Goal: Use online tool/utility: Utilize a website feature to perform a specific function

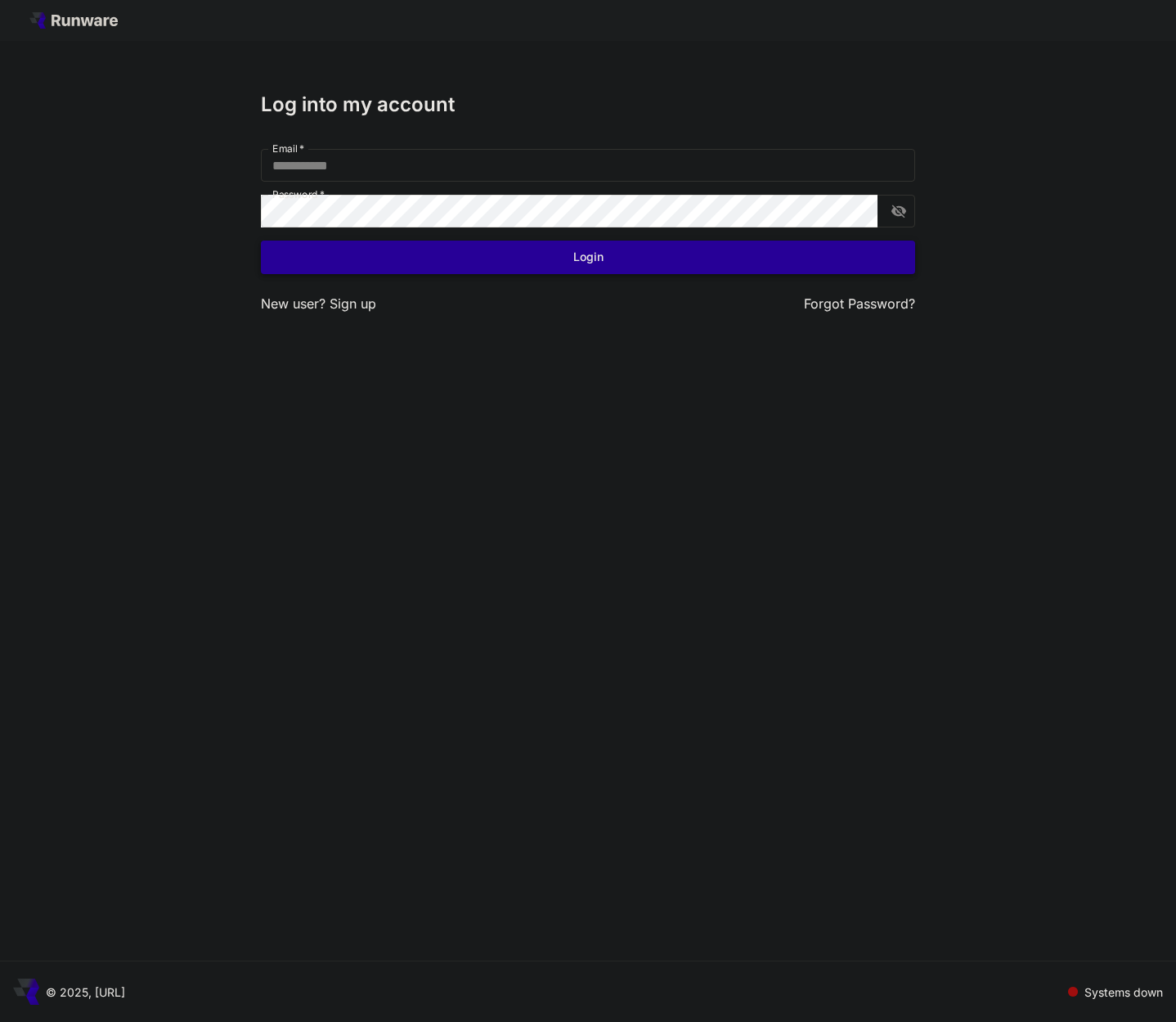
type input "**********"
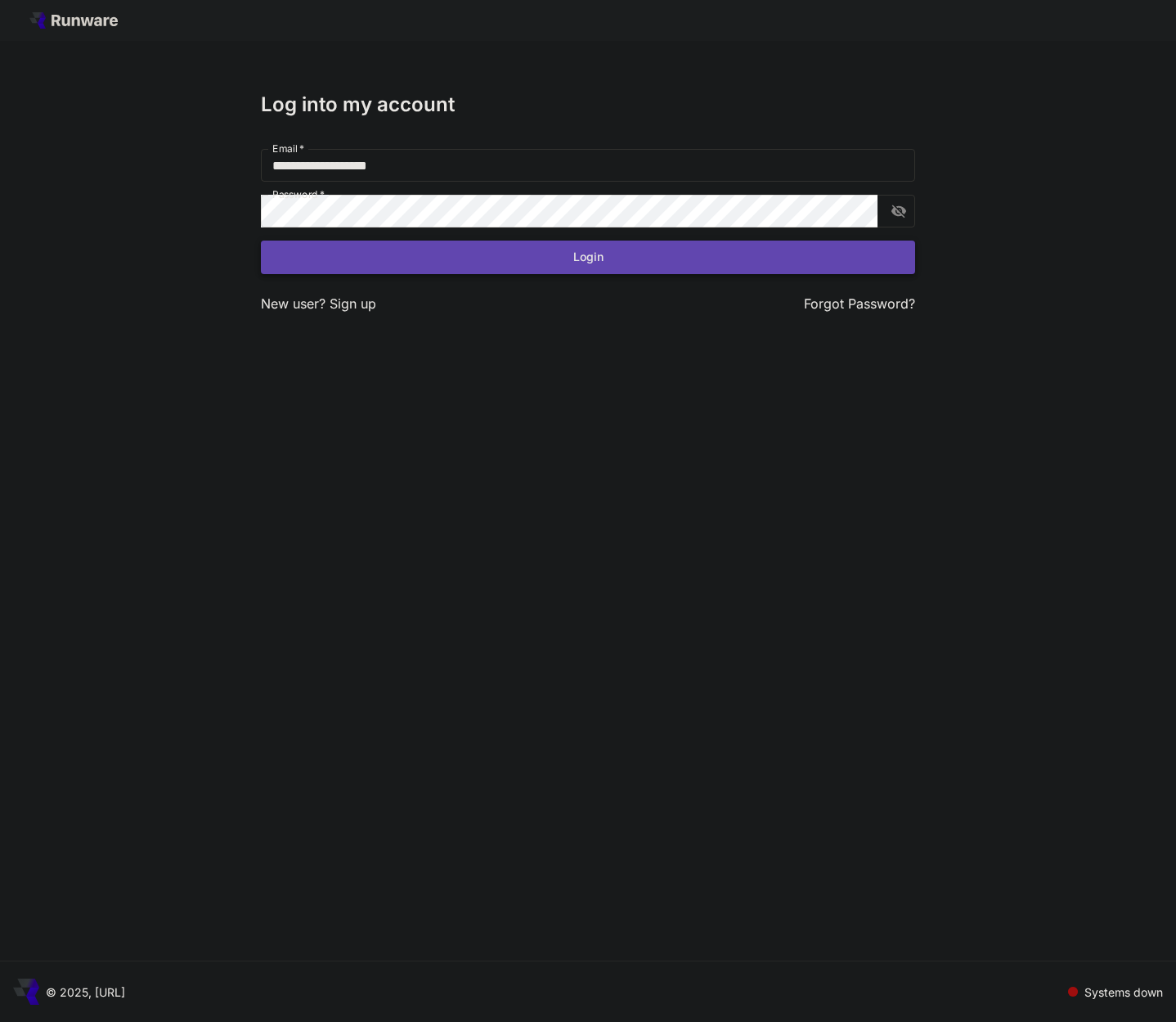
click at [576, 244] on button "Login" at bounding box center [588, 258] width 655 height 34
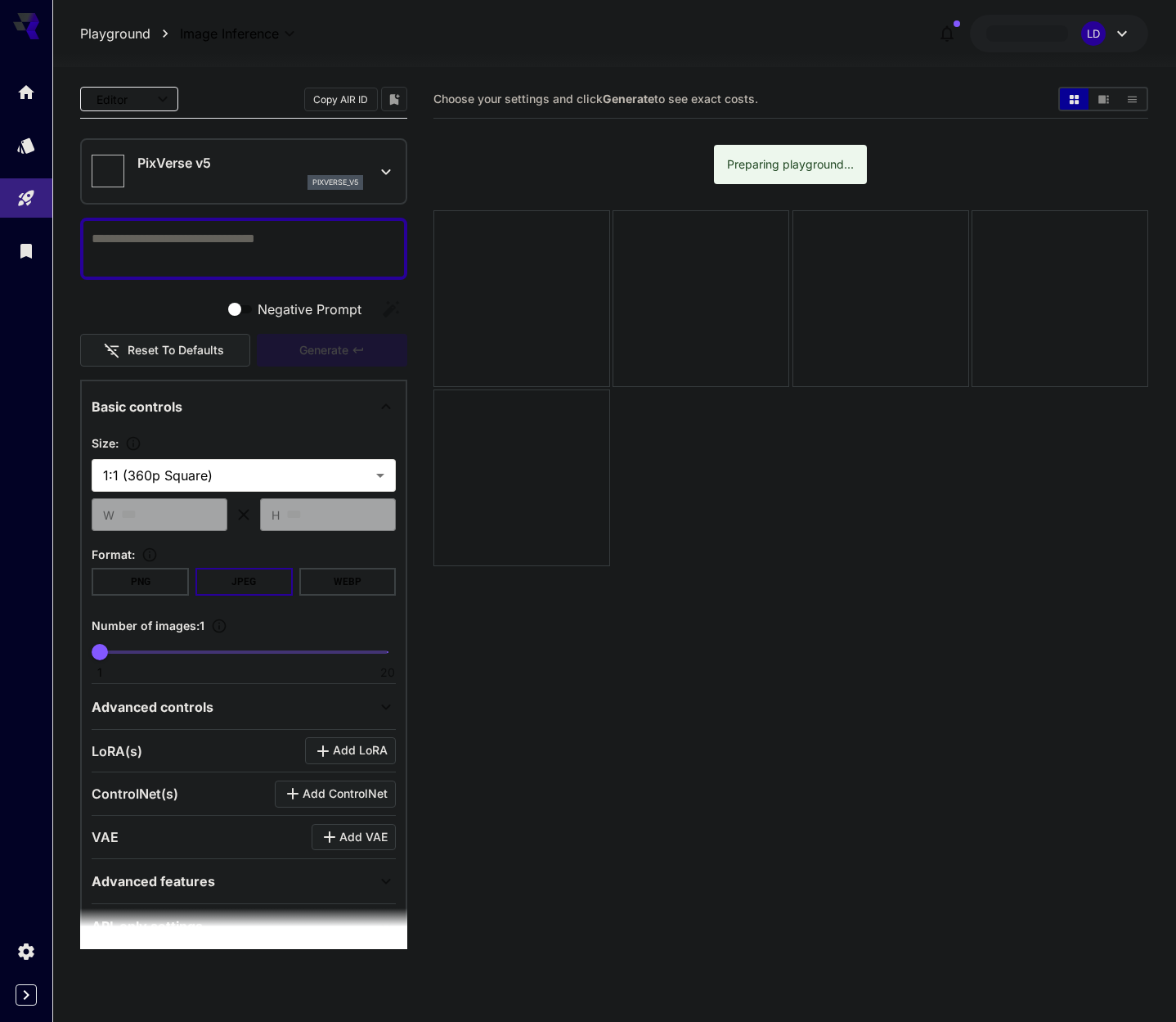
type input "*******"
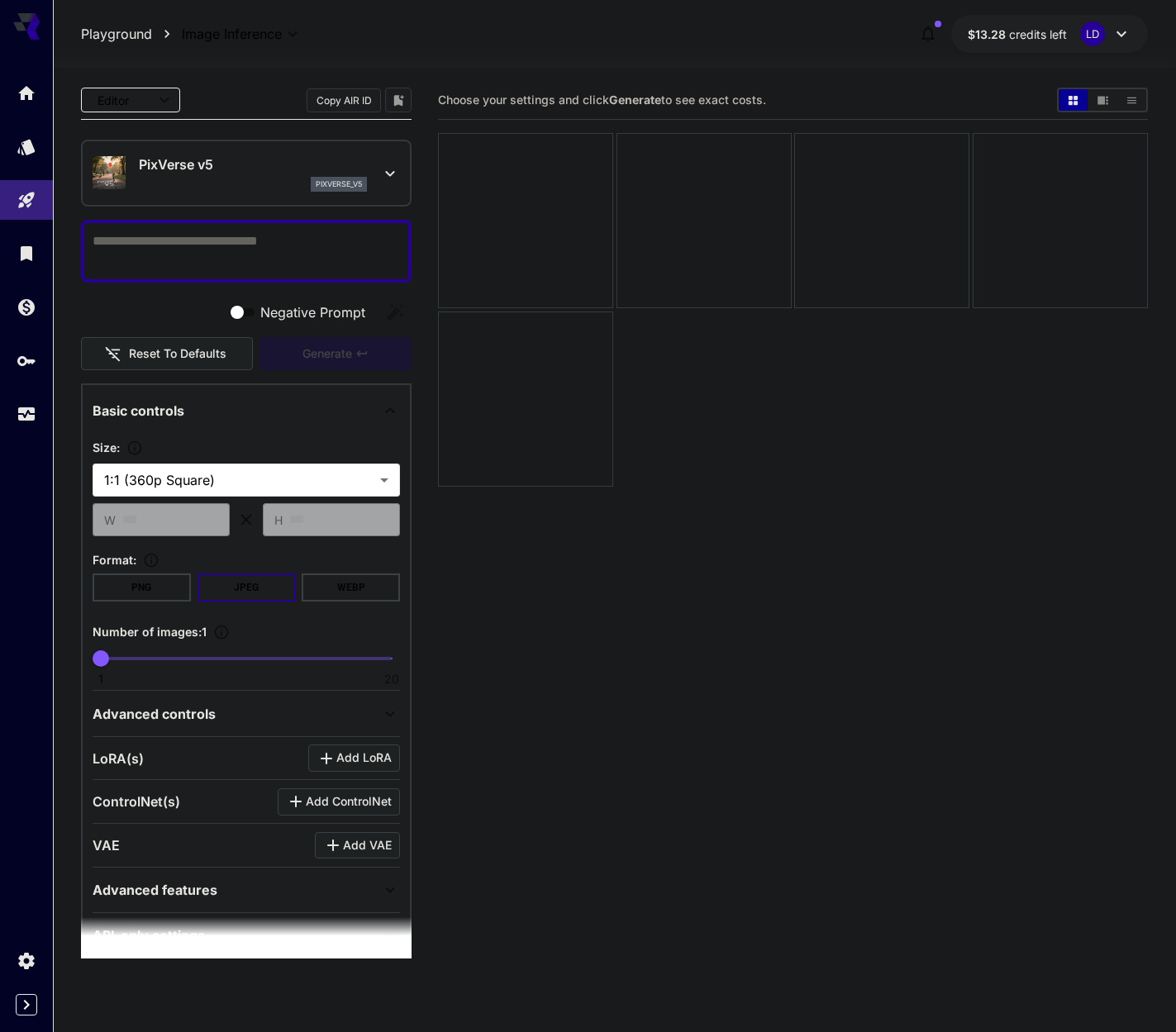
click at [34, 120] on div at bounding box center [26, 254] width 53 height 361
click at [30, 88] on icon "Home" at bounding box center [27, 88] width 16 height 14
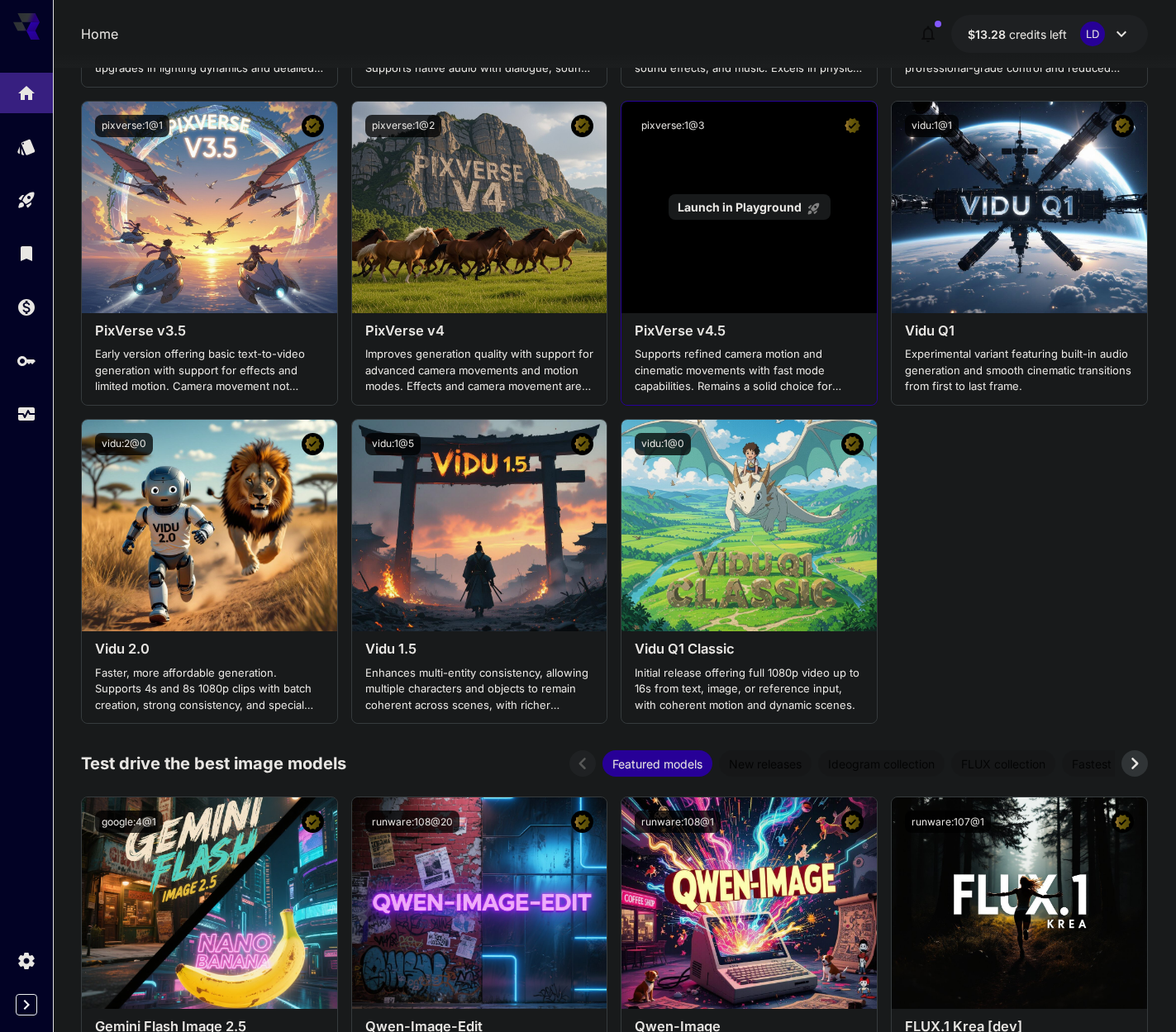
scroll to position [1928, 0]
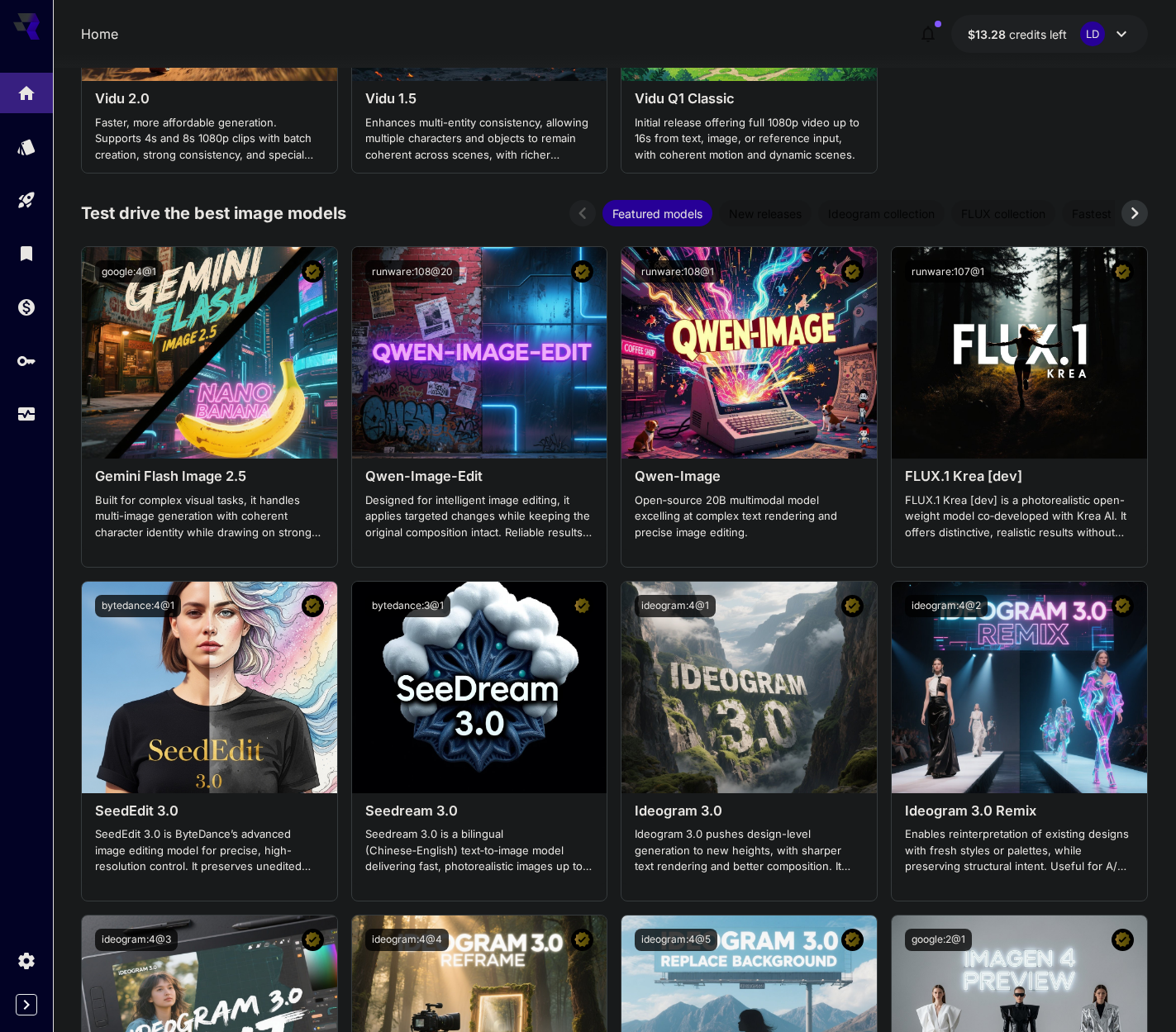
drag, startPoint x: 630, startPoint y: 171, endPoint x: 1023, endPoint y: 179, distance: 393.1
click at [1023, 179] on section "Test drive the best video models Featured models New releases MiniMax KlingAI B…" at bounding box center [615, 561] width 1067 height 4024
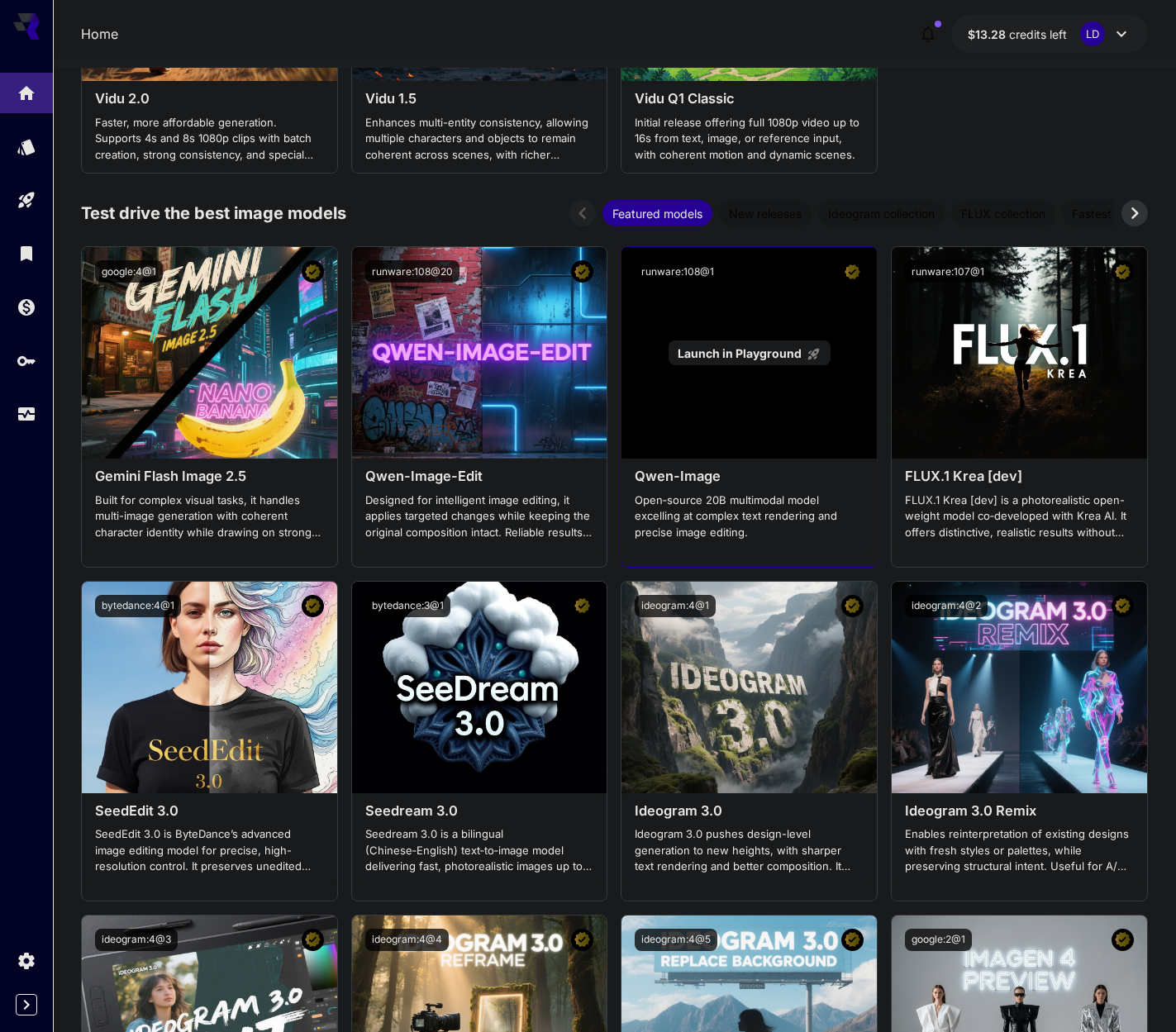
click at [744, 362] on div "Launch in Playground" at bounding box center [749, 354] width 161 height 25
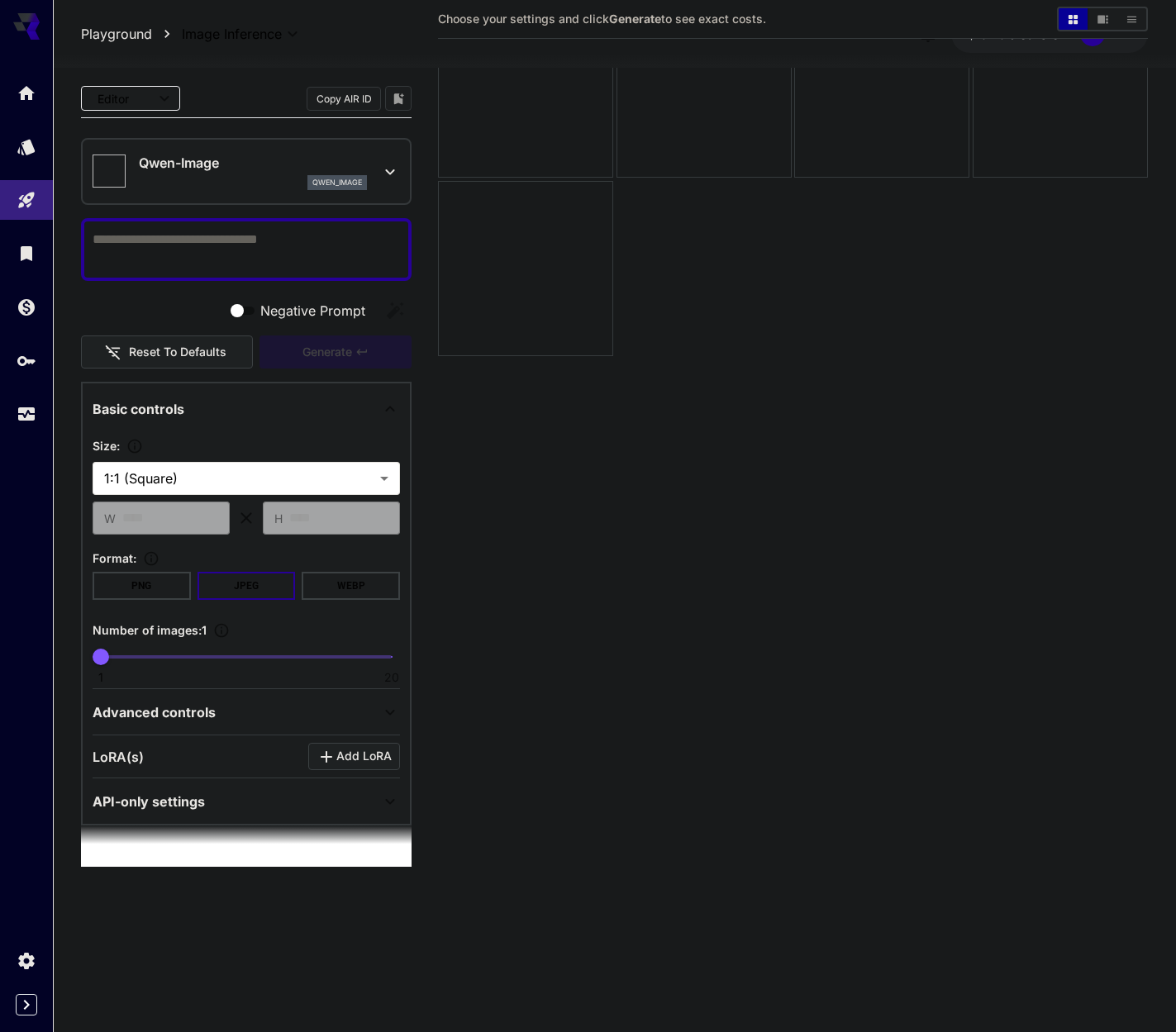
type input "**********"
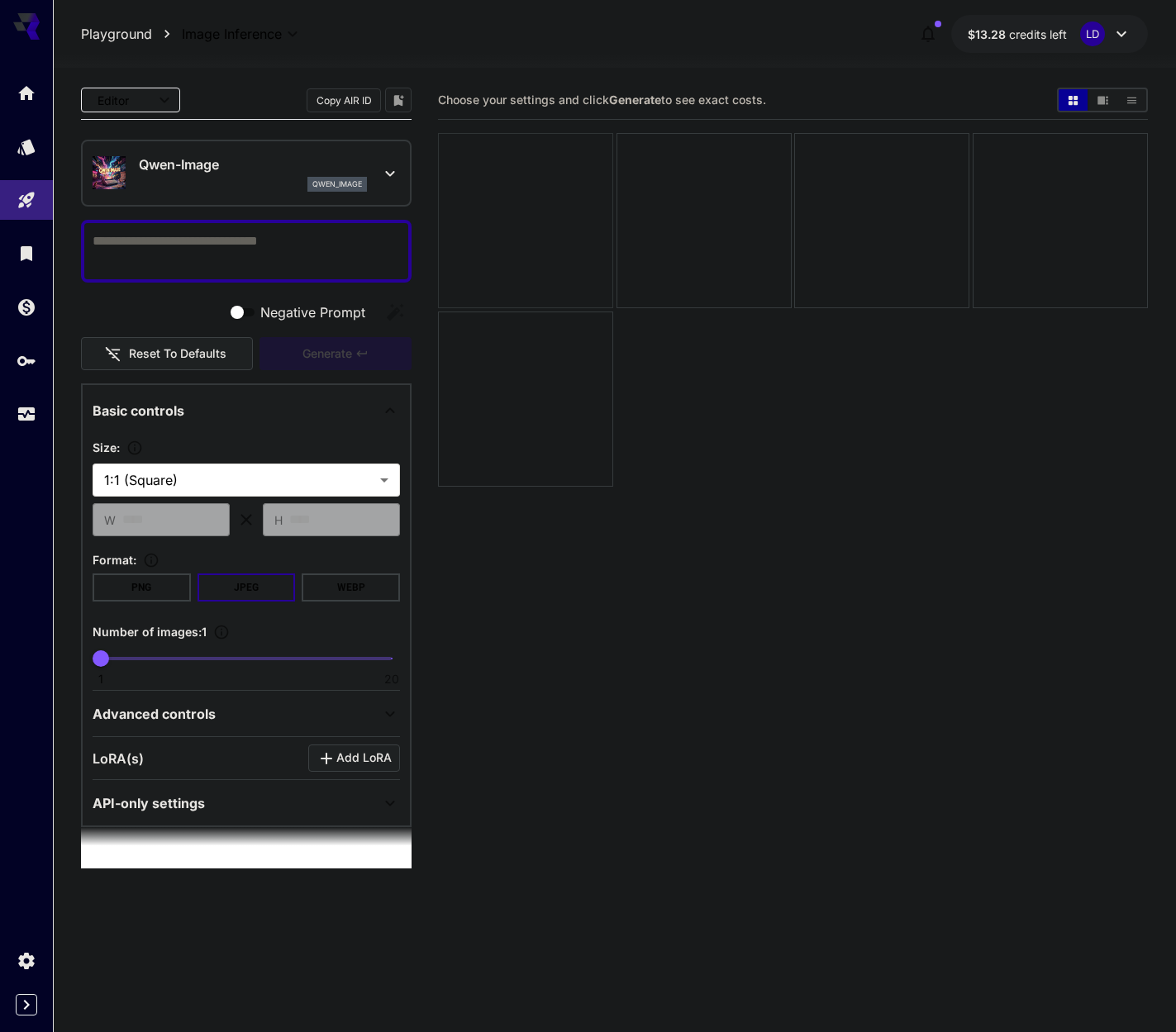
click at [550, 285] on div at bounding box center [526, 220] width 176 height 176
click at [380, 278] on div at bounding box center [247, 251] width 331 height 63
click at [354, 251] on textarea "Negative Prompt" at bounding box center [246, 251] width 308 height 40
type textarea "***"
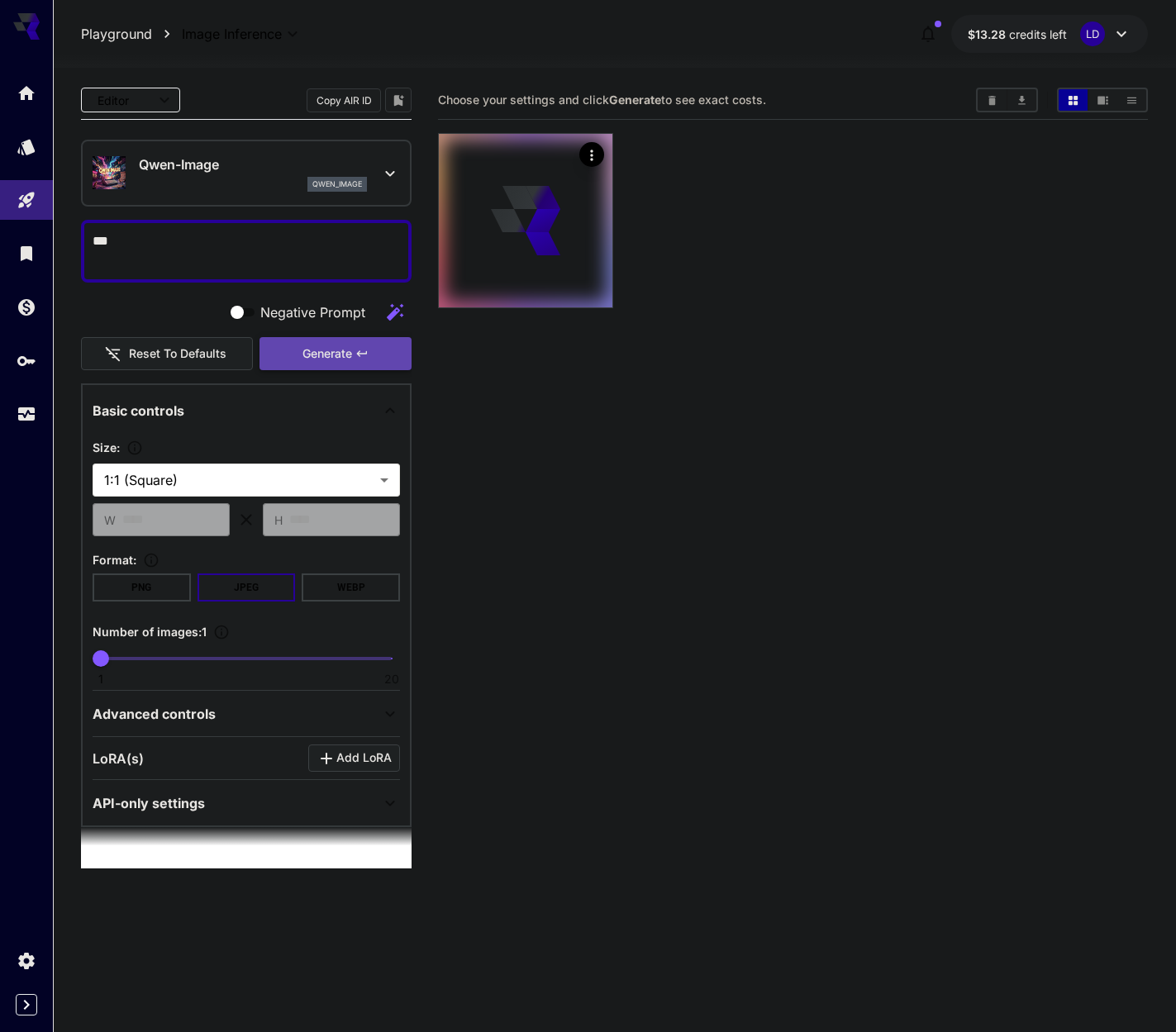
click at [379, 347] on button "Generate" at bounding box center [335, 354] width 152 height 34
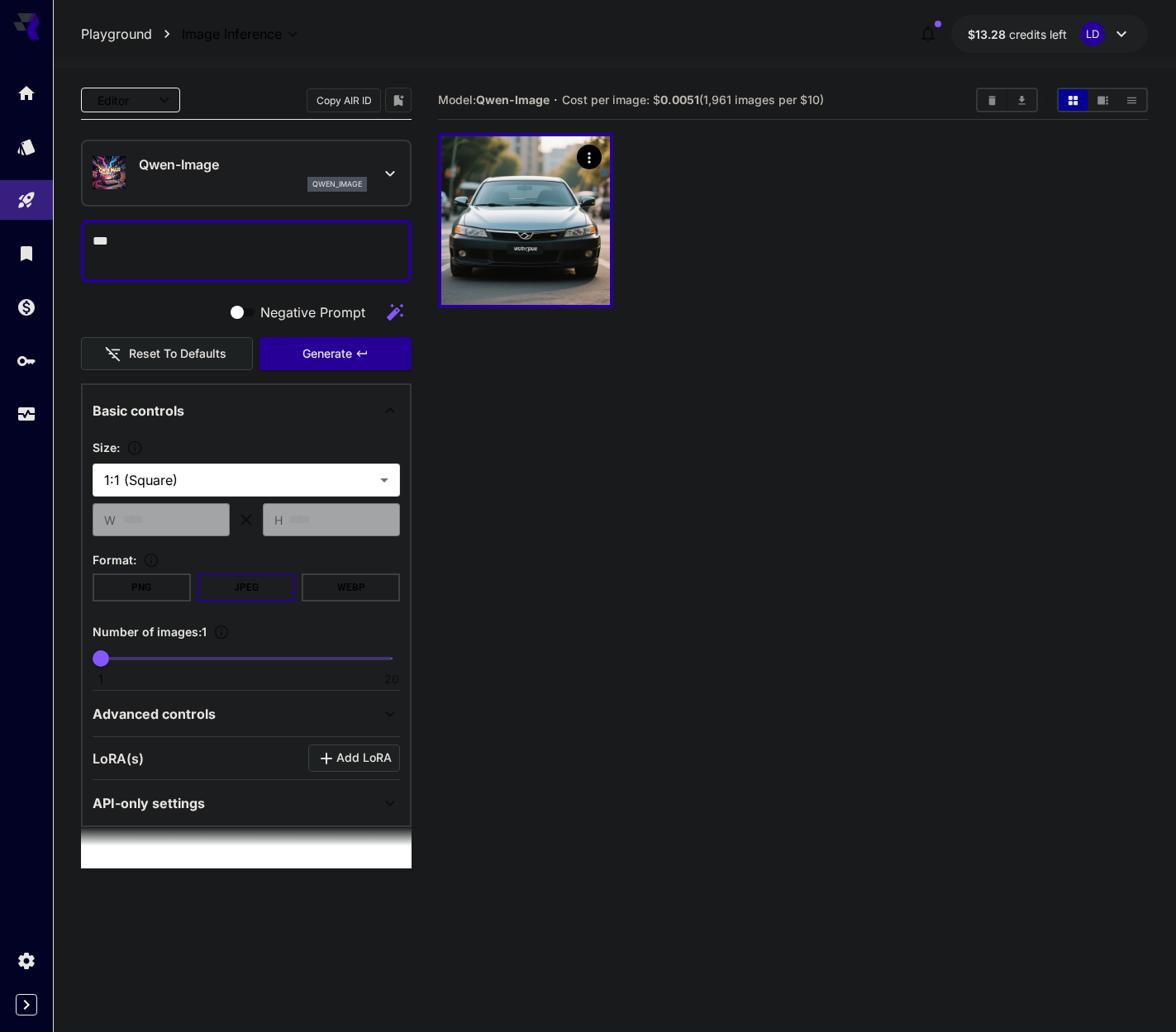
click at [270, 161] on p "Qwen-Image" at bounding box center [253, 164] width 228 height 20
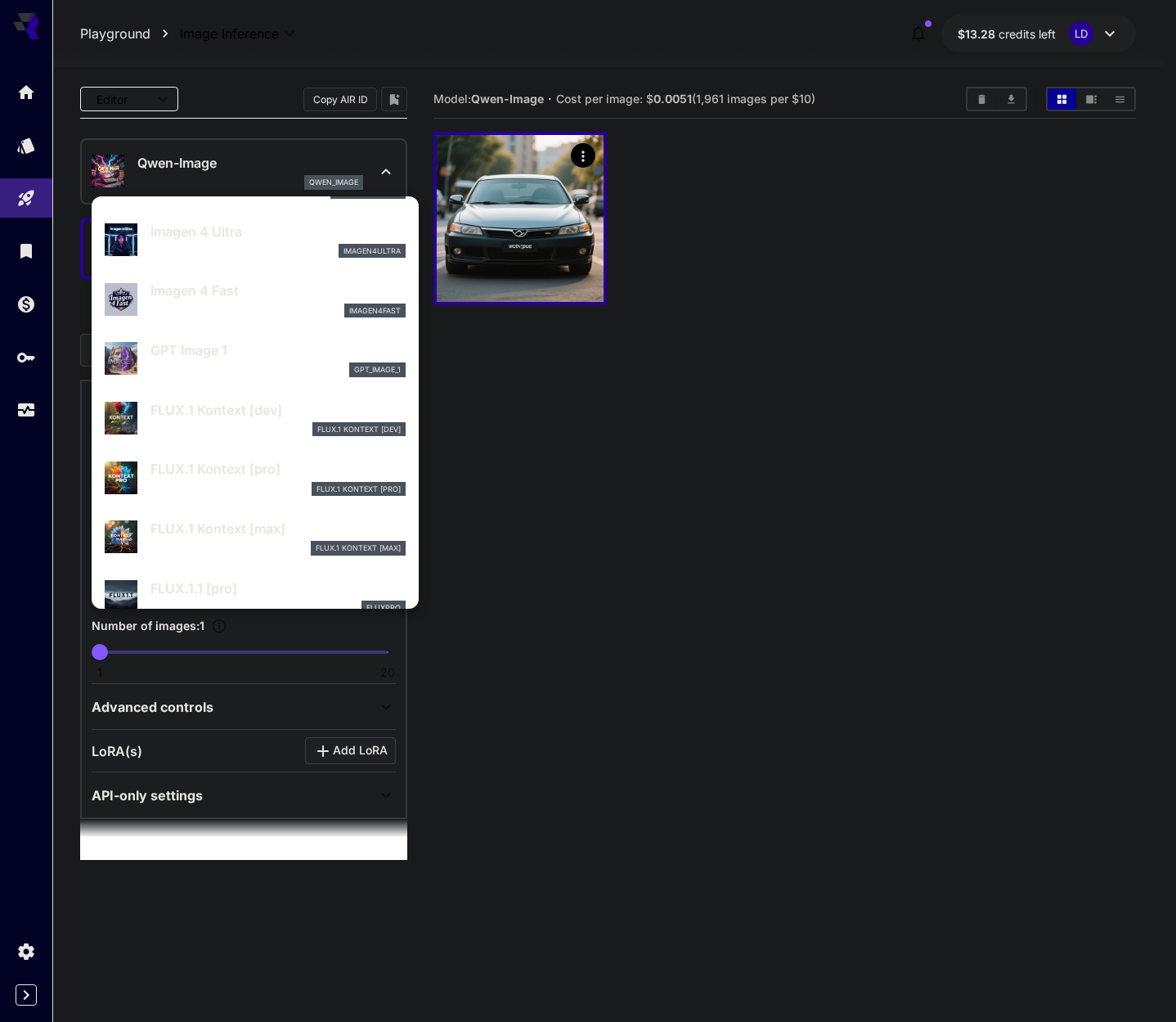
scroll to position [1265, 0]
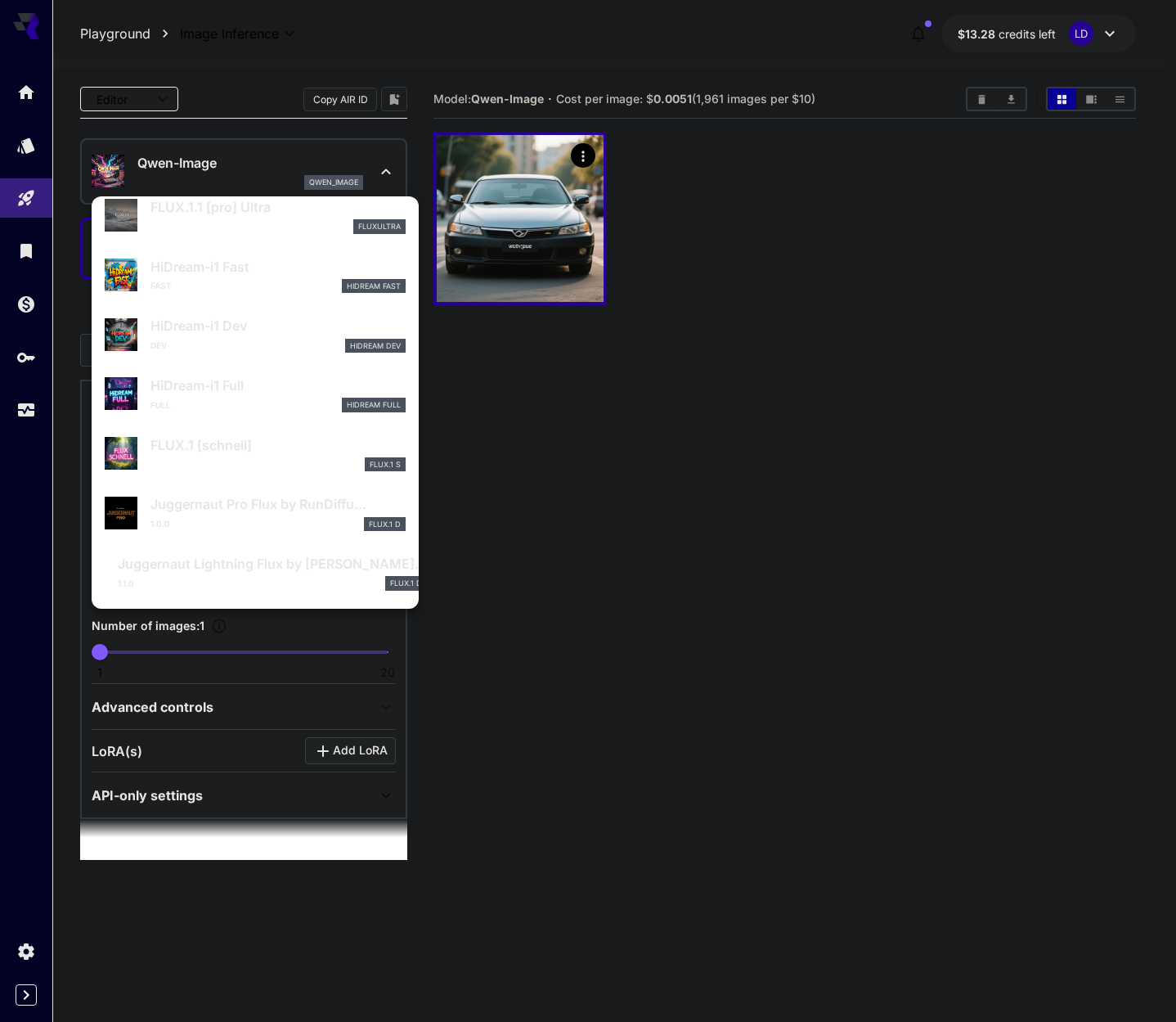
click at [274, 577] on div "1.1.0 FLUX.1 D" at bounding box center [272, 584] width 309 height 15
type input "*"
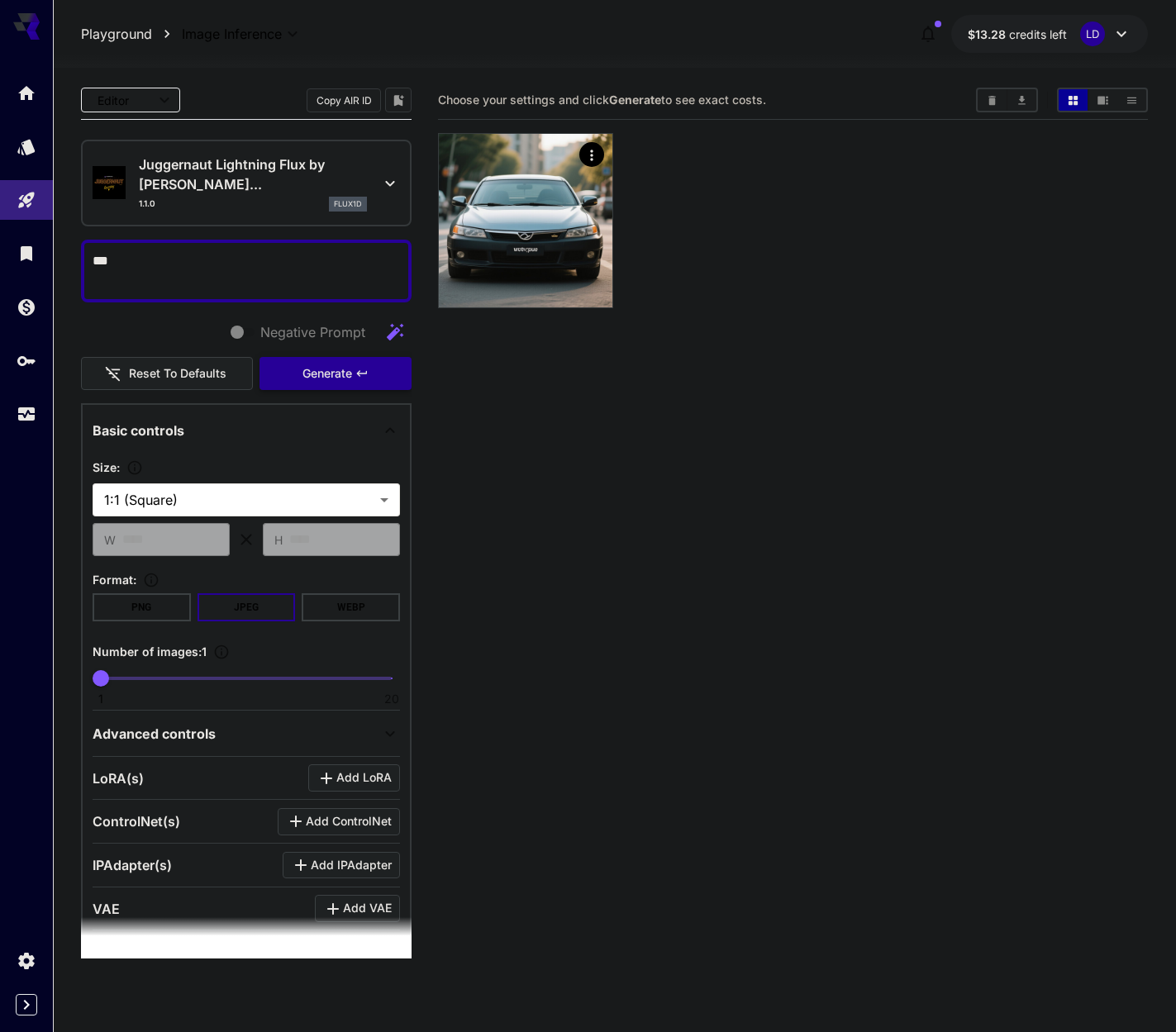
click at [371, 388] on button "Generate" at bounding box center [335, 374] width 152 height 34
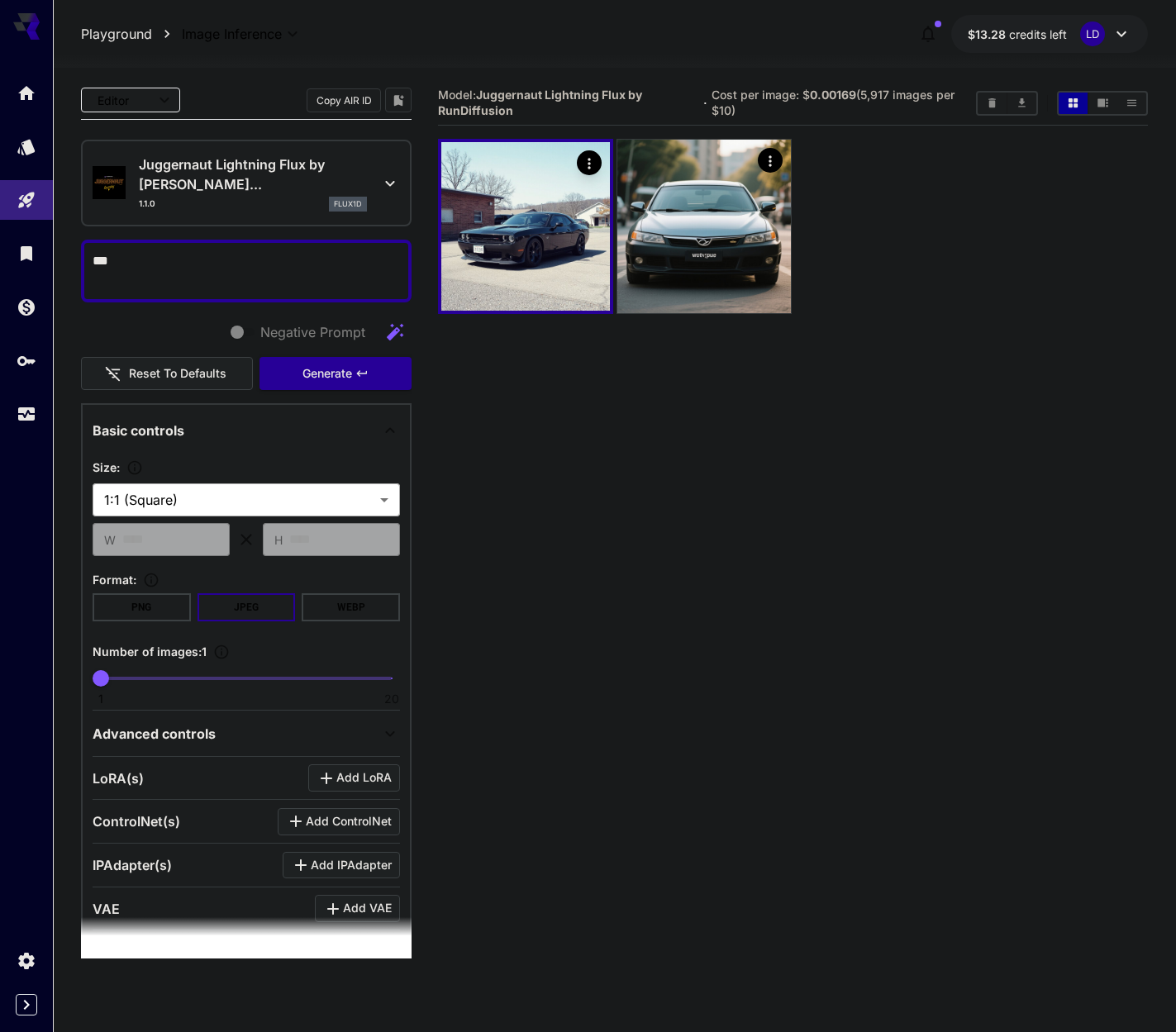
click at [243, 487] on body "**********" at bounding box center [588, 581] width 1176 height 1163
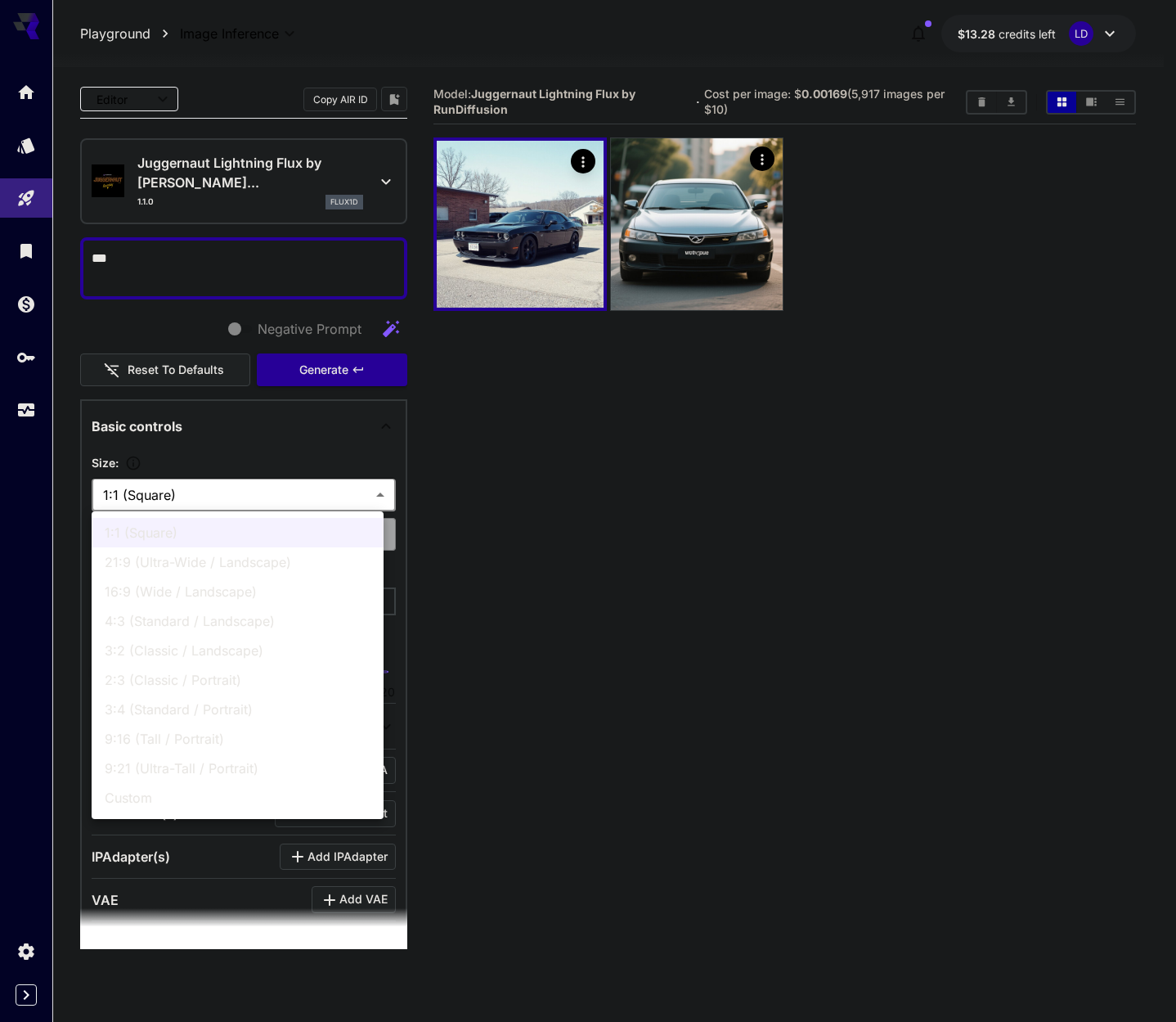
click at [241, 482] on div at bounding box center [588, 511] width 1176 height 1022
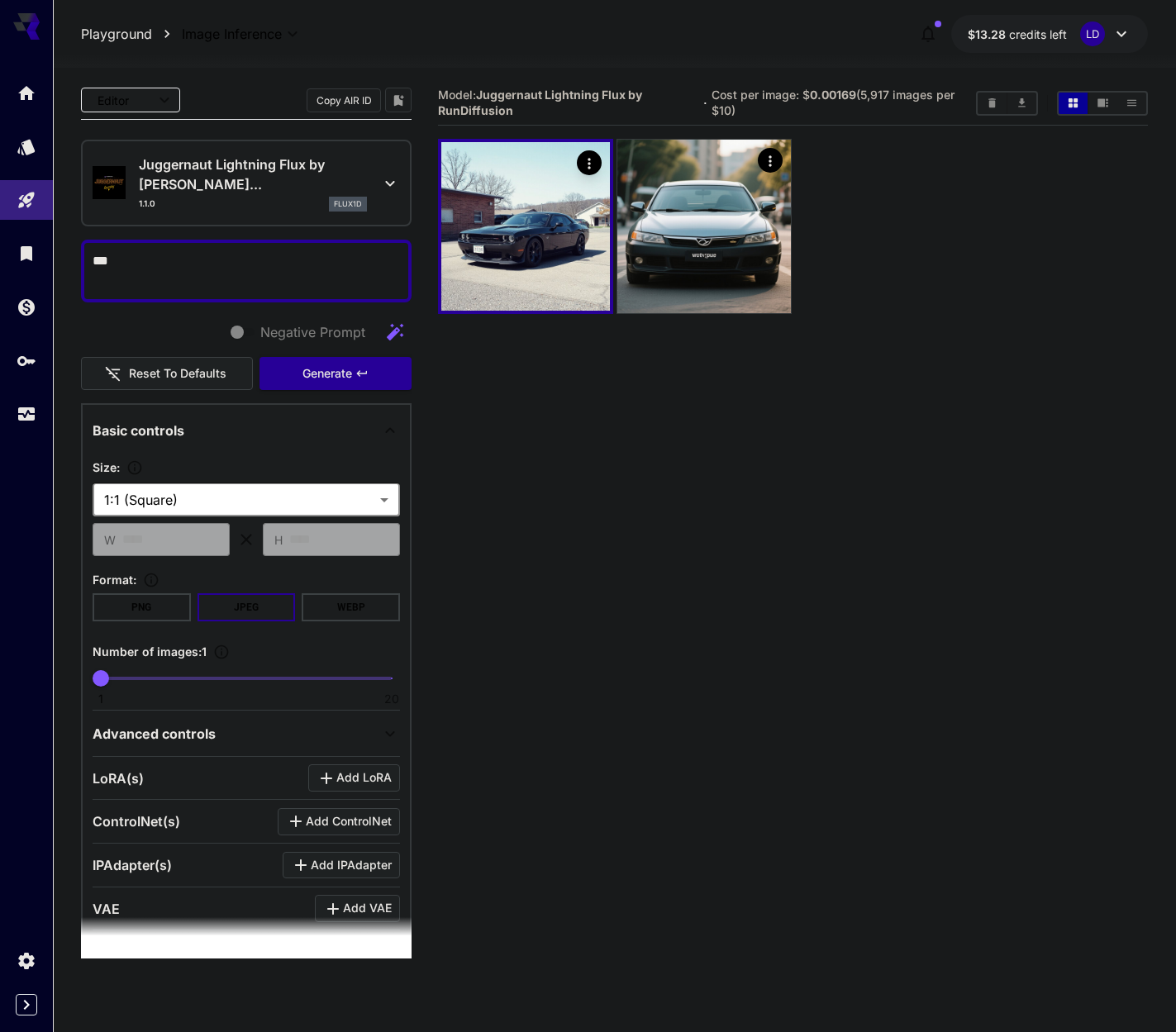
click at [226, 534] on div "​ W **** ​ ​ H **** ​" at bounding box center [246, 539] width 308 height 33
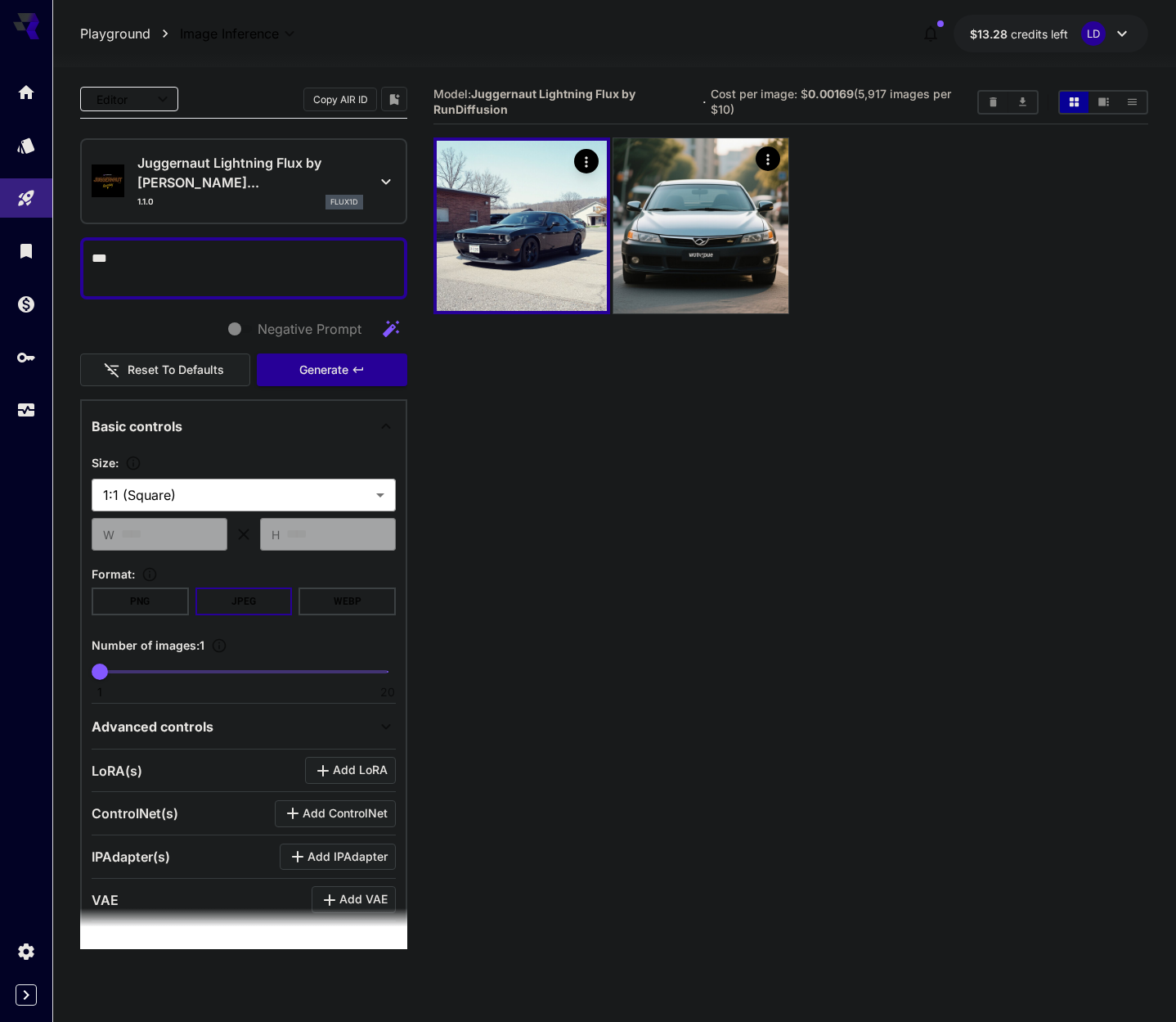
click at [243, 506] on body "**********" at bounding box center [588, 575] width 1176 height 1151
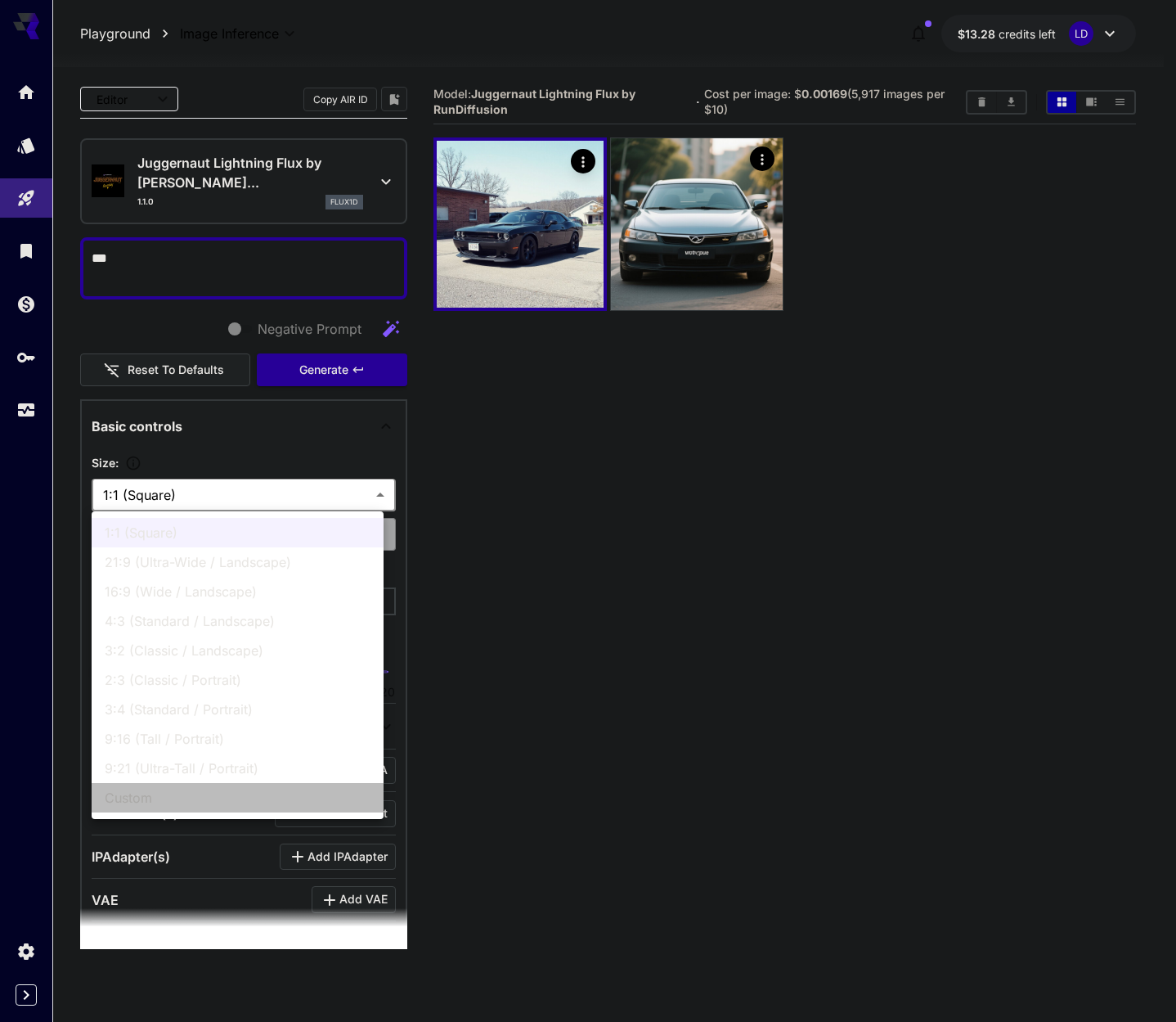
click at [131, 796] on span "Custom" at bounding box center [238, 798] width 266 height 19
type input "******"
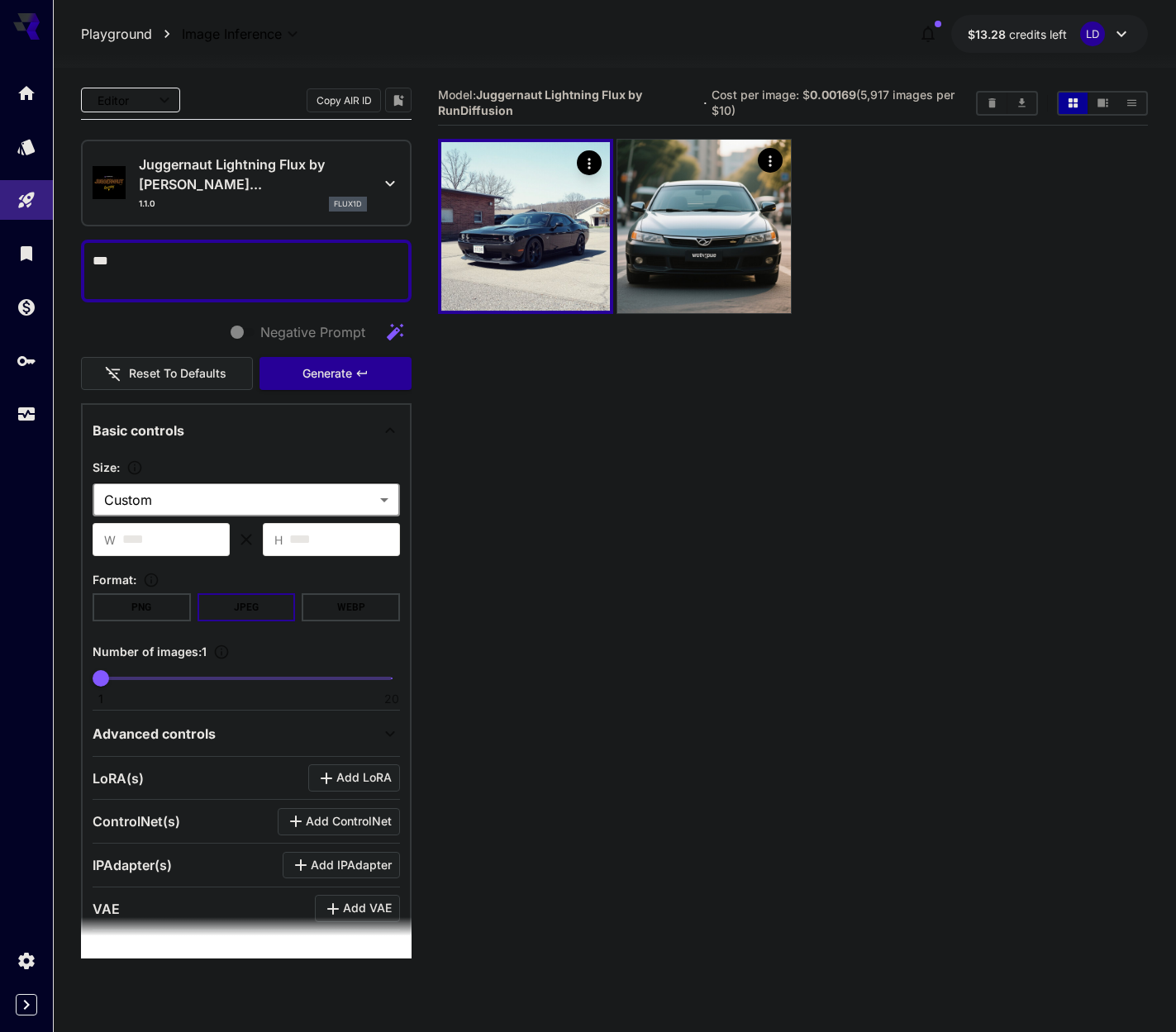
drag, startPoint x: 87, startPoint y: 538, endPoint x: -1, endPoint y: 485, distance: 102.7
click at [0, 485] on html "**********" at bounding box center [588, 581] width 1176 height 1163
type input "***"
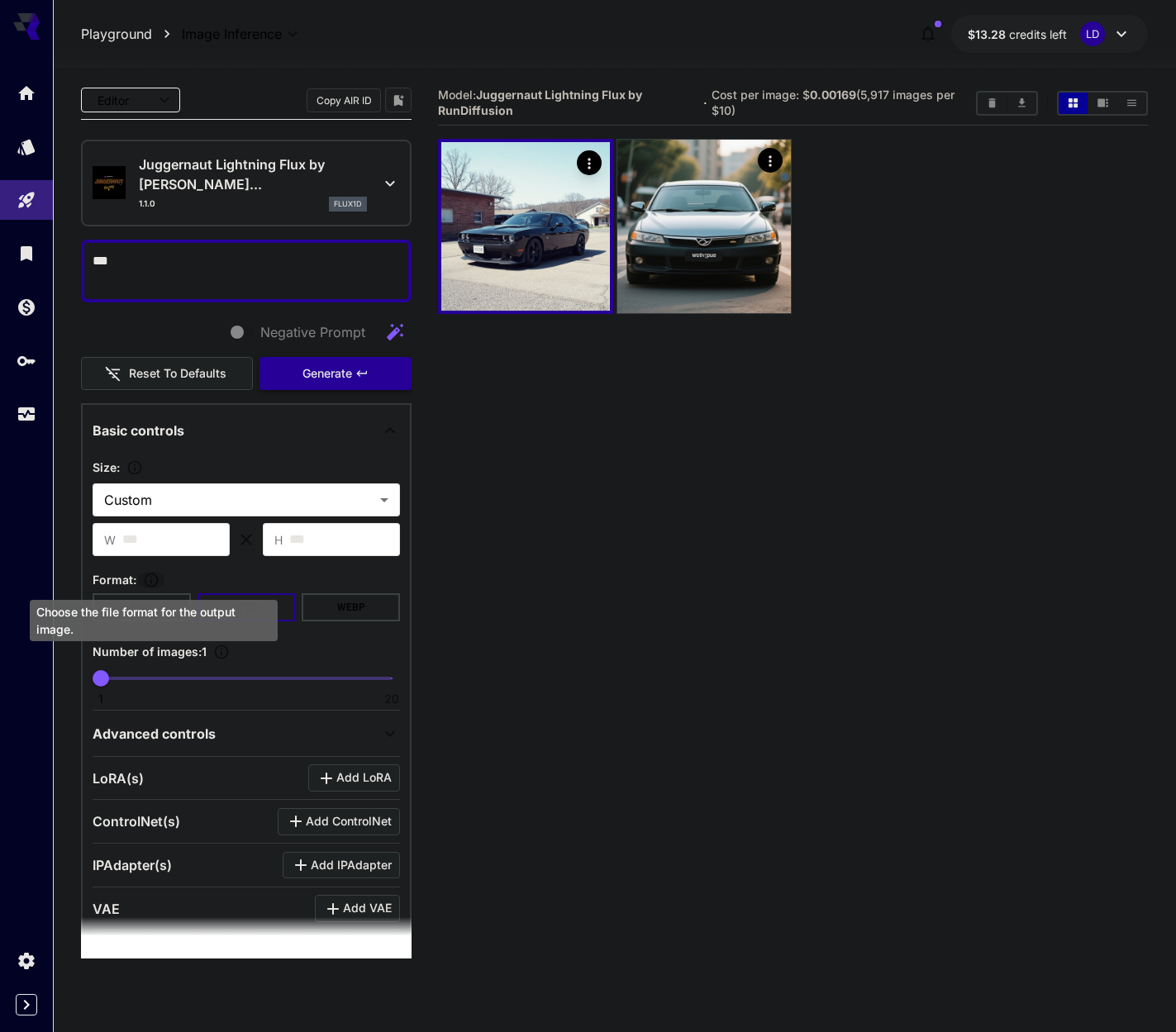
drag, startPoint x: 316, startPoint y: 366, endPoint x: 328, endPoint y: 366, distance: 12.0
click at [319, 366] on span "Generate" at bounding box center [327, 374] width 49 height 20
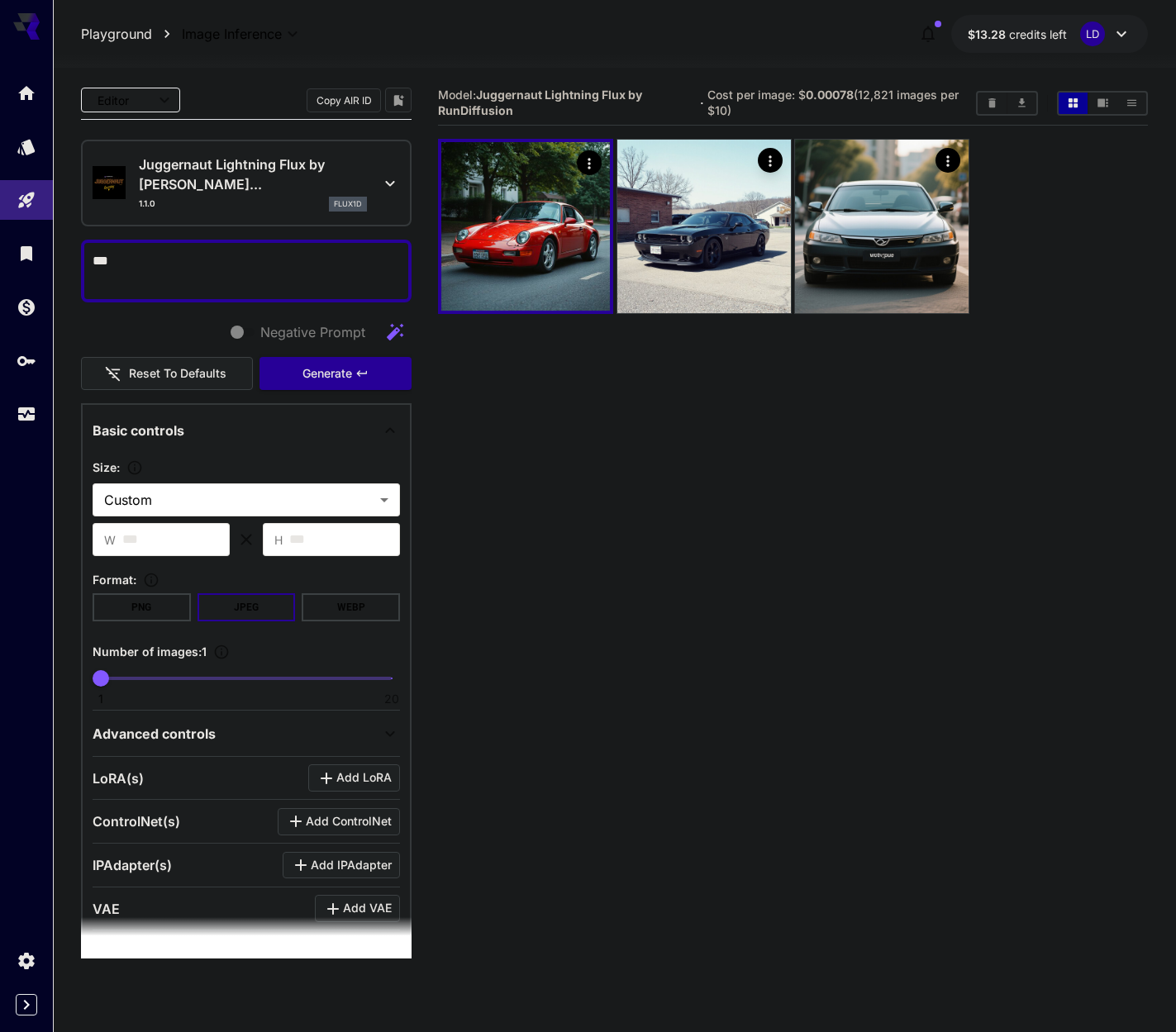
click at [330, 616] on button "WEBP" at bounding box center [351, 607] width 98 height 28
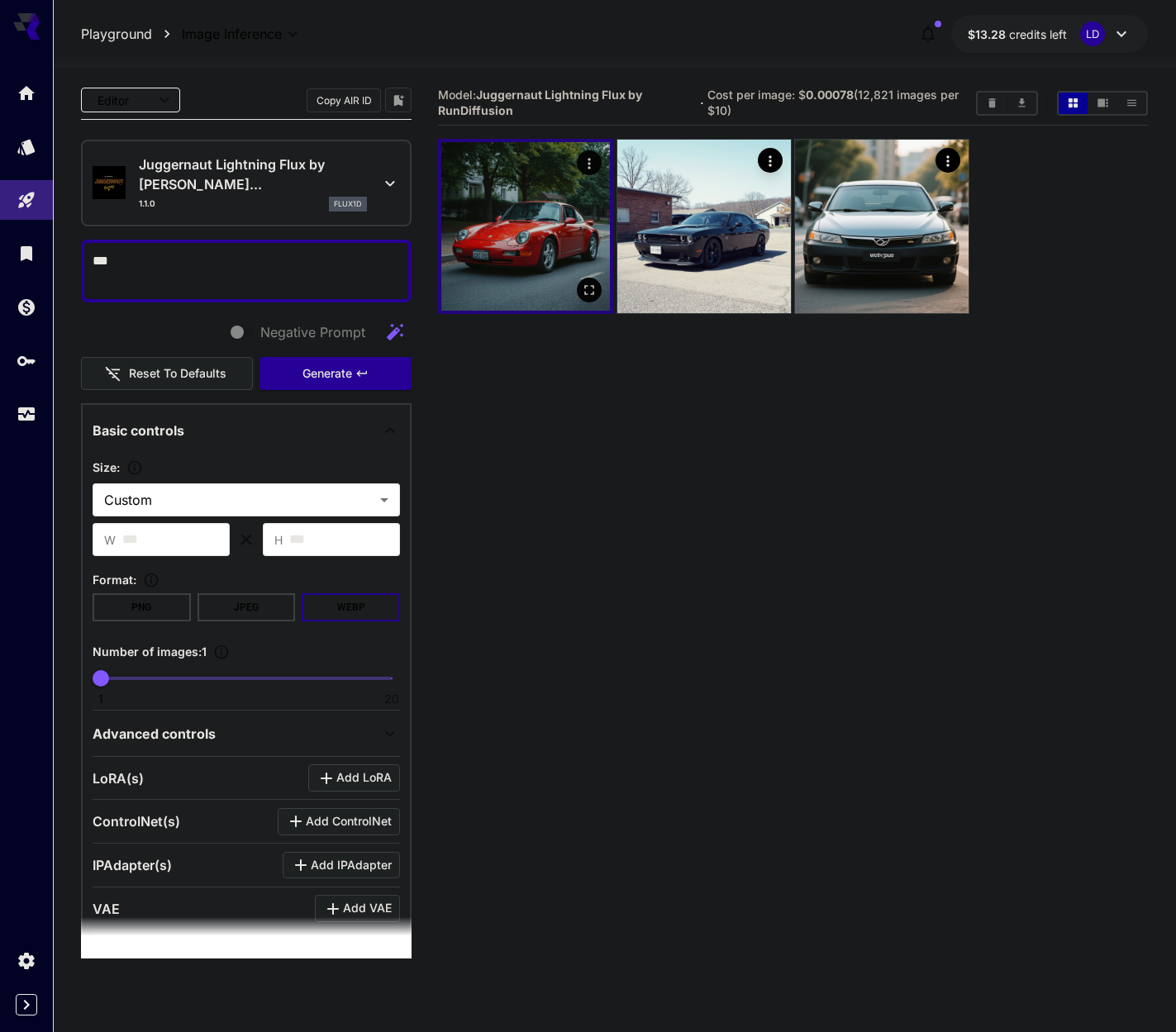
click at [502, 222] on img at bounding box center [525, 226] width 169 height 169
click at [260, 185] on p "Juggernaut Lightning Flux by [PERSON_NAME]..." at bounding box center [253, 174] width 228 height 40
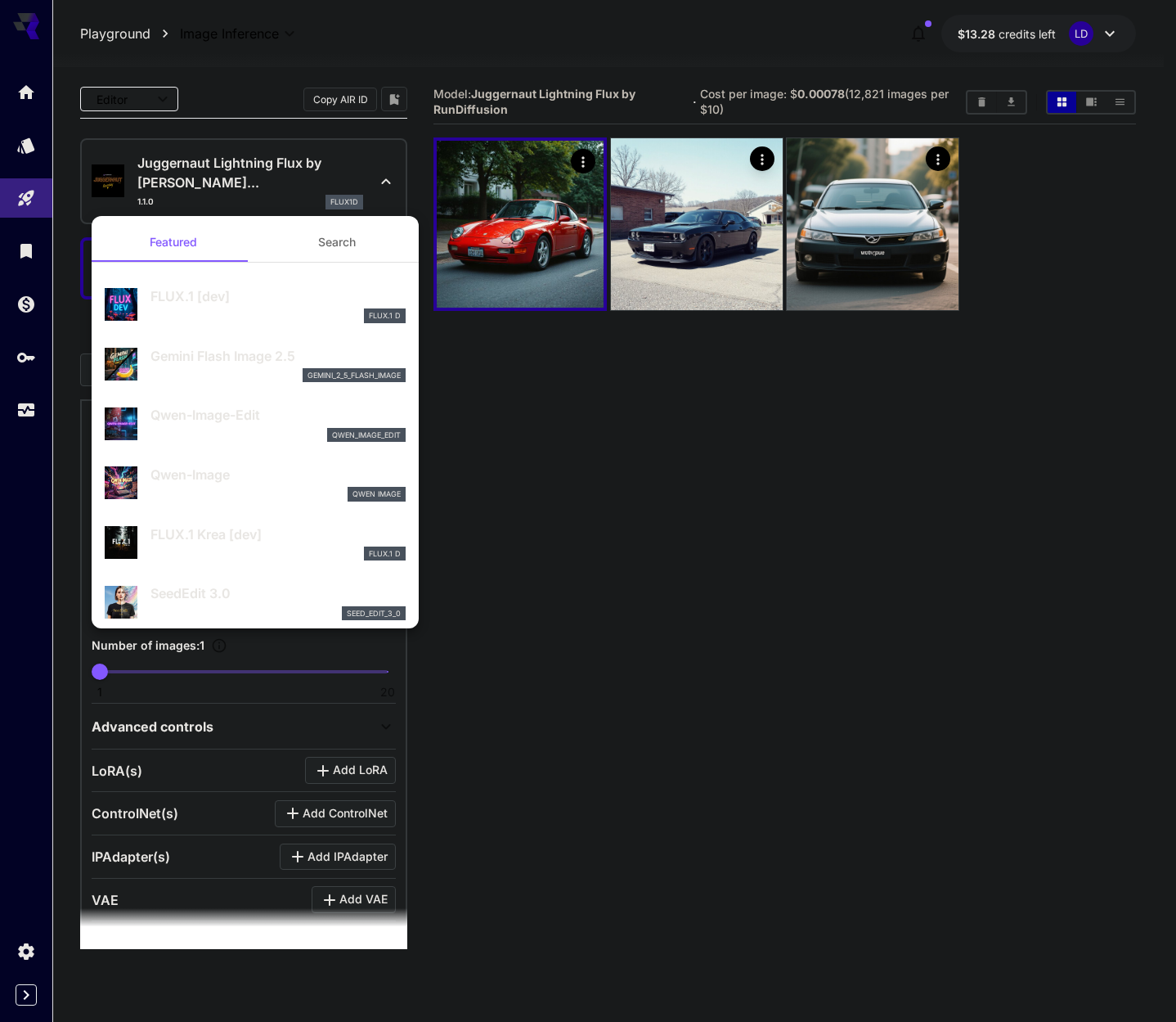
click at [264, 305] on p "FLUX.1 [dev]" at bounding box center [278, 296] width 255 height 19
type input "**"
type input "***"
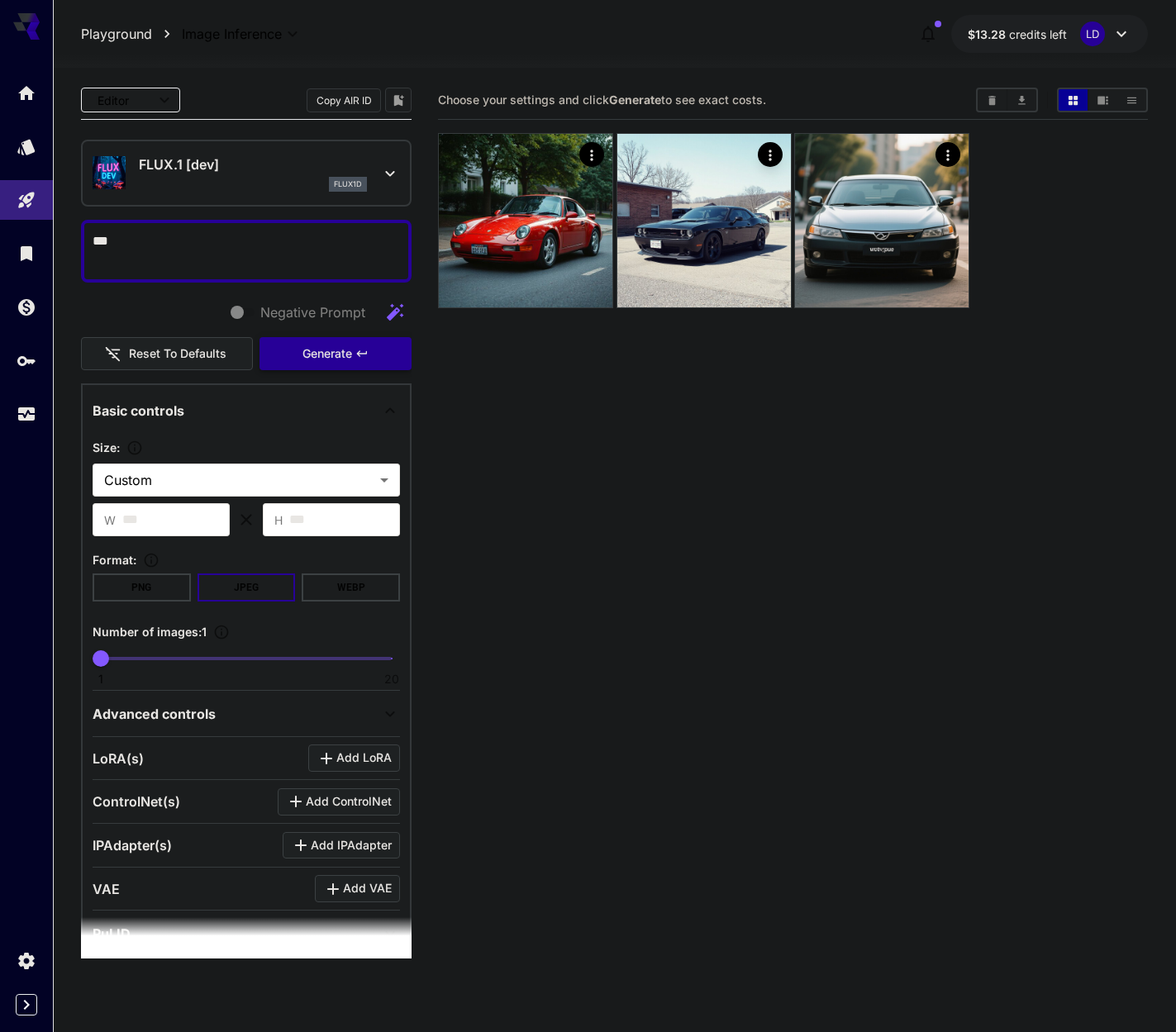
click at [320, 354] on span "Generate" at bounding box center [327, 354] width 49 height 20
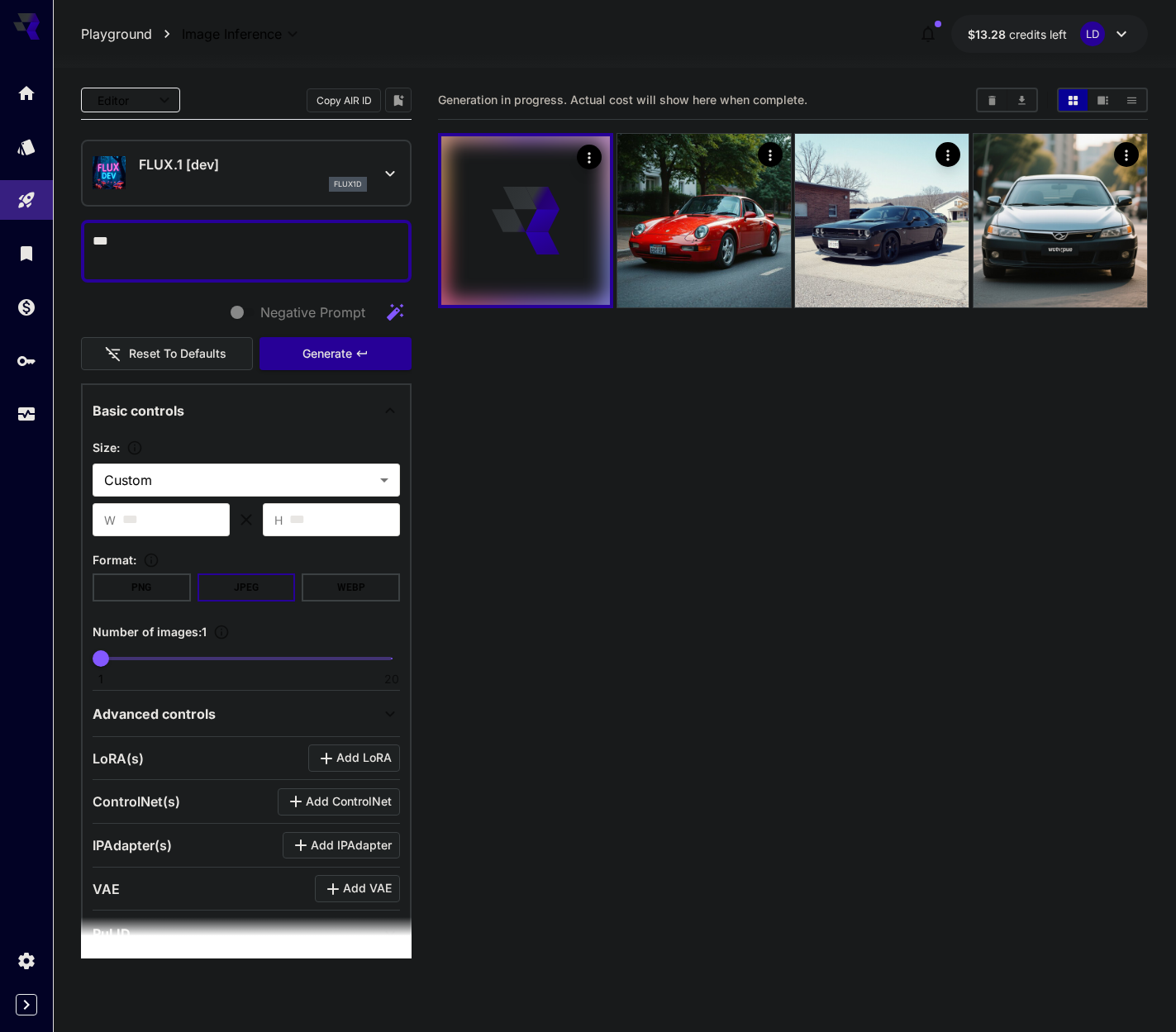
click at [335, 164] on p "FLUX.1 [dev]" at bounding box center [253, 164] width 228 height 20
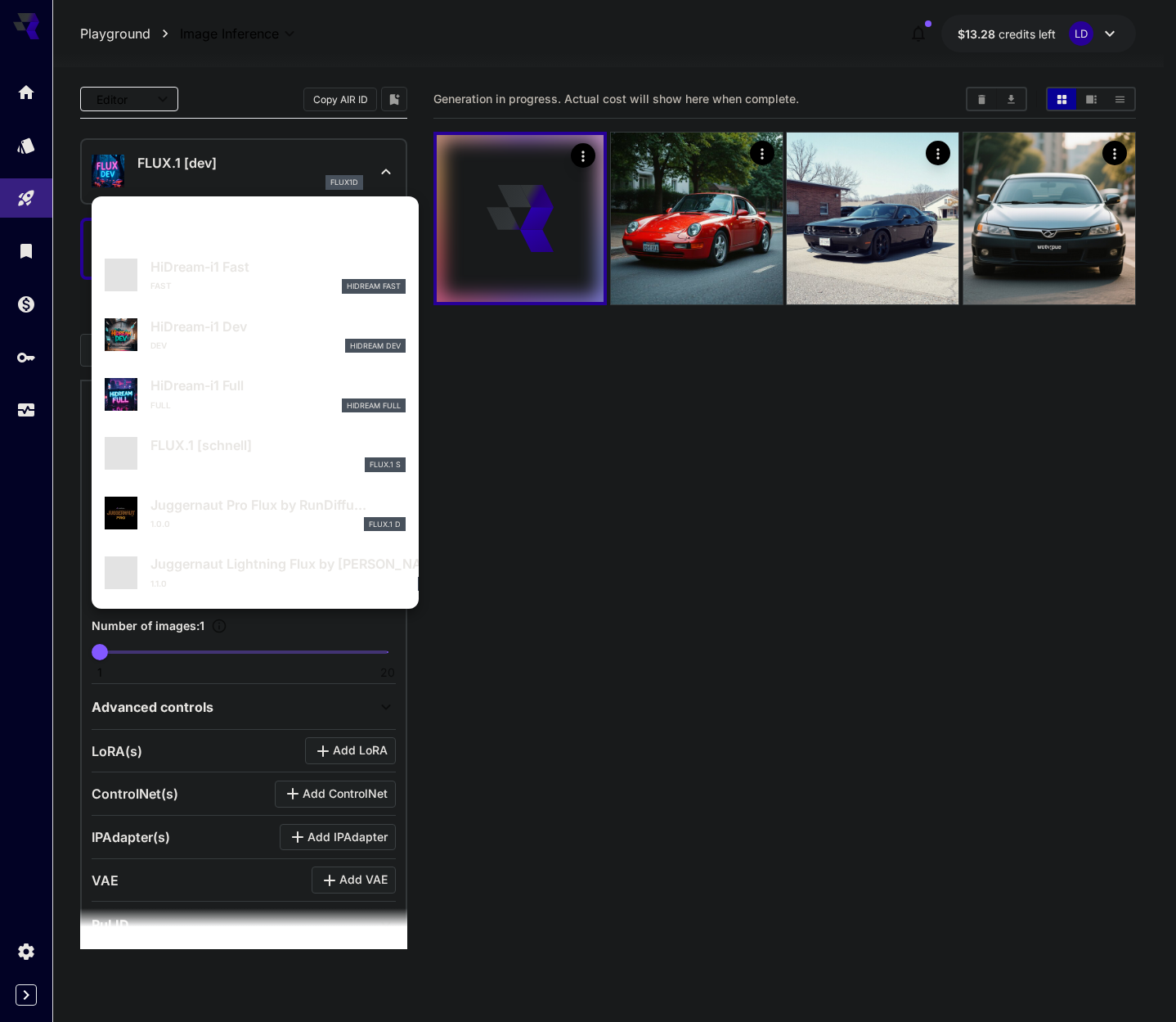
scroll to position [2303, 0]
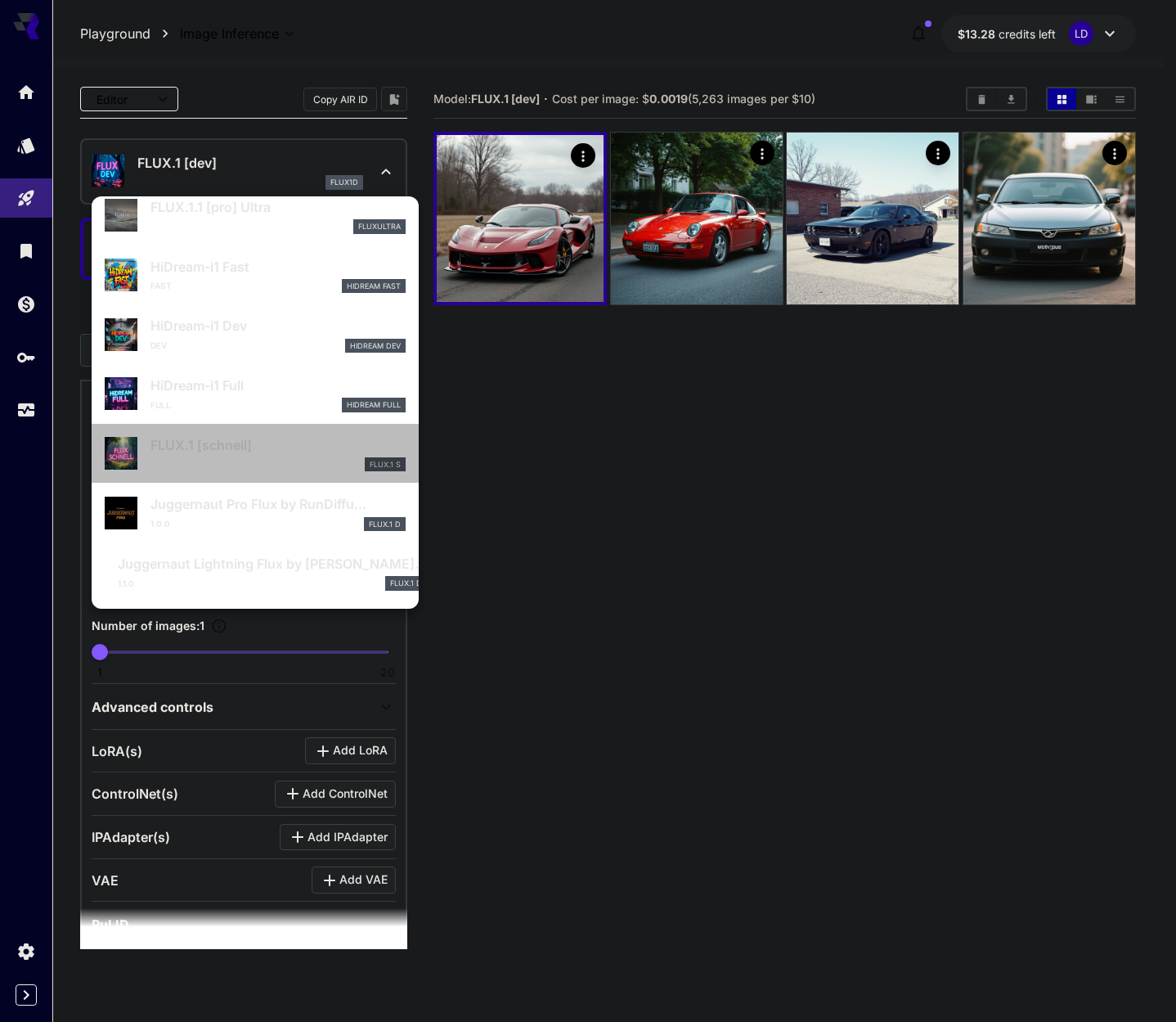
click at [264, 458] on div "FLUX.1 S" at bounding box center [278, 465] width 255 height 15
type input "*"
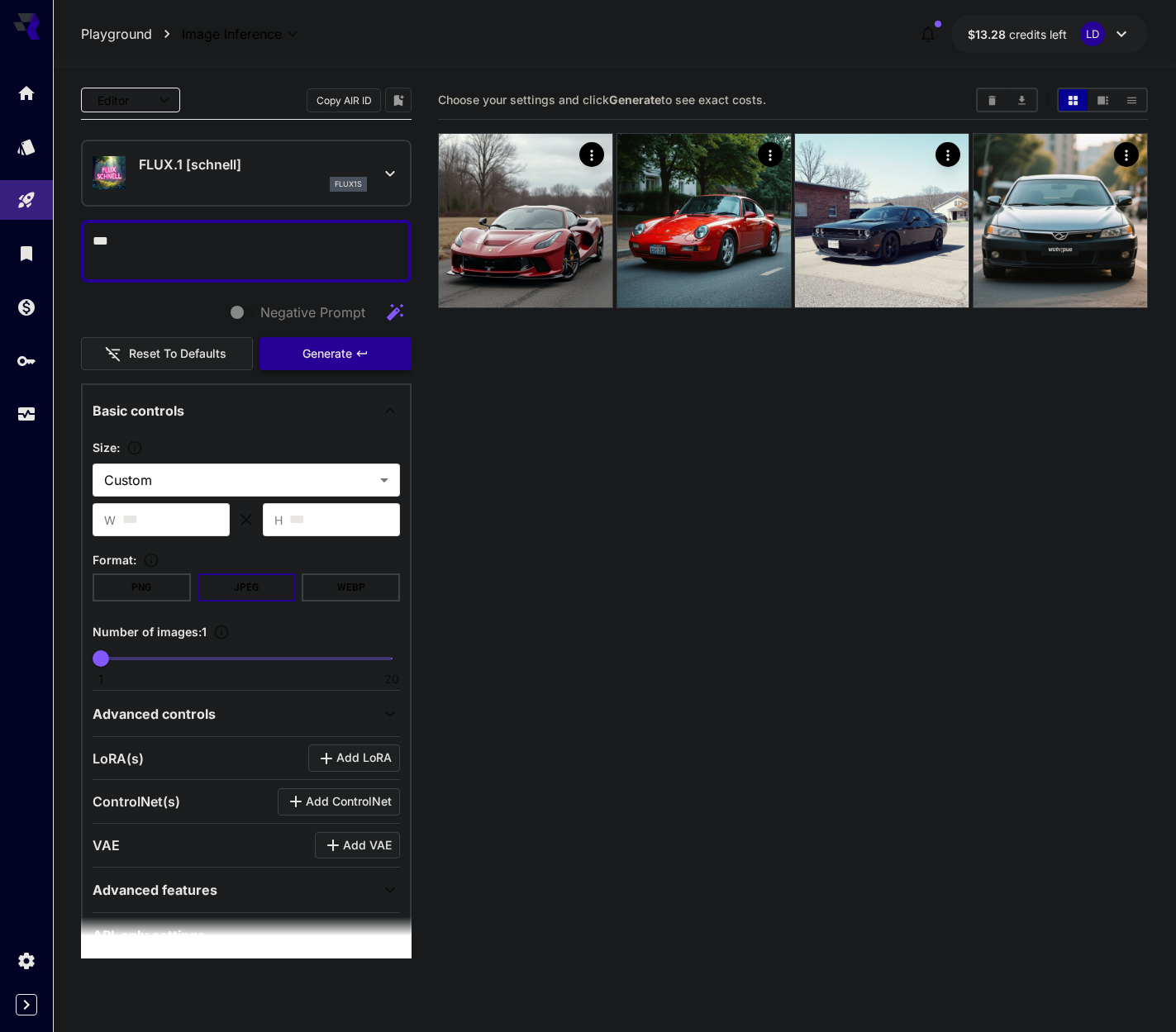
click at [288, 348] on button "Generate" at bounding box center [335, 354] width 152 height 34
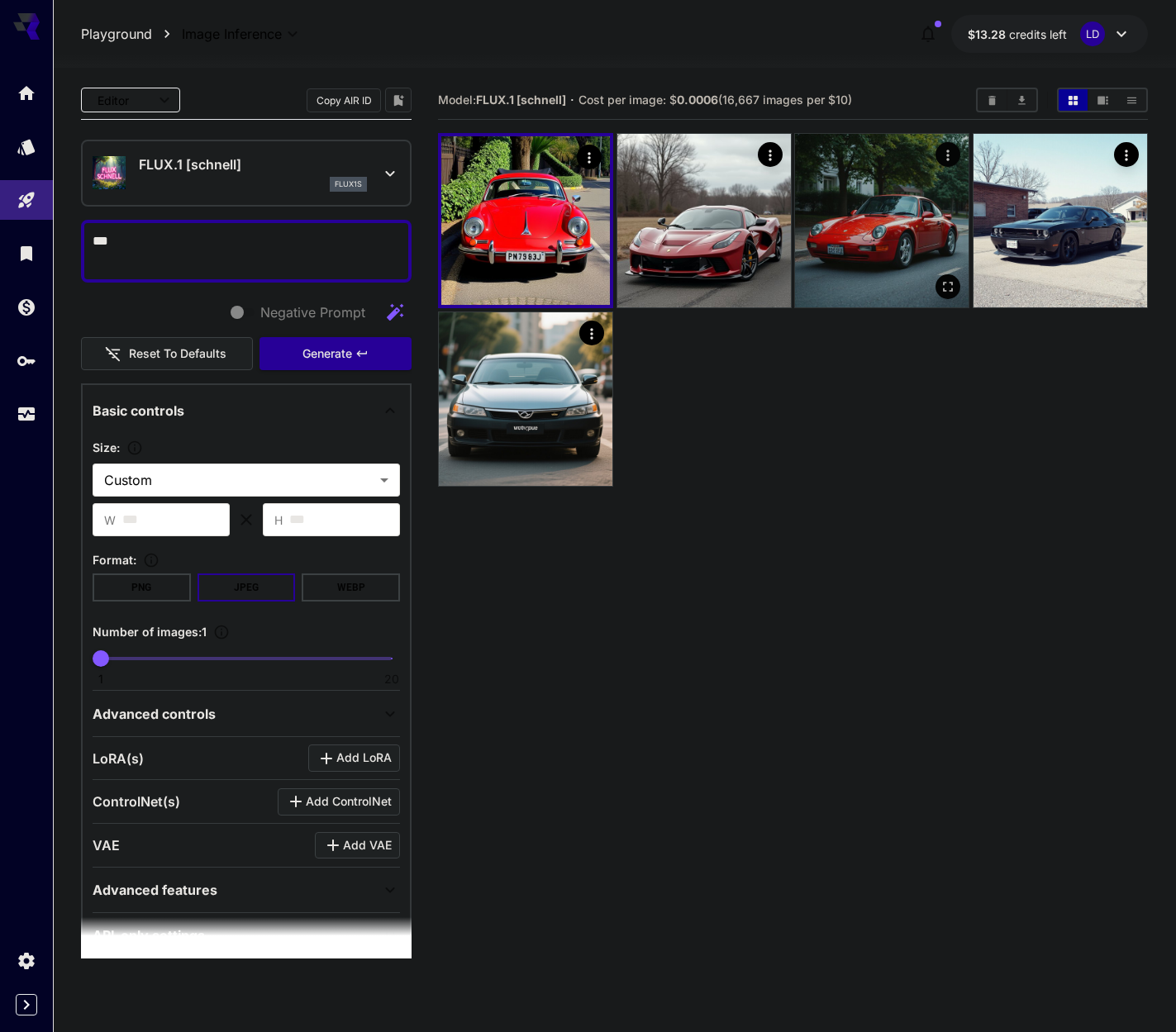
click at [846, 251] on img at bounding box center [882, 220] width 174 height 174
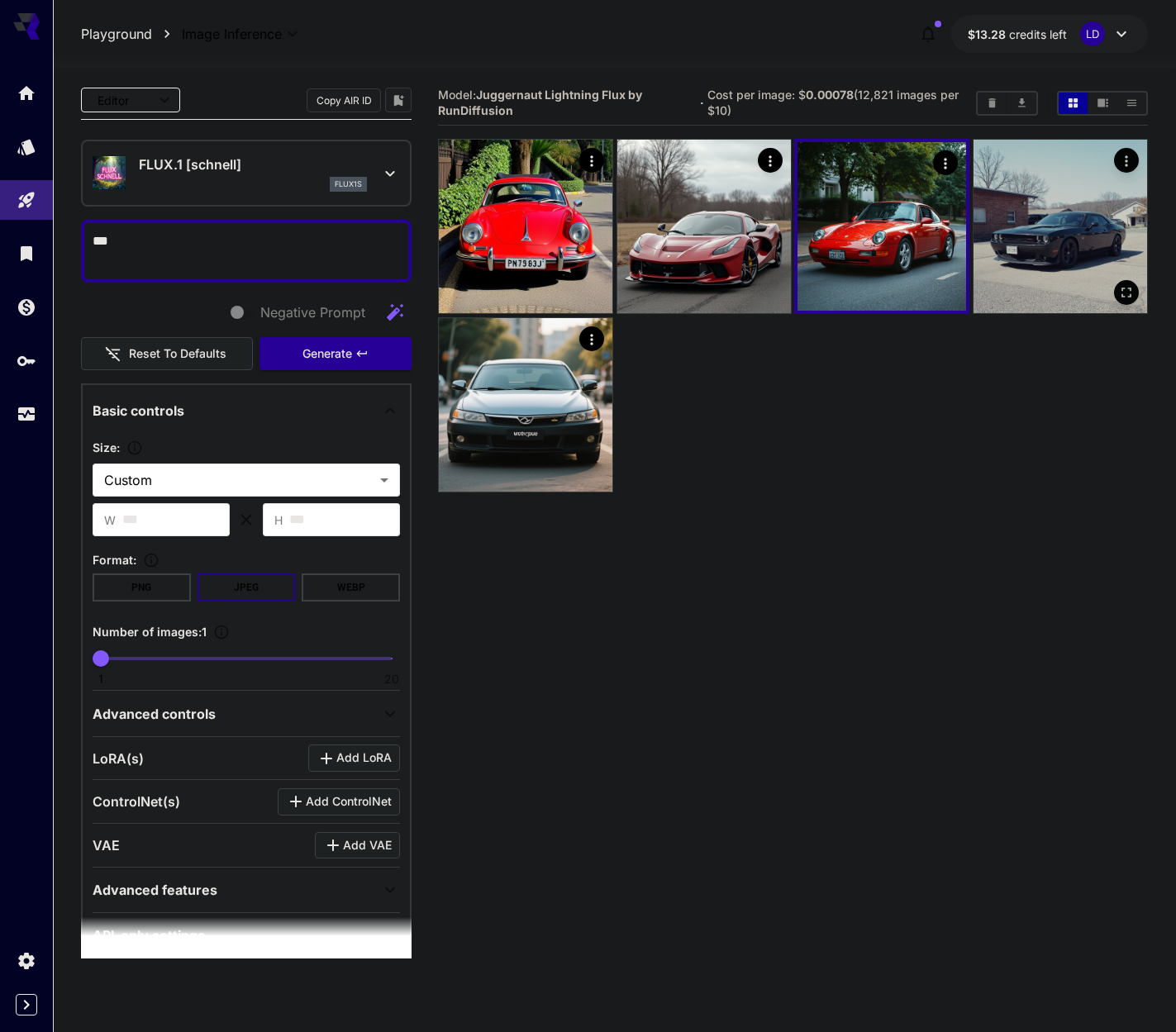
click at [1070, 223] on img at bounding box center [1060, 226] width 174 height 174
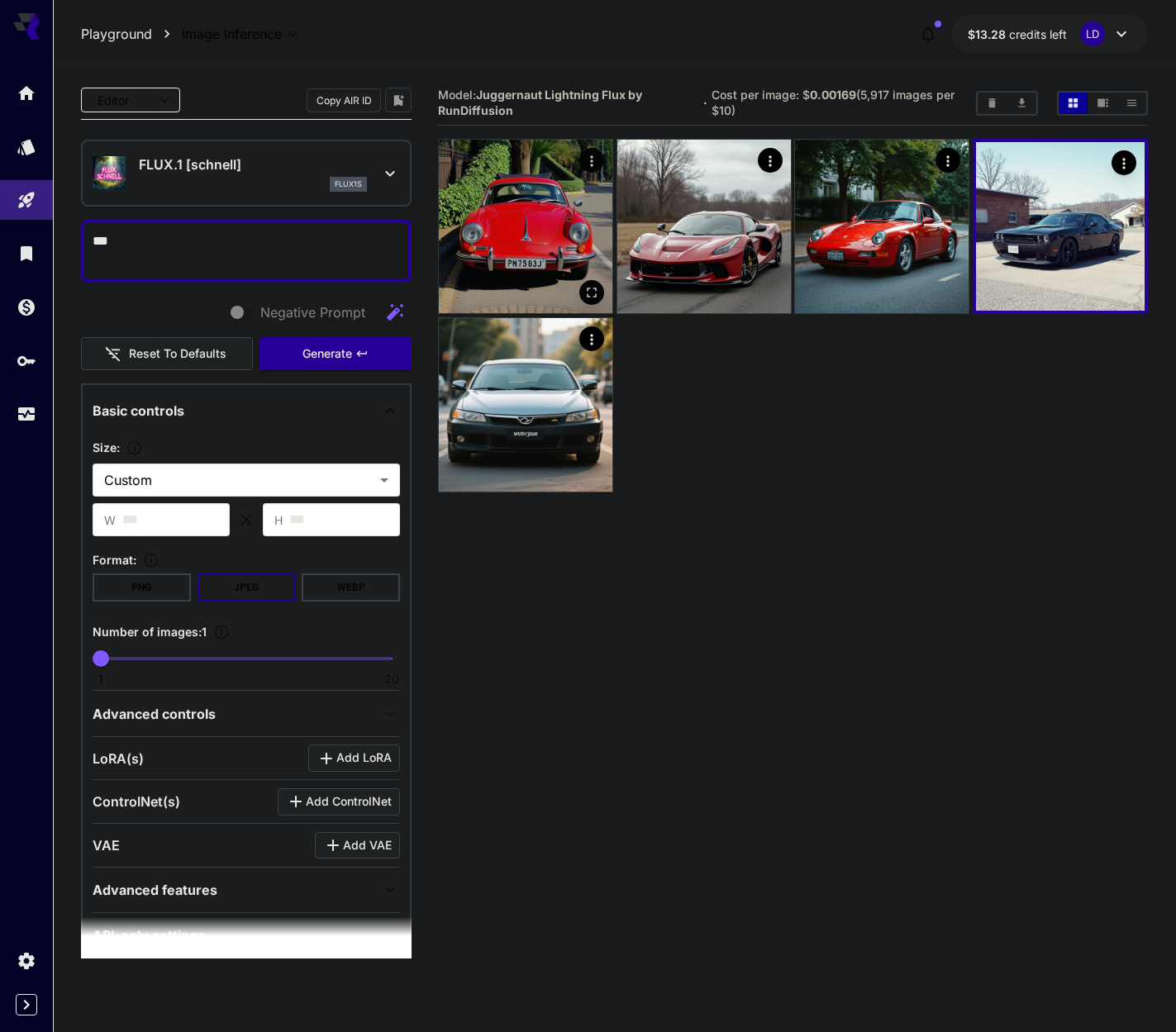
click at [559, 193] on img at bounding box center [525, 226] width 174 height 174
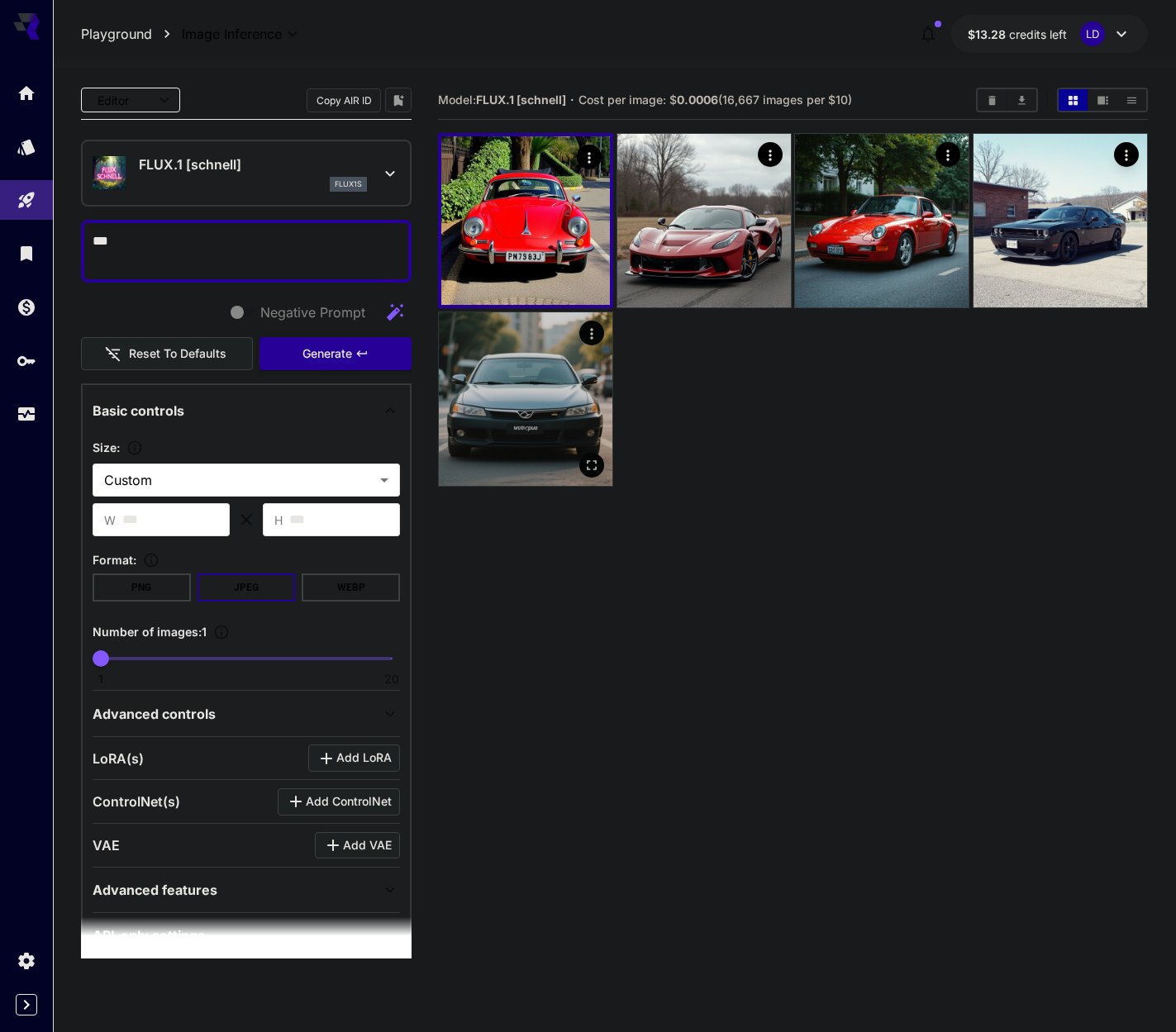
click at [538, 344] on img at bounding box center [525, 399] width 174 height 174
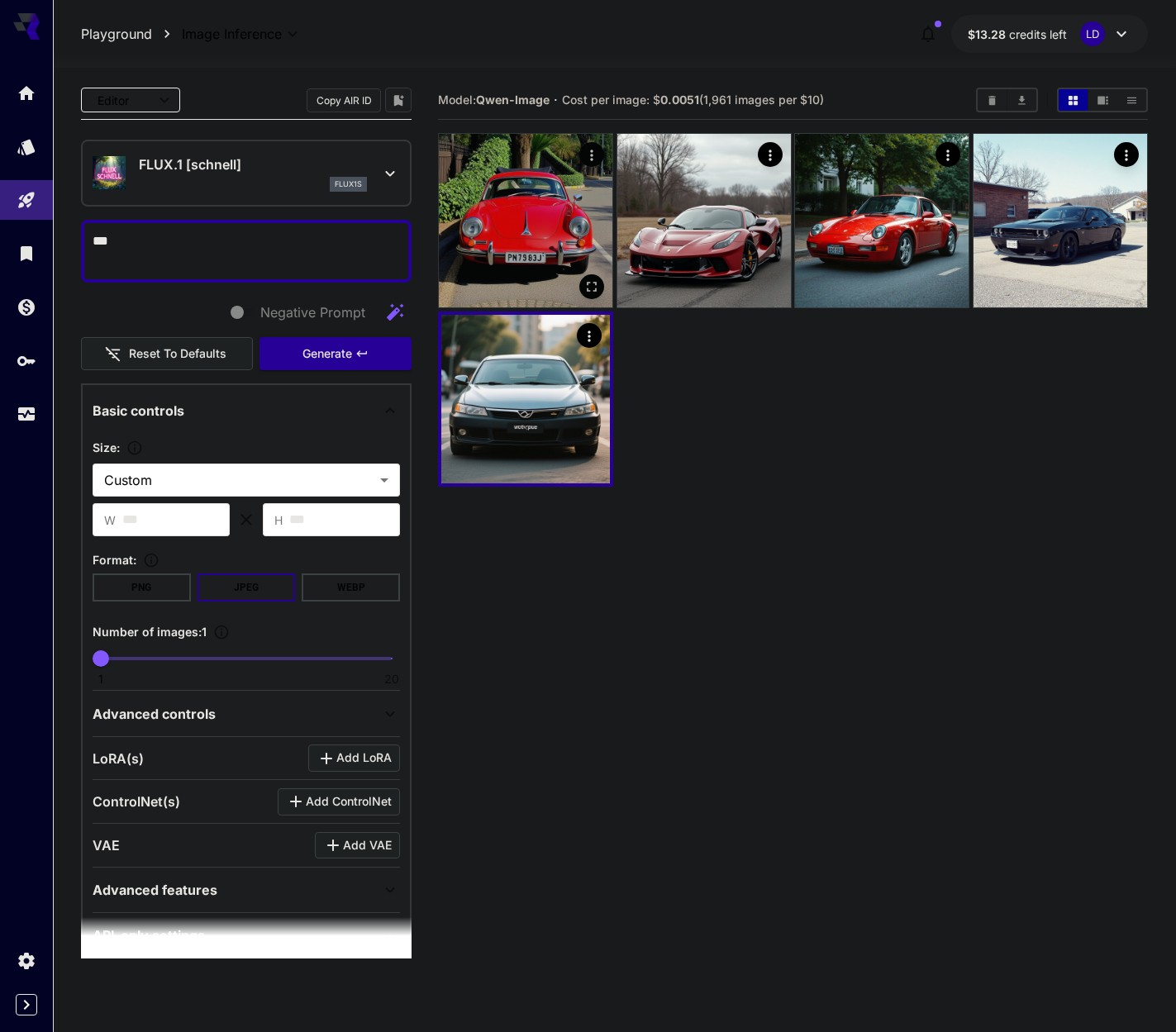
click at [574, 213] on img at bounding box center [525, 220] width 174 height 174
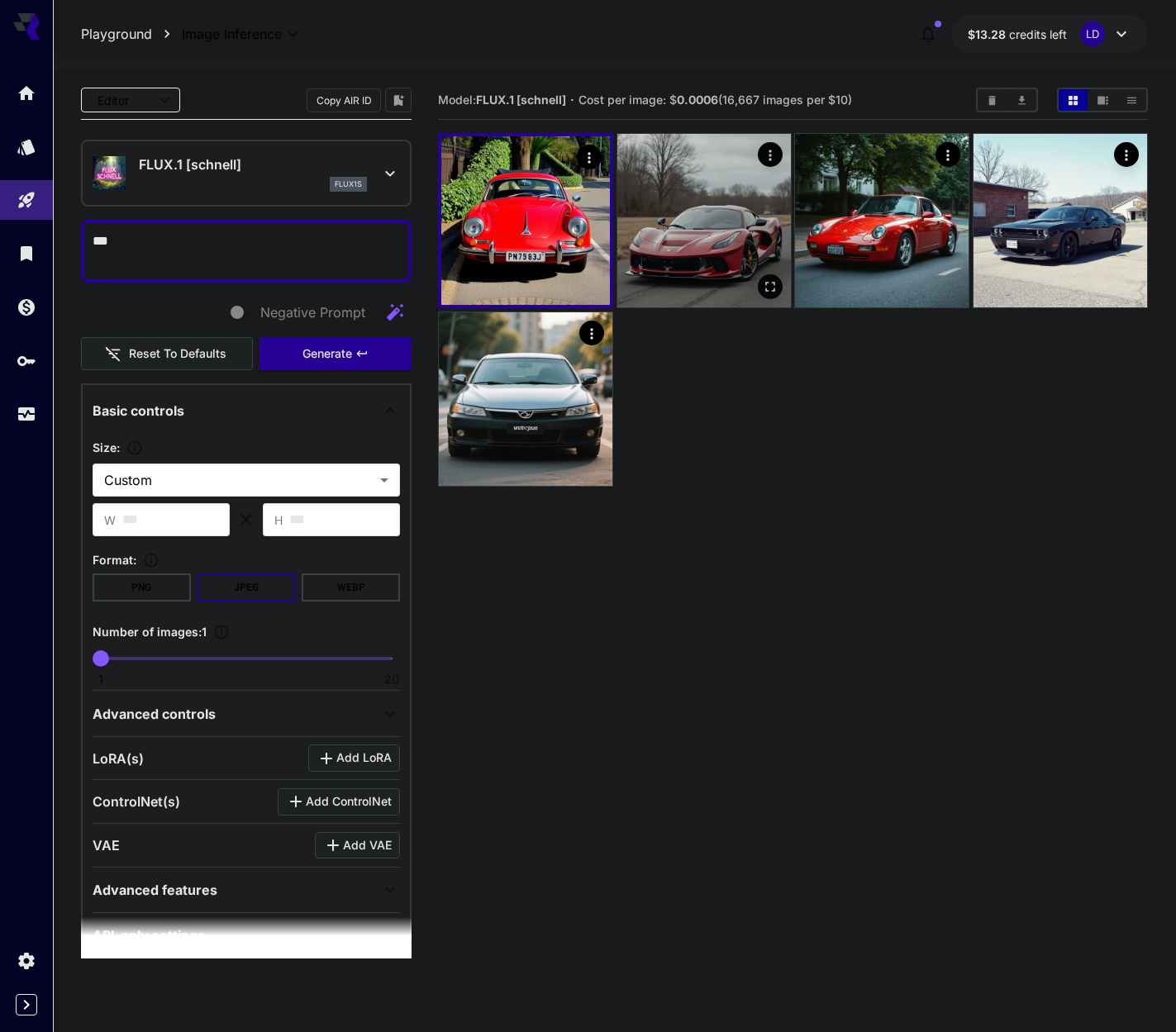
click at [741, 213] on img at bounding box center [704, 220] width 174 height 174
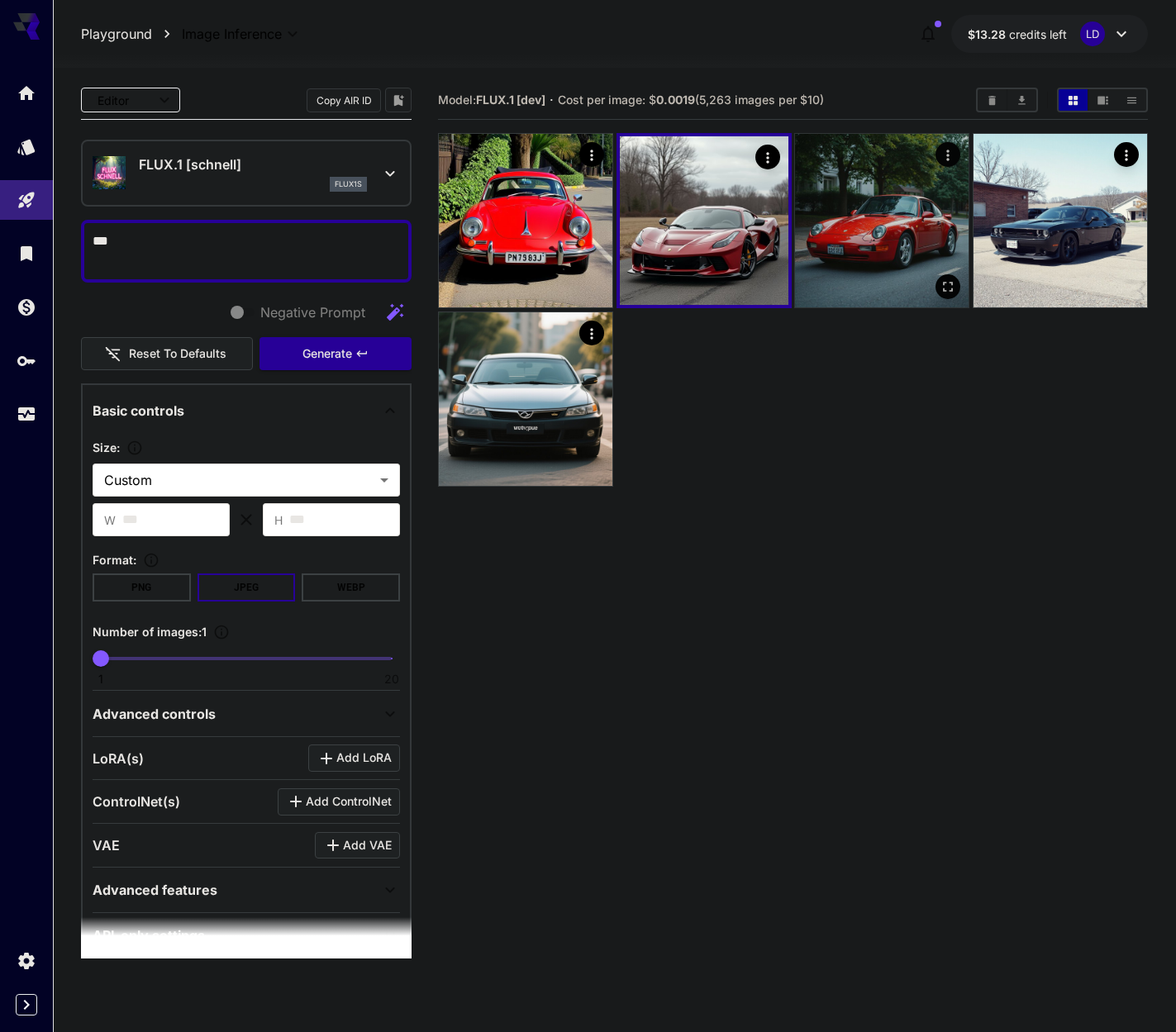
click at [823, 213] on img at bounding box center [882, 220] width 174 height 174
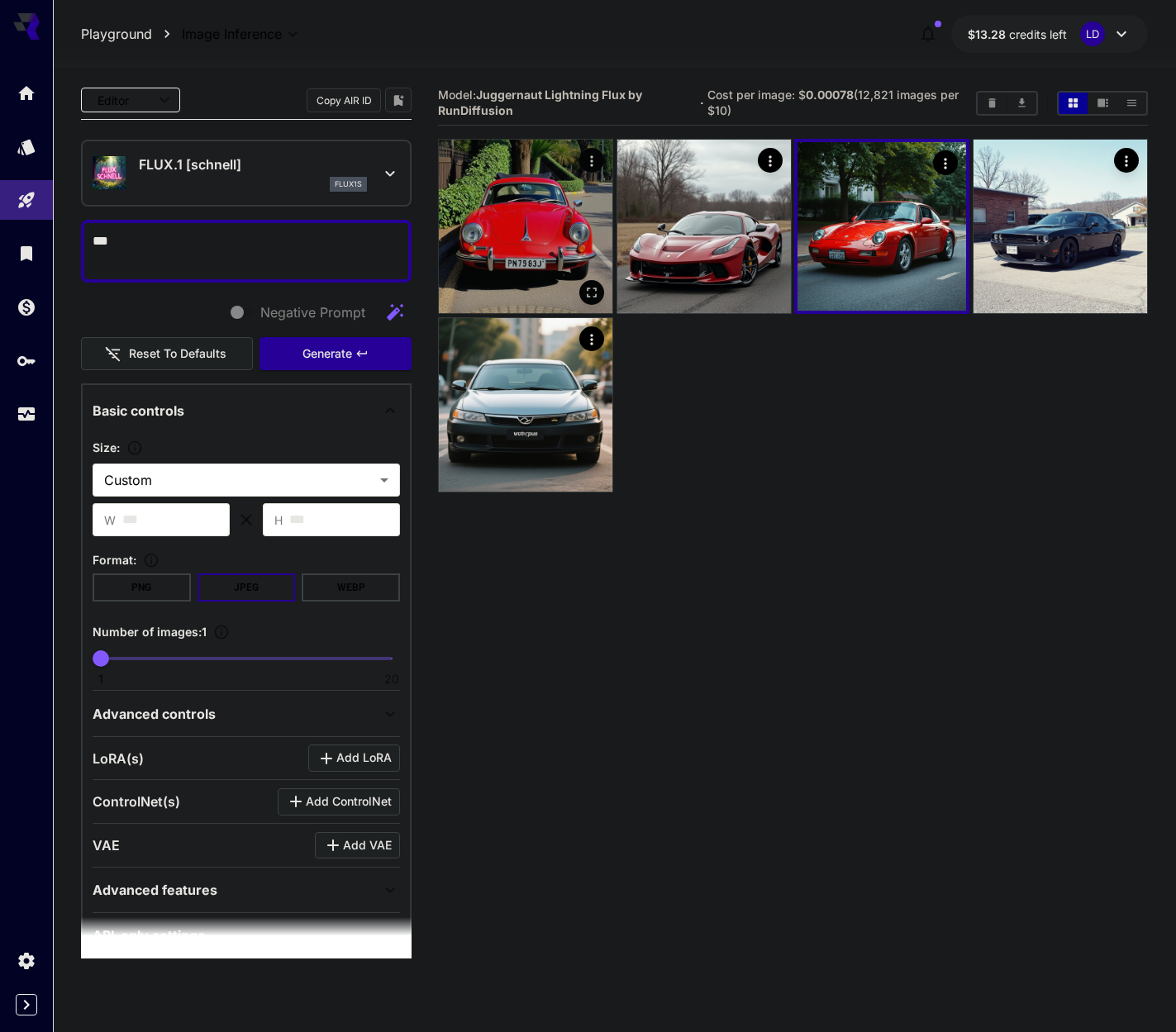
click at [590, 233] on img at bounding box center [525, 226] width 174 height 174
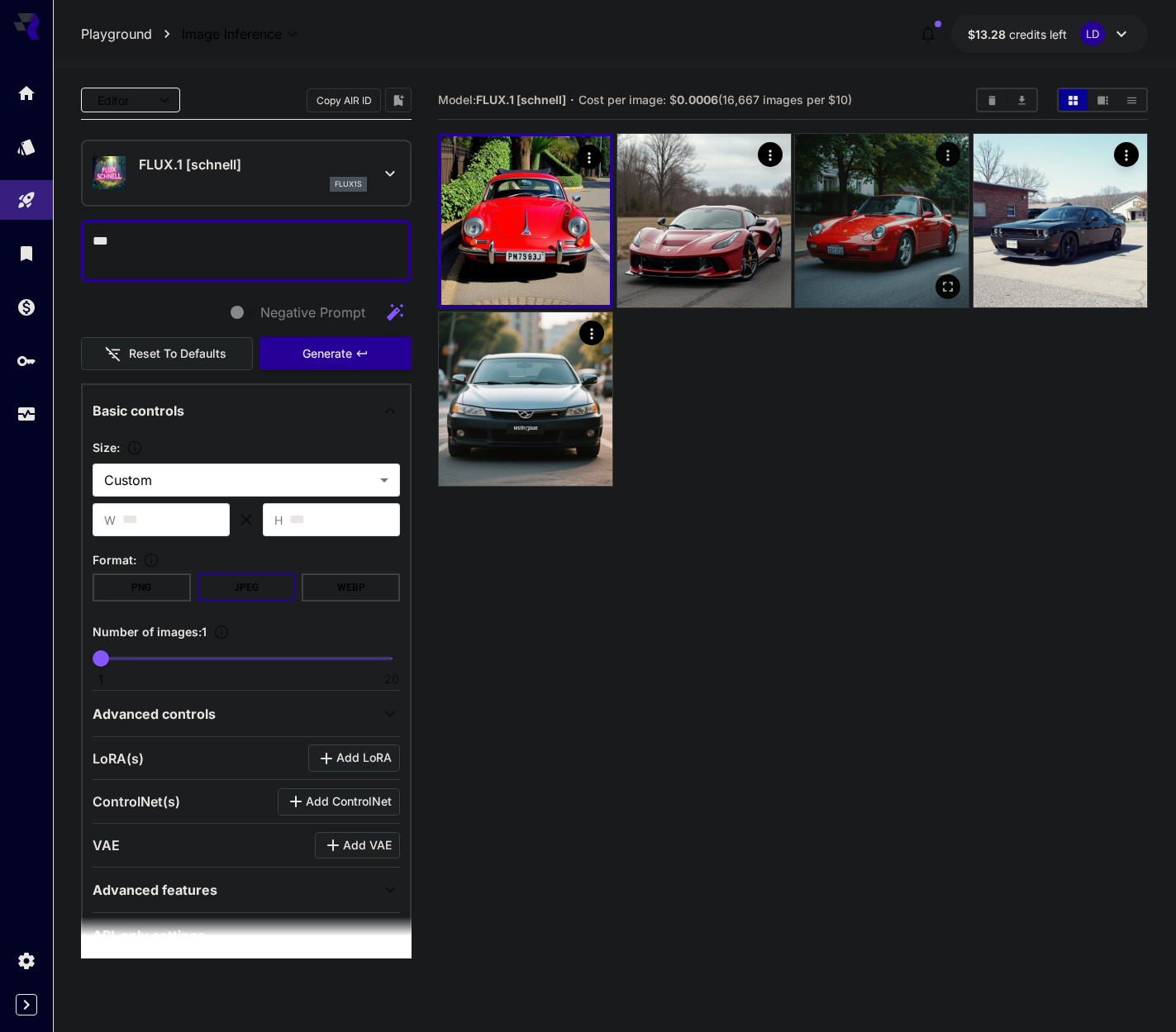
click at [841, 220] on img at bounding box center [882, 220] width 174 height 174
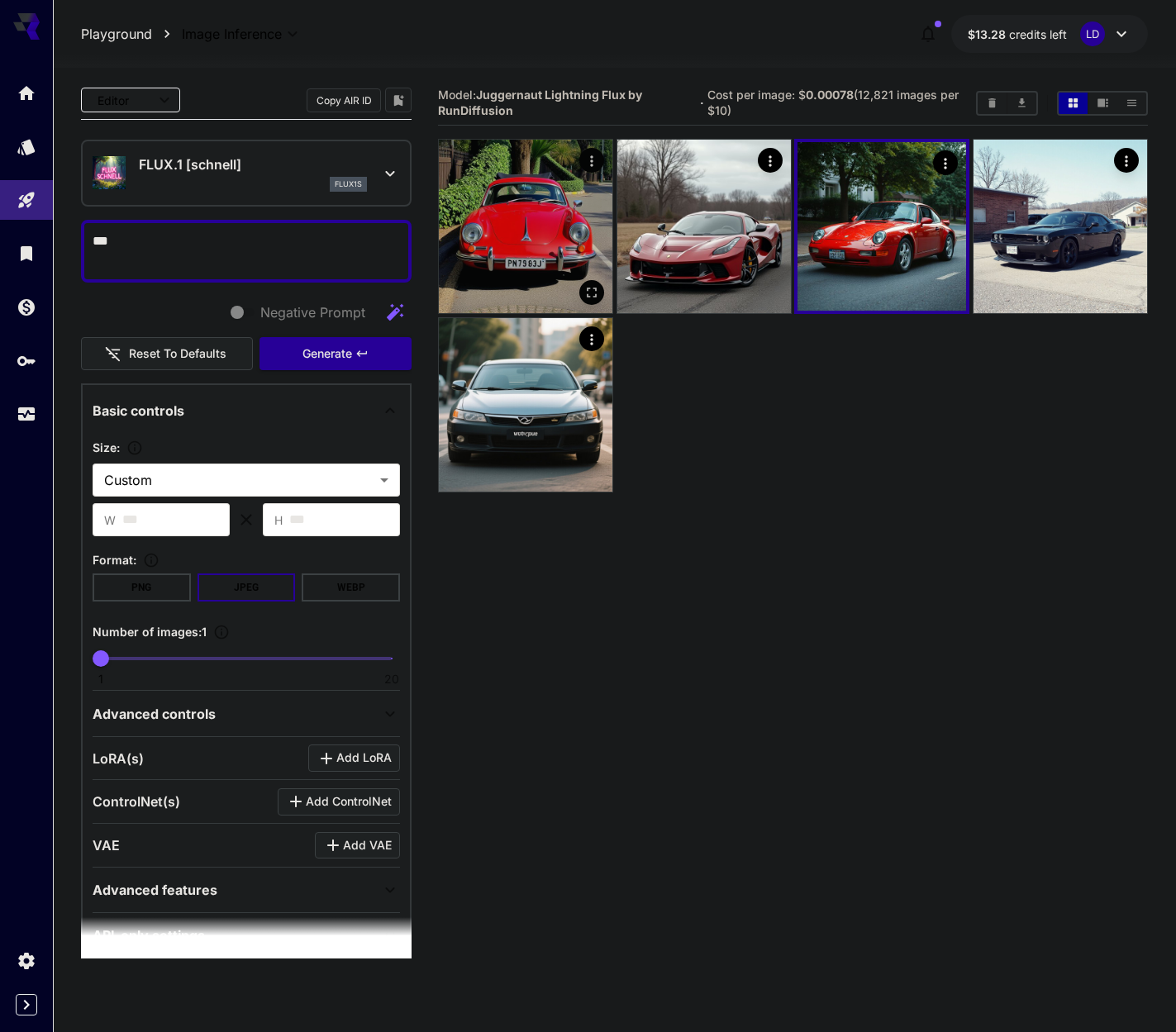
click at [493, 211] on img at bounding box center [525, 226] width 174 height 174
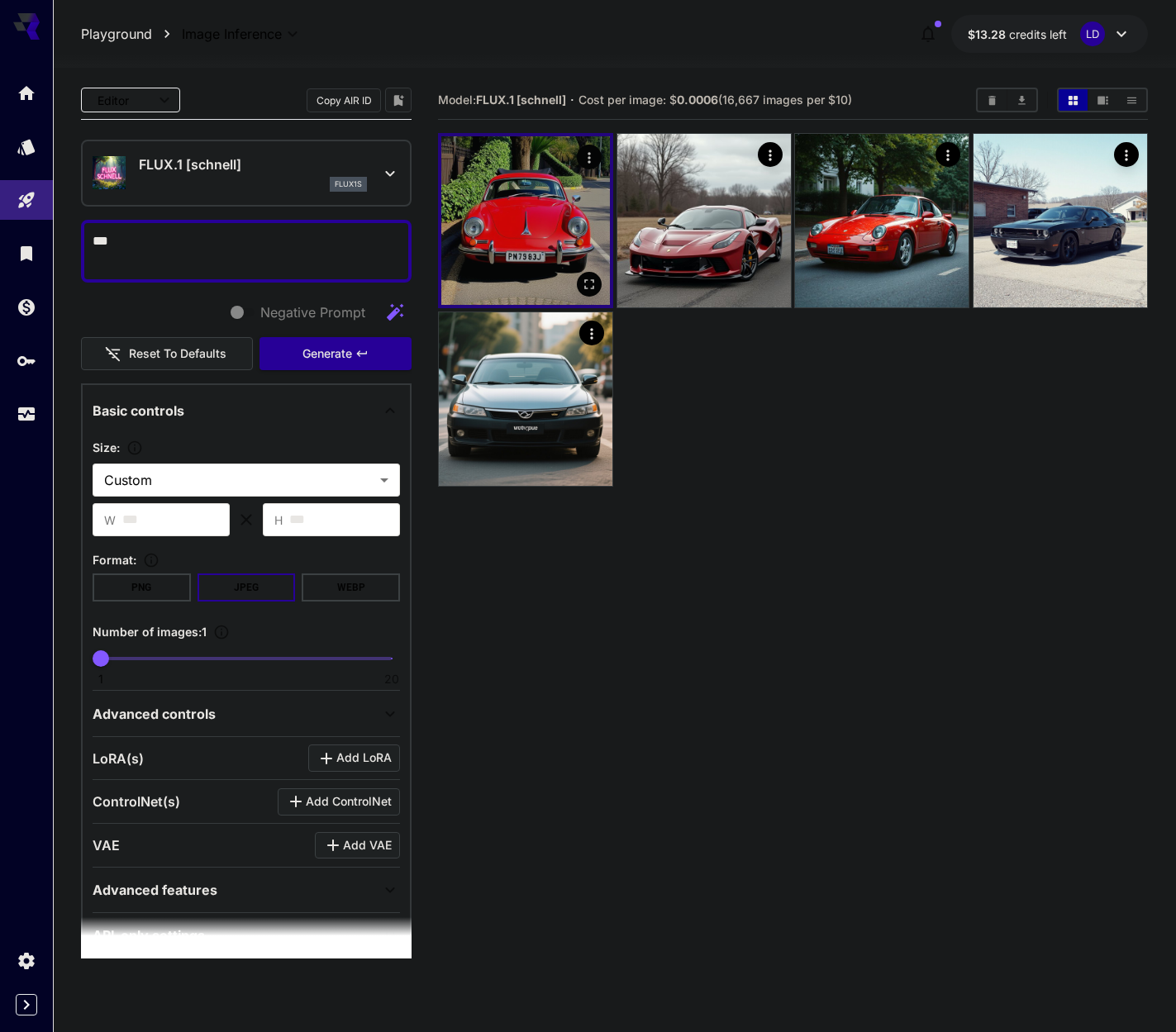
click at [582, 289] on icon "Open in fullscreen" at bounding box center [588, 284] width 16 height 16
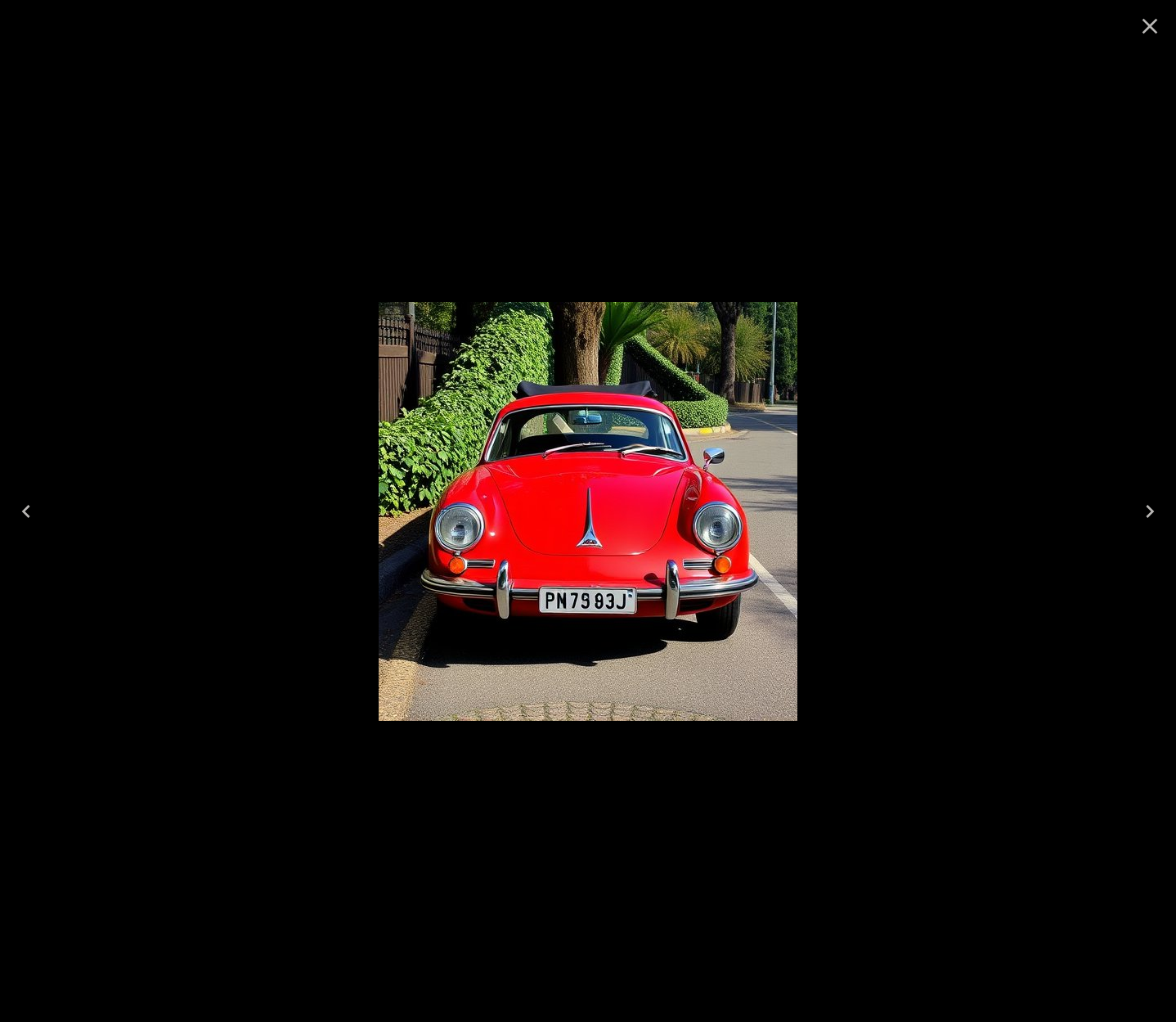
click at [1049, 485] on div at bounding box center [588, 511] width 1176 height 1022
click at [1156, 31] on icon "Close" at bounding box center [1150, 26] width 16 height 16
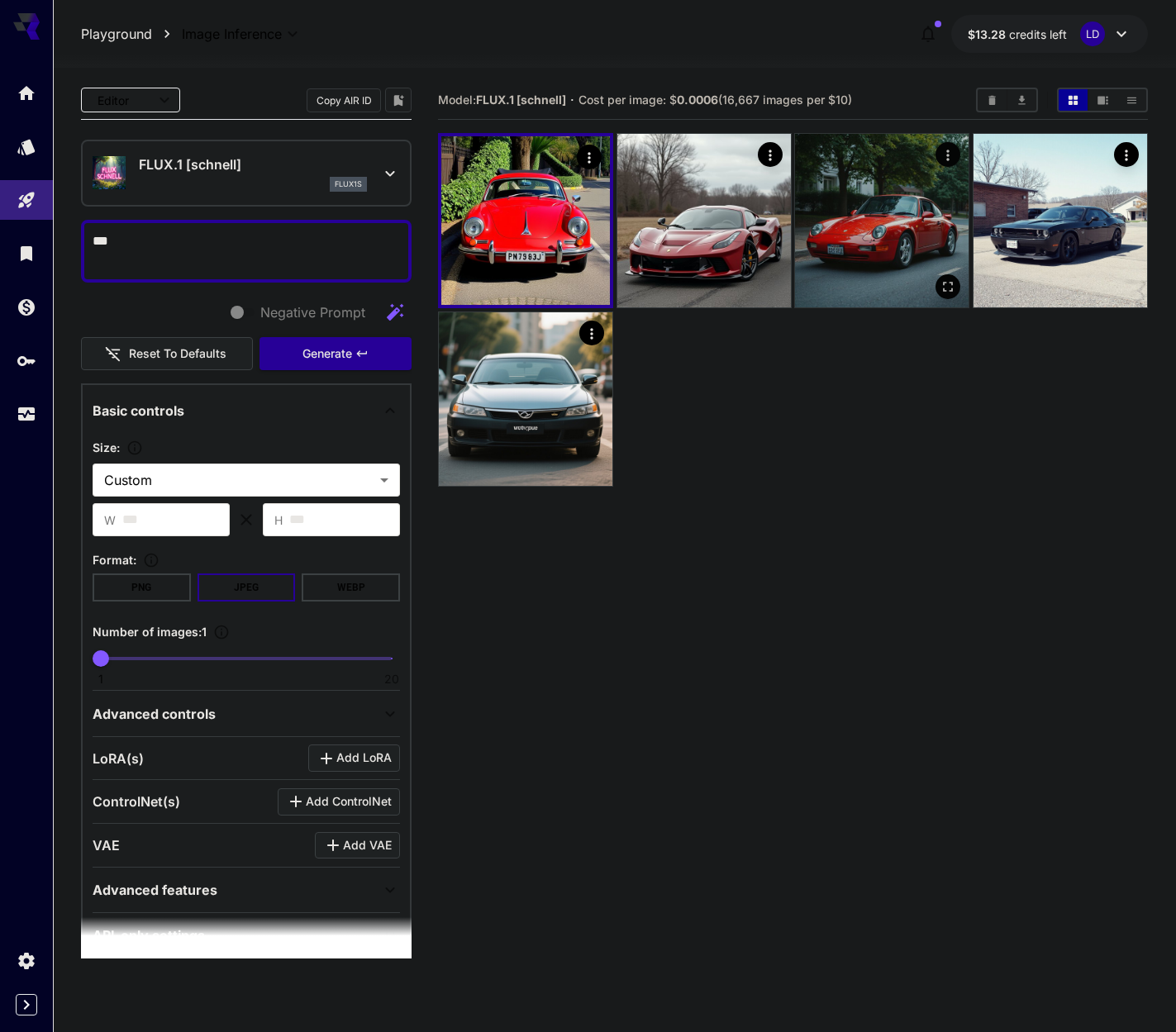
click at [872, 244] on img at bounding box center [882, 220] width 174 height 174
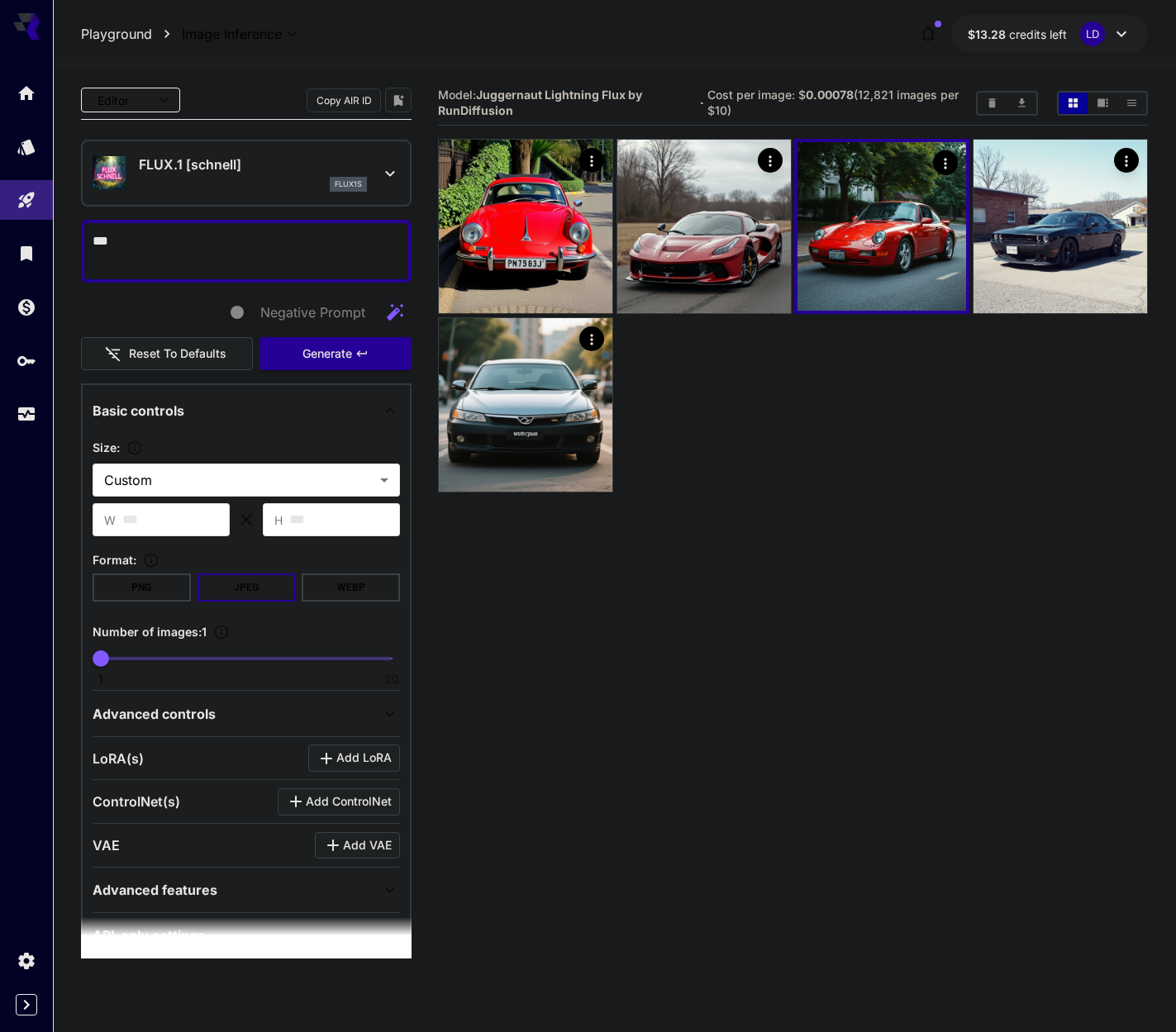
click at [266, 277] on div "***" at bounding box center [247, 251] width 331 height 63
click at [277, 264] on textarea "***" at bounding box center [240, 251] width 295 height 40
paste textarea "**********"
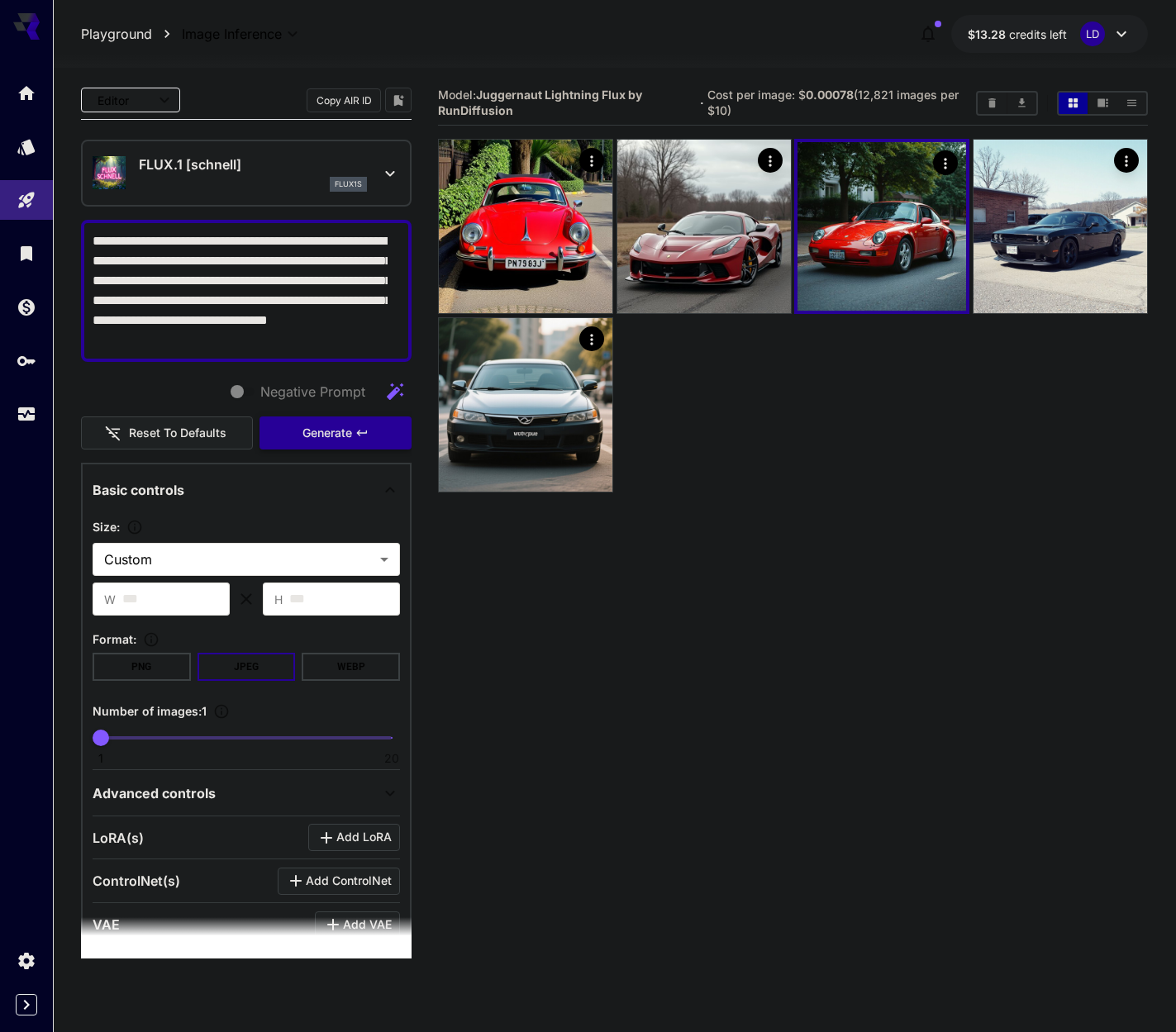
click at [326, 449] on button "Generate" at bounding box center [335, 433] width 152 height 34
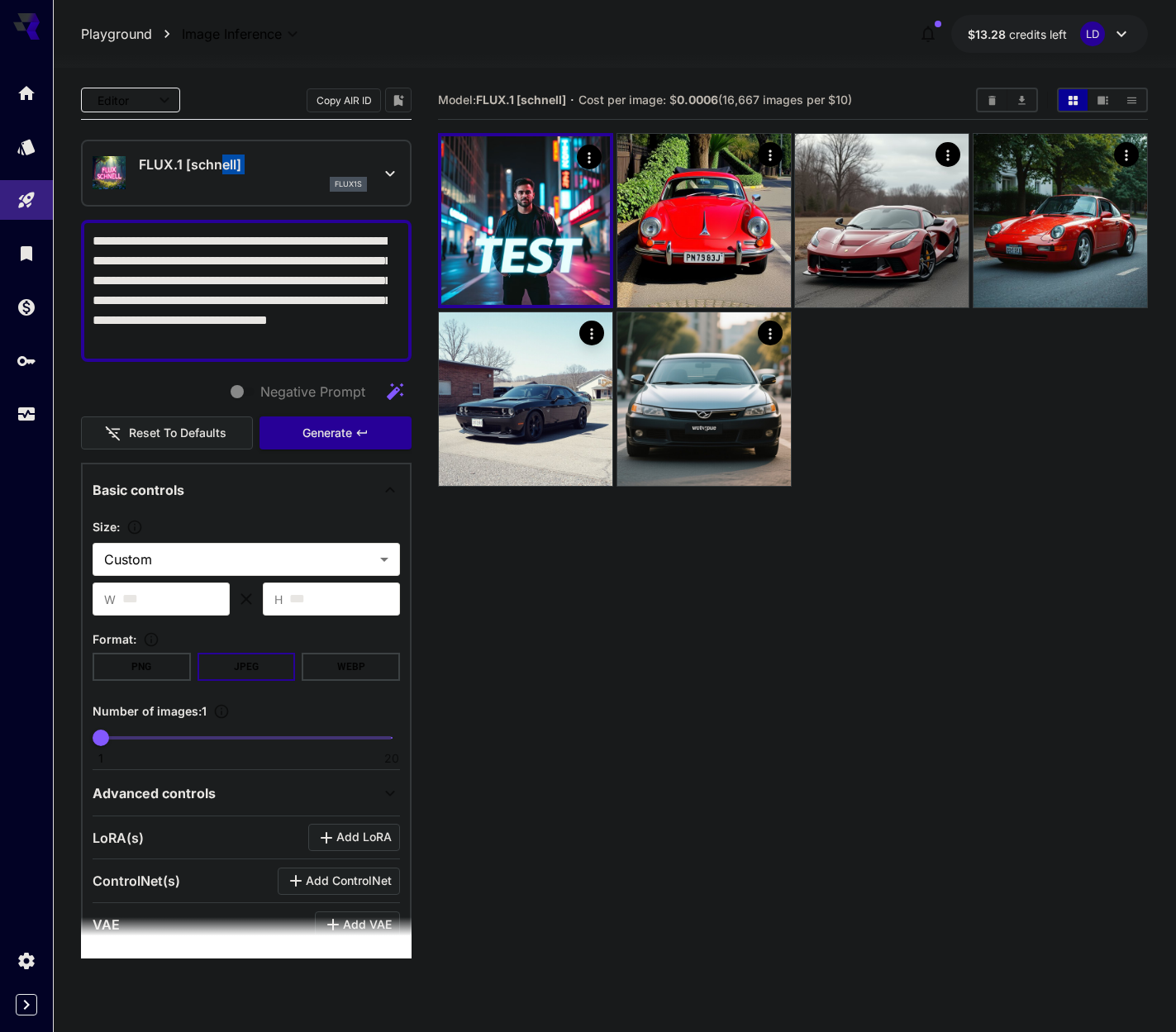
click at [217, 174] on div "FLUX.1 [[PERSON_NAME]] flux1s" at bounding box center [253, 173] width 228 height 37
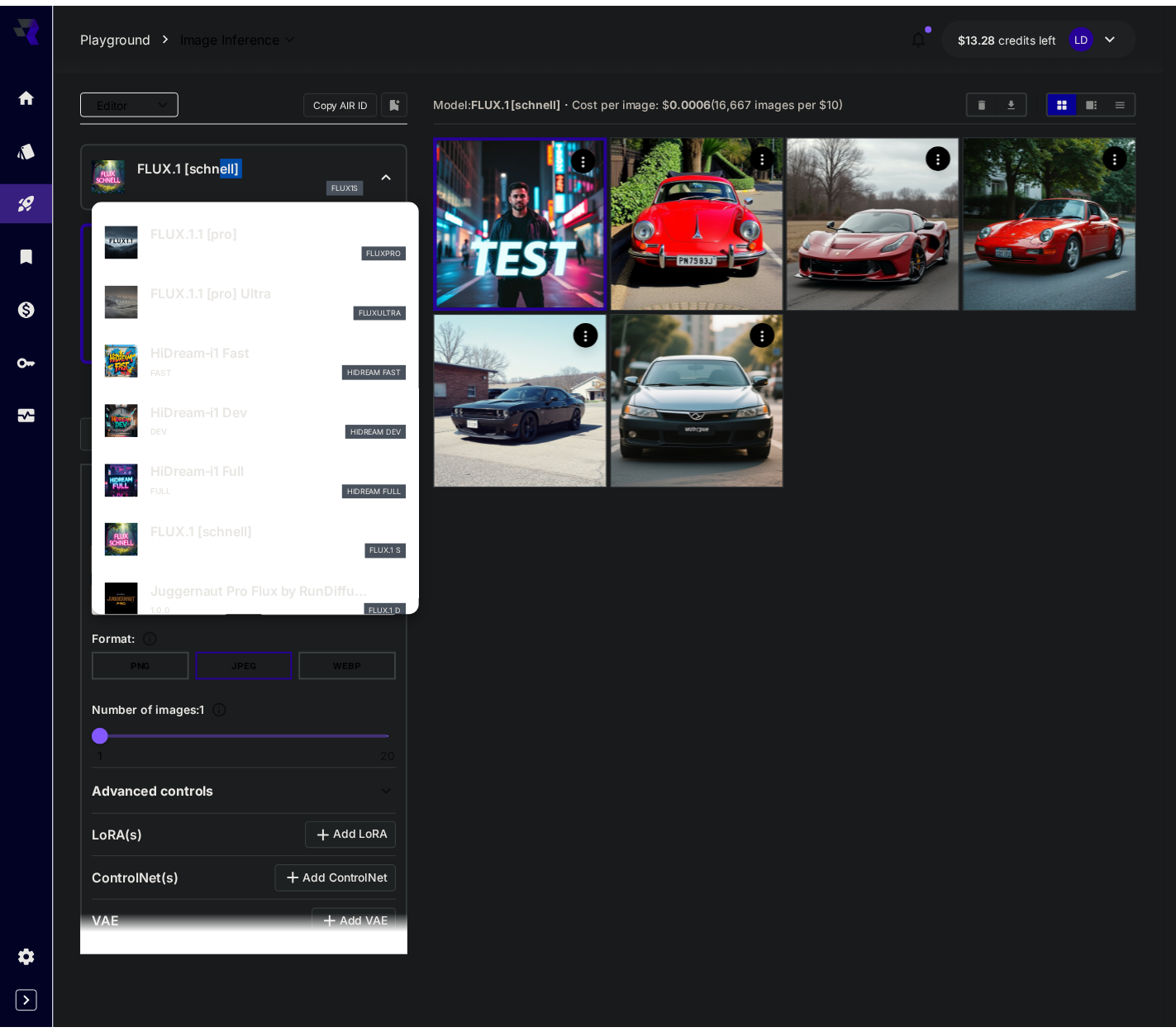
scroll to position [1592, 0]
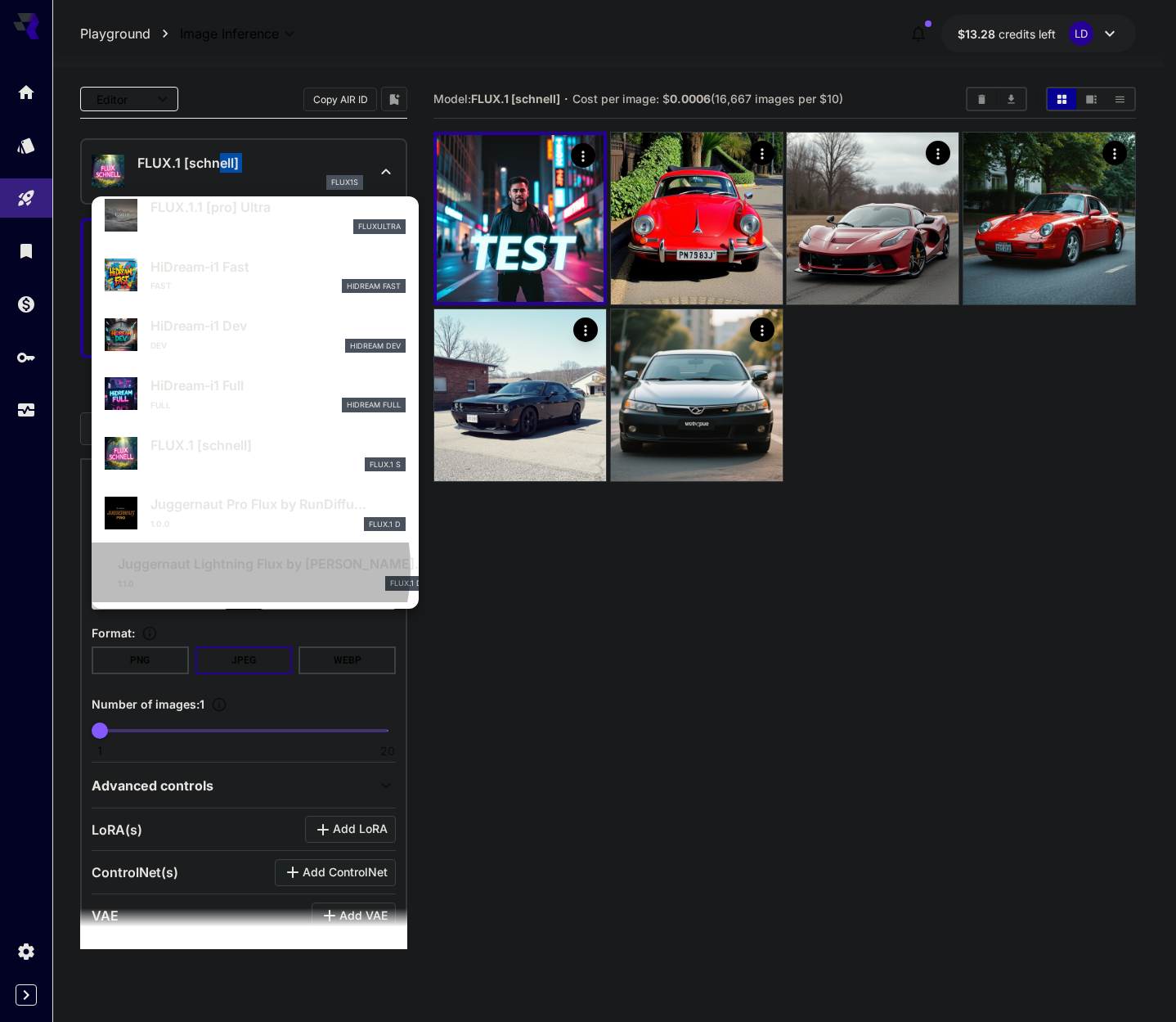
click at [220, 568] on p "Juggernaut Lightning Flux by [PERSON_NAME]..." at bounding box center [272, 563] width 309 height 19
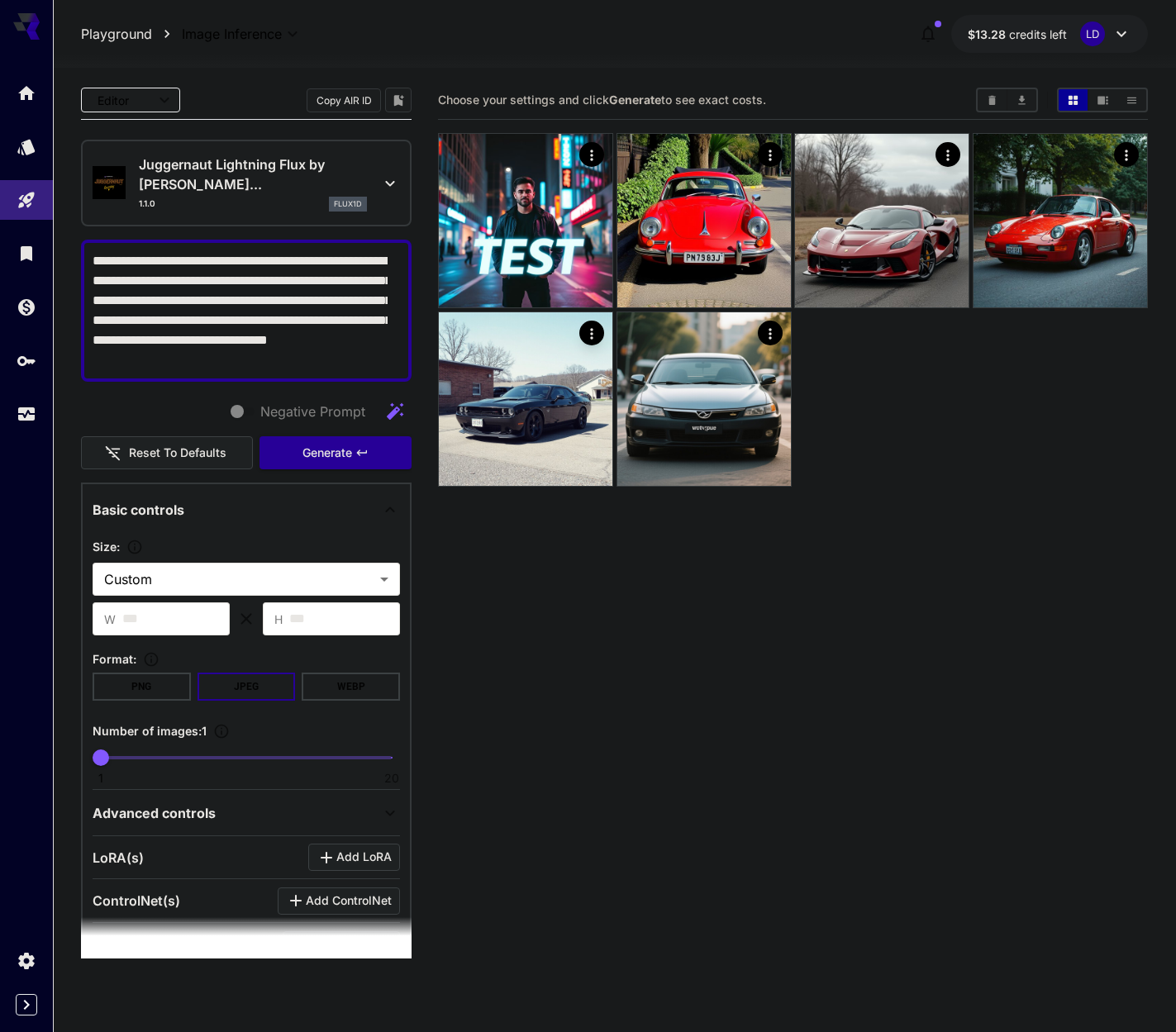
click at [206, 286] on textarea "**********" at bounding box center [240, 310] width 295 height 119
click at [307, 469] on button "Generate" at bounding box center [335, 454] width 152 height 34
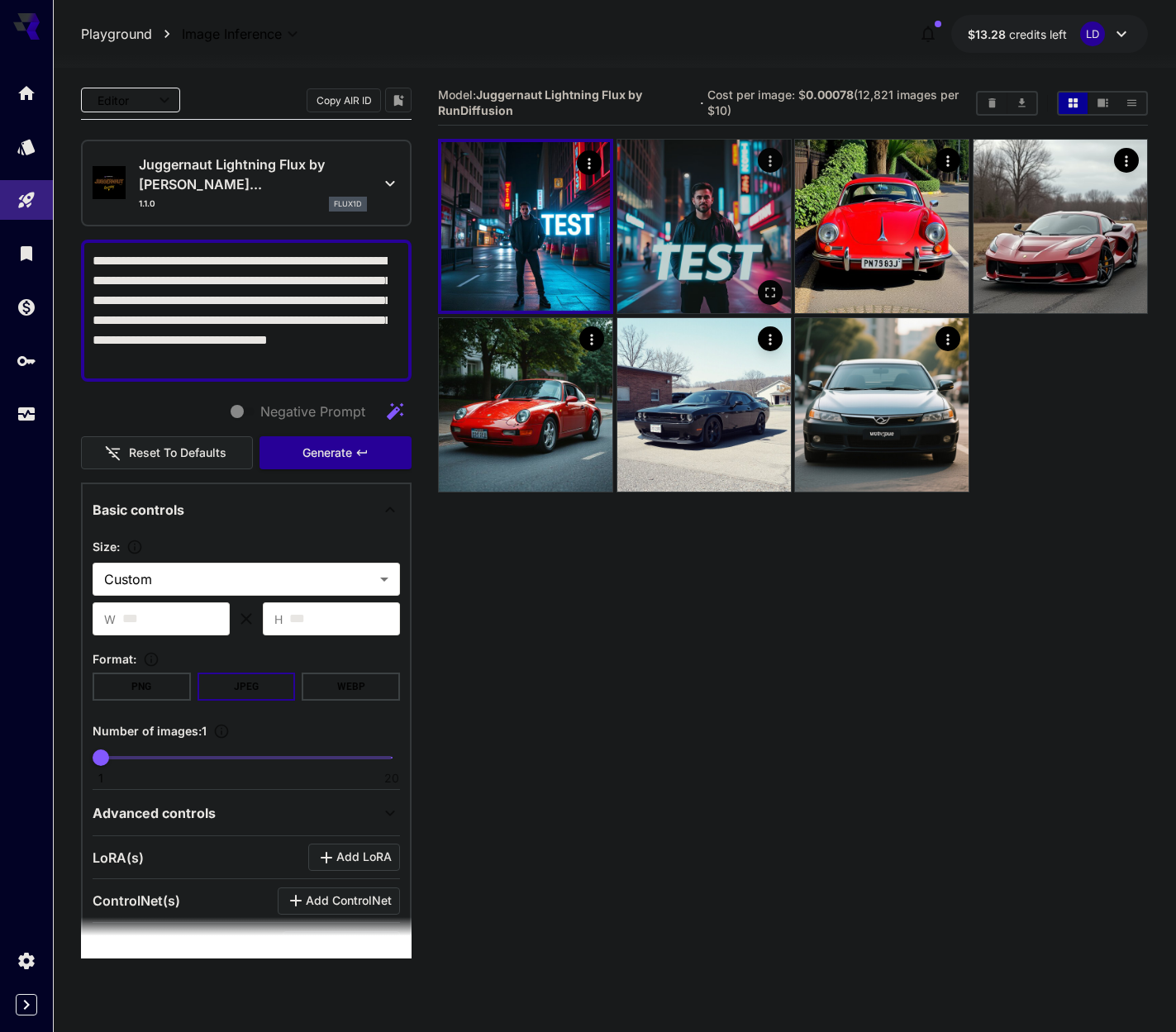
click at [728, 198] on img at bounding box center [704, 226] width 174 height 174
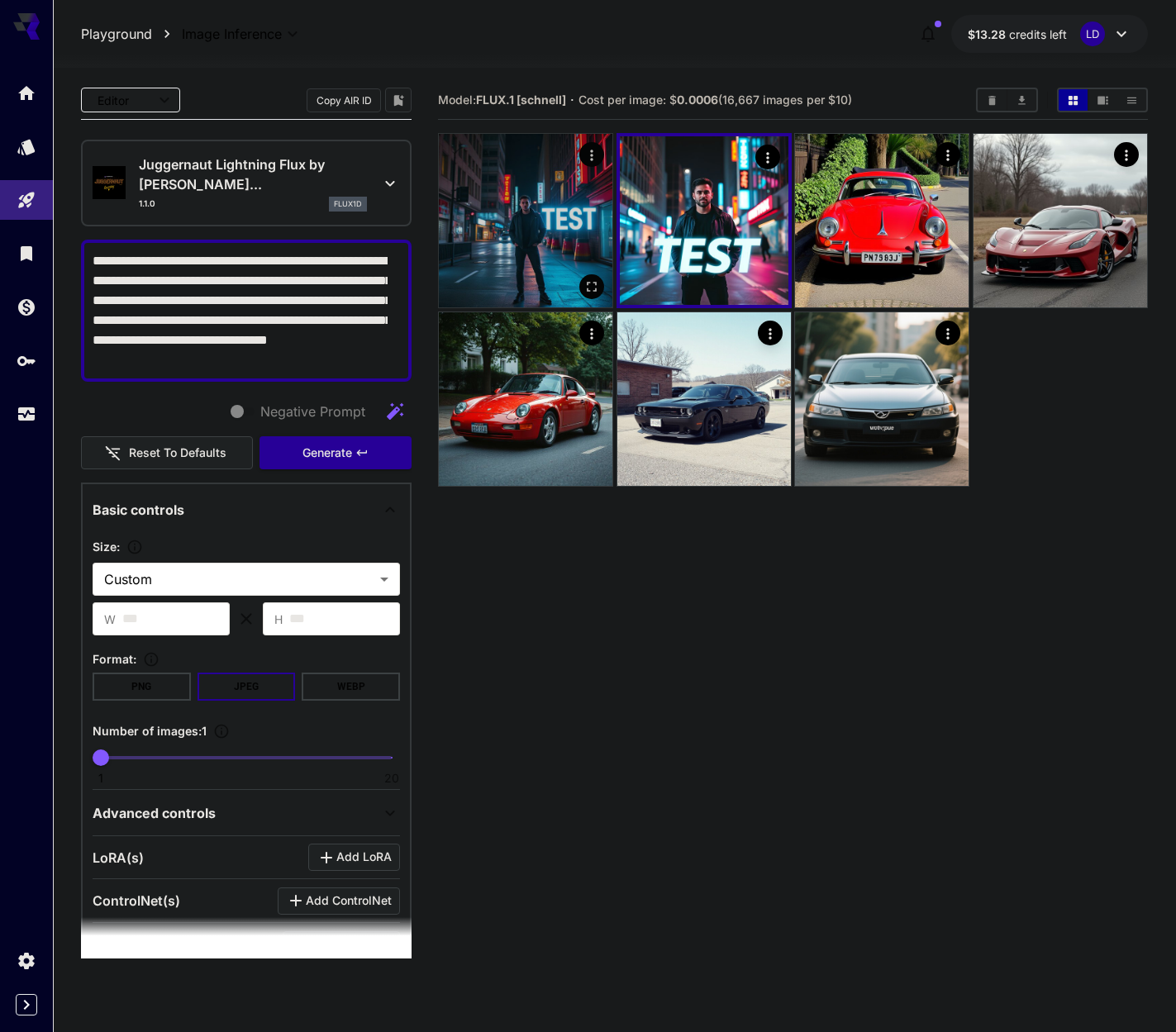
click at [507, 208] on img at bounding box center [525, 220] width 174 height 174
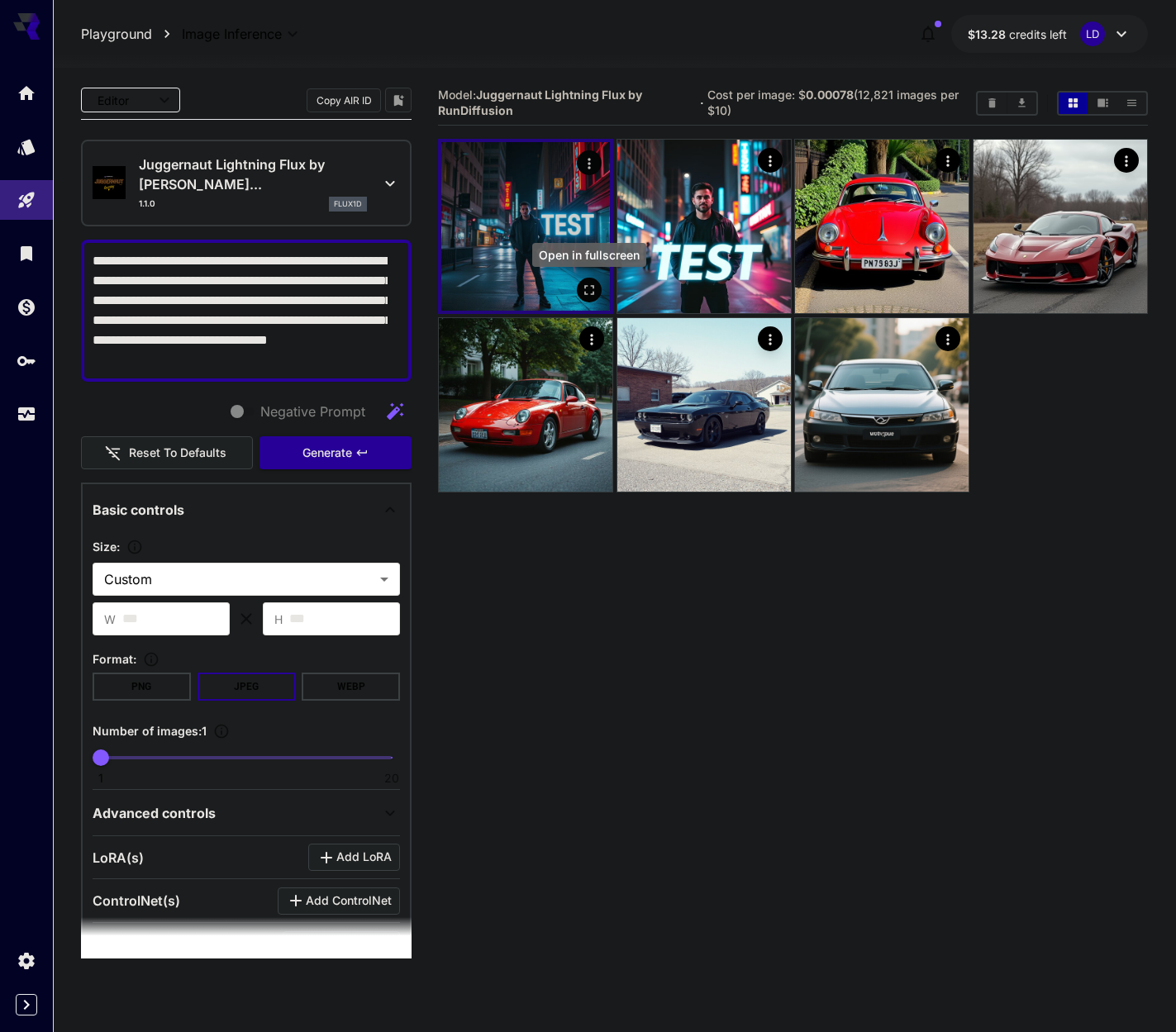
click at [589, 292] on icon "Open in fullscreen" at bounding box center [588, 290] width 16 height 16
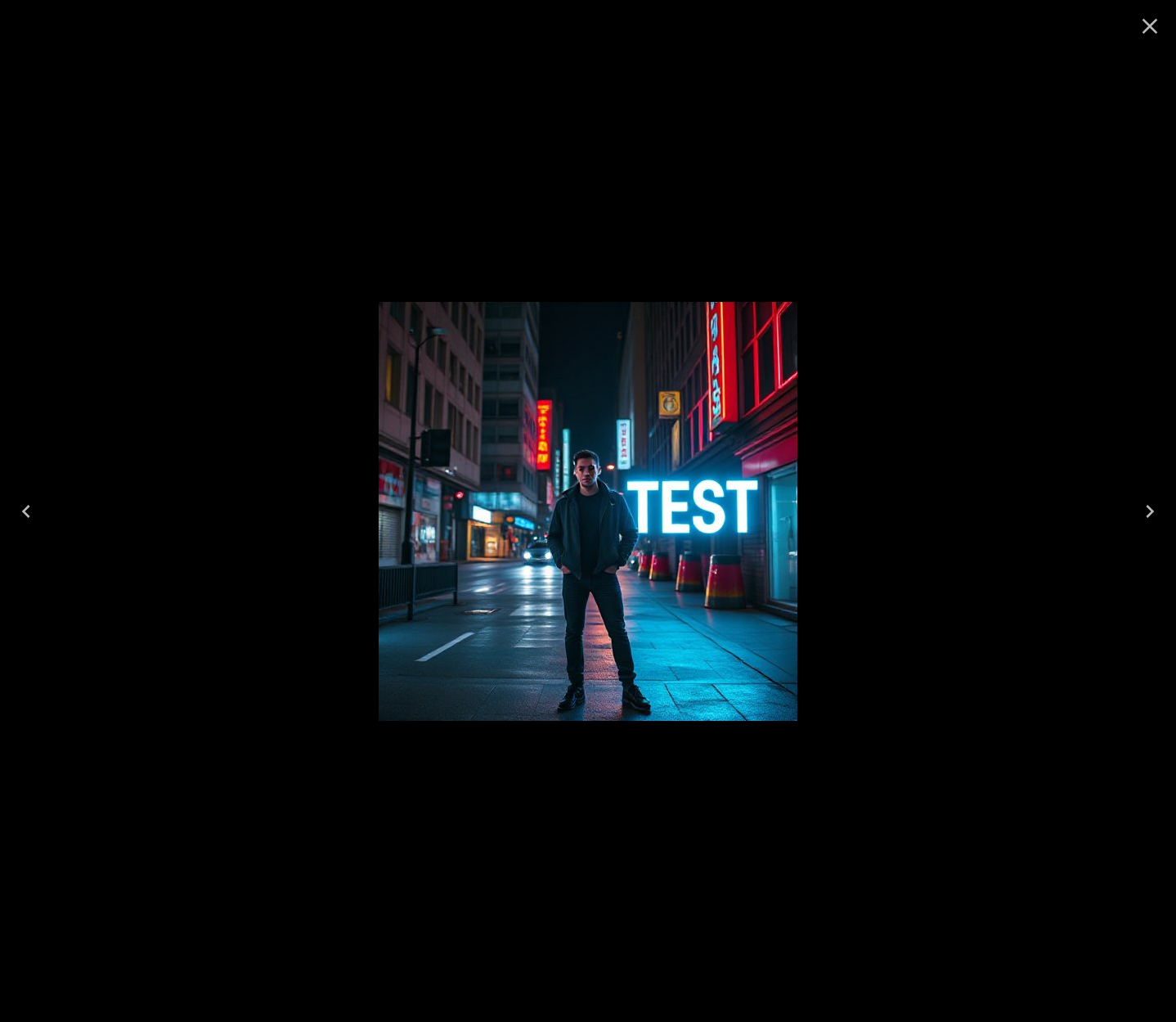
click at [806, 530] on div at bounding box center [588, 511] width 1176 height 1022
click at [1161, 38] on icon "Close" at bounding box center [1150, 26] width 26 height 26
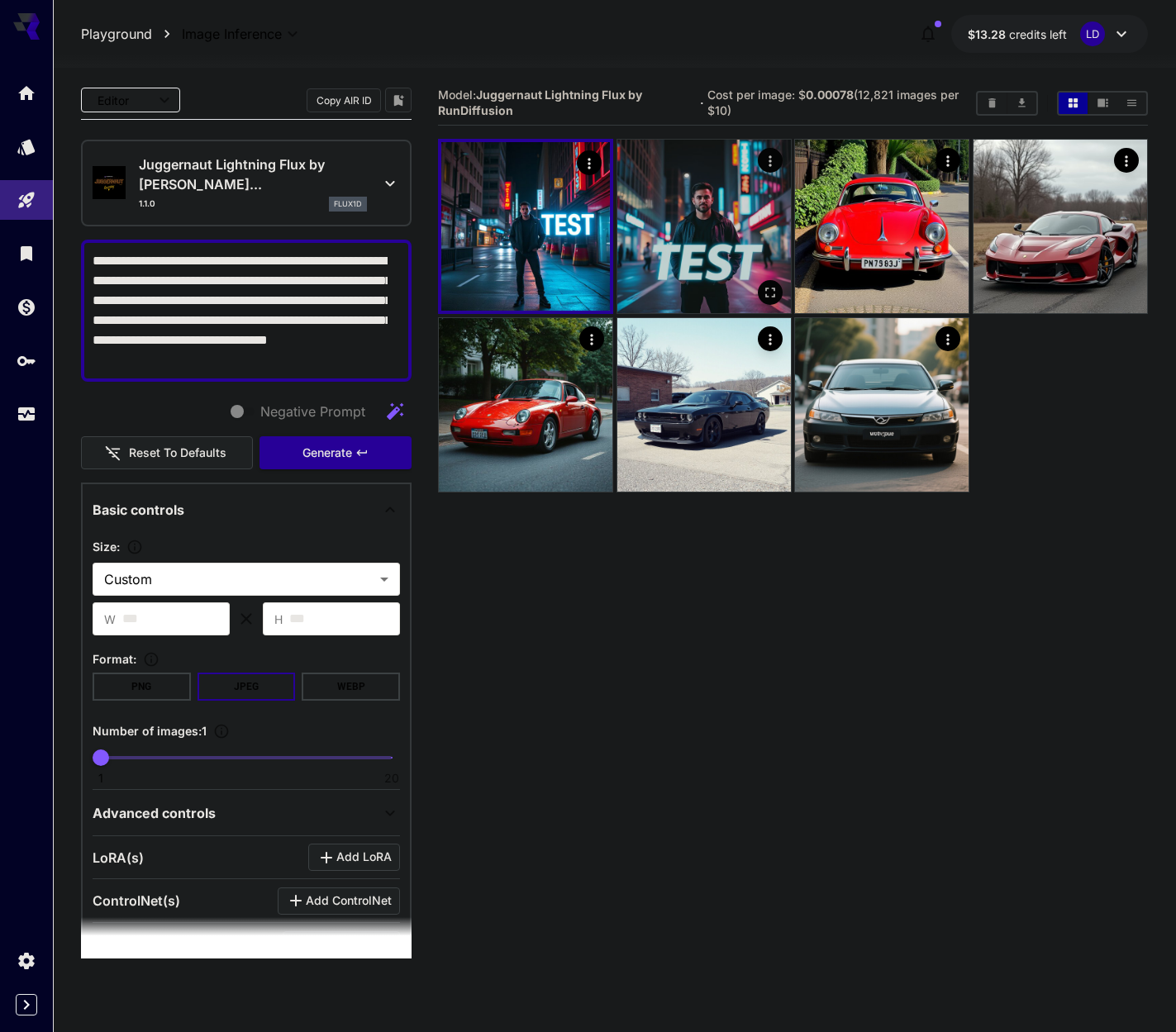
click at [651, 232] on img at bounding box center [704, 226] width 174 height 174
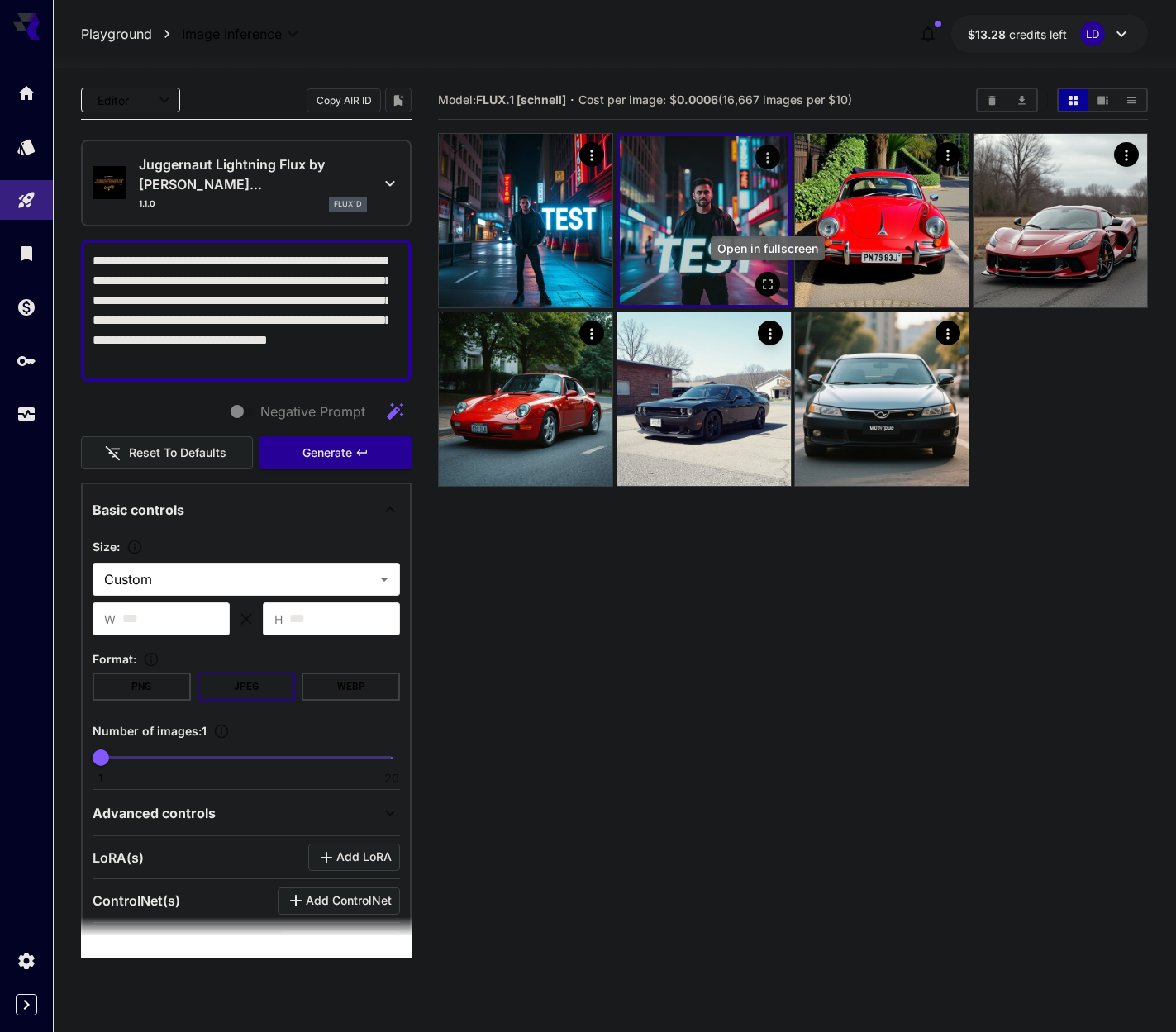
click at [764, 287] on icon "Open in fullscreen" at bounding box center [768, 285] width 10 height 10
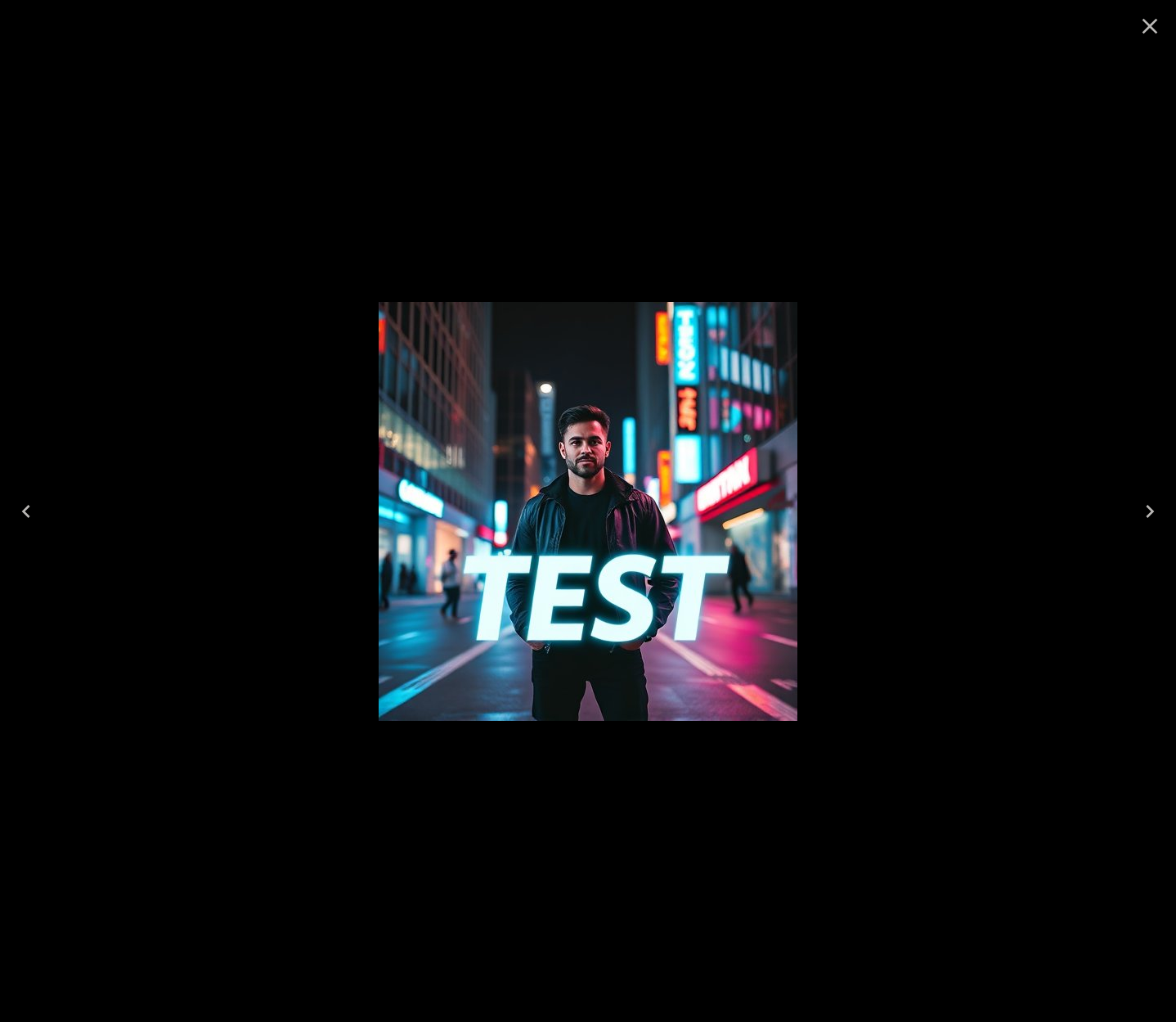
click at [1148, 29] on icon "Close" at bounding box center [1150, 26] width 16 height 16
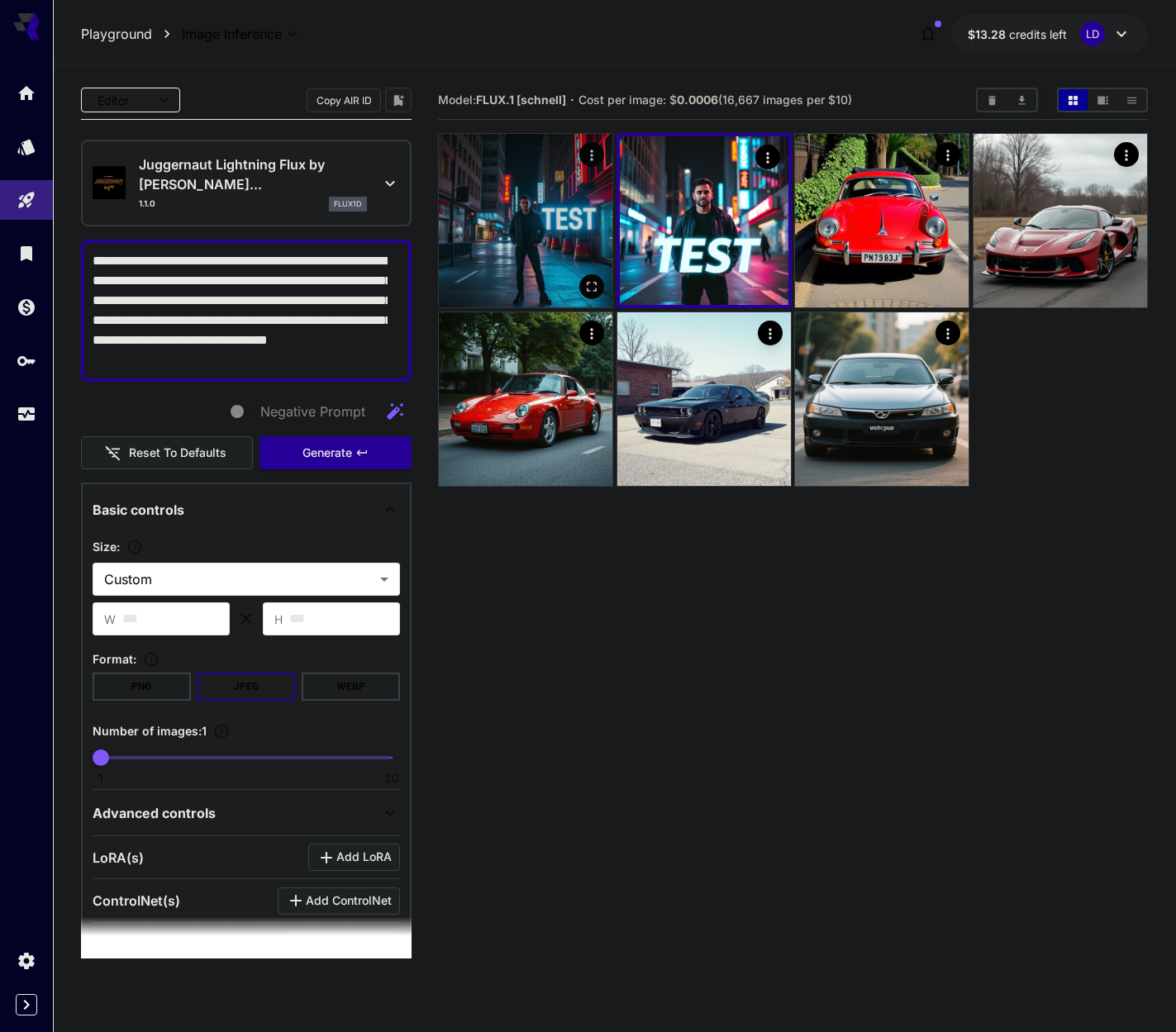
click at [455, 275] on img at bounding box center [525, 220] width 174 height 174
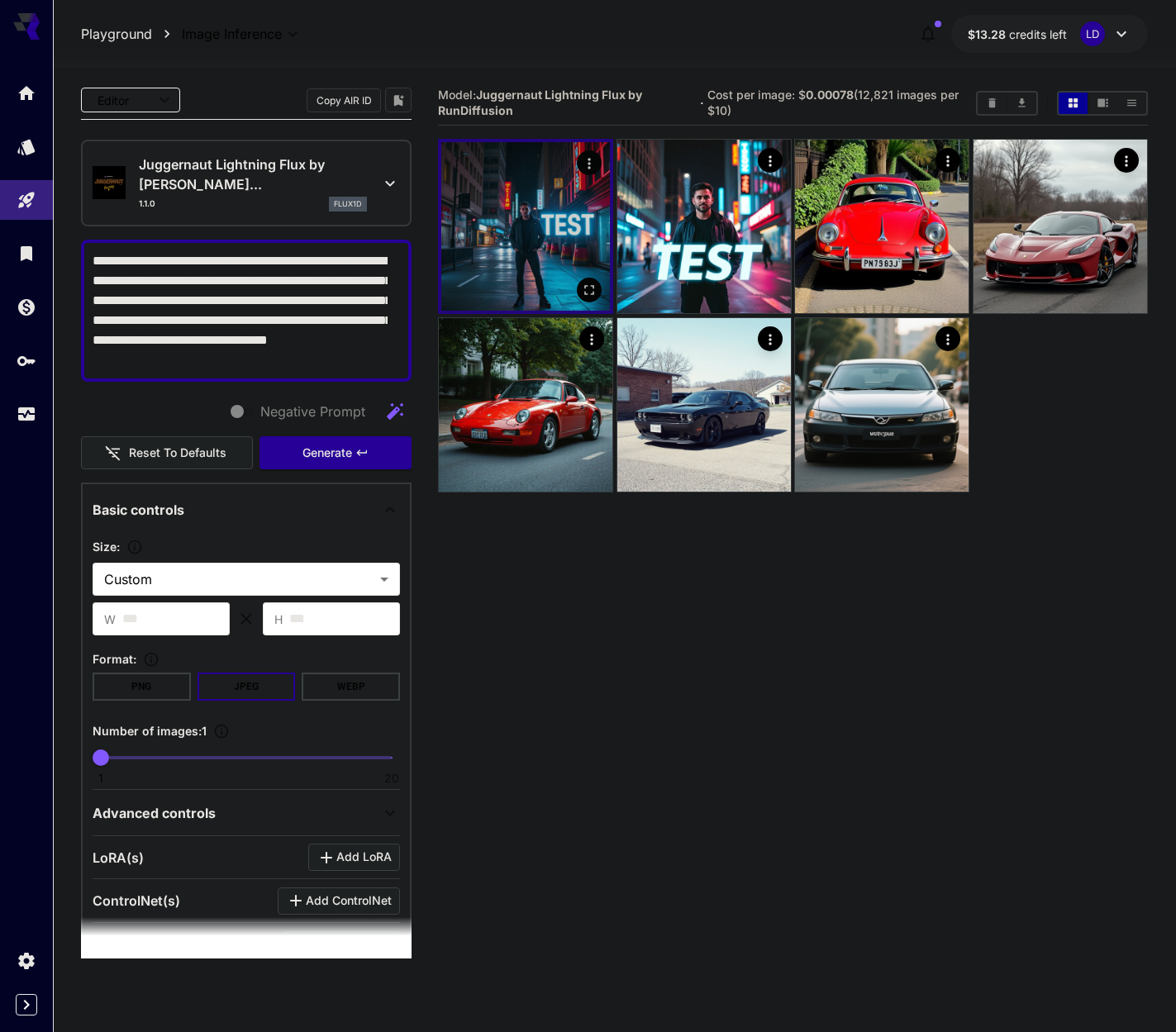
click at [547, 263] on img at bounding box center [525, 226] width 169 height 169
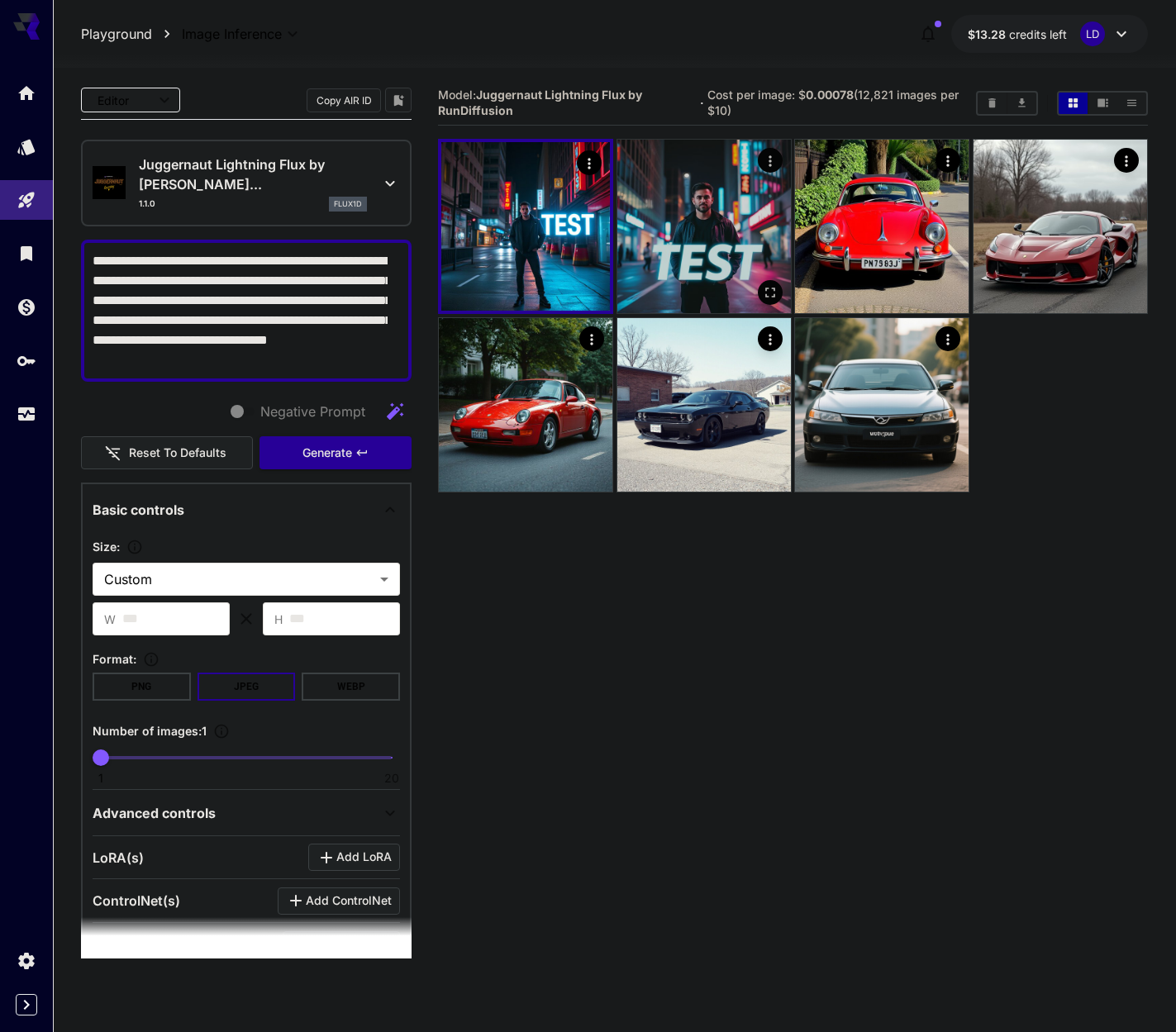
click at [742, 248] on img at bounding box center [704, 226] width 174 height 174
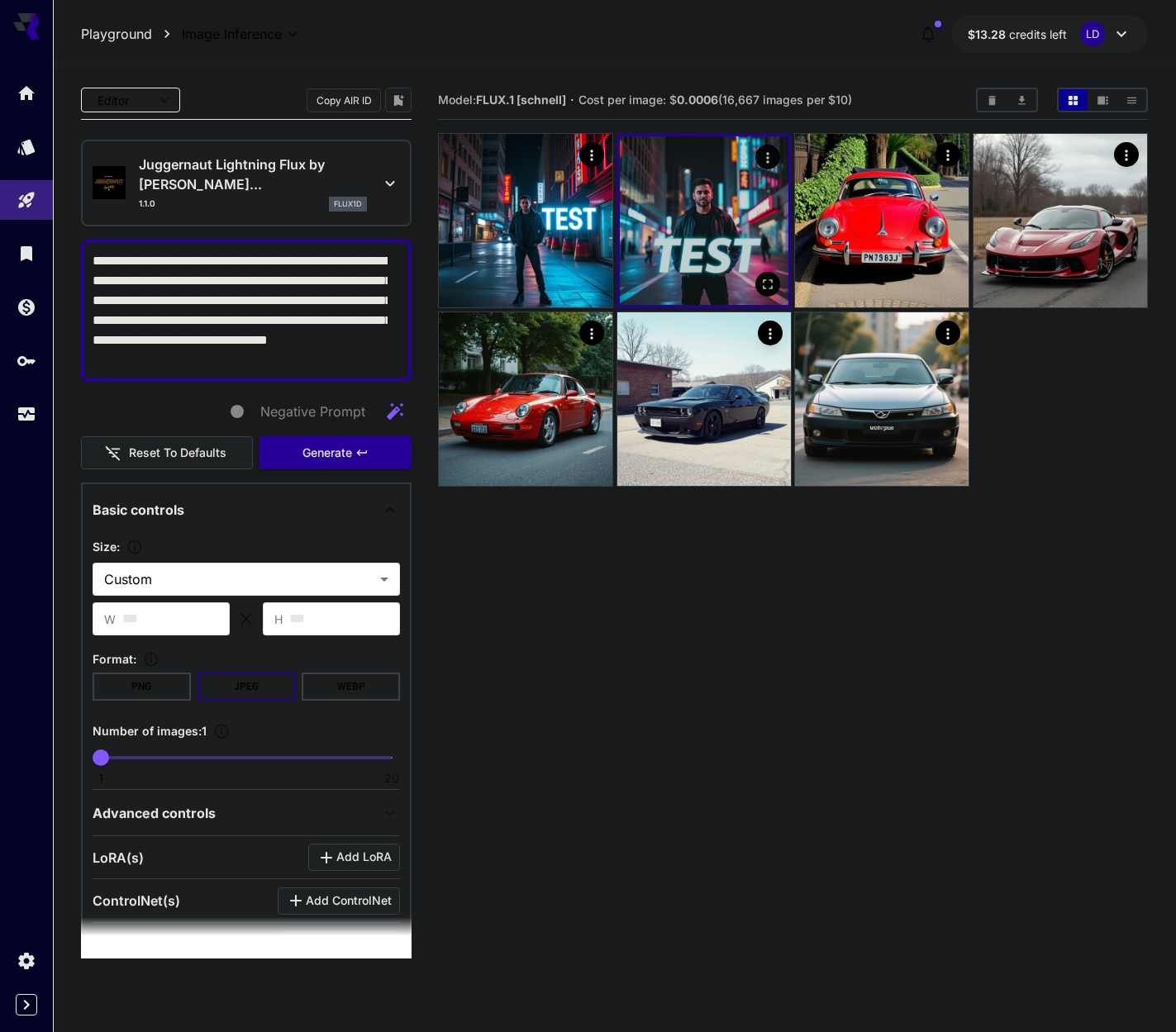
click at [648, 217] on img at bounding box center [704, 220] width 169 height 169
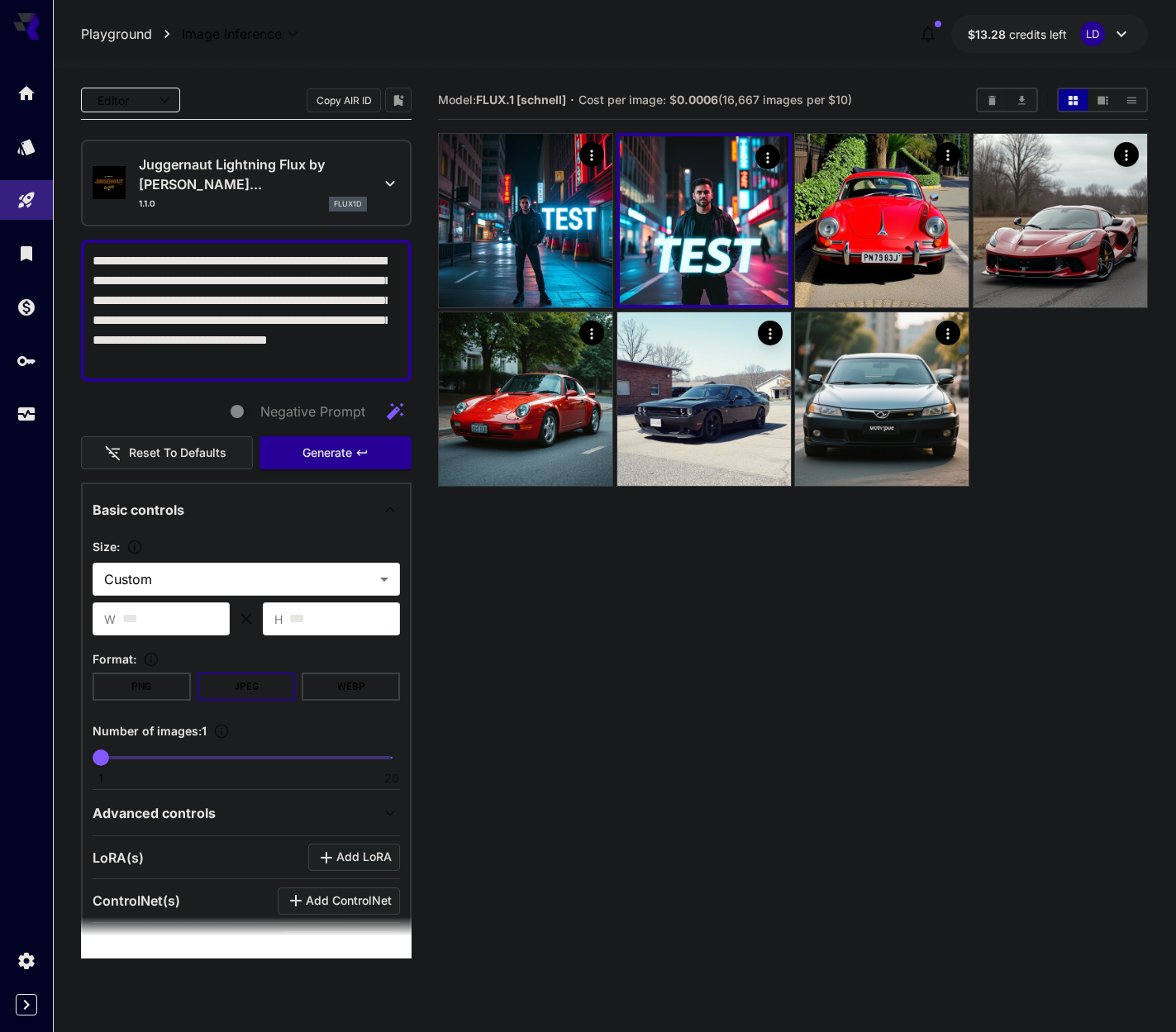
click at [271, 349] on textarea "**********" at bounding box center [240, 310] width 295 height 119
paste textarea "**********"
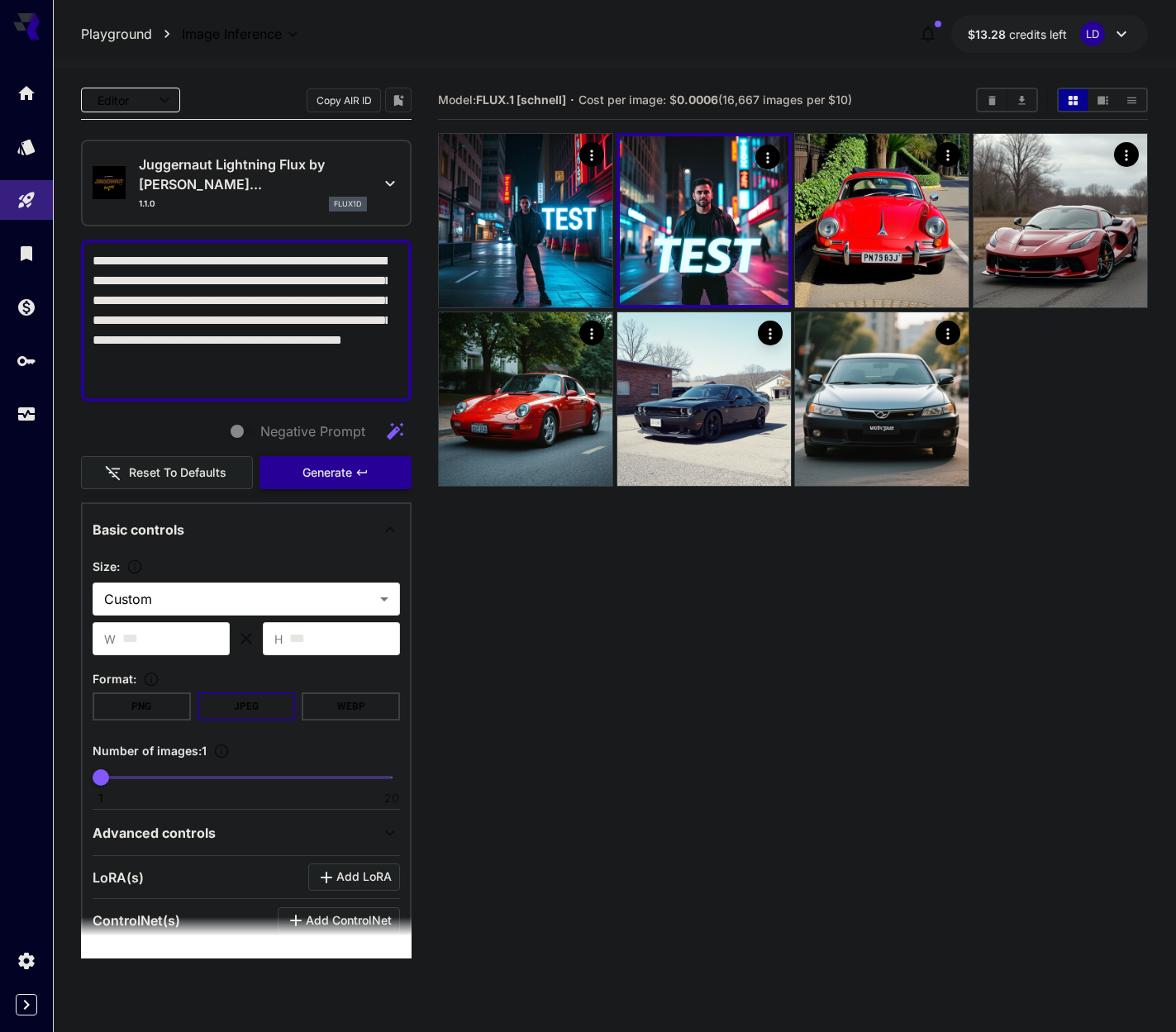
click at [336, 475] on span "Generate" at bounding box center [327, 473] width 49 height 20
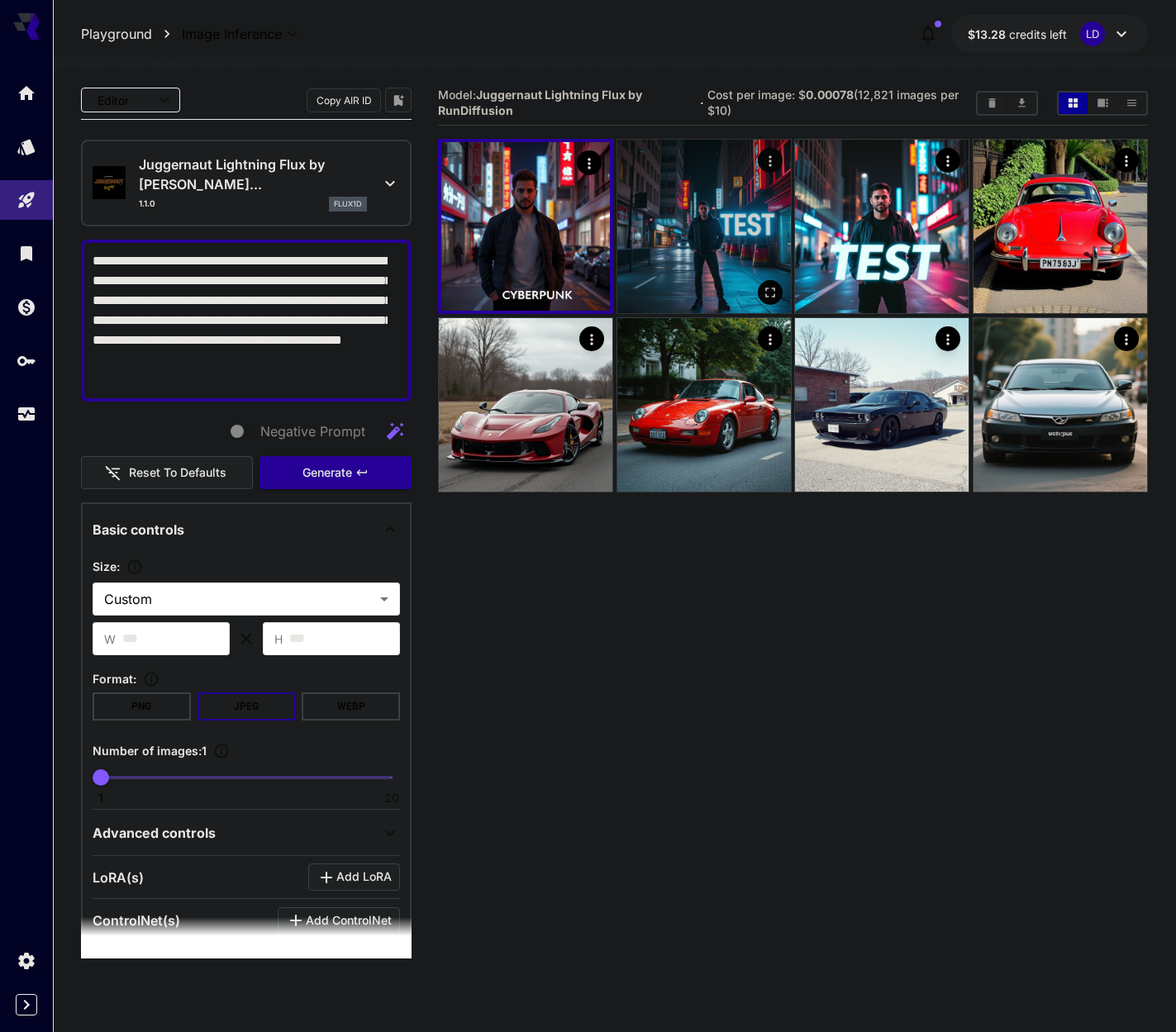
click at [699, 264] on img at bounding box center [704, 226] width 174 height 174
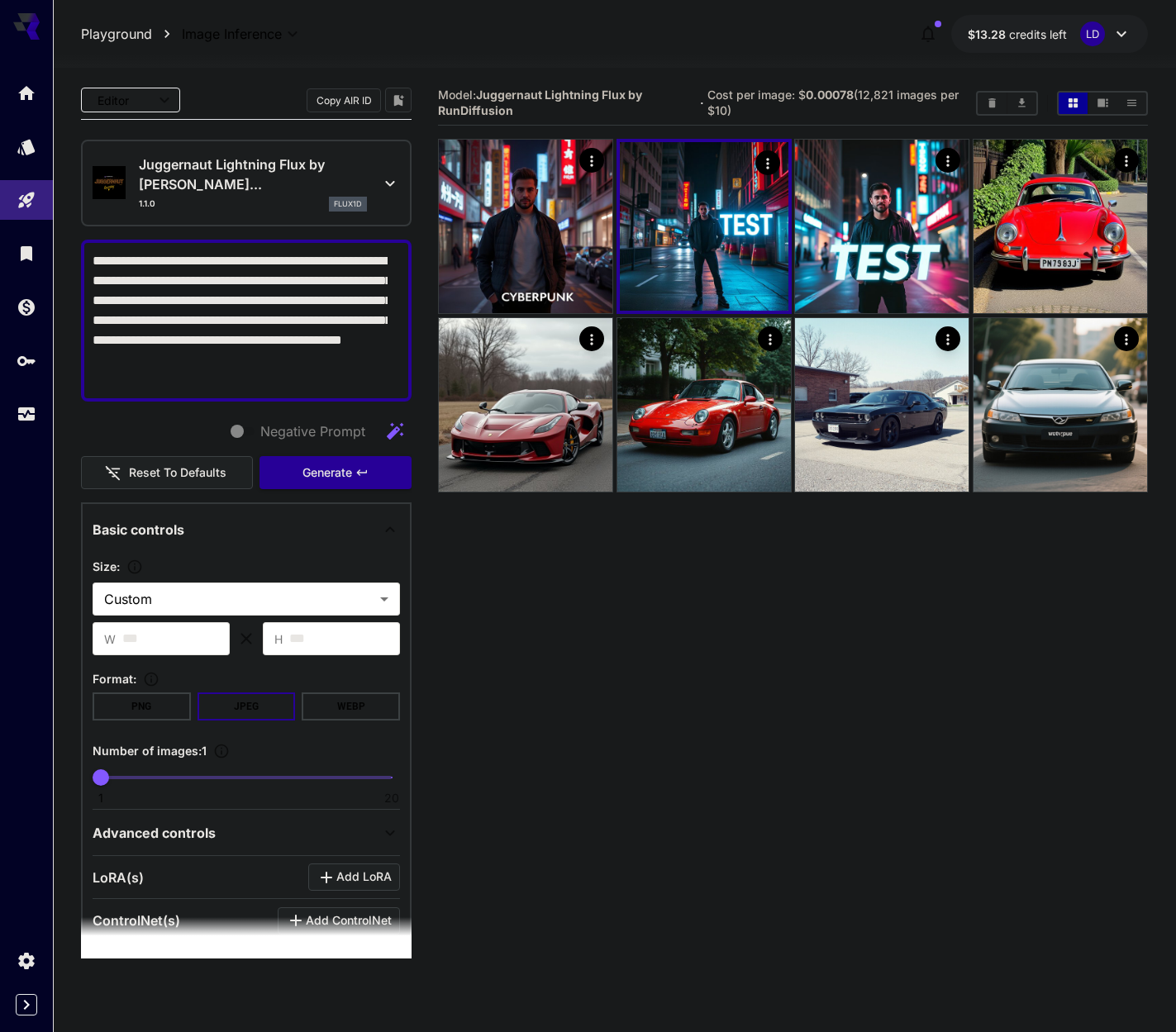
click at [337, 308] on textarea "**********" at bounding box center [240, 321] width 295 height 139
click at [306, 477] on span "Generate" at bounding box center [327, 473] width 49 height 20
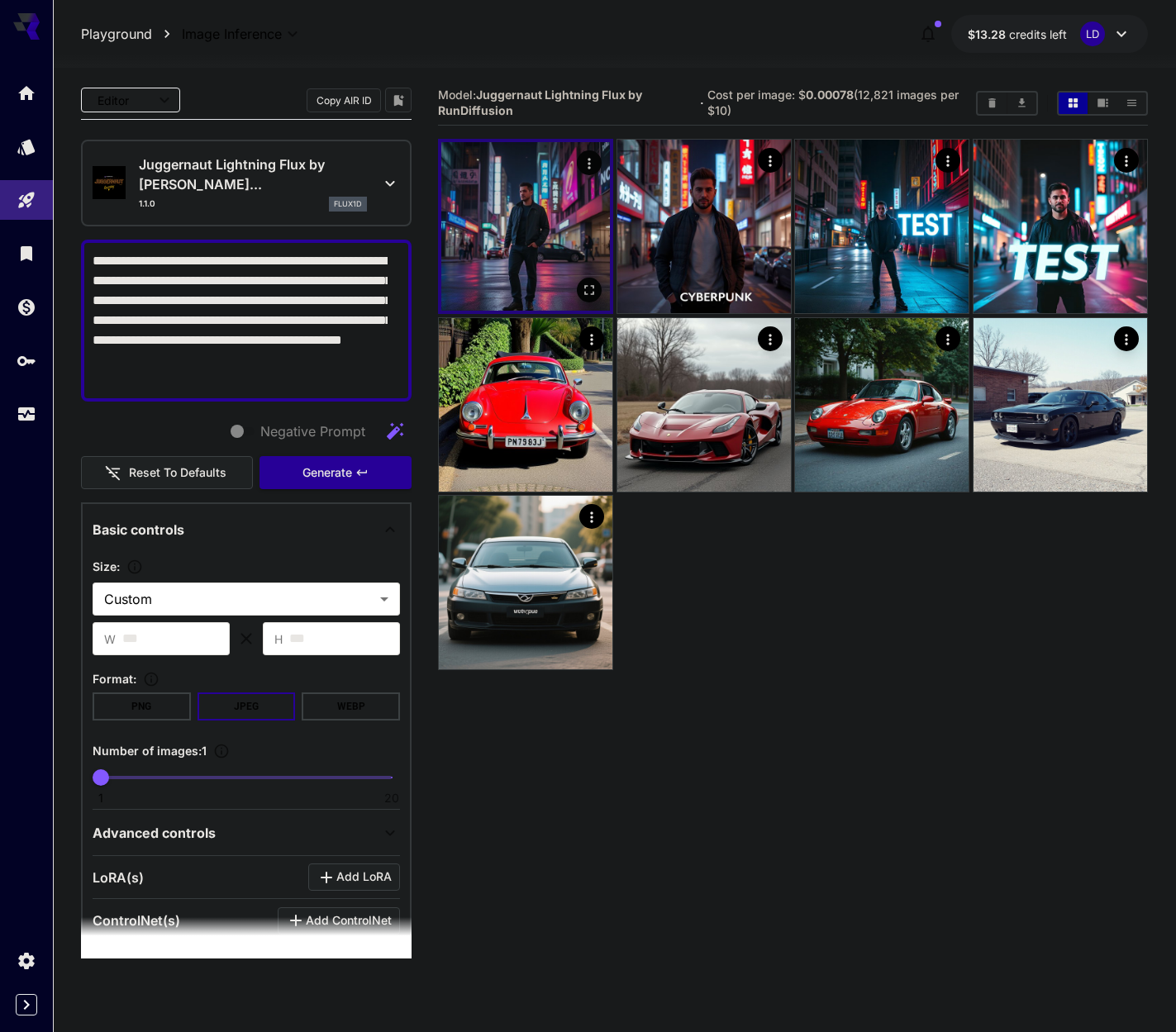
click at [594, 225] on img at bounding box center [525, 226] width 169 height 169
click at [596, 294] on icon "Open in fullscreen" at bounding box center [588, 290] width 16 height 16
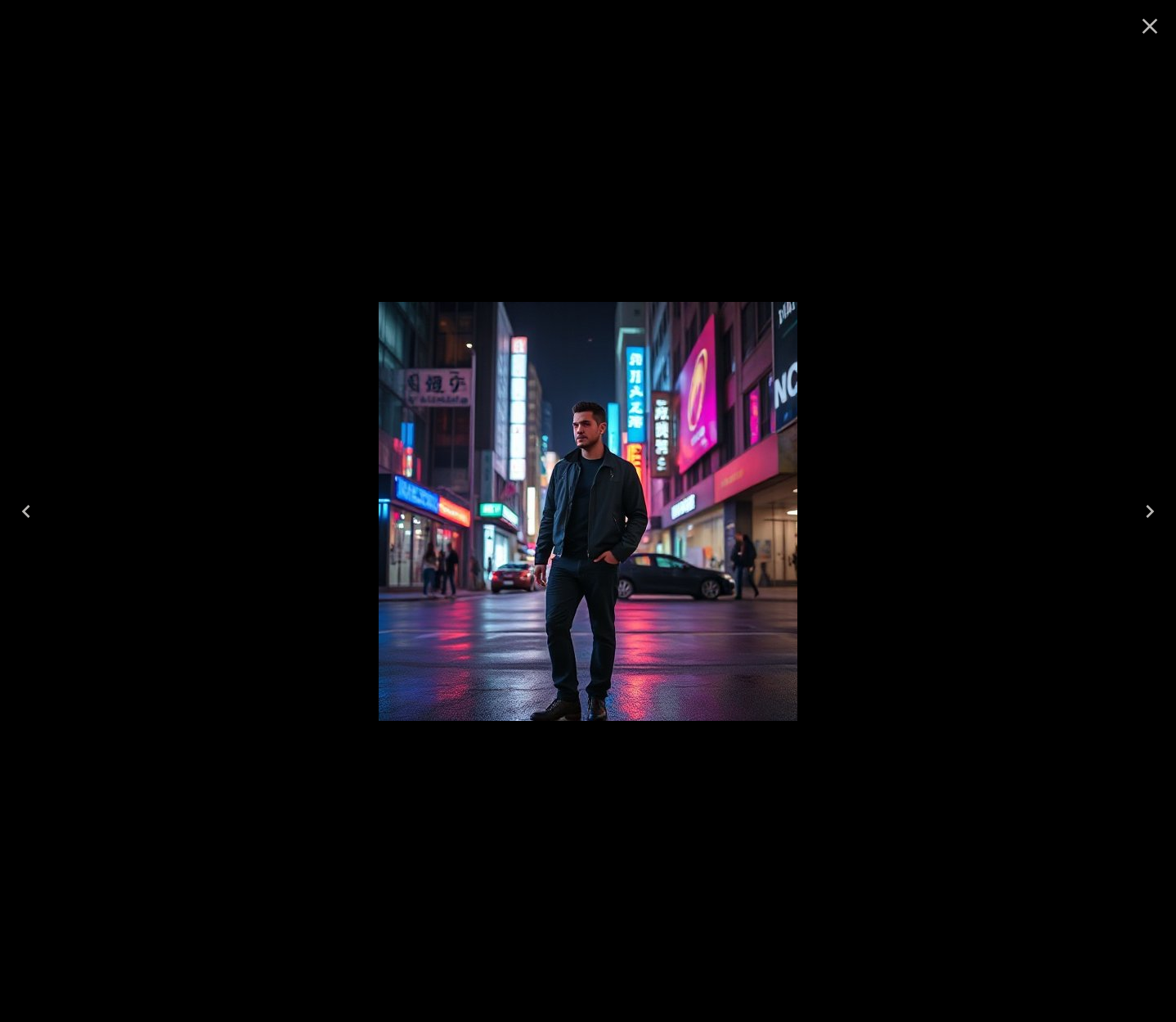
click at [905, 315] on div at bounding box center [588, 511] width 1176 height 1022
click at [1158, 16] on icon "Close" at bounding box center [1150, 26] width 26 height 26
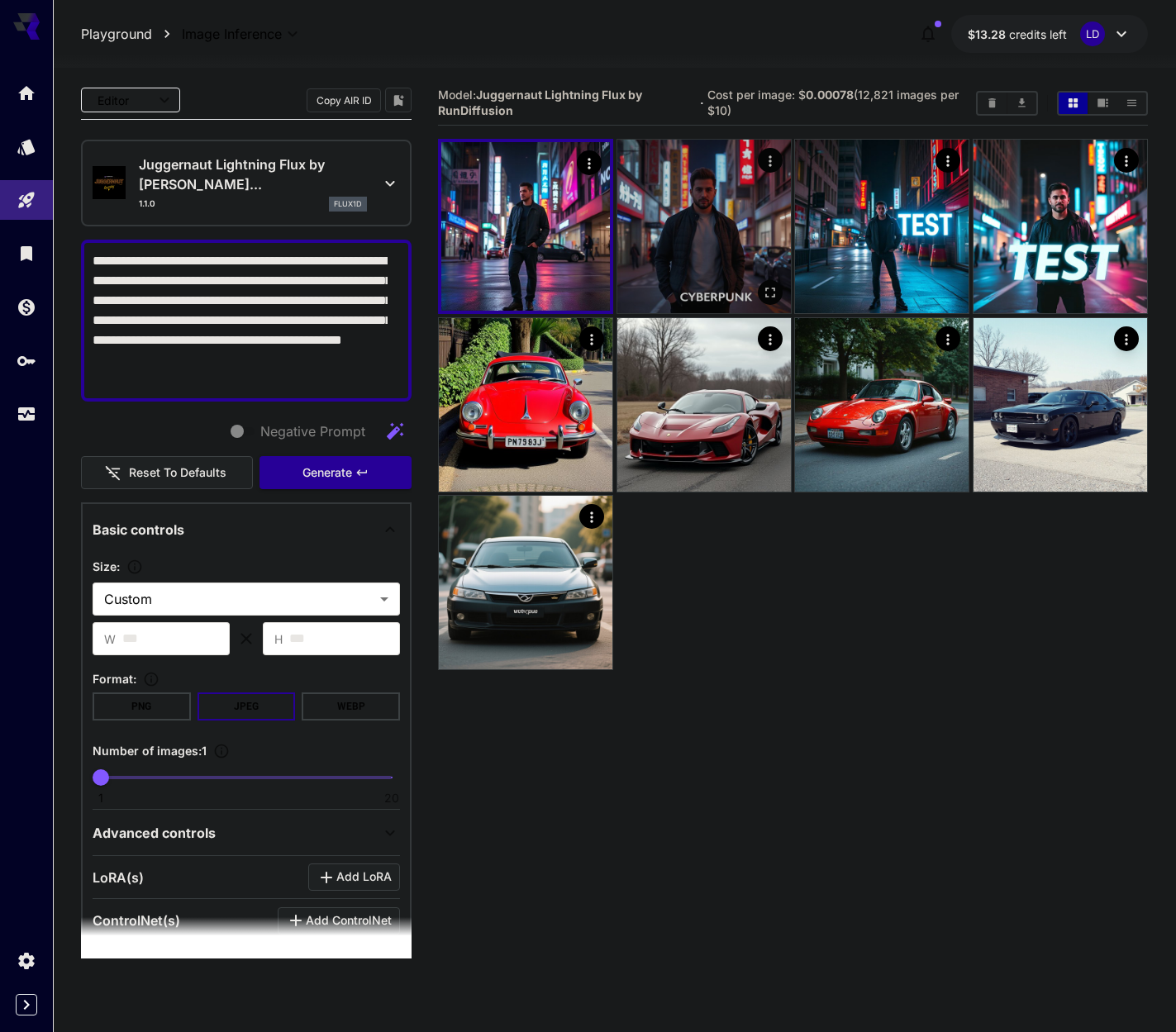
click at [739, 235] on img at bounding box center [704, 226] width 174 height 174
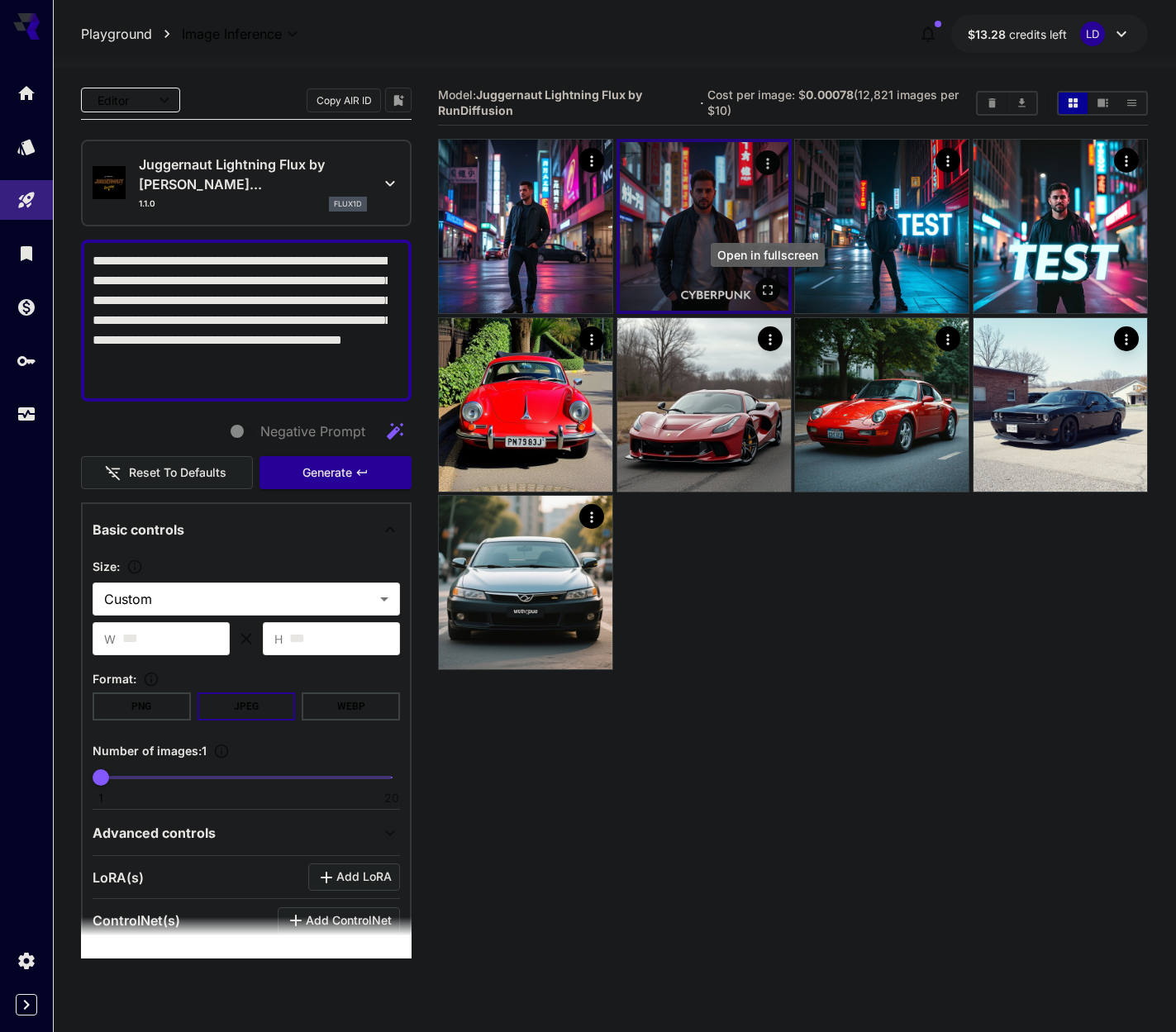
click at [766, 291] on icon "Open in fullscreen" at bounding box center [767, 290] width 16 height 16
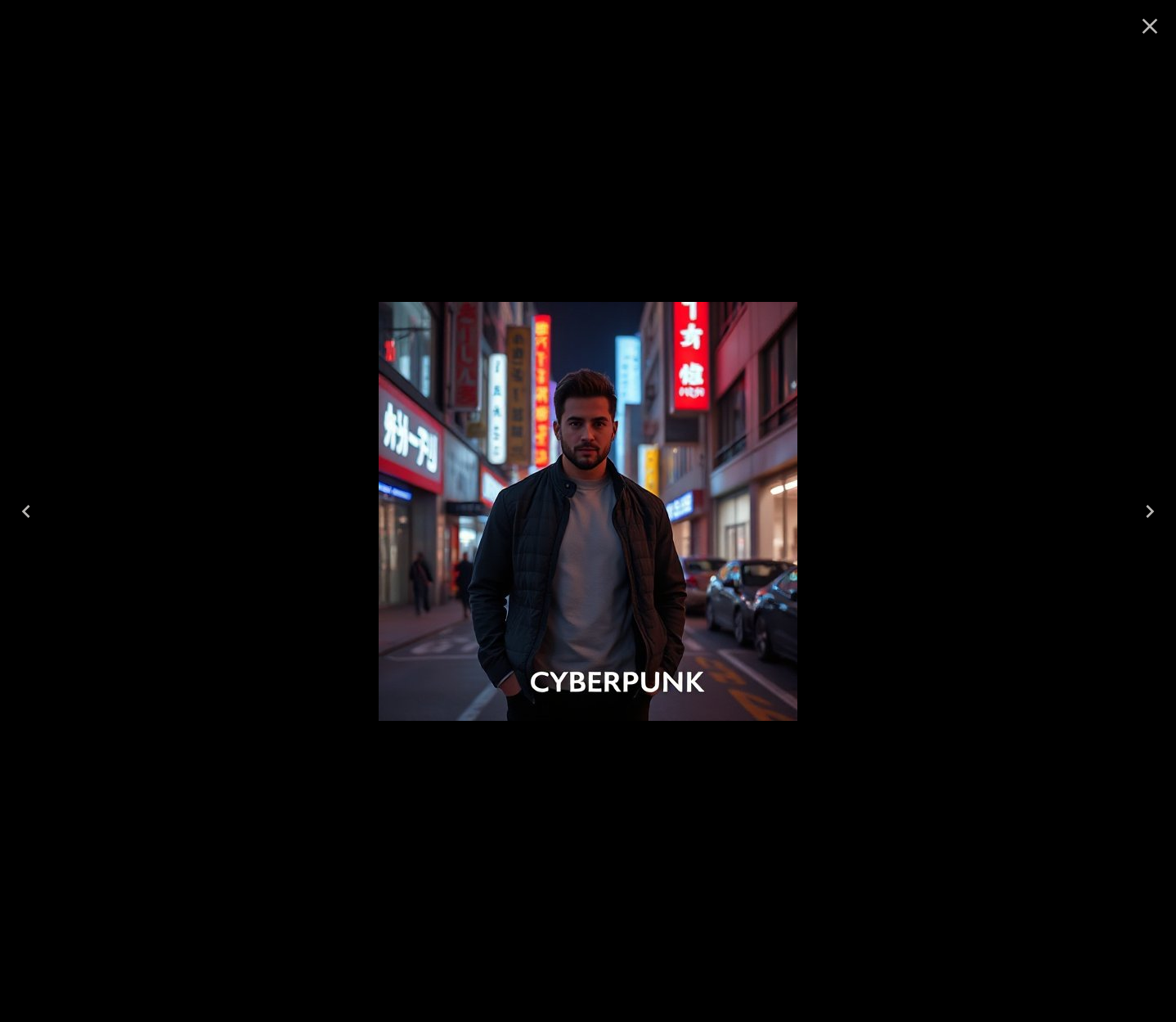
click at [976, 187] on div at bounding box center [588, 511] width 1176 height 1022
click at [1151, 41] on button "Close" at bounding box center [1150, 26] width 39 height 39
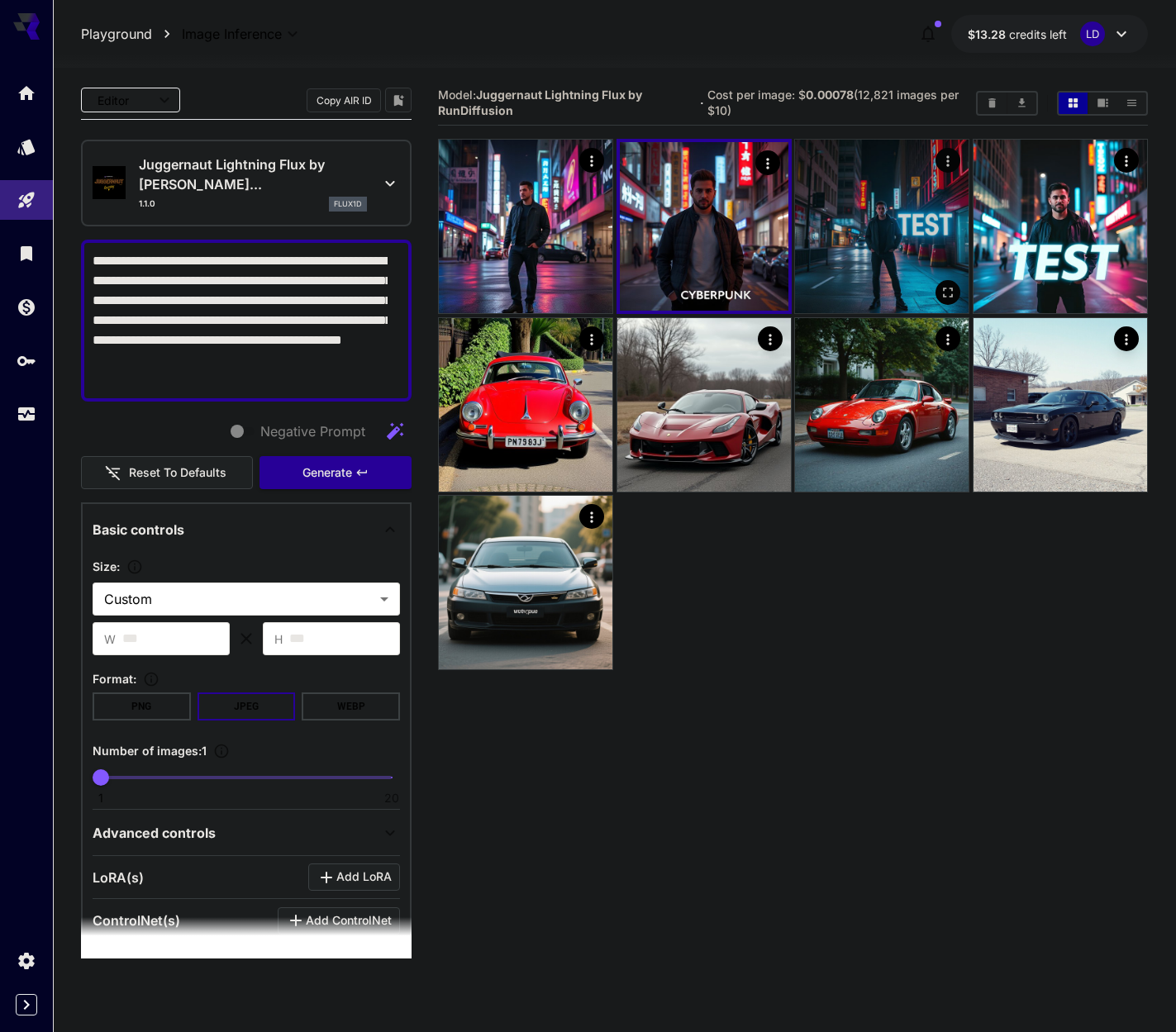
click at [882, 271] on img at bounding box center [882, 226] width 174 height 174
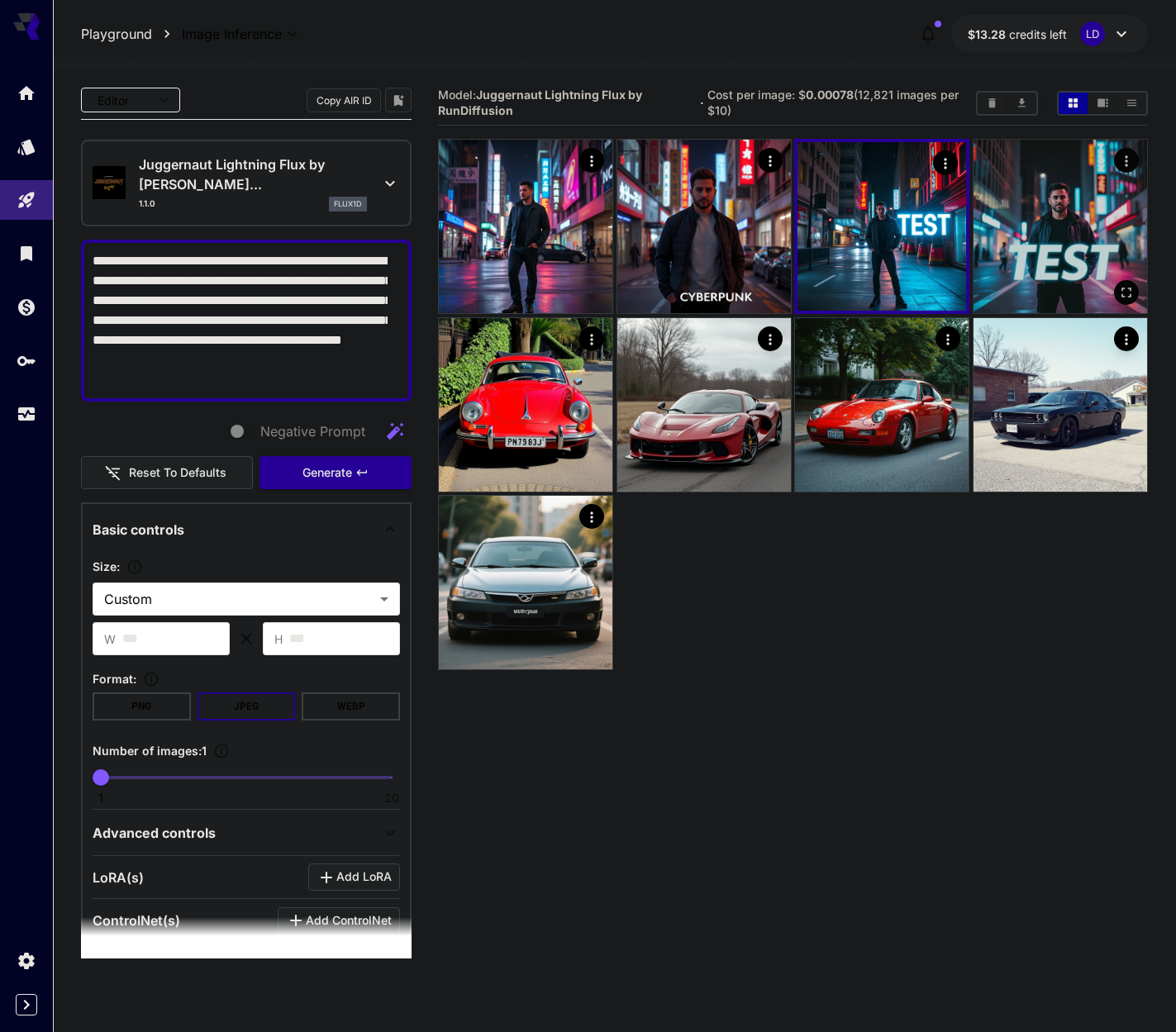
click at [1006, 258] on img at bounding box center [1060, 226] width 174 height 174
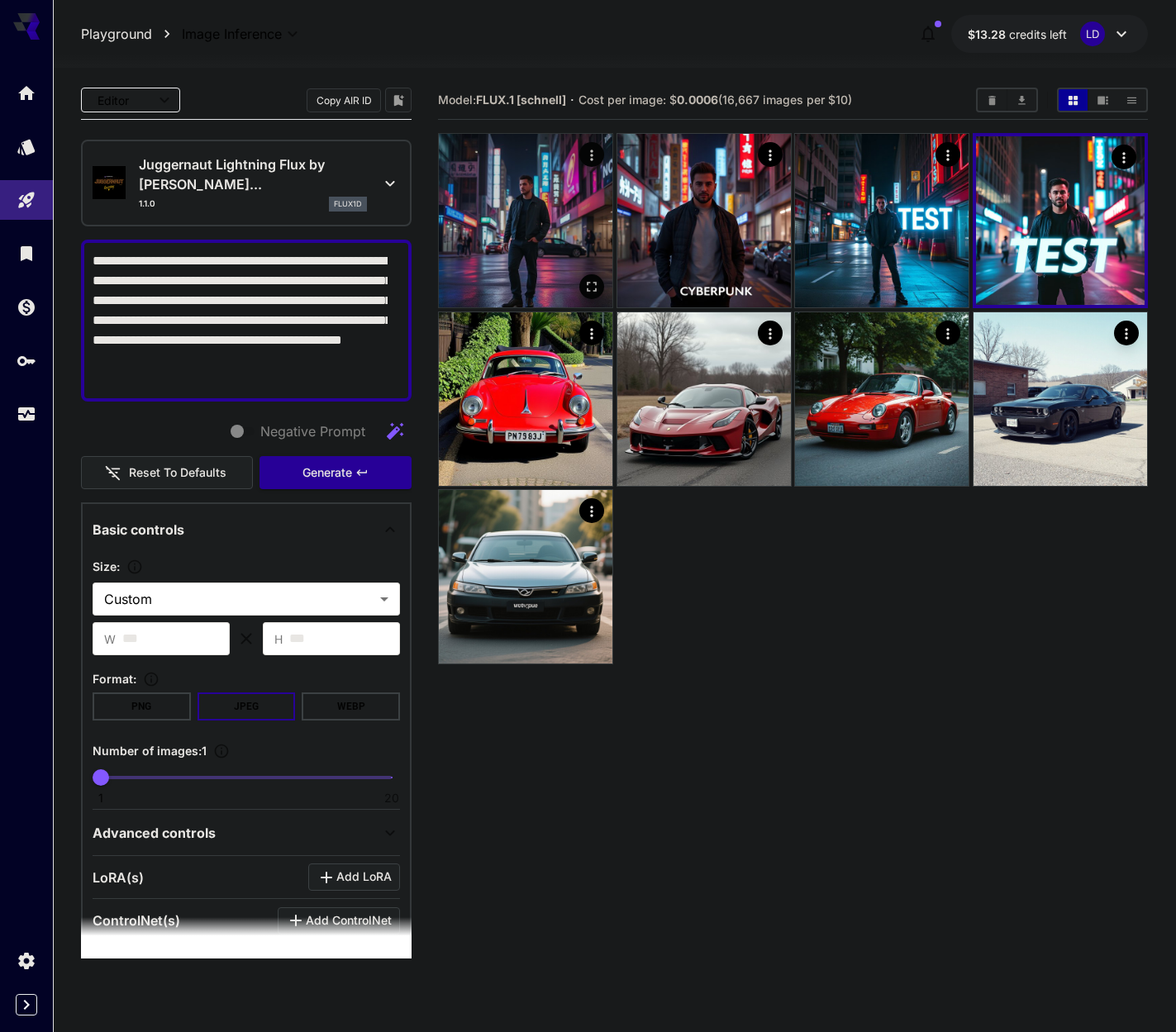
click at [577, 272] on img at bounding box center [525, 220] width 174 height 174
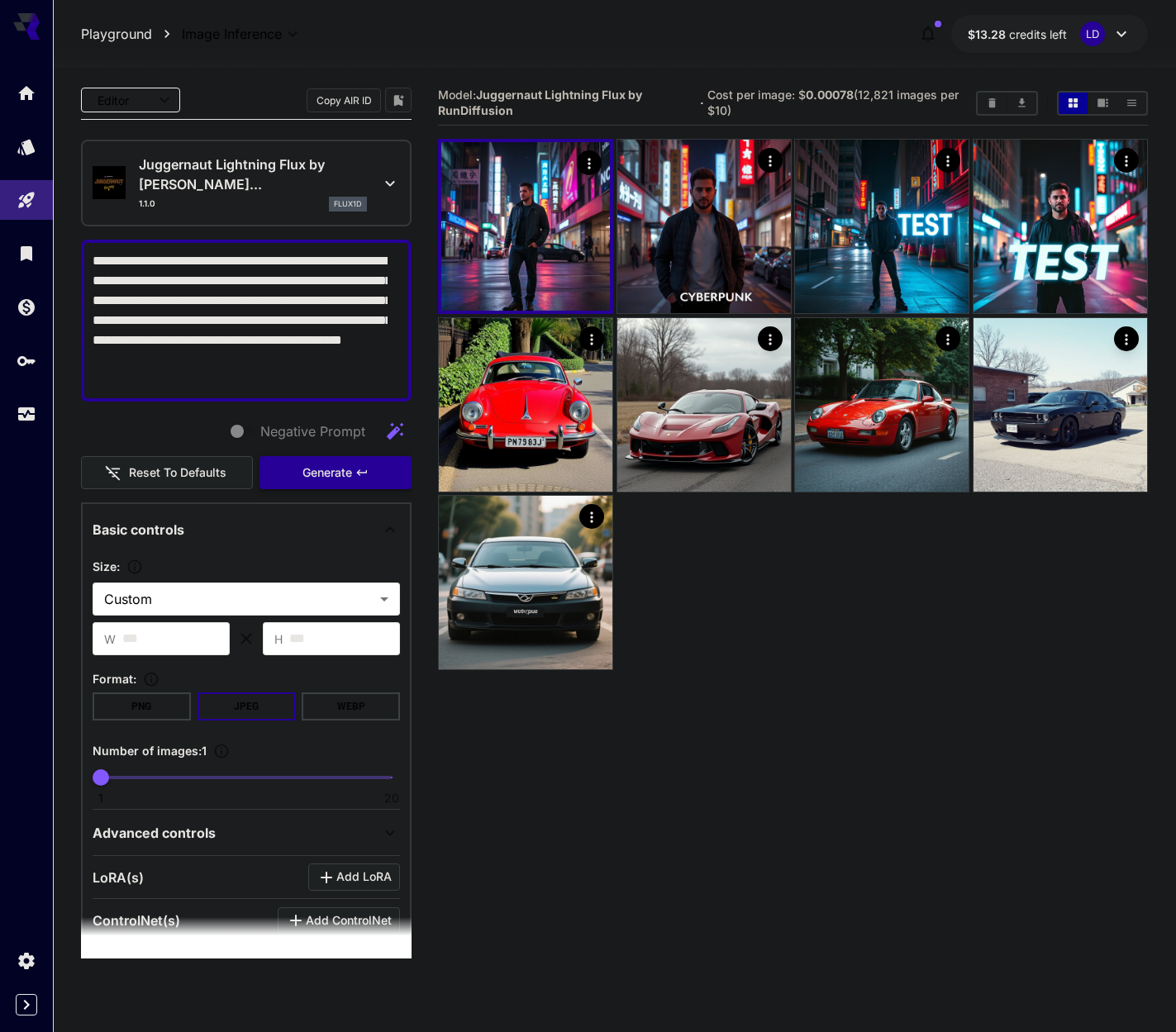
click at [315, 472] on span "Generate" at bounding box center [327, 473] width 49 height 20
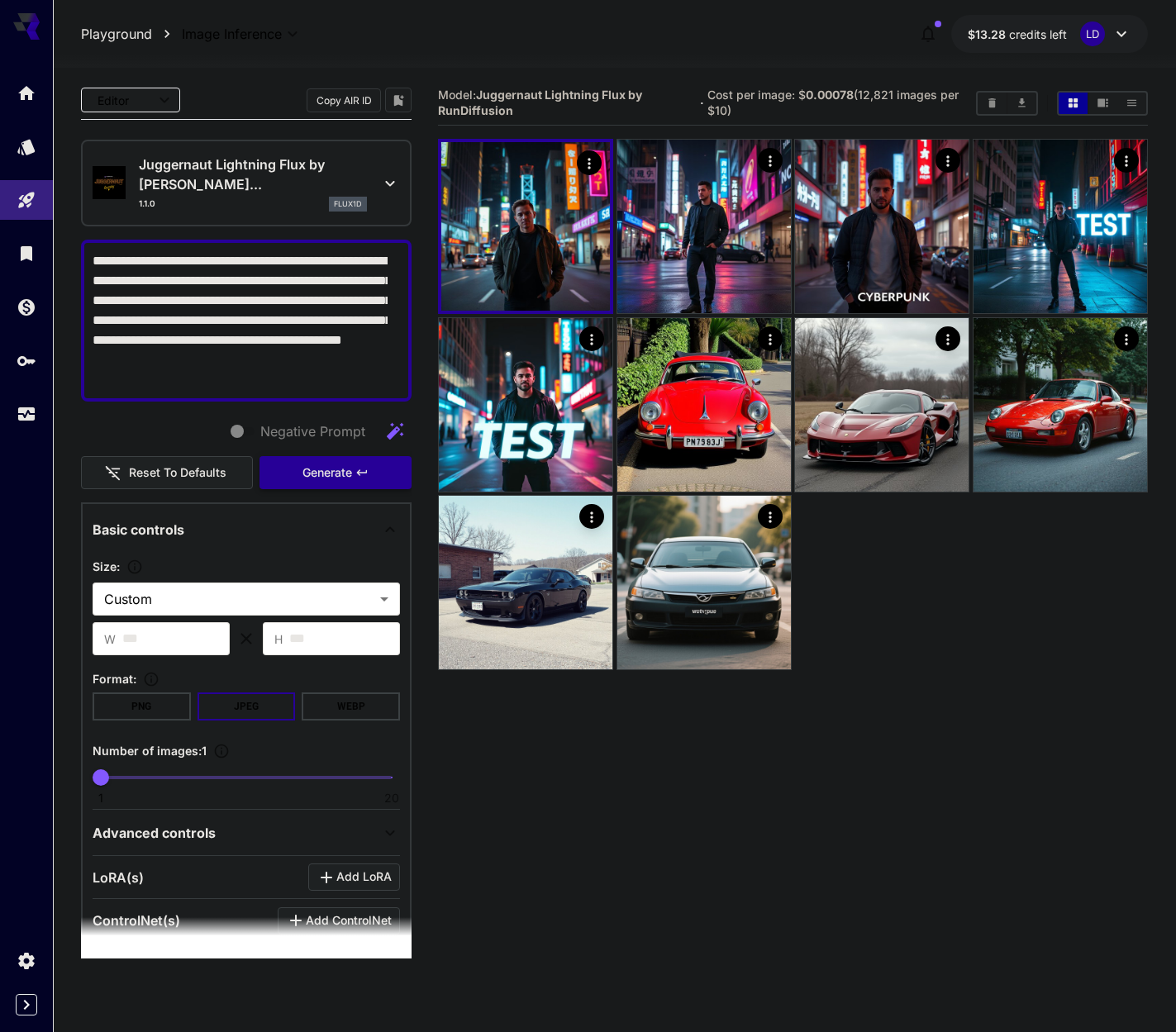
click at [315, 472] on span "Generate" at bounding box center [327, 473] width 49 height 20
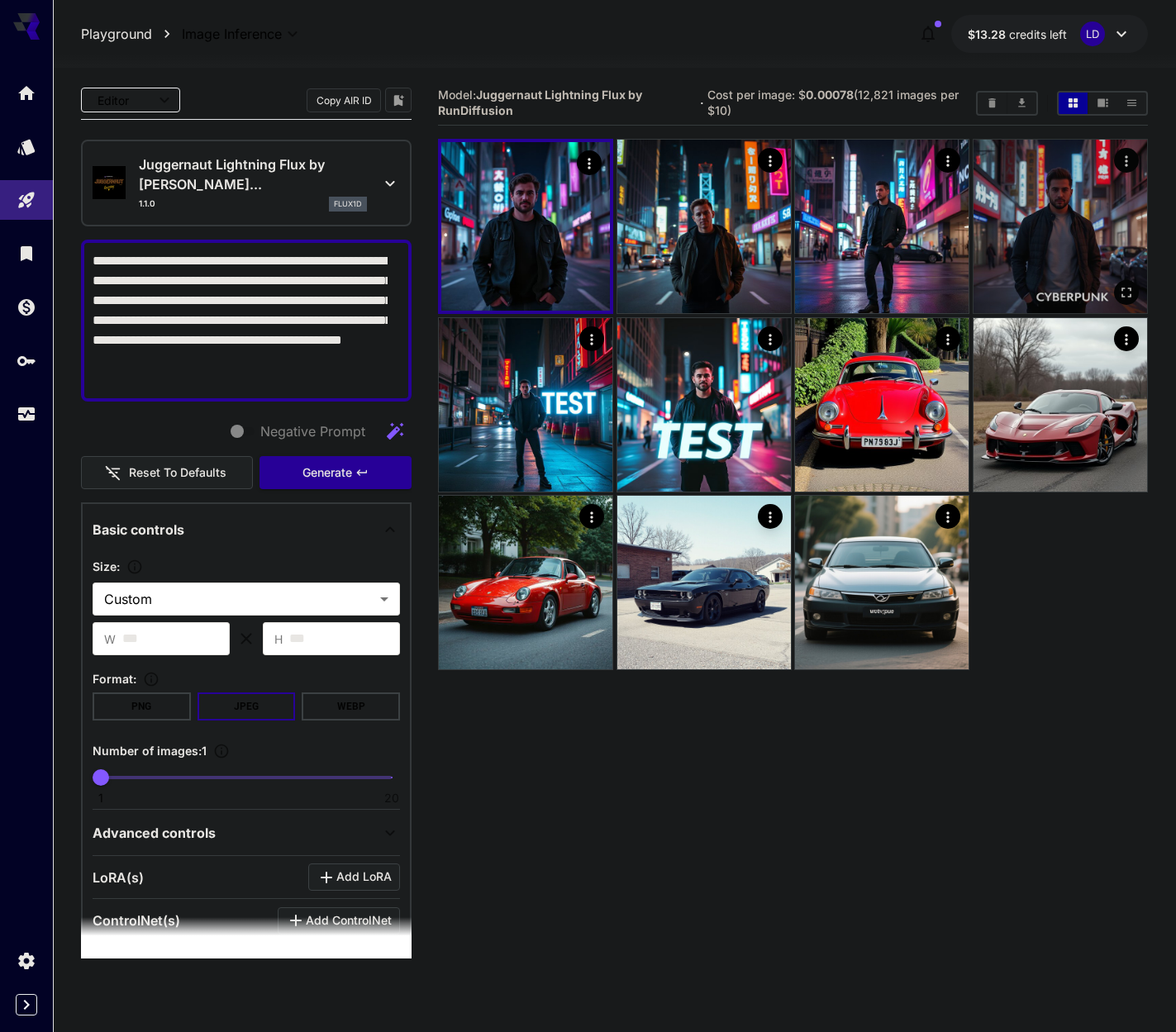
click at [1030, 230] on img at bounding box center [1060, 226] width 174 height 174
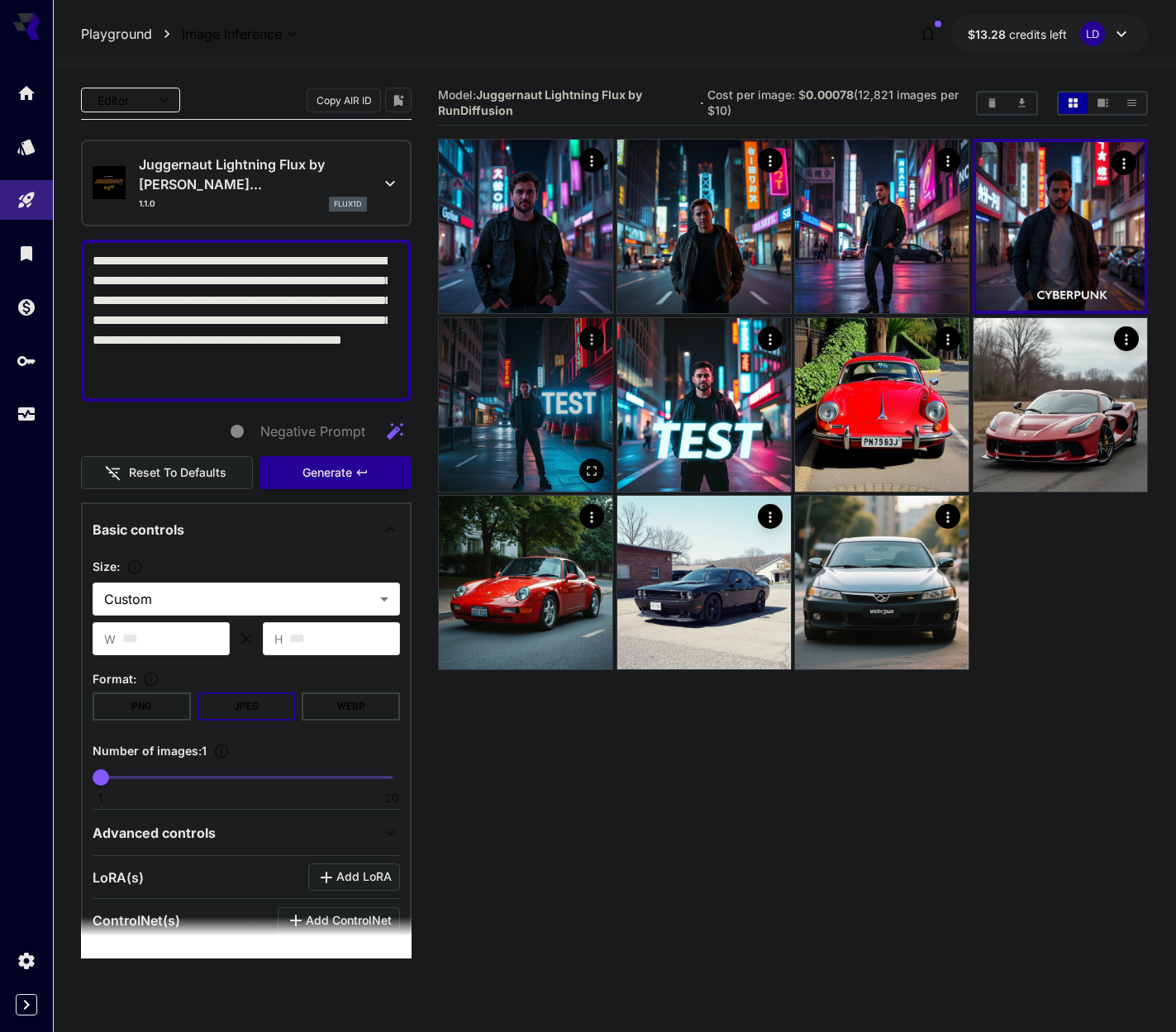
click at [541, 406] on img at bounding box center [525, 404] width 174 height 174
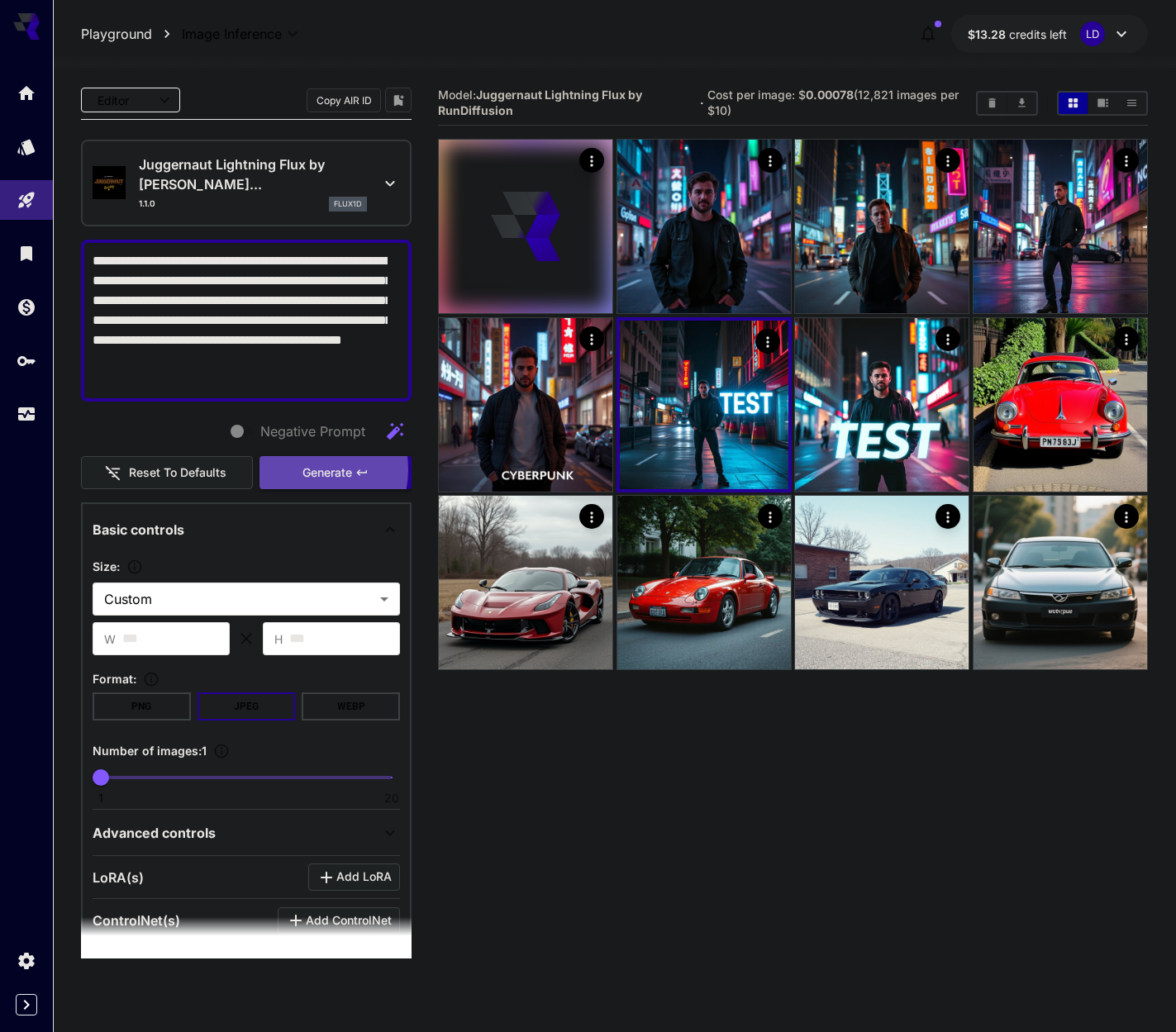
click at [303, 471] on span "Generate" at bounding box center [327, 473] width 49 height 20
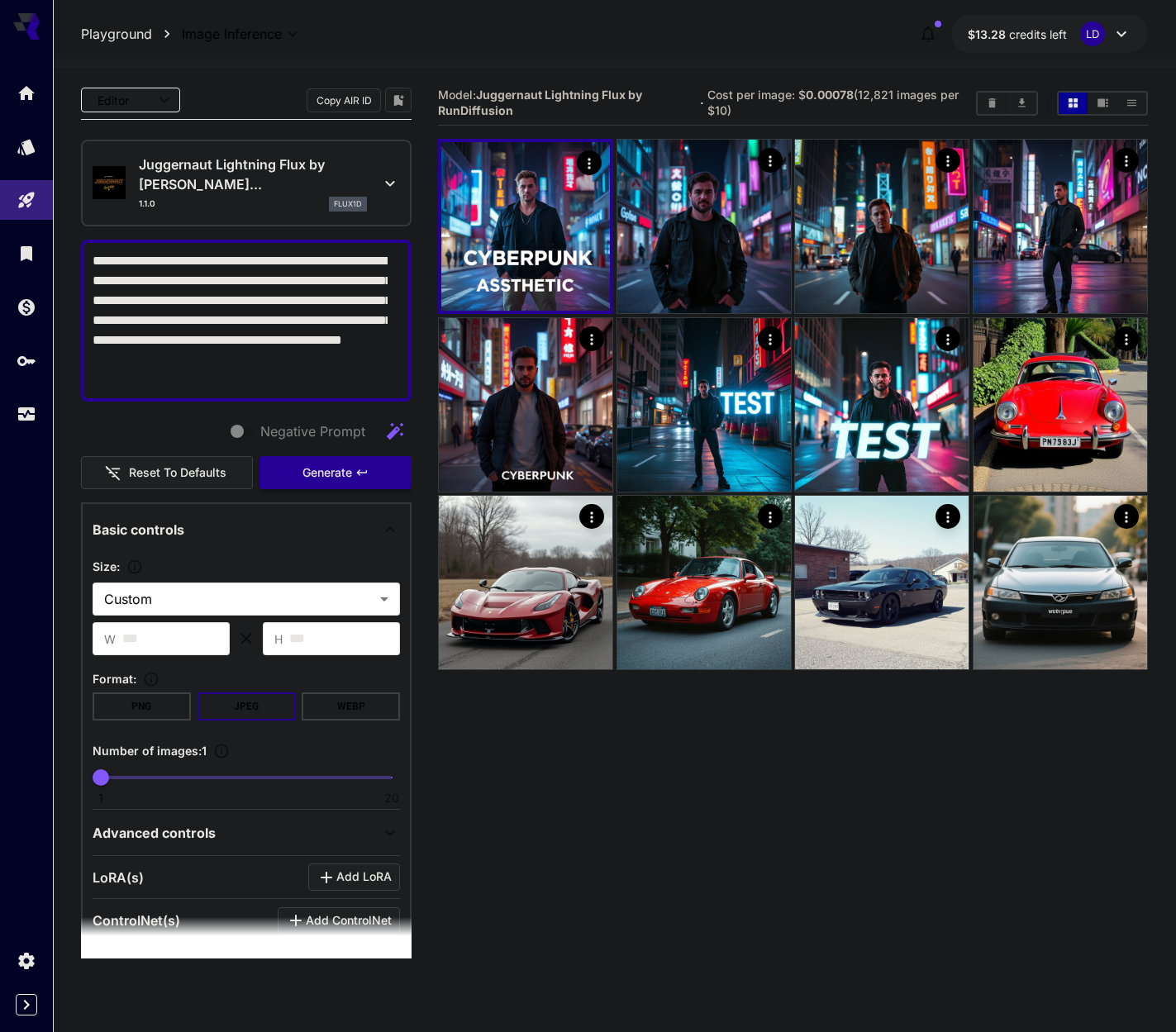
click at [303, 471] on span "Generate" at bounding box center [327, 473] width 49 height 20
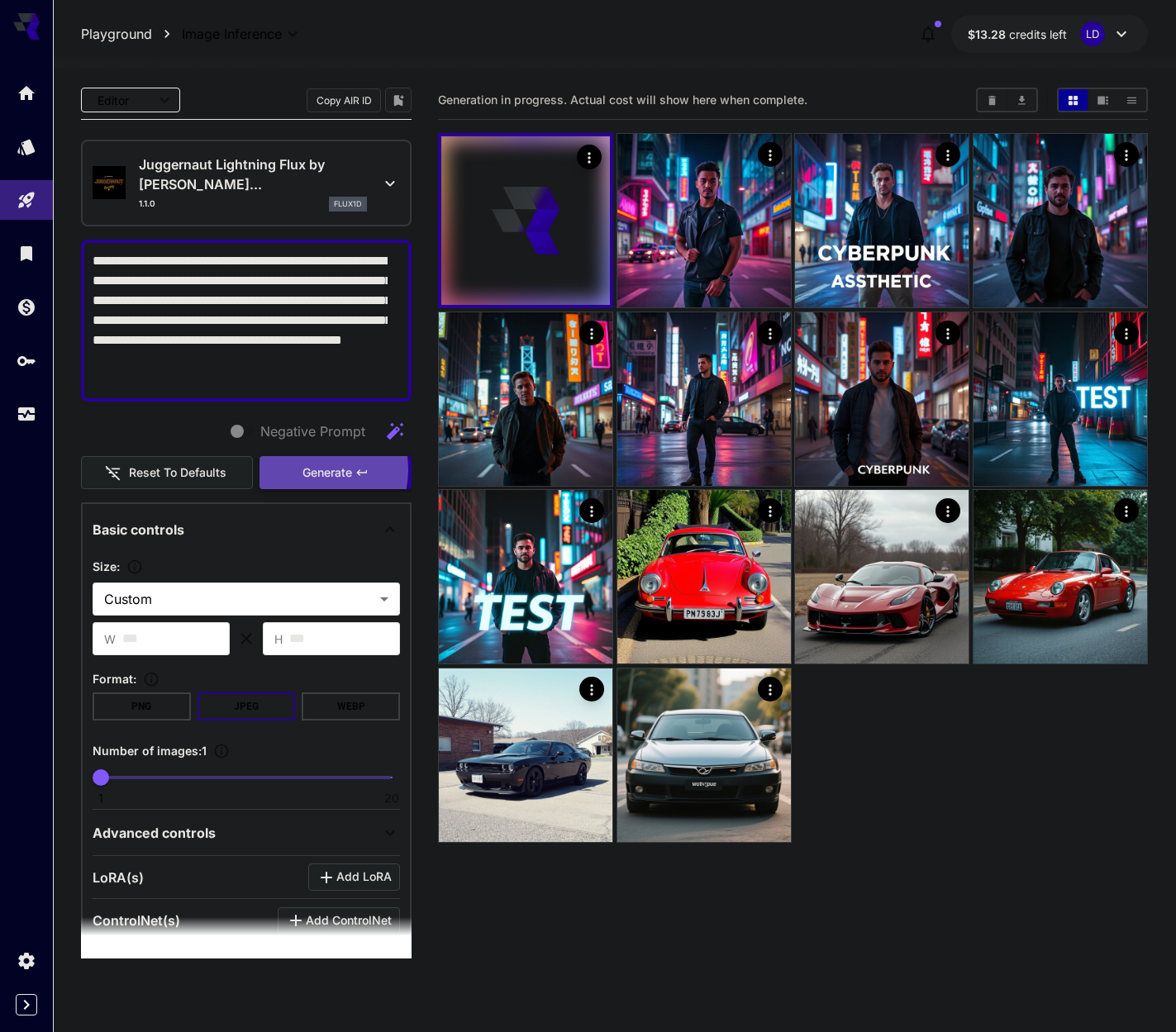
click at [303, 471] on span "Generate" at bounding box center [327, 473] width 49 height 20
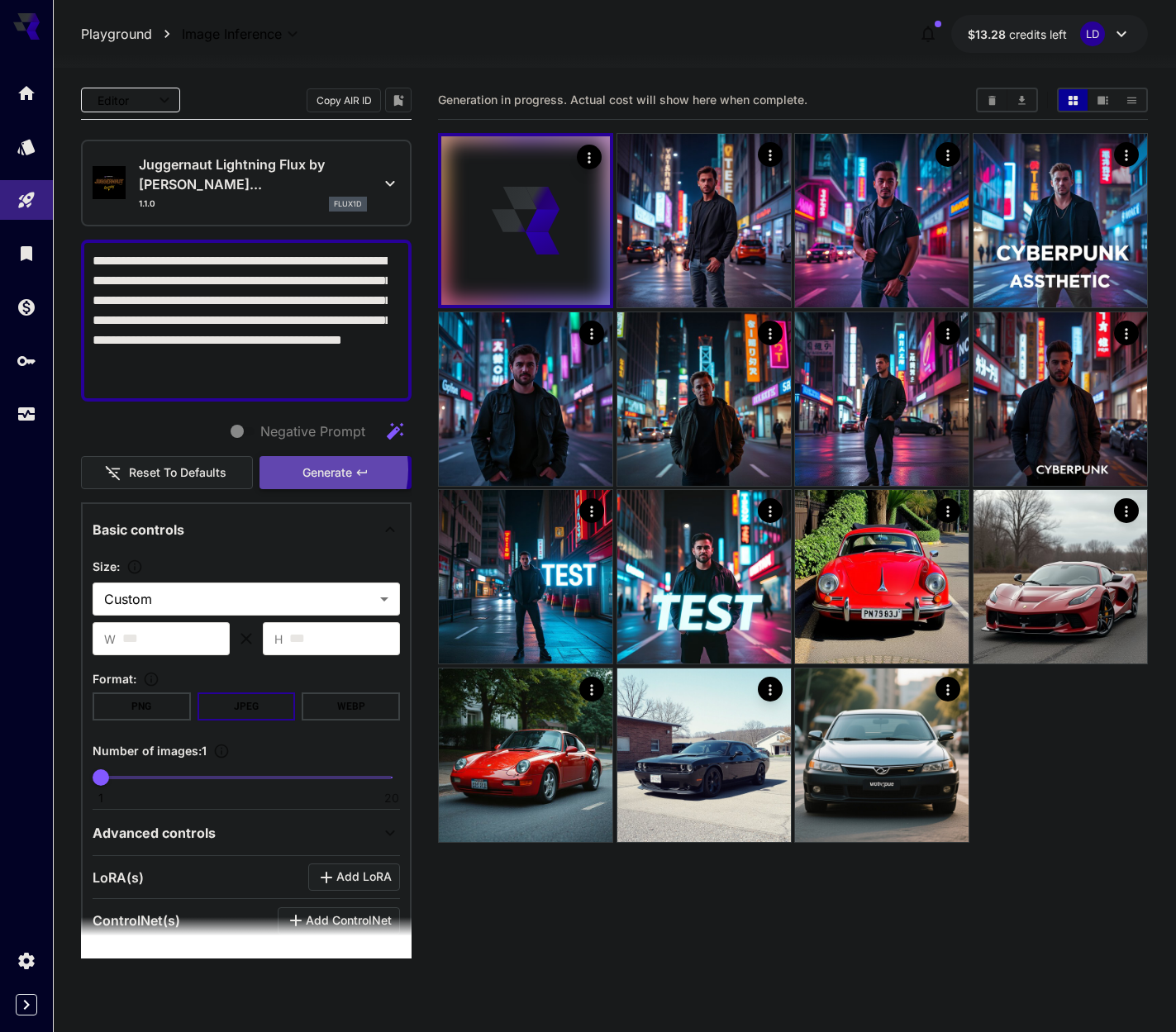
click at [303, 471] on span "Generate" at bounding box center [327, 473] width 49 height 20
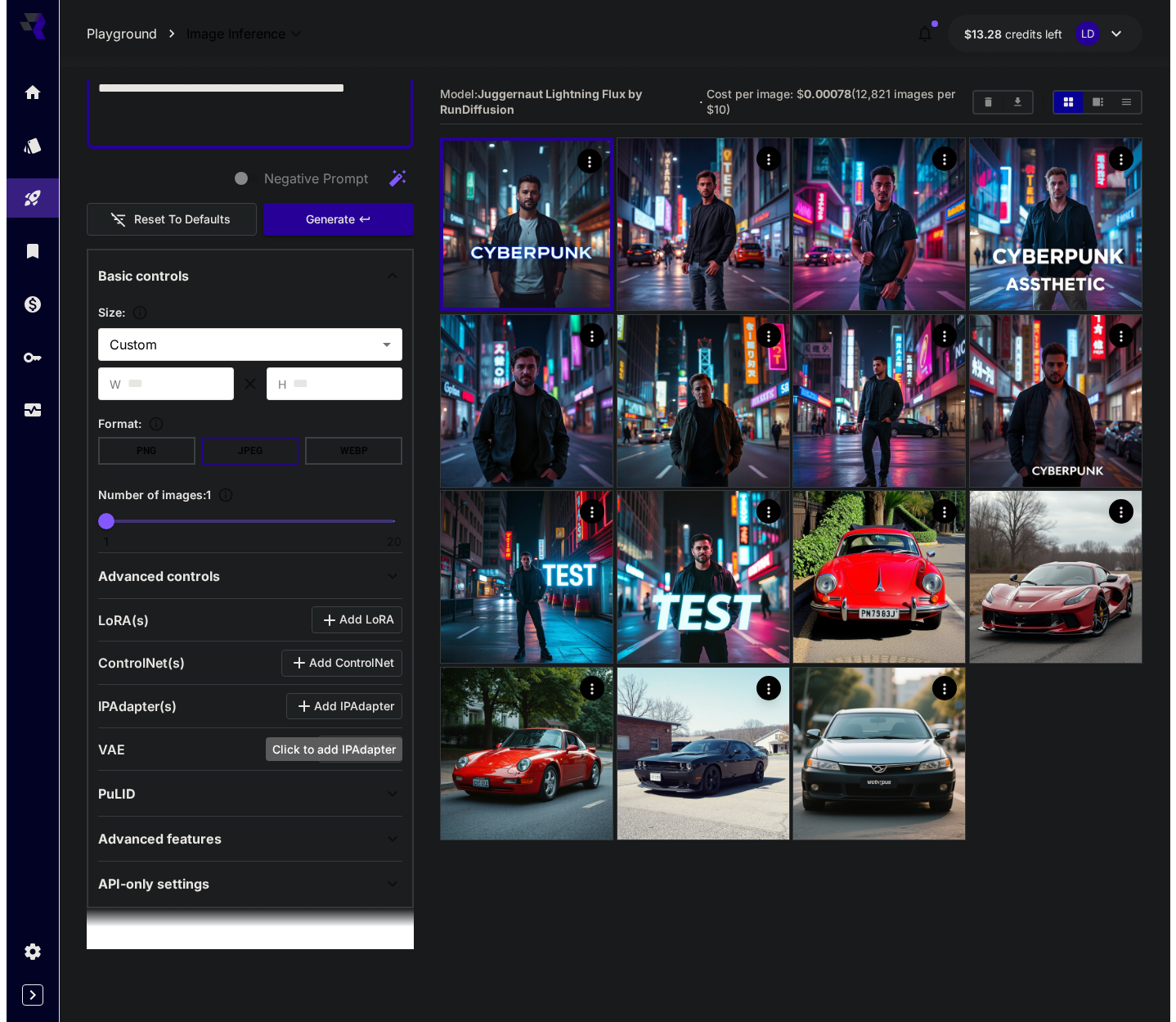
scroll to position [129, 0]
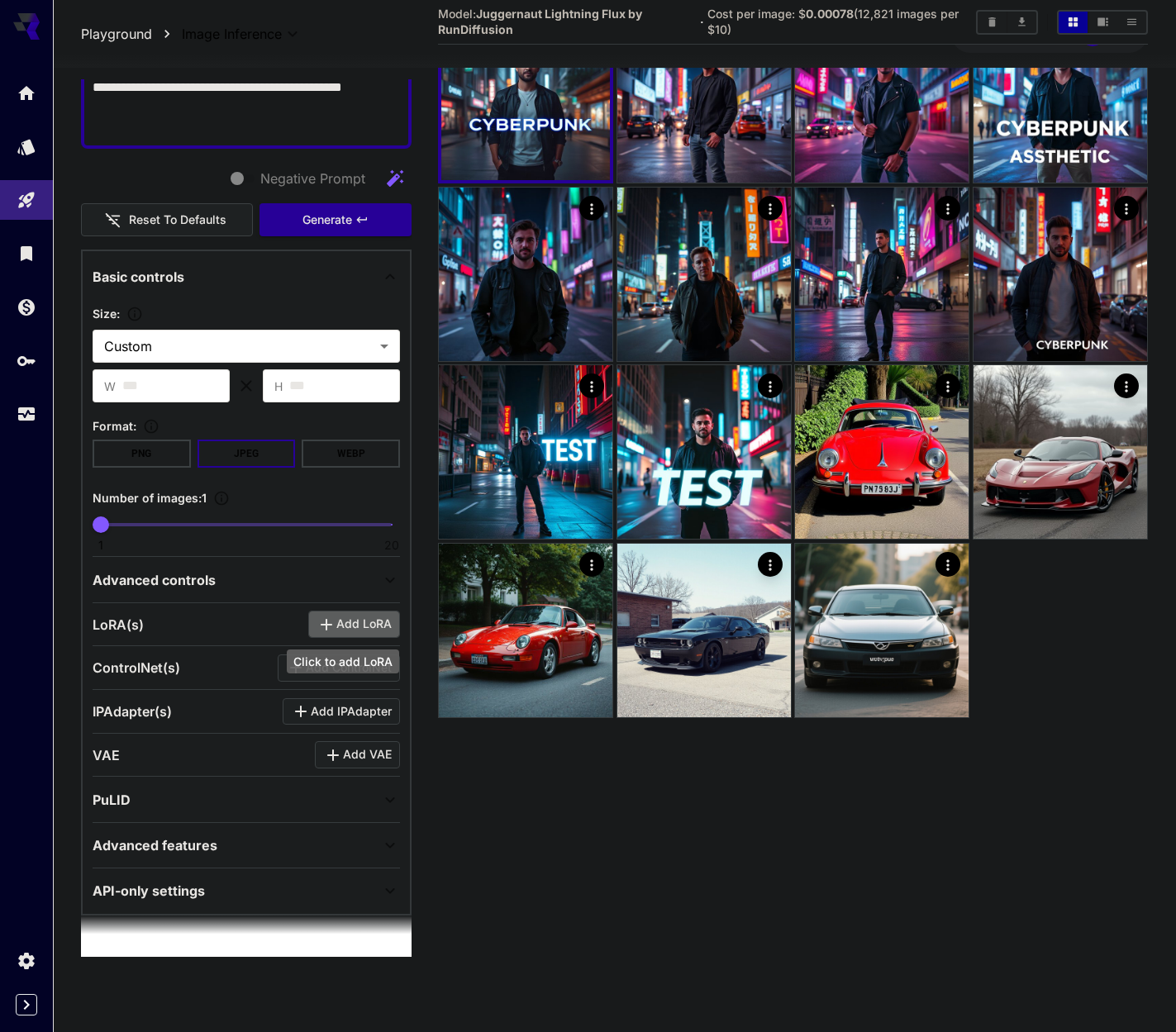
click at [345, 622] on span "Add LoRA" at bounding box center [364, 624] width 55 height 20
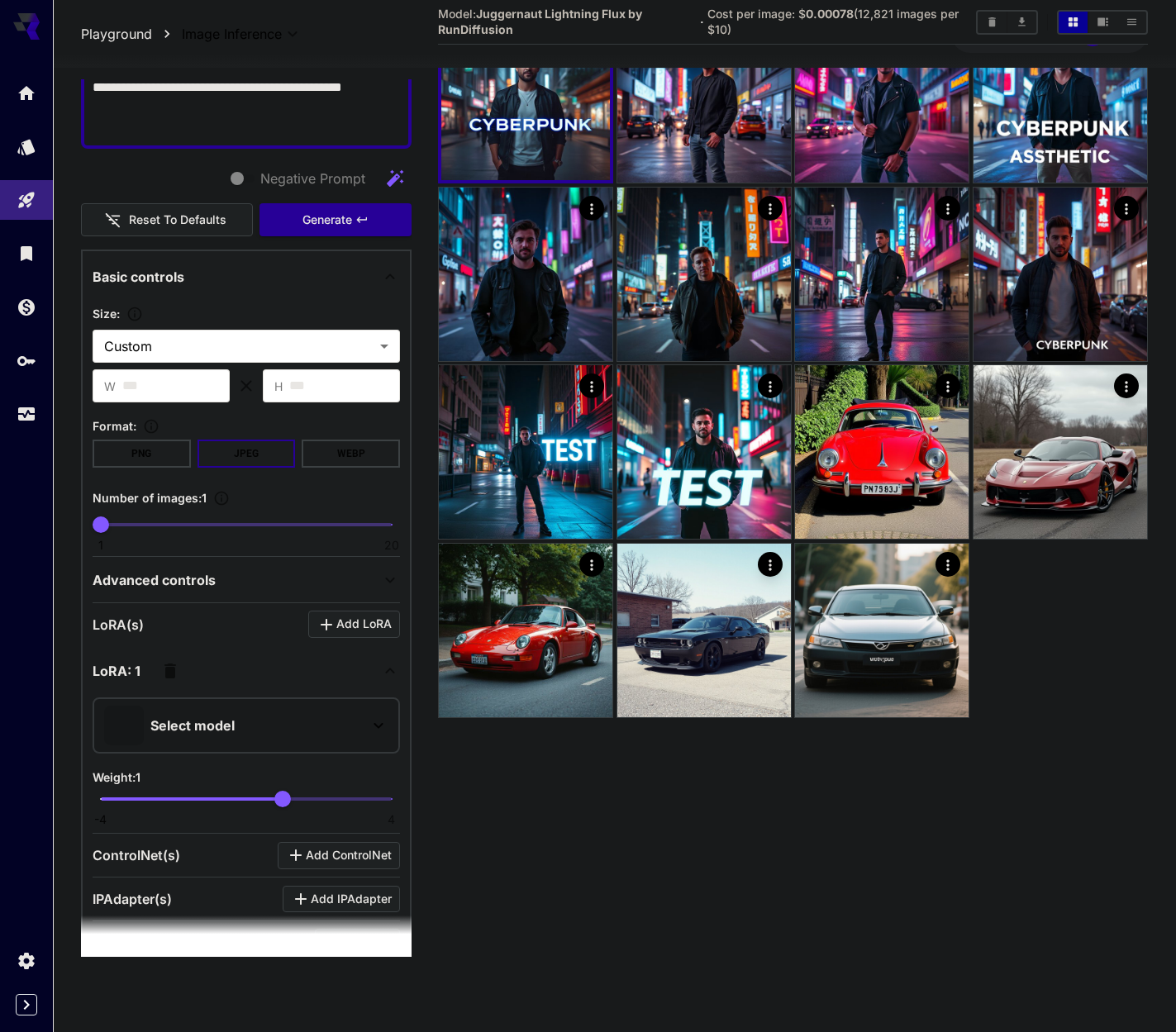
click at [231, 732] on p "Select model" at bounding box center [192, 725] width 84 height 20
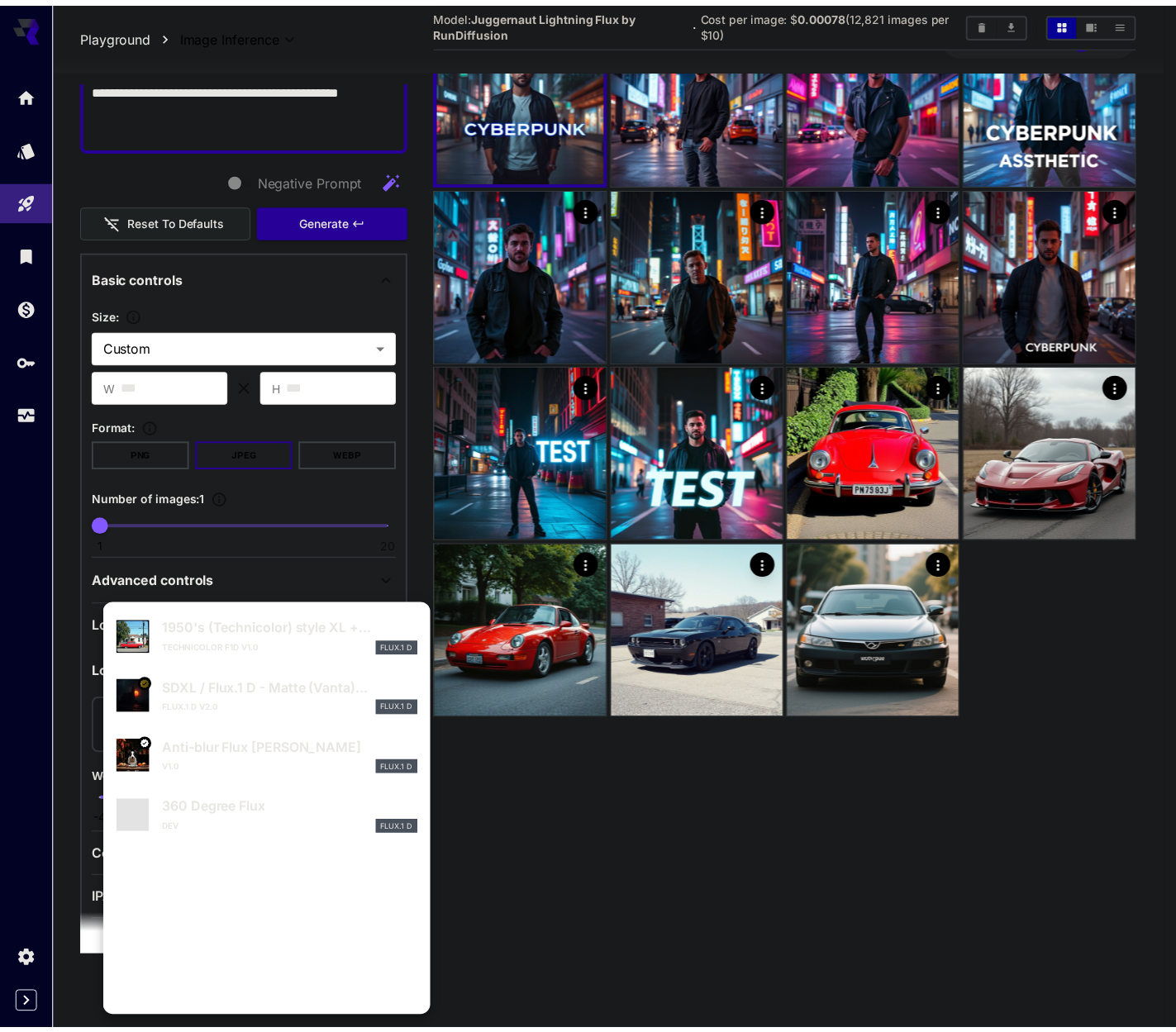
scroll to position [311, 0]
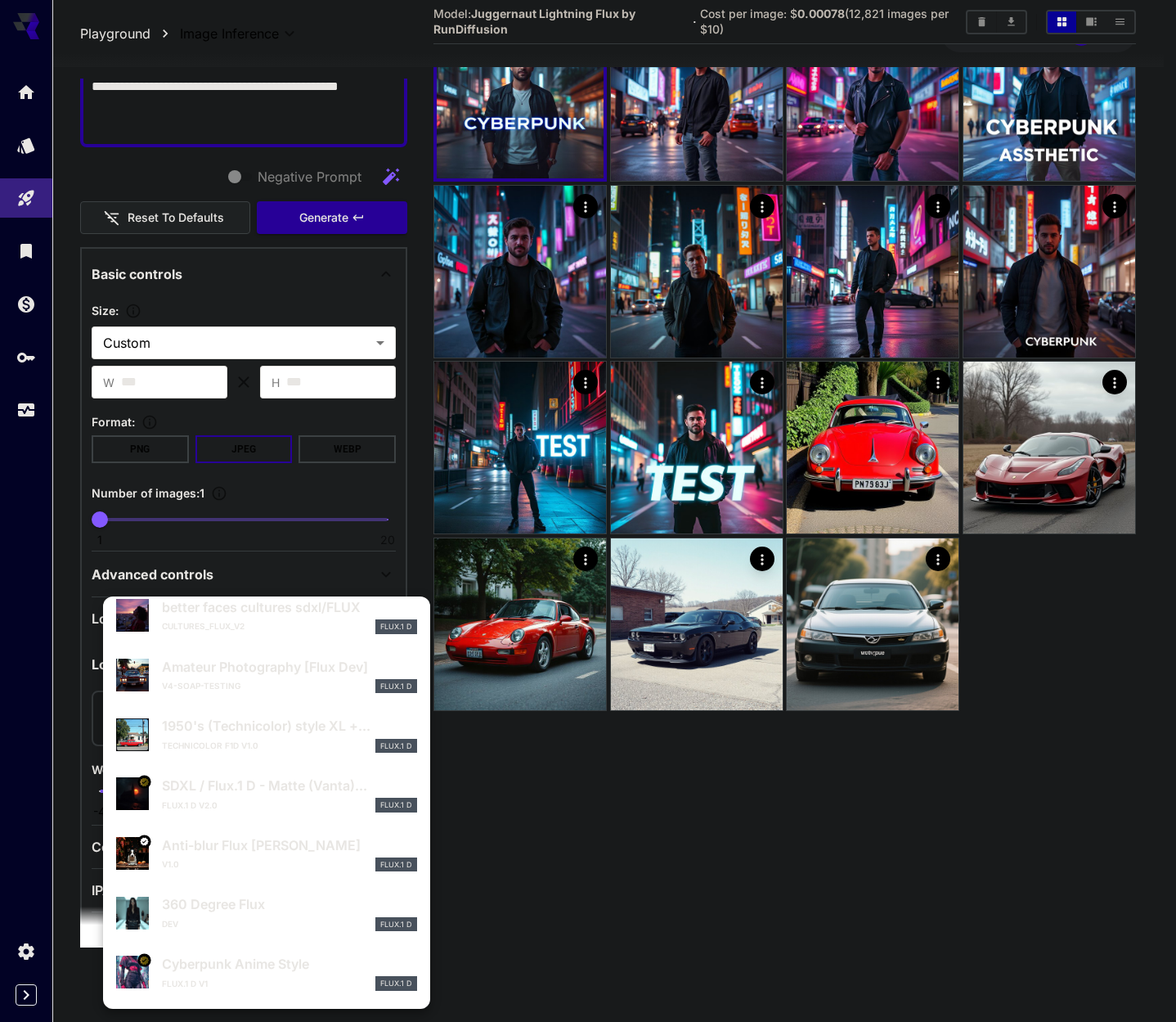
click at [290, 962] on p "Cyberpunk Anime Style" at bounding box center [290, 963] width 255 height 19
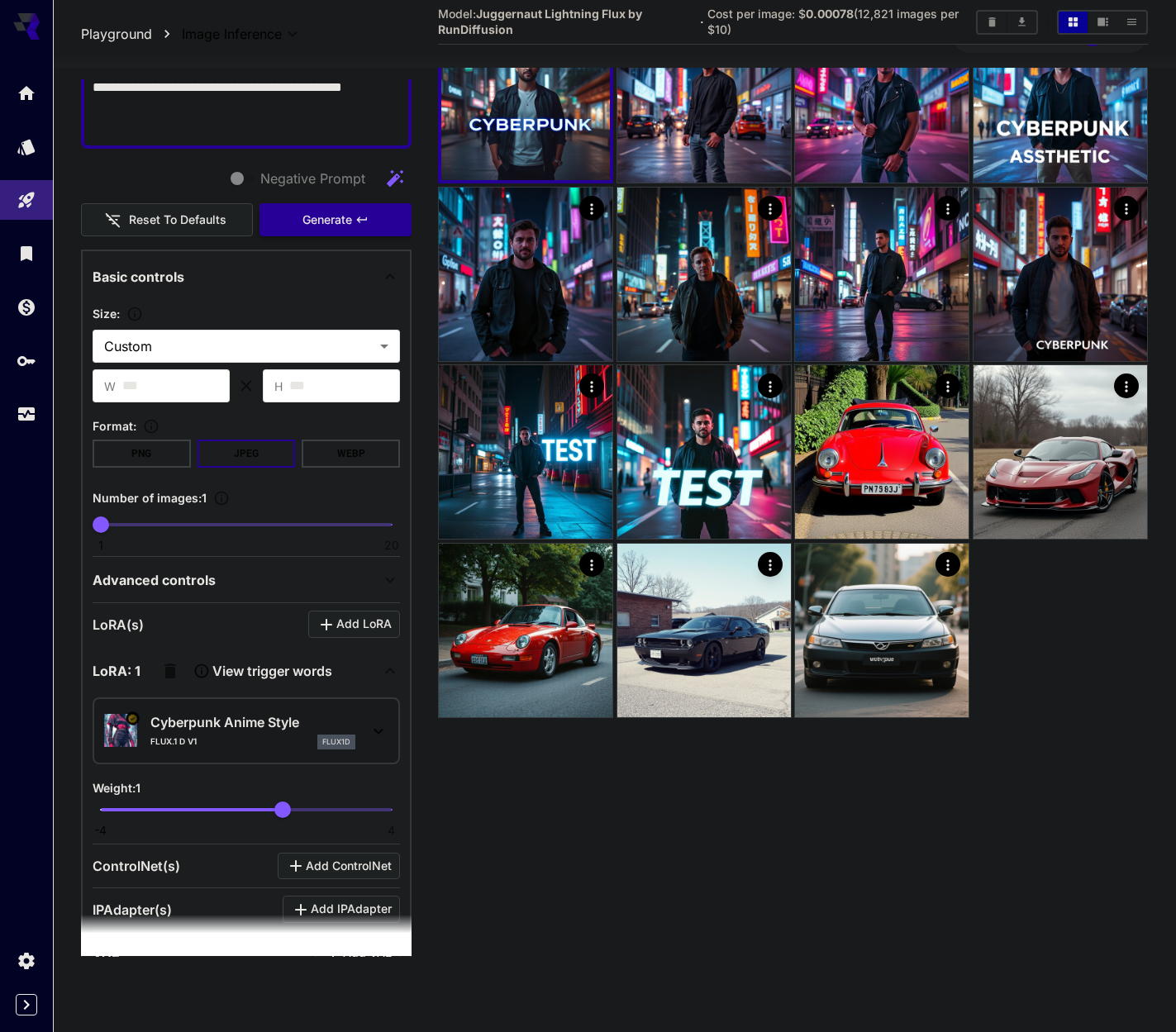
click at [323, 227] on span "Generate" at bounding box center [327, 220] width 49 height 20
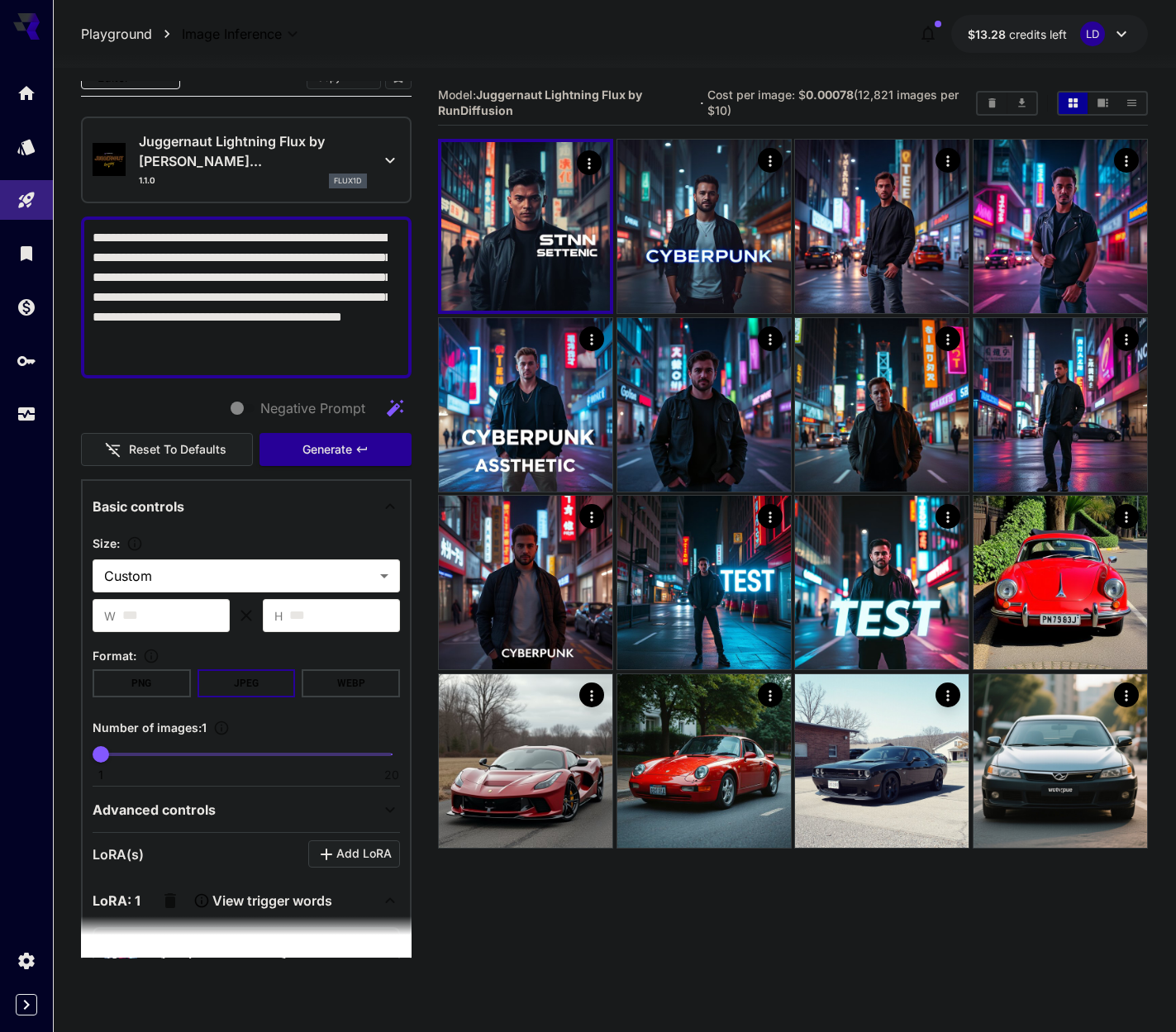
scroll to position [0, 0]
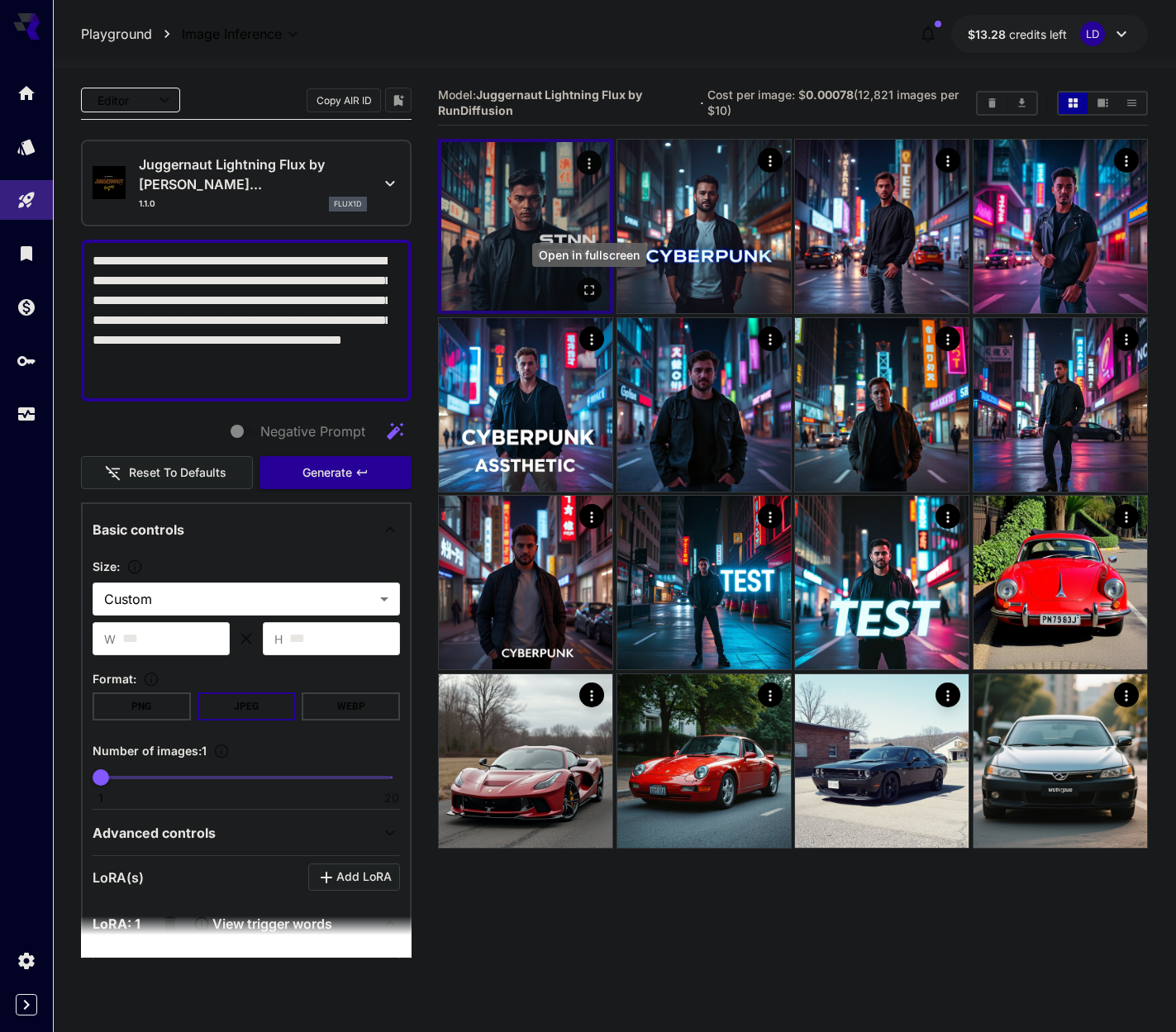
click at [592, 288] on icon "Open in fullscreen" at bounding box center [588, 290] width 16 height 16
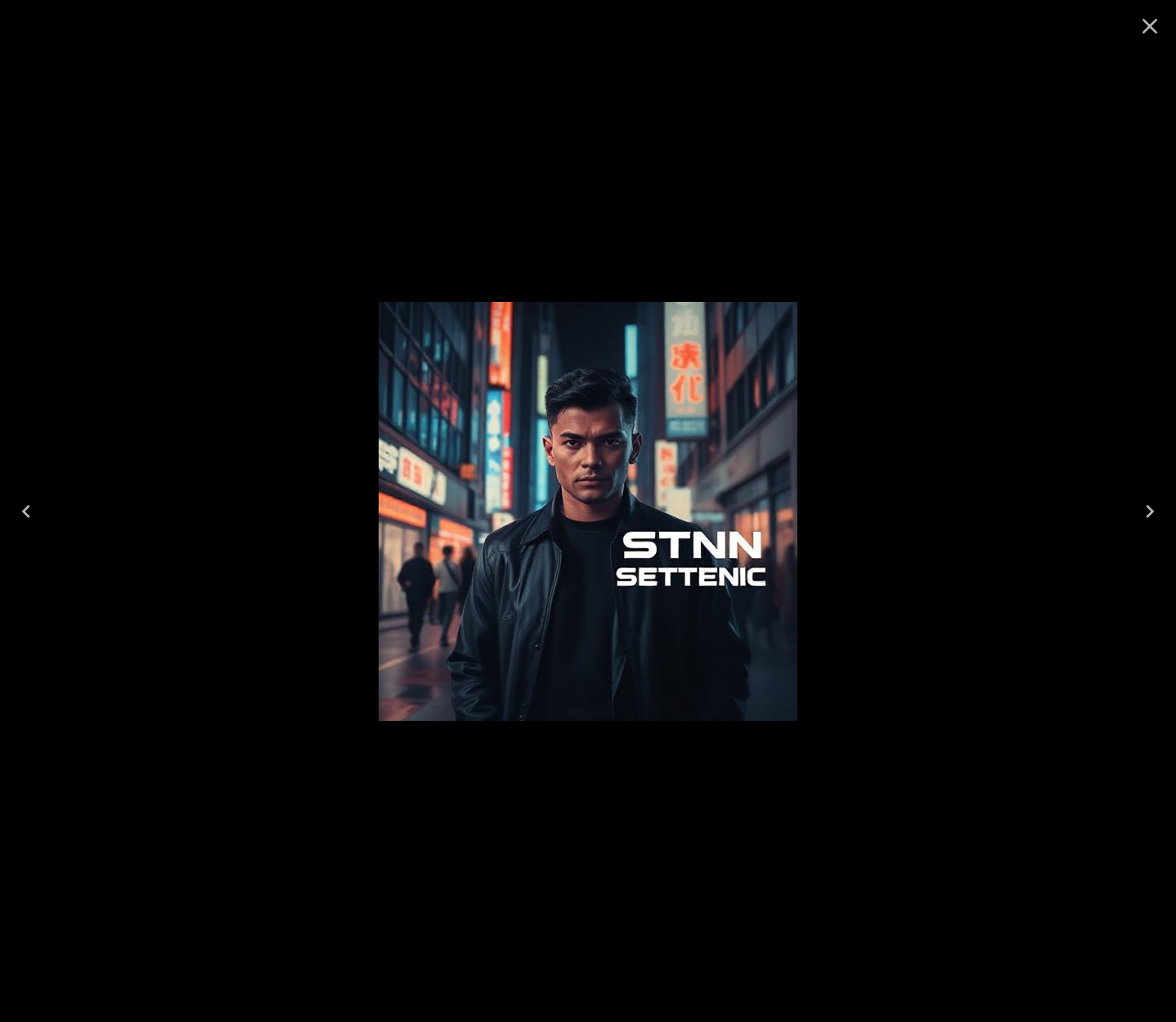
click at [980, 222] on div at bounding box center [588, 511] width 1176 height 1022
click at [1142, 20] on icon "Close" at bounding box center [1150, 26] width 26 height 26
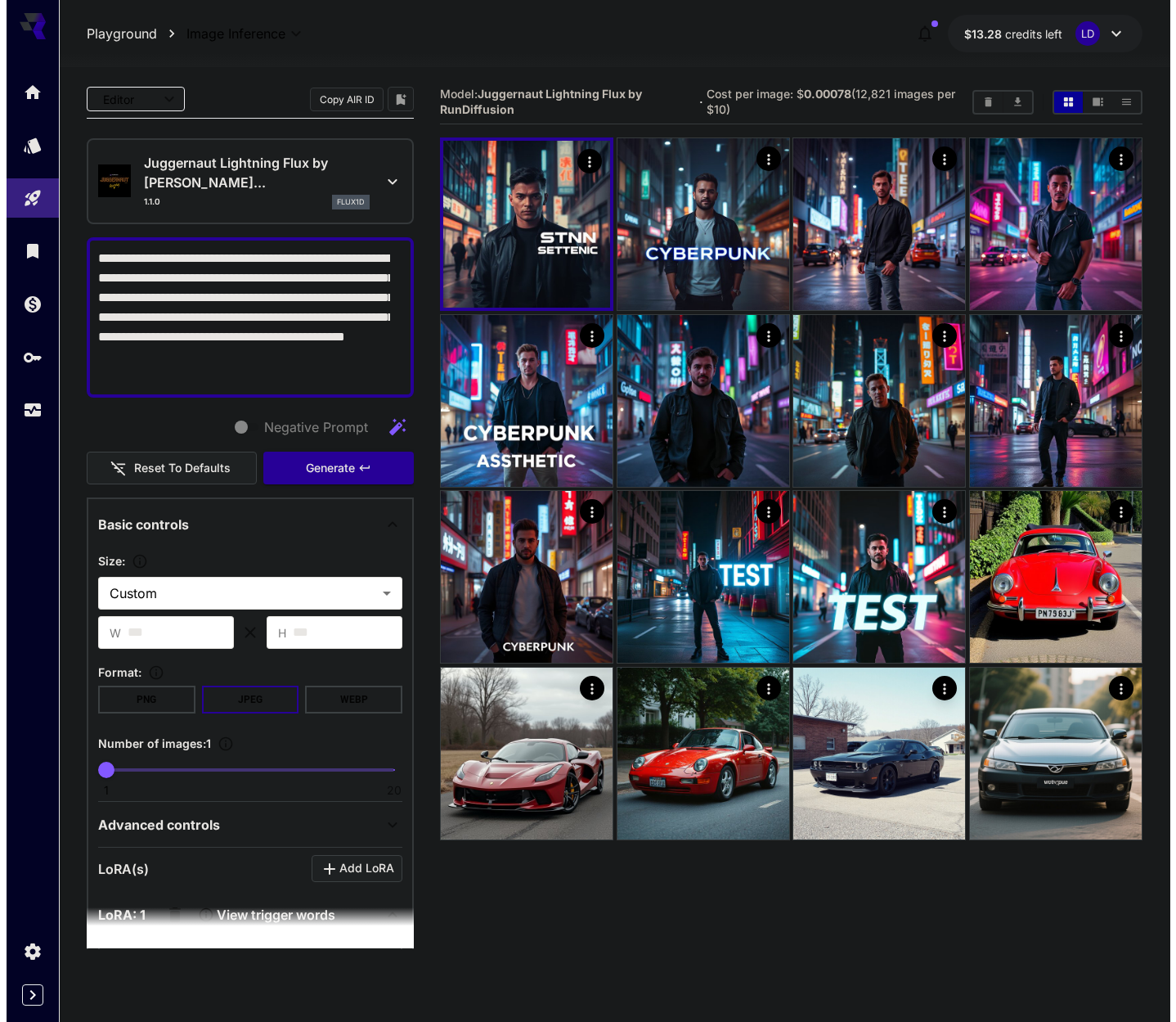
scroll to position [444, 0]
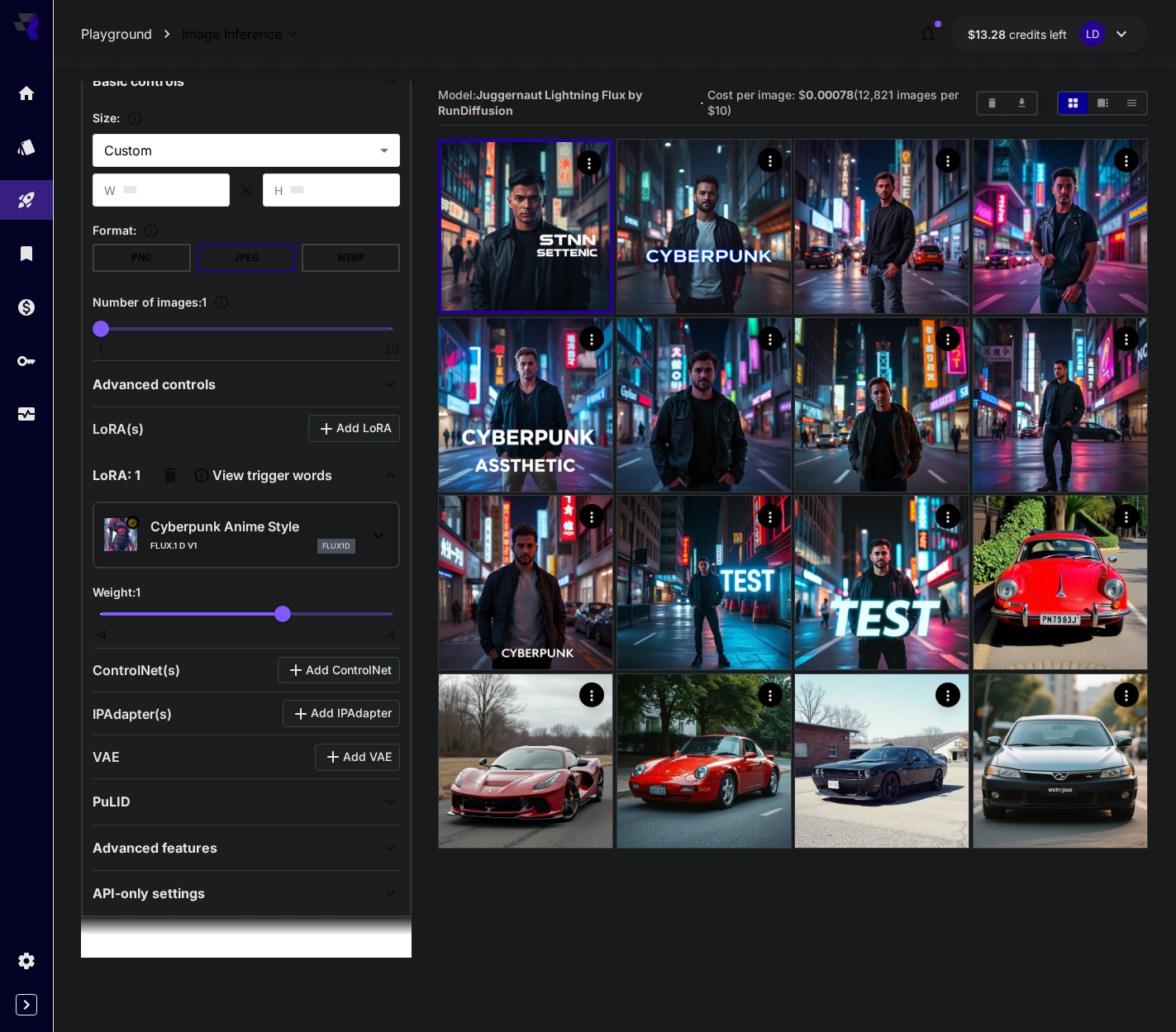
click at [341, 566] on div "Cyberpunk Anime Style Flux.1 D v1 flux1d" at bounding box center [246, 535] width 308 height 67
click at [369, 537] on icon at bounding box center [378, 535] width 20 height 20
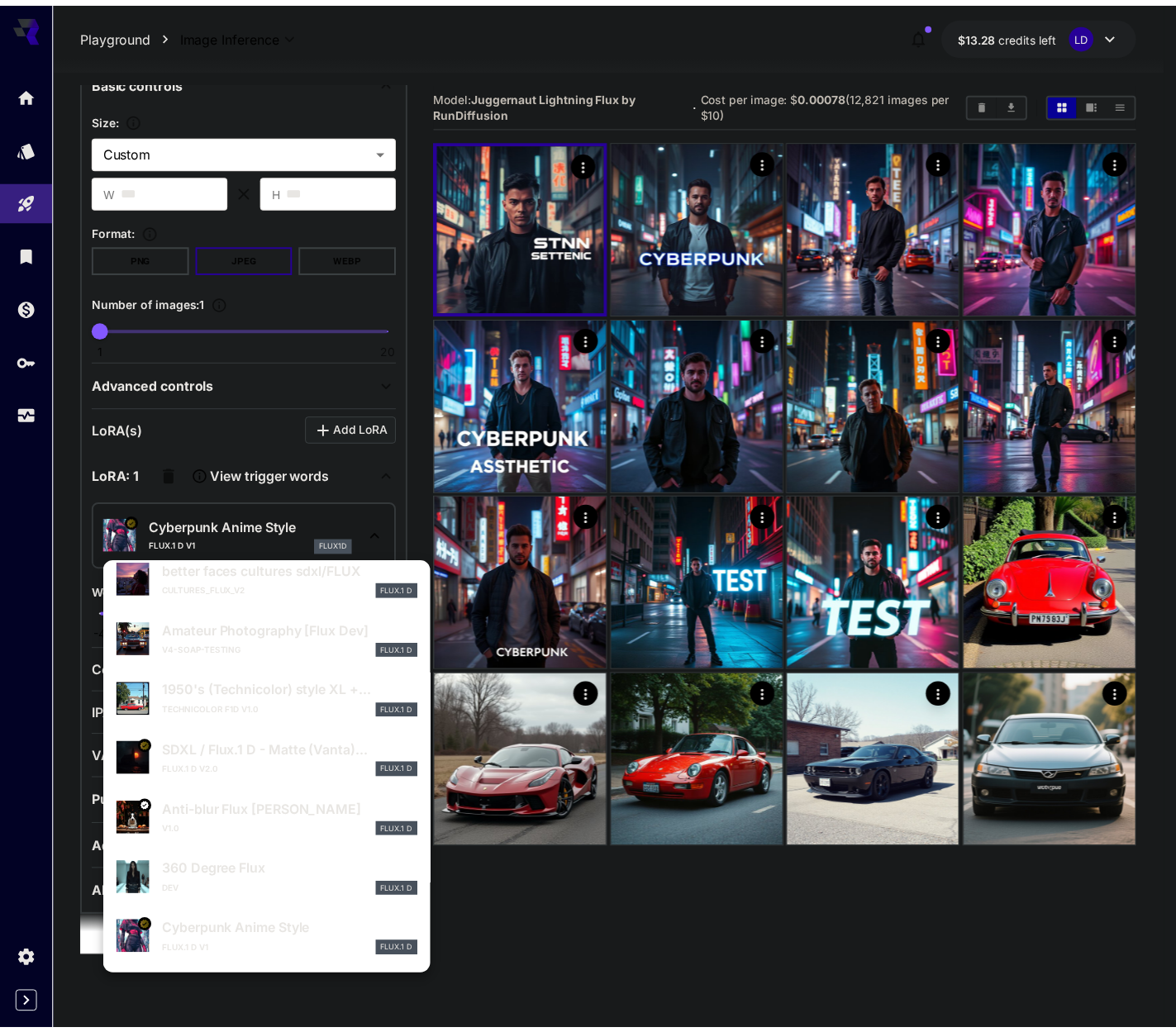
scroll to position [0, 0]
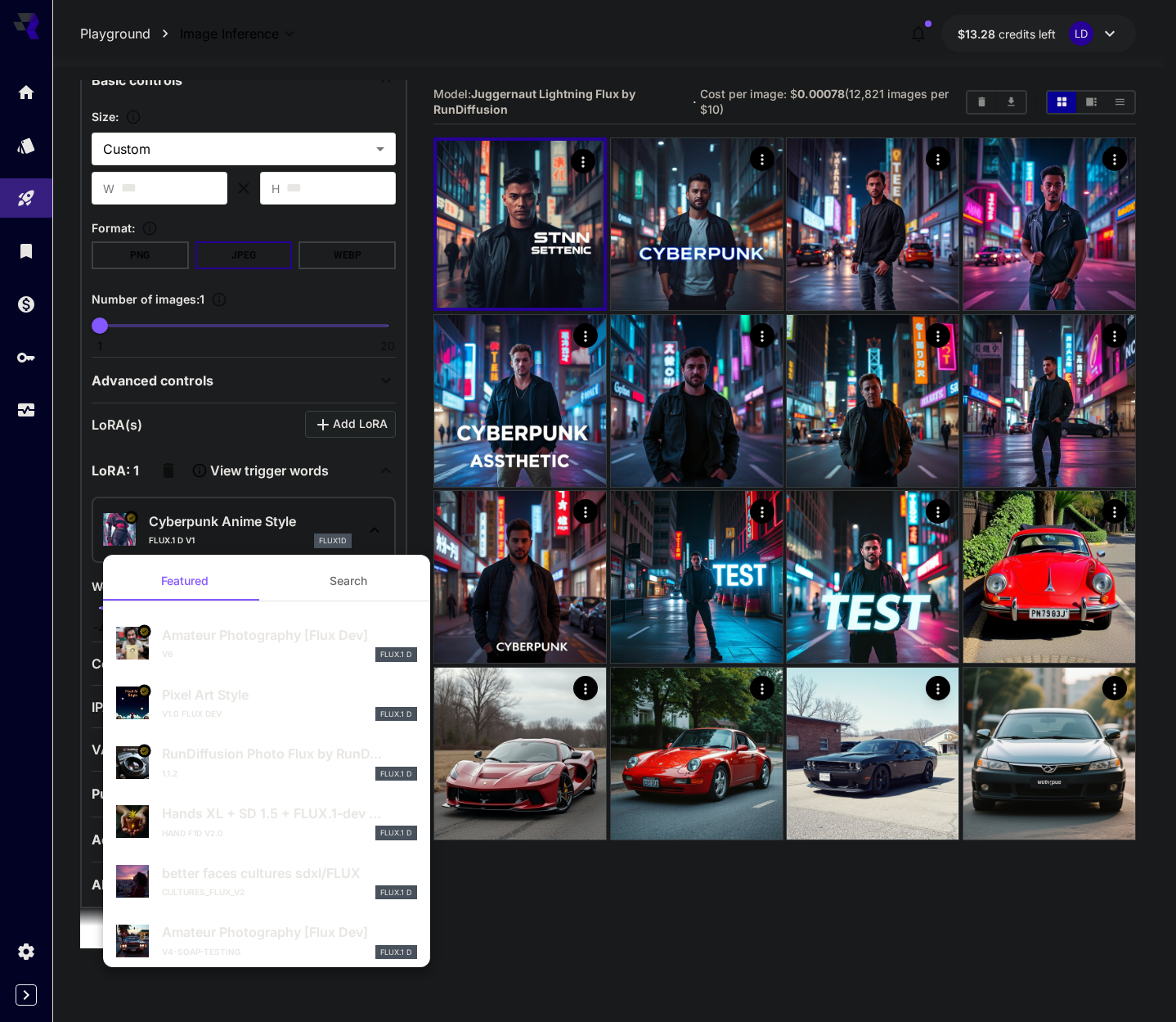
click at [238, 708] on div "v1.0 Flux Dev FLUX.1 D" at bounding box center [290, 715] width 255 height 15
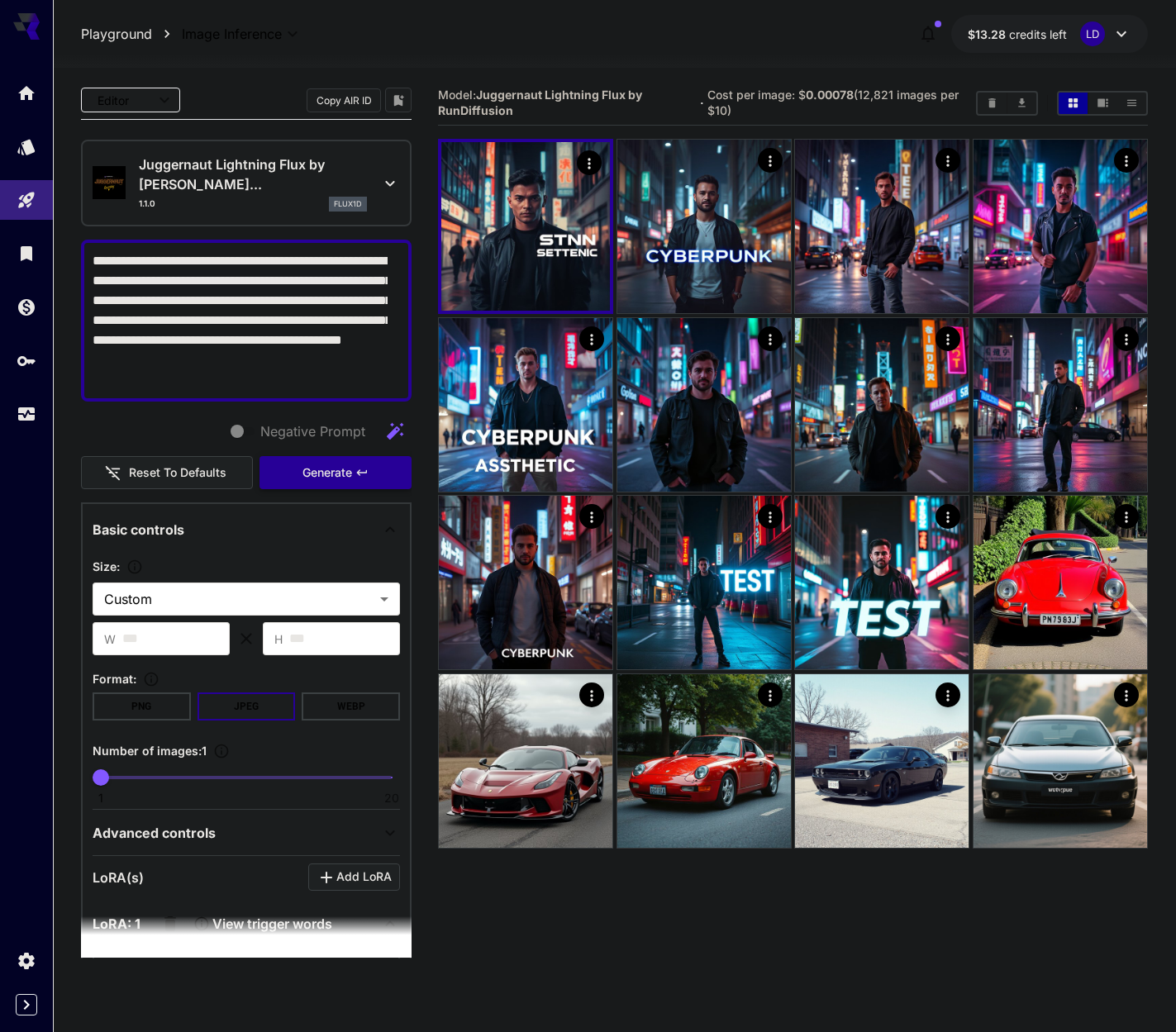
click at [303, 471] on span "Generate" at bounding box center [327, 473] width 49 height 20
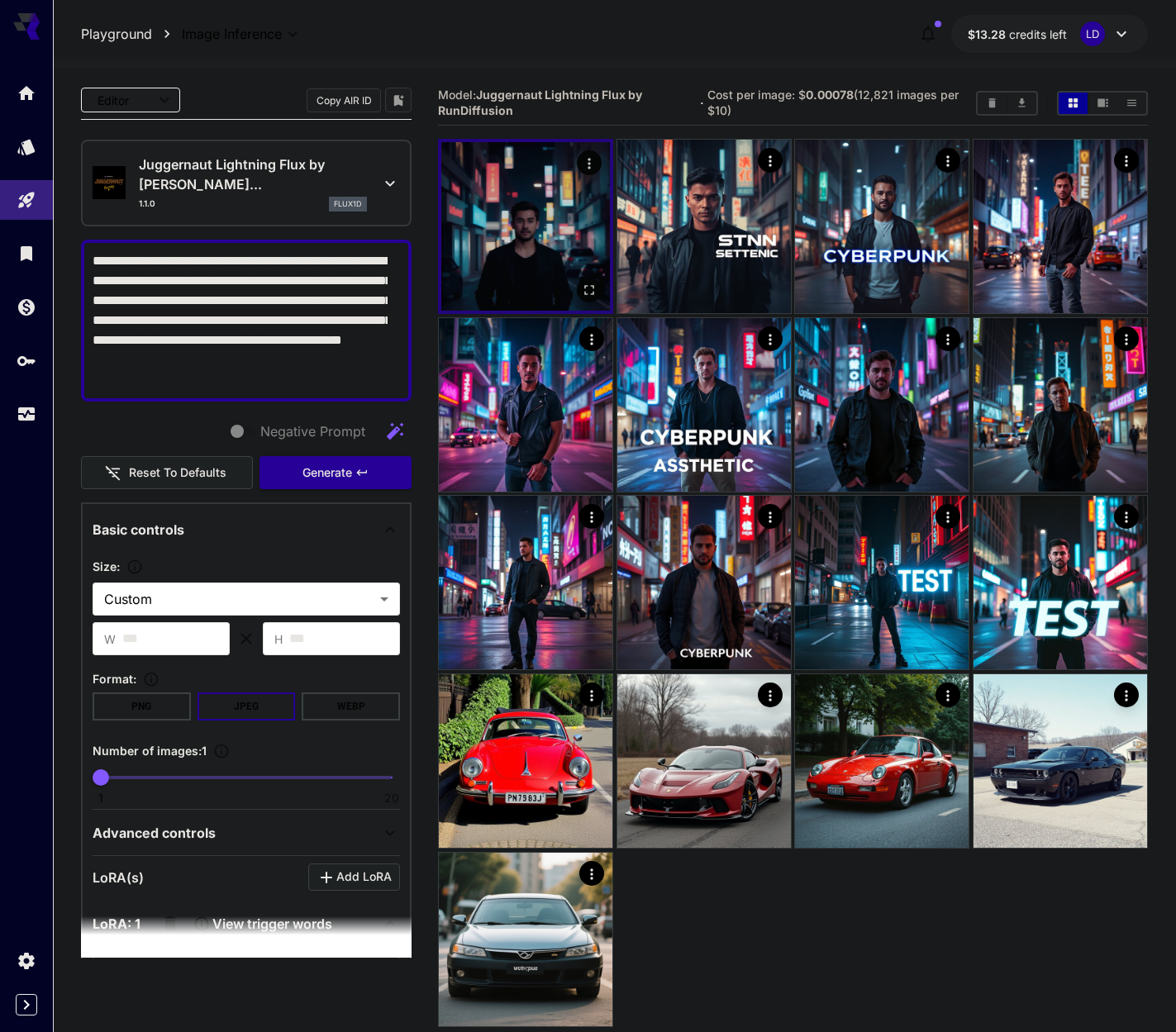
click at [562, 221] on img at bounding box center [525, 226] width 169 height 169
click at [585, 306] on img at bounding box center [525, 226] width 169 height 169
click at [591, 289] on icon "Open in fullscreen" at bounding box center [588, 290] width 16 height 16
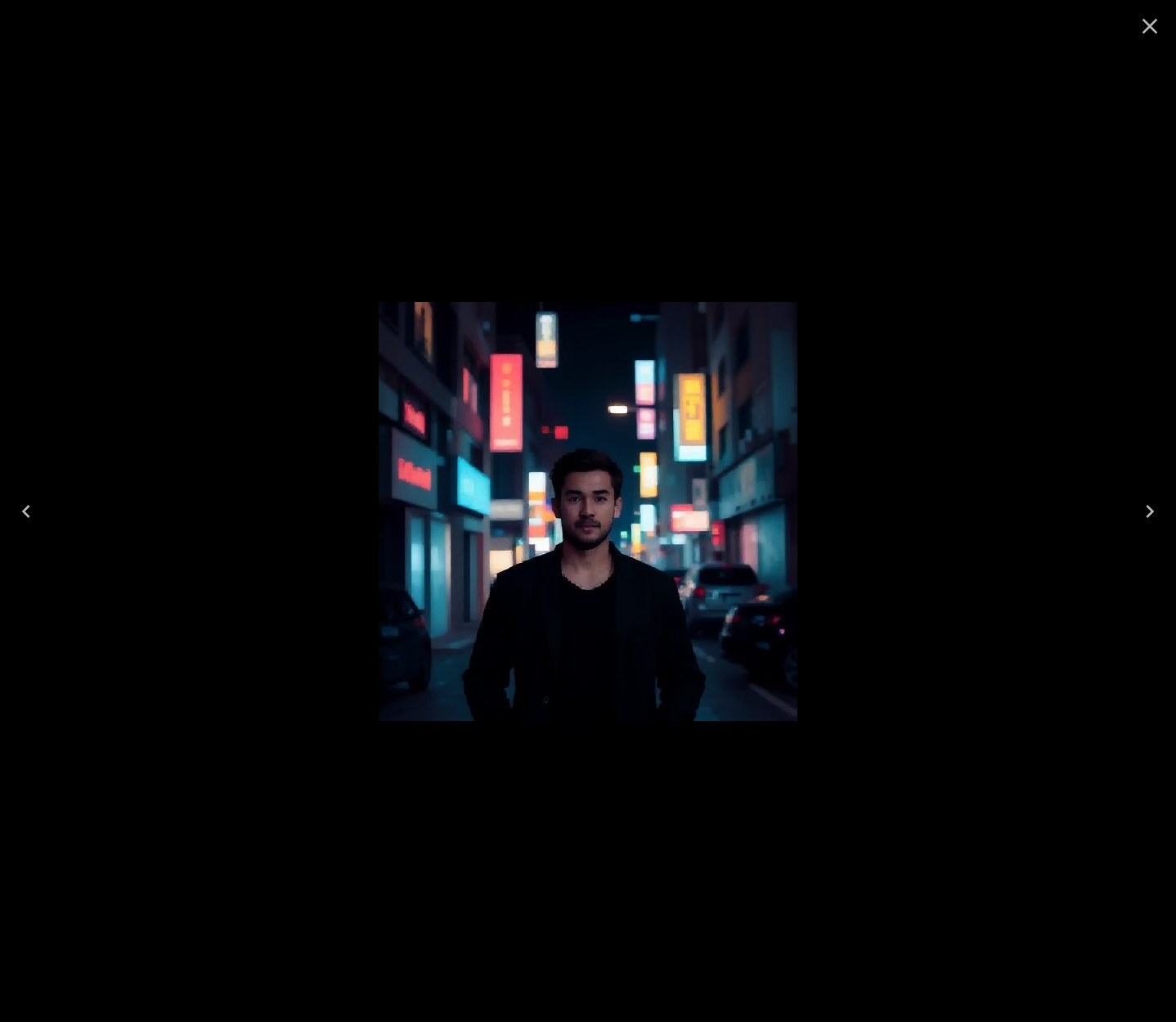
click at [1032, 349] on div at bounding box center [588, 511] width 1176 height 1022
click at [1147, 38] on icon "Close" at bounding box center [1150, 26] width 26 height 26
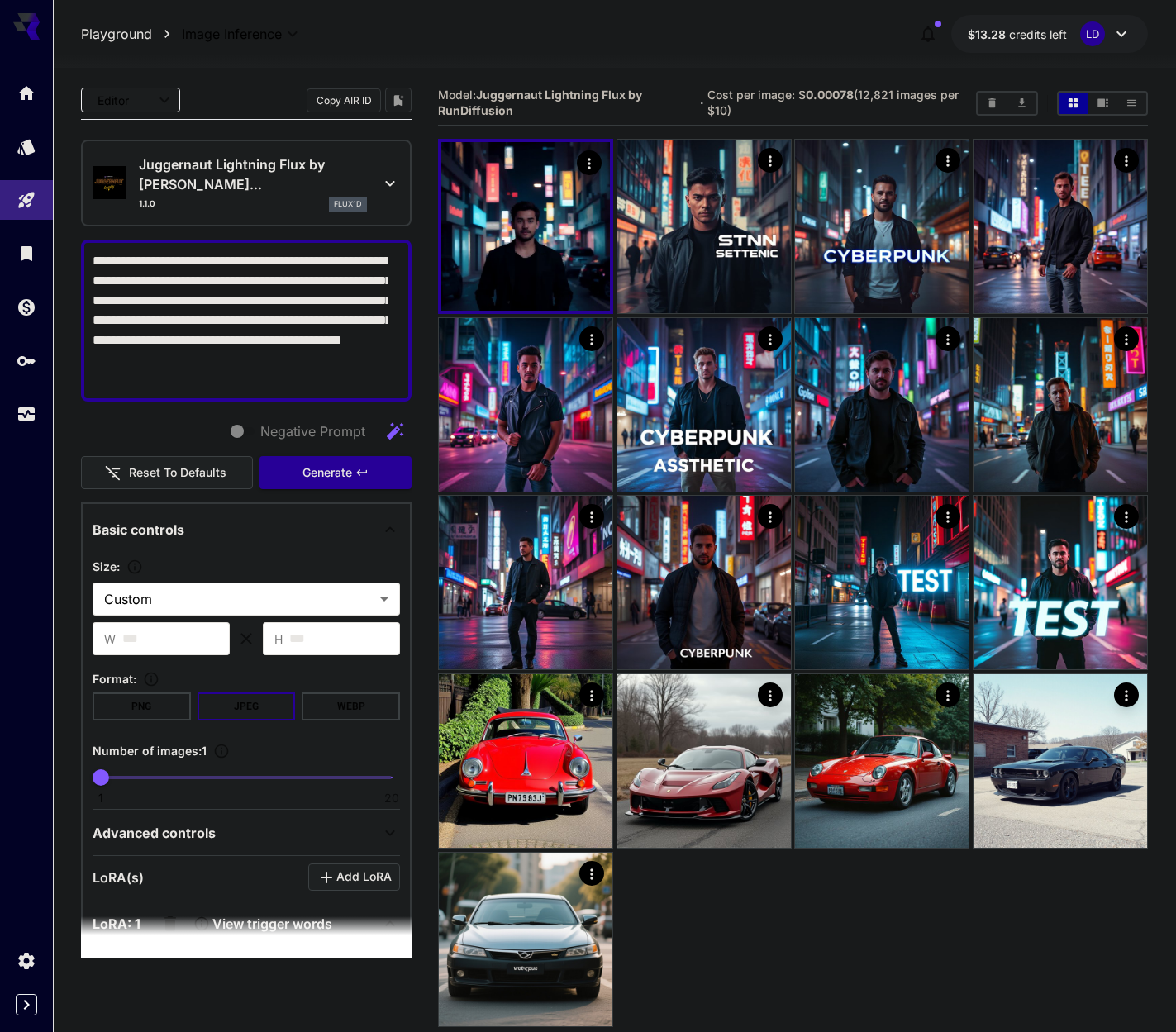
click at [313, 153] on div "Juggernaut Lightning Flux by [PERSON_NAME]... 1.1.0 flux1d" at bounding box center [246, 182] width 308 height 70
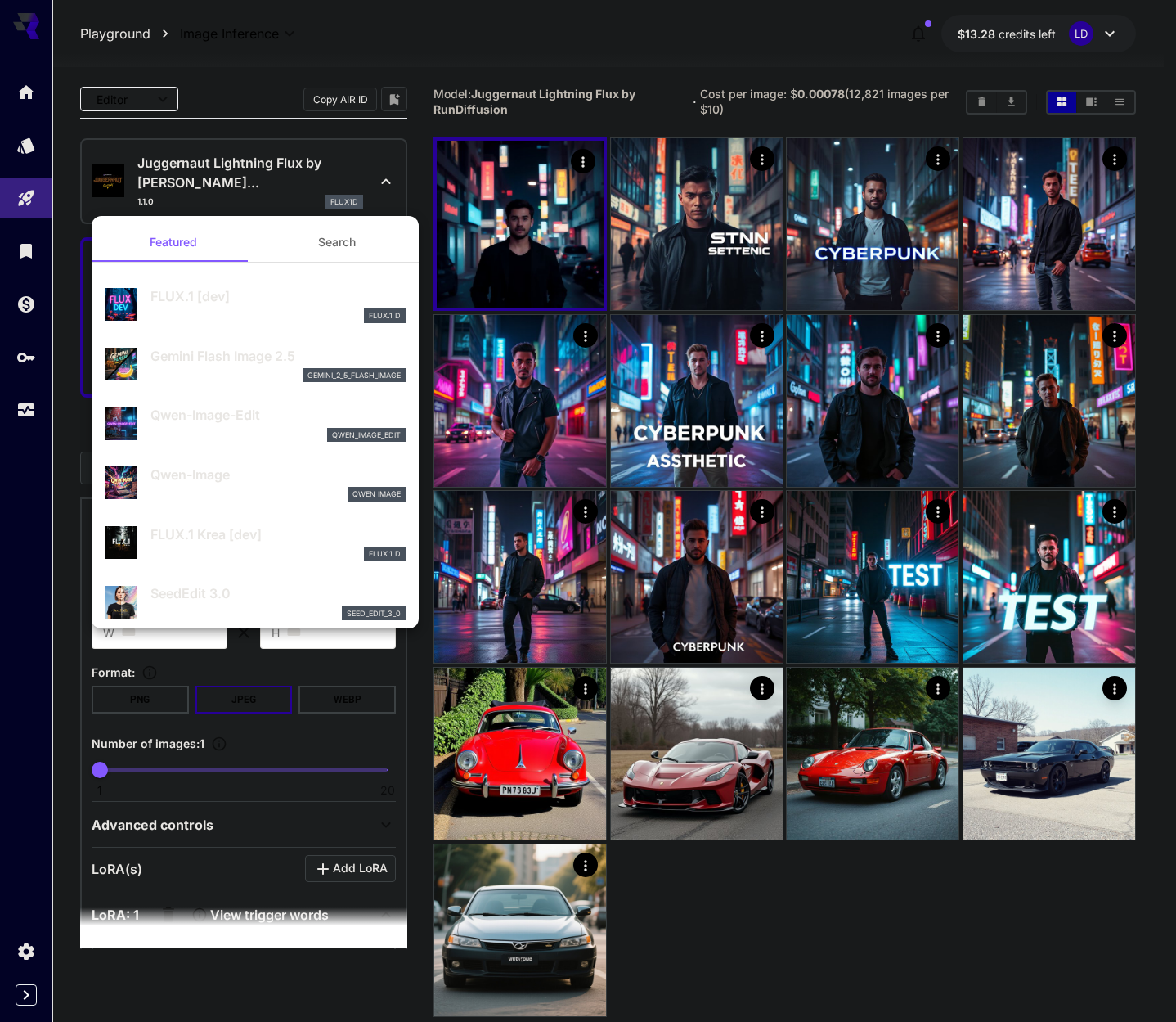
click at [384, 83] on div at bounding box center [588, 511] width 1176 height 1022
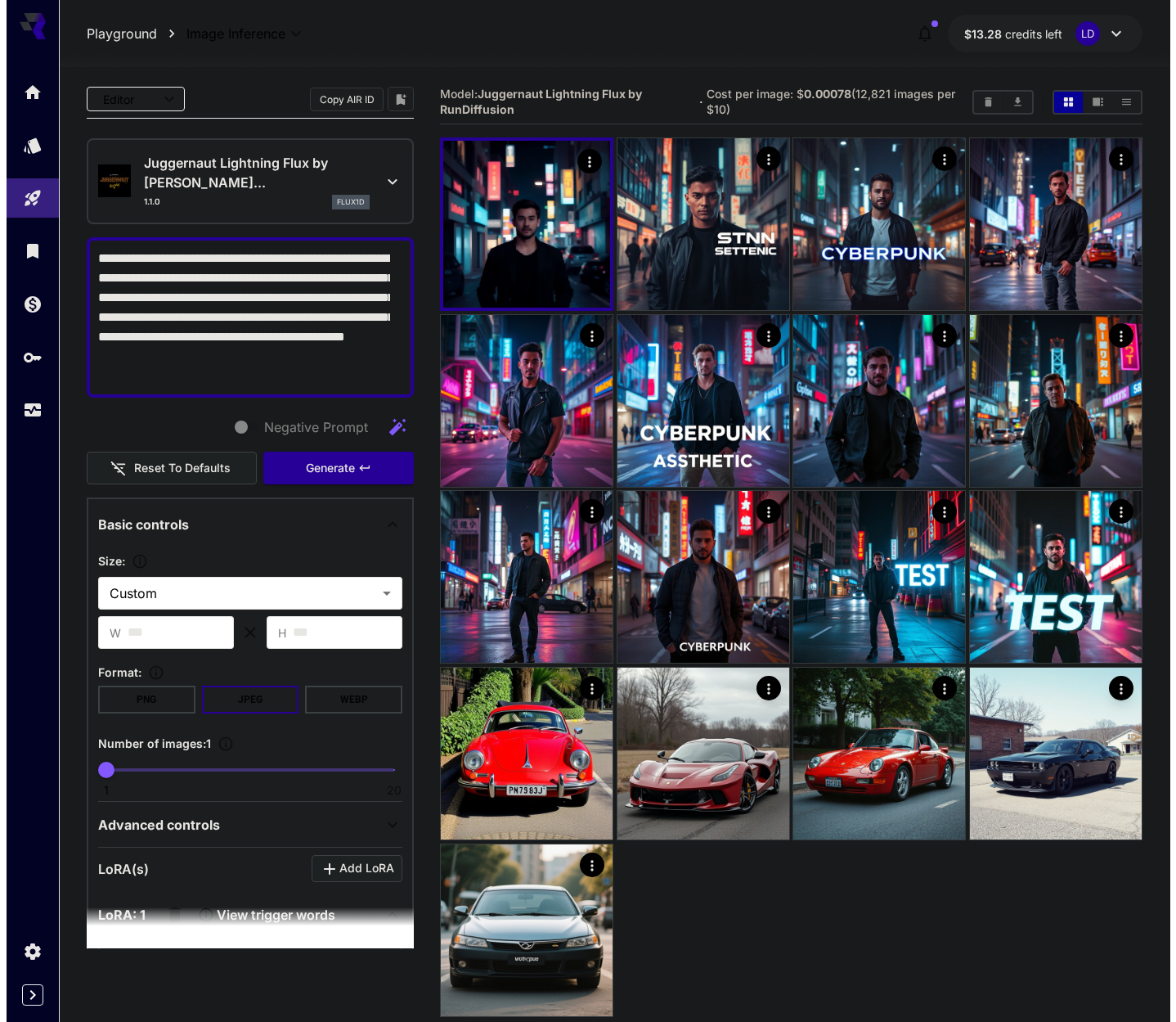
scroll to position [444, 0]
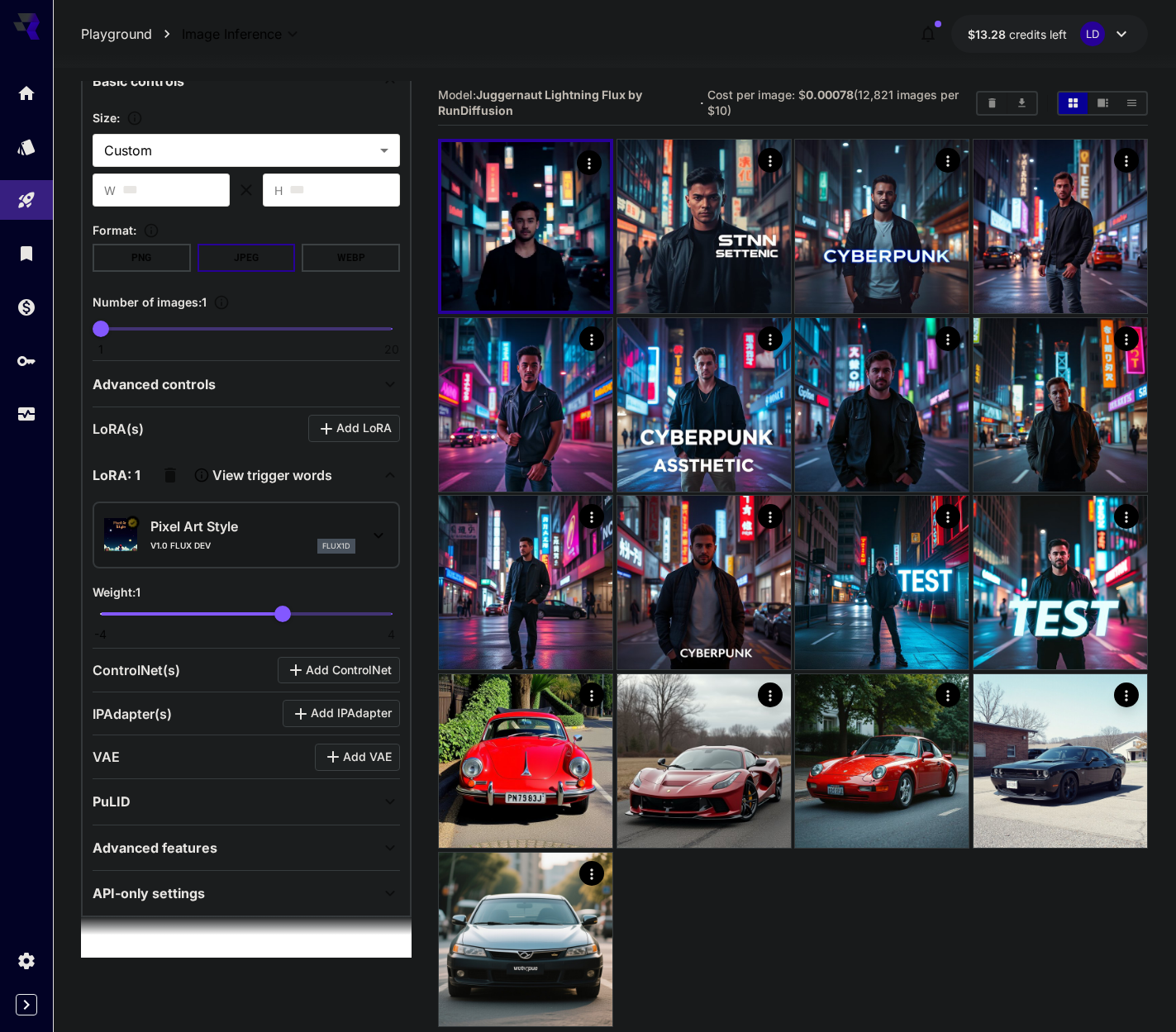
click at [314, 528] on p "Pixel Art Style" at bounding box center [253, 526] width 205 height 20
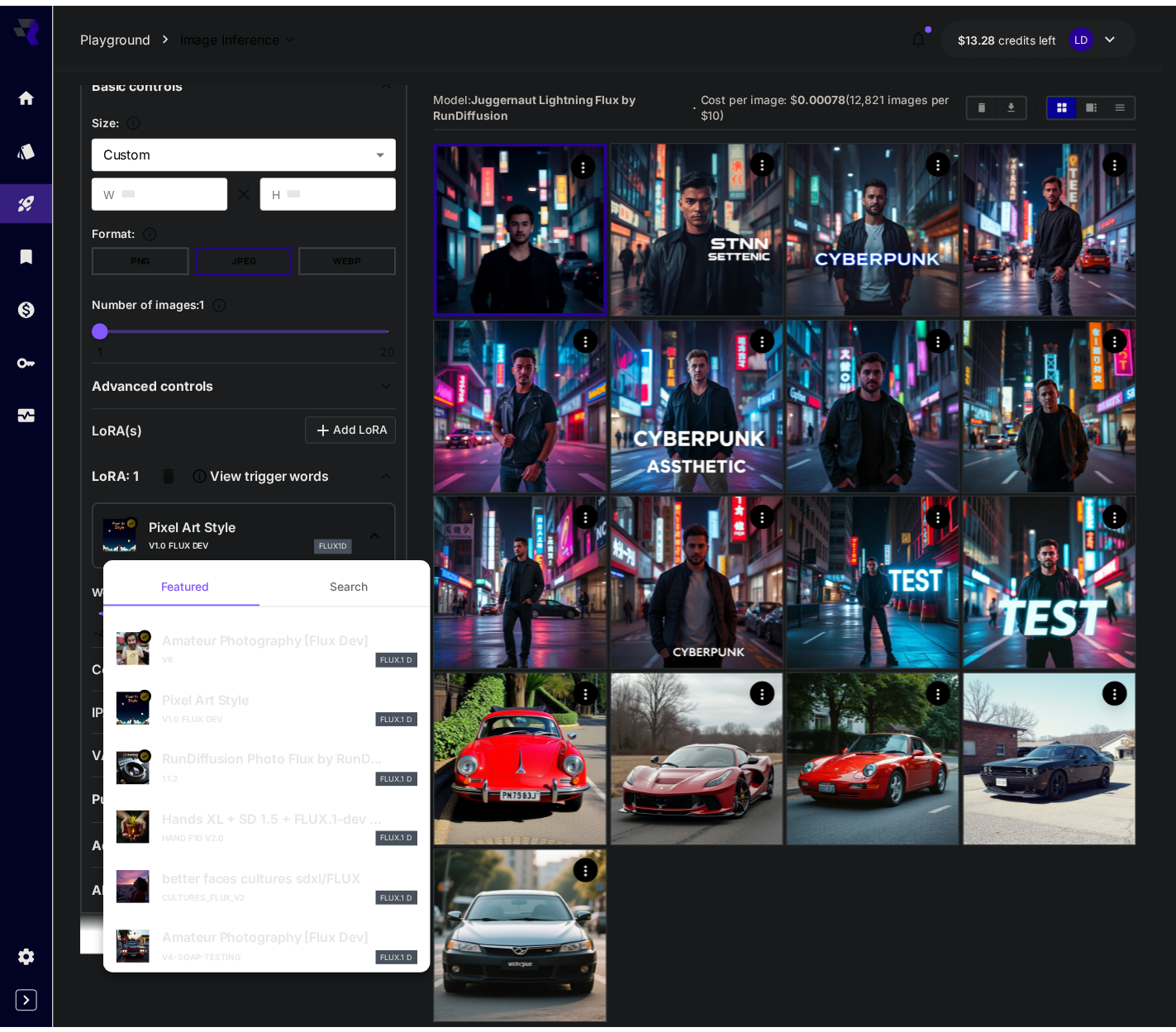
scroll to position [311, 0]
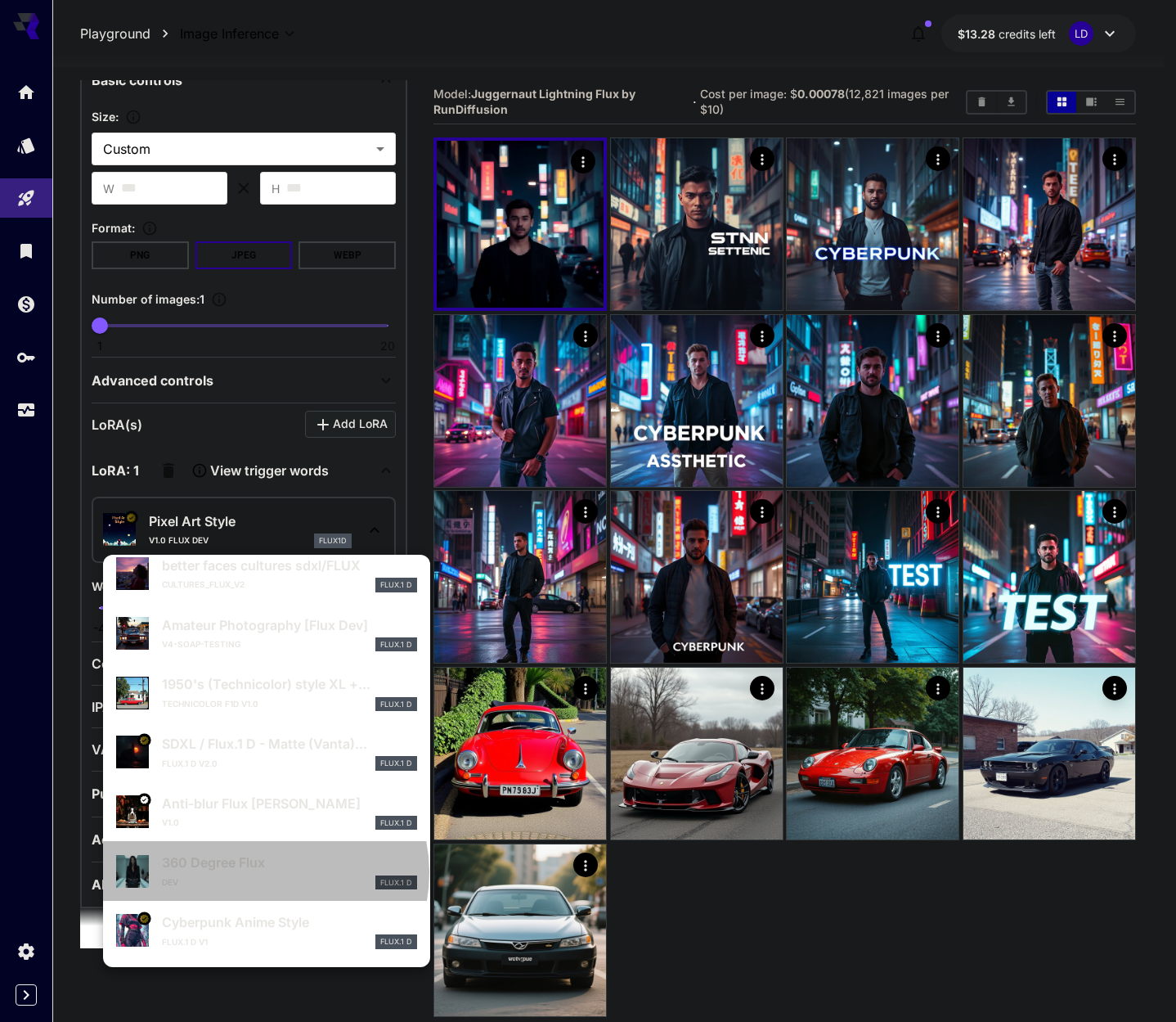
click at [264, 873] on p "360 Degree Flux" at bounding box center [290, 862] width 255 height 19
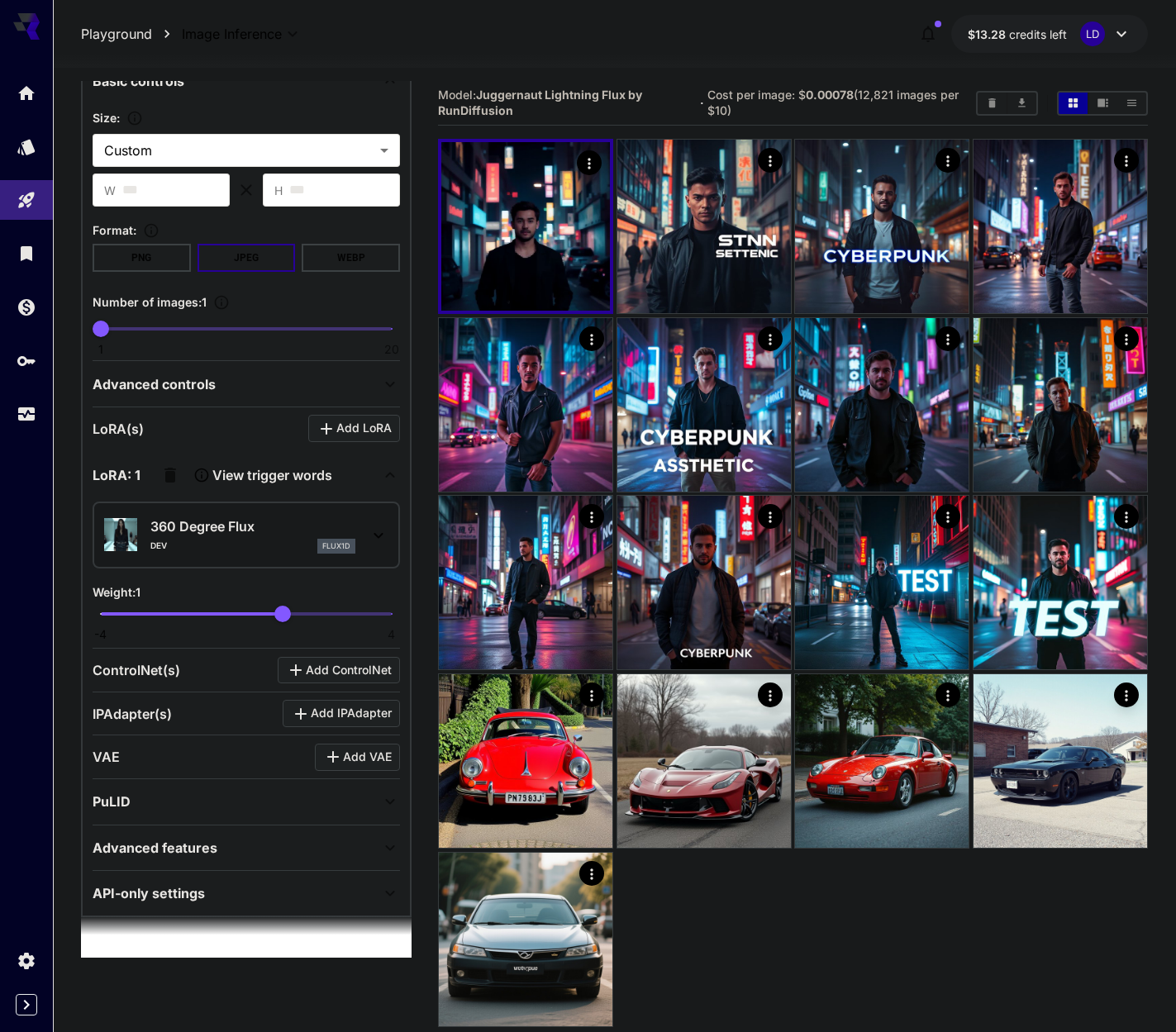
scroll to position [0, 0]
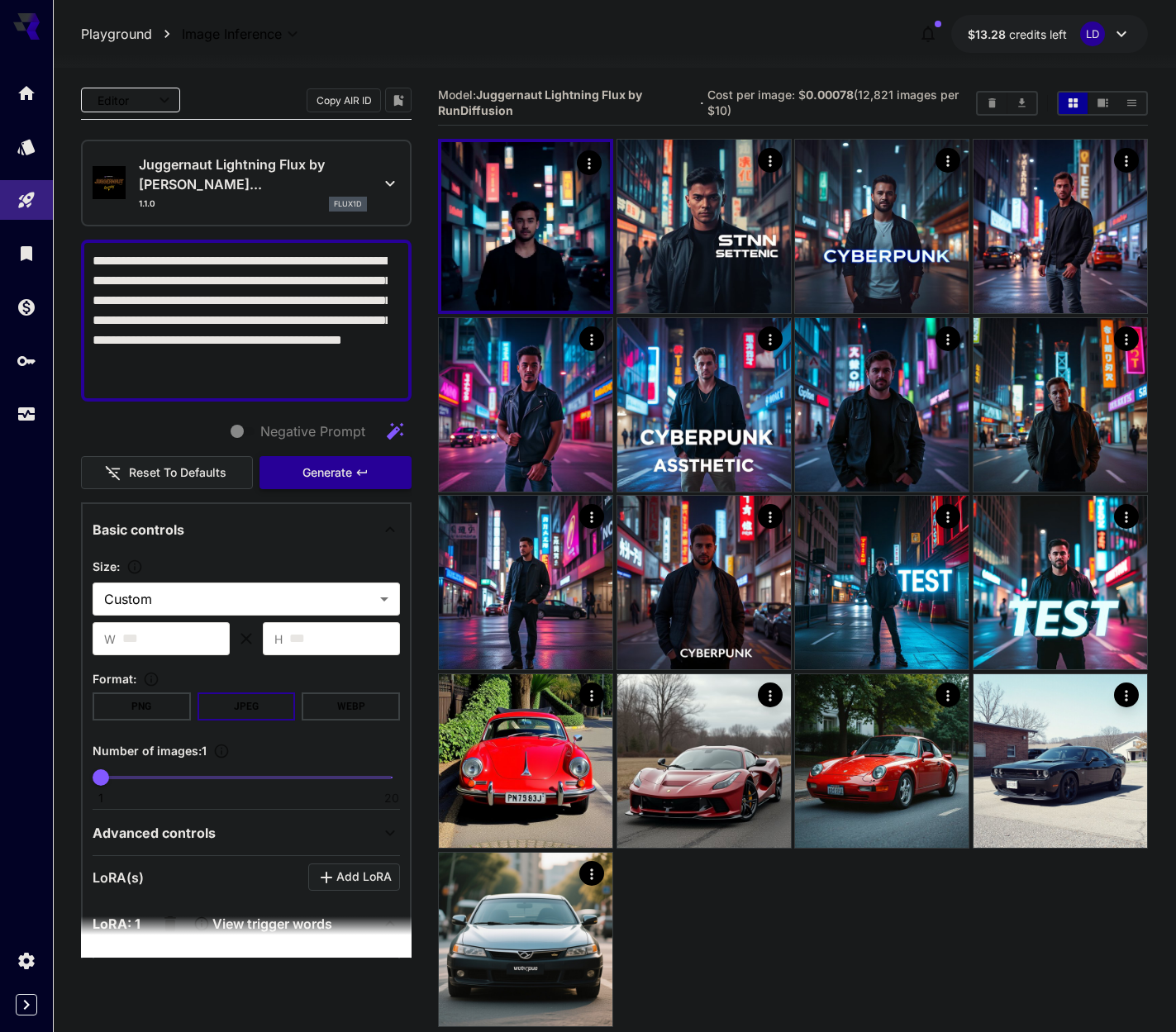
click at [312, 476] on span "Generate" at bounding box center [327, 473] width 49 height 20
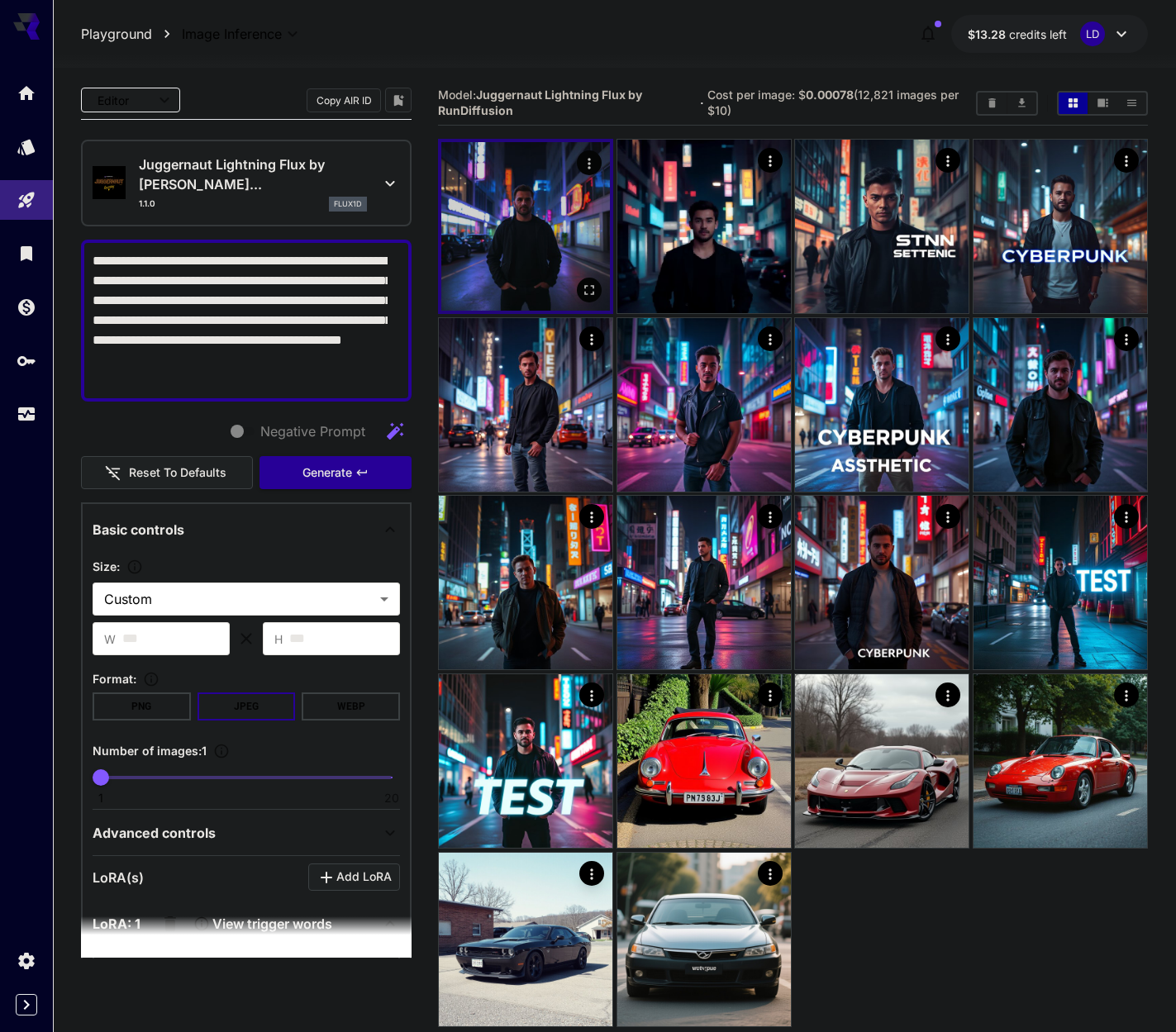
click at [589, 288] on icon "Open in fullscreen" at bounding box center [588, 290] width 16 height 16
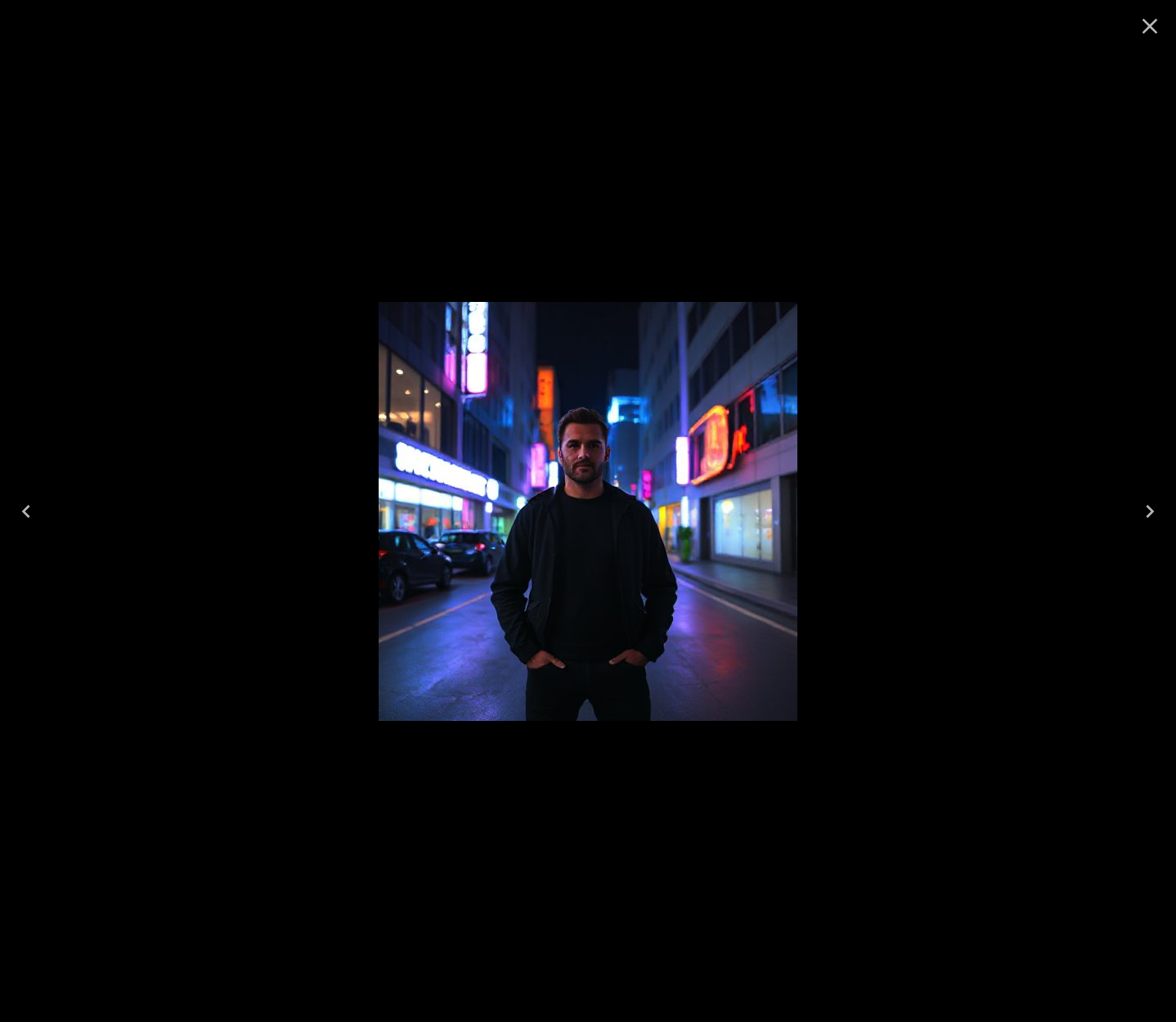
click at [1014, 160] on div at bounding box center [588, 511] width 1176 height 1022
click at [1142, 31] on icon "Close" at bounding box center [1150, 26] width 26 height 26
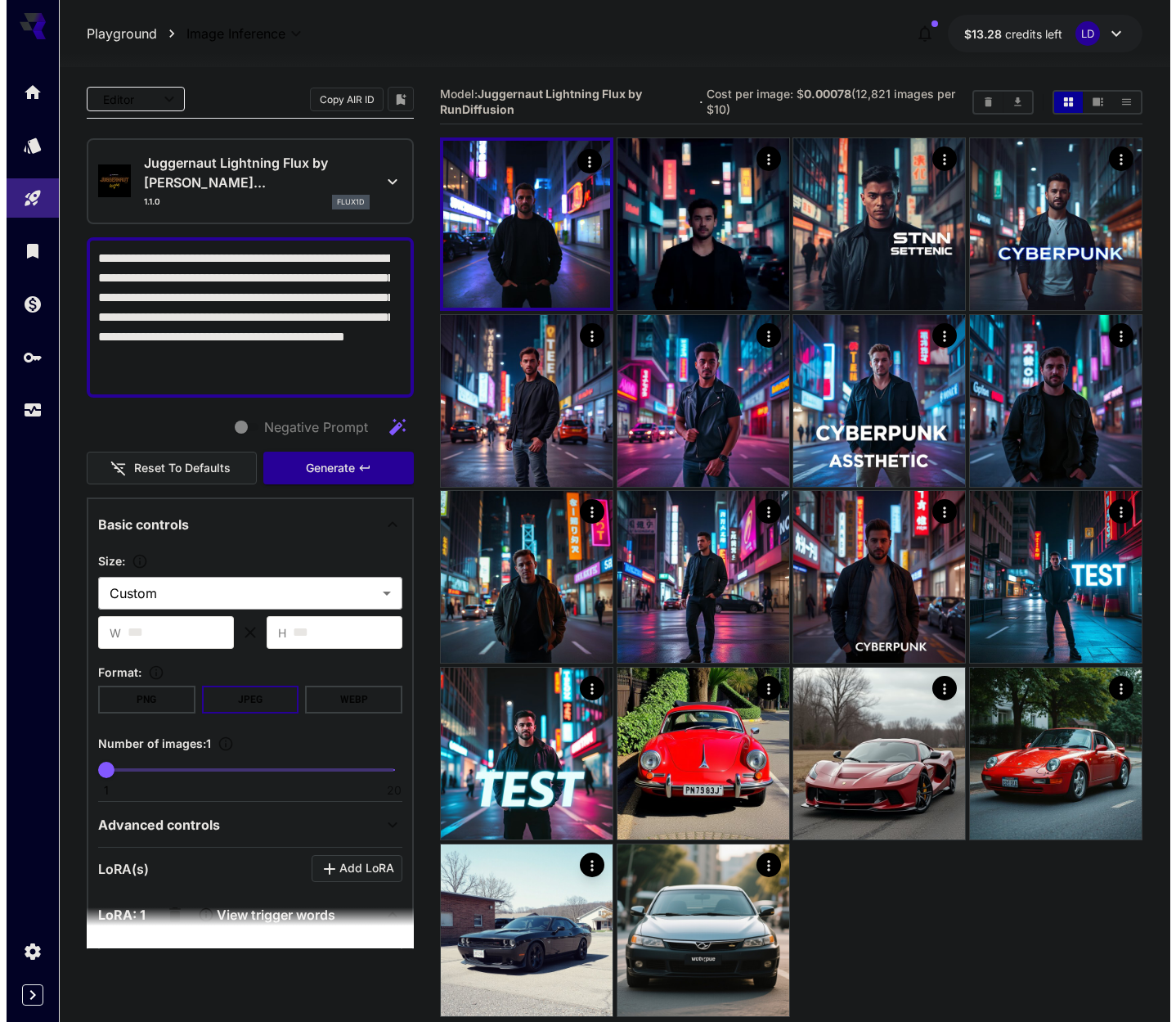
scroll to position [444, 0]
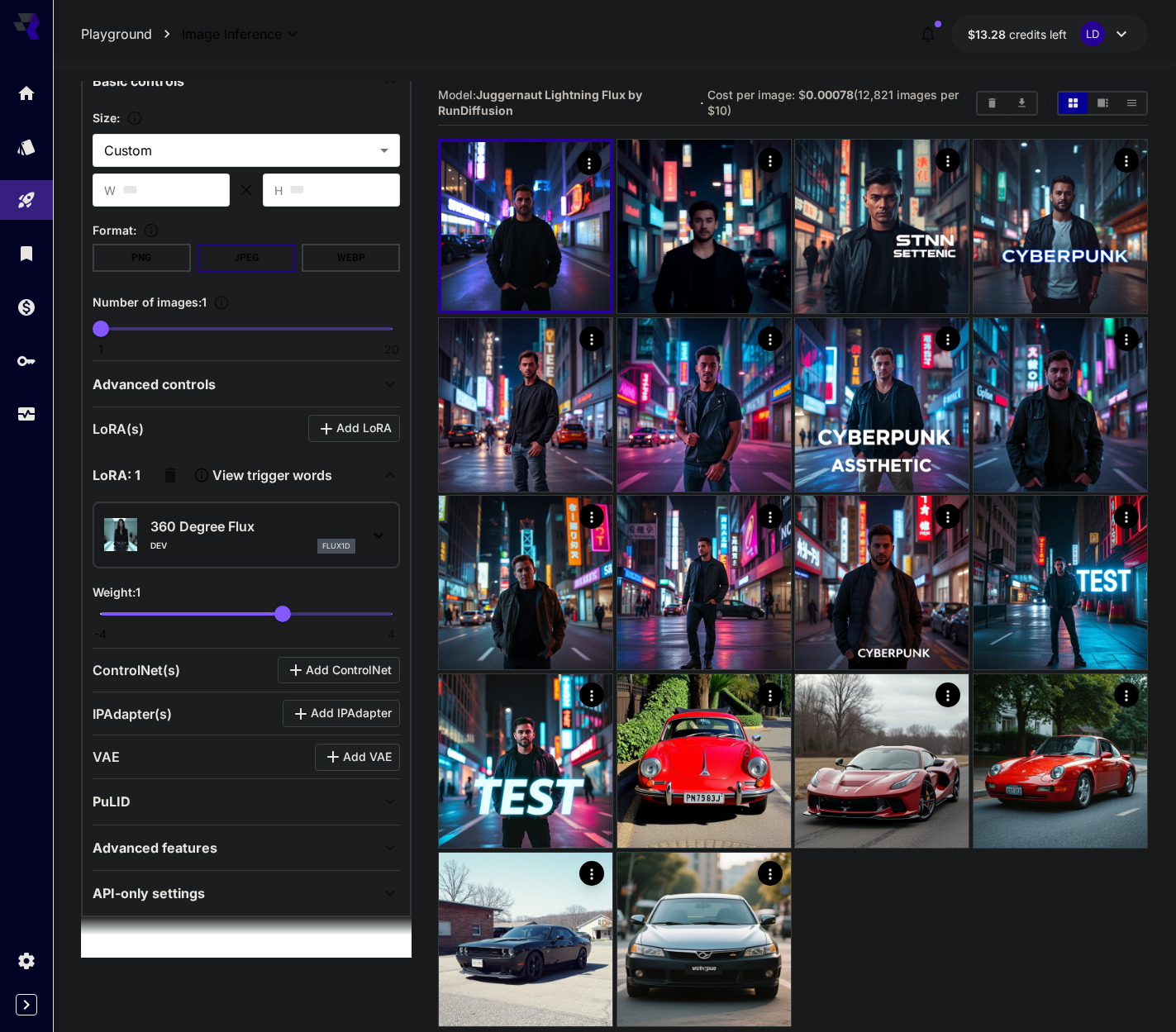
click at [287, 538] on div "DEV flux1d" at bounding box center [253, 546] width 205 height 15
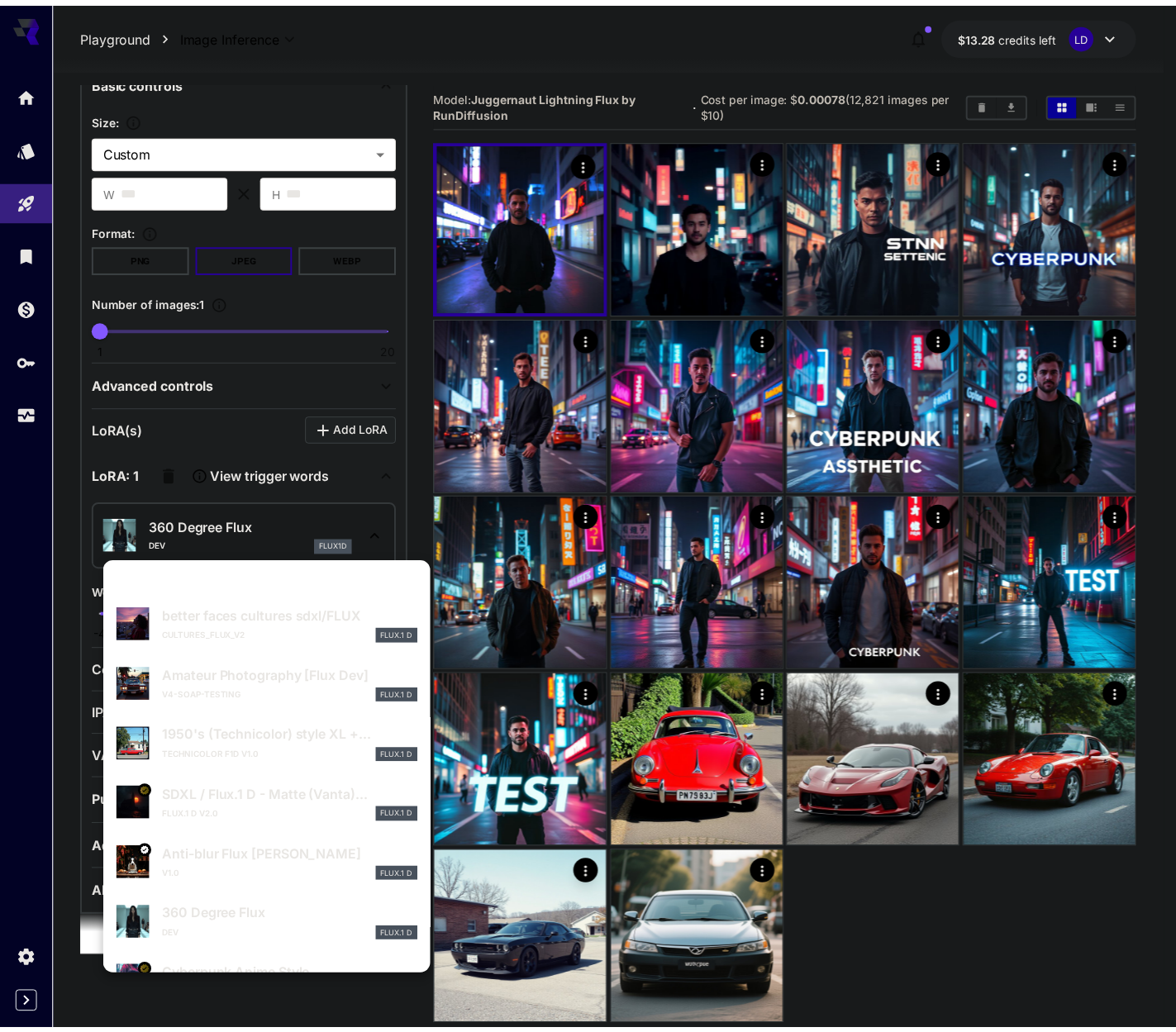
scroll to position [311, 0]
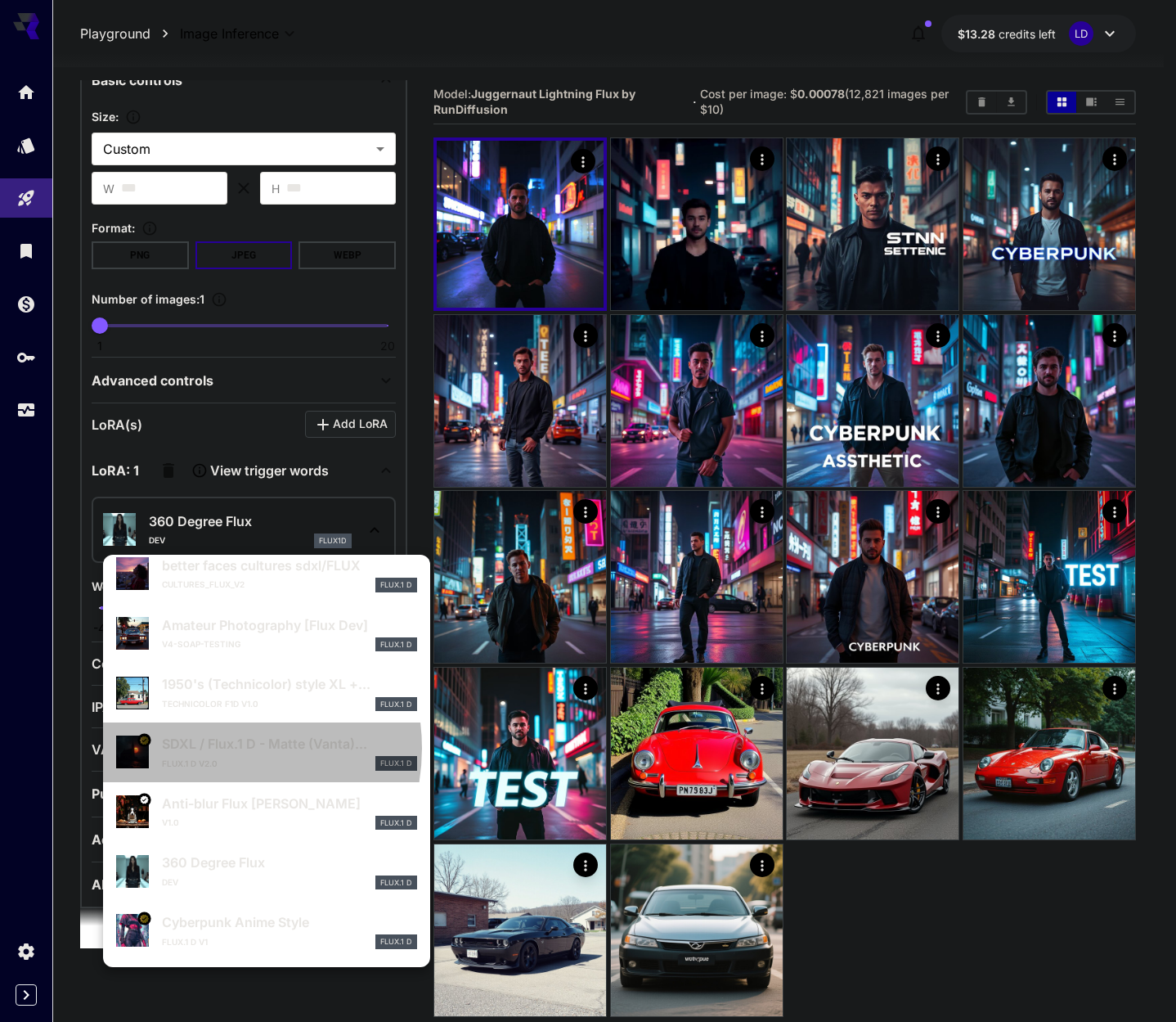
click at [209, 748] on p "SDXL / Flux.1 D - Matte (Vanta)..." at bounding box center [290, 743] width 255 height 19
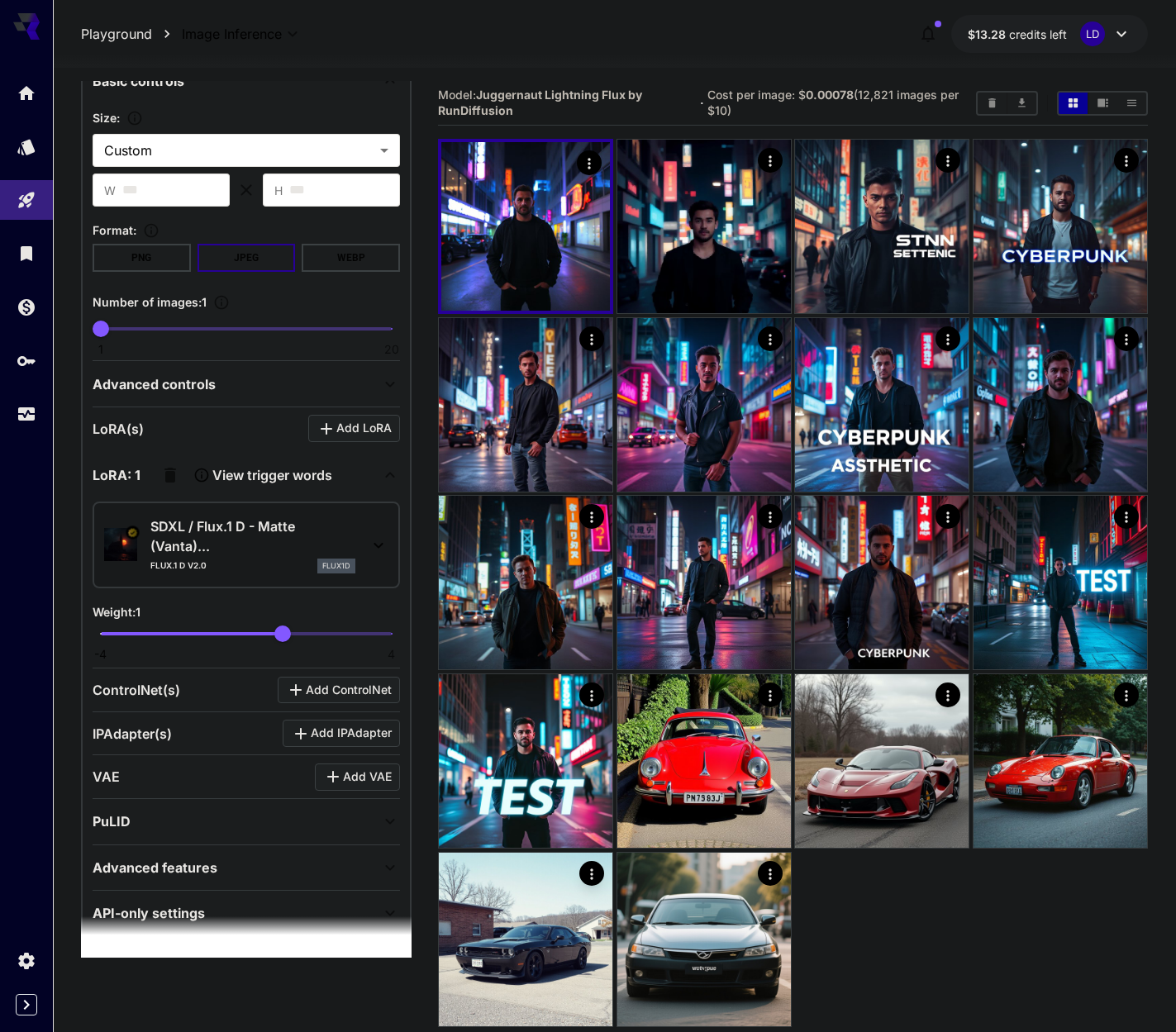
scroll to position [0, 0]
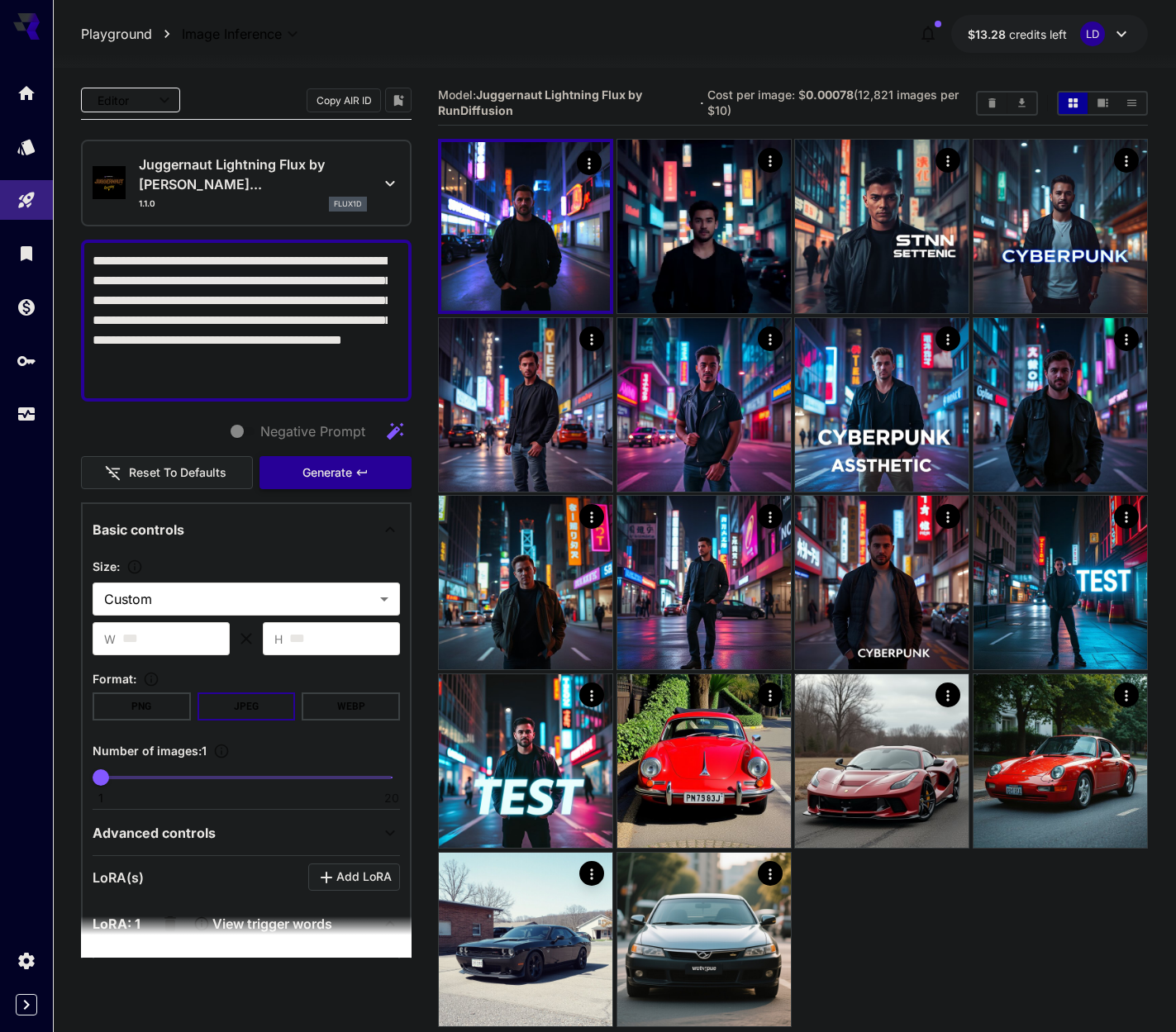
click at [315, 481] on span "Generate" at bounding box center [327, 473] width 49 height 20
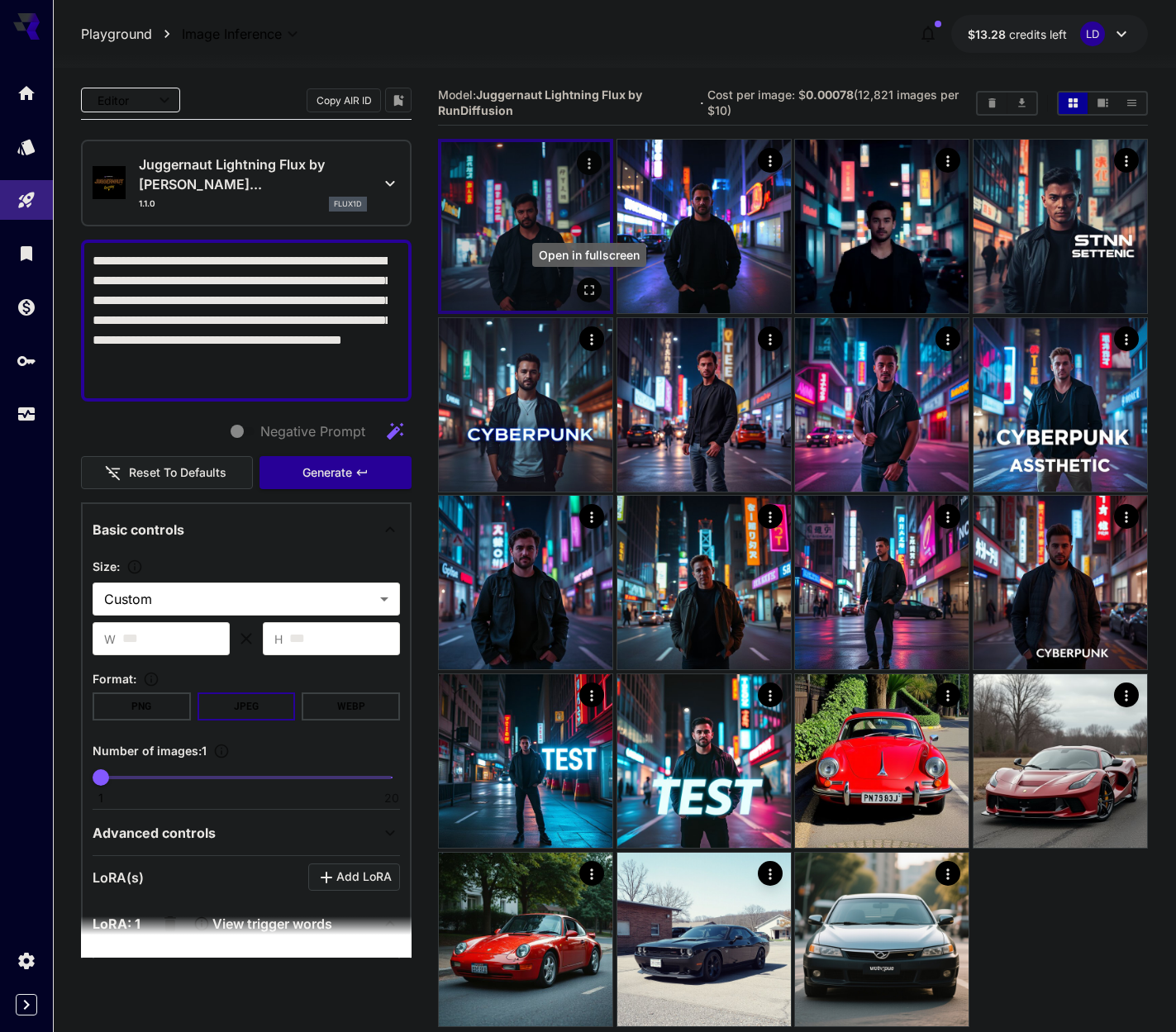
click at [594, 294] on icon "Open in fullscreen" at bounding box center [589, 291] width 10 height 10
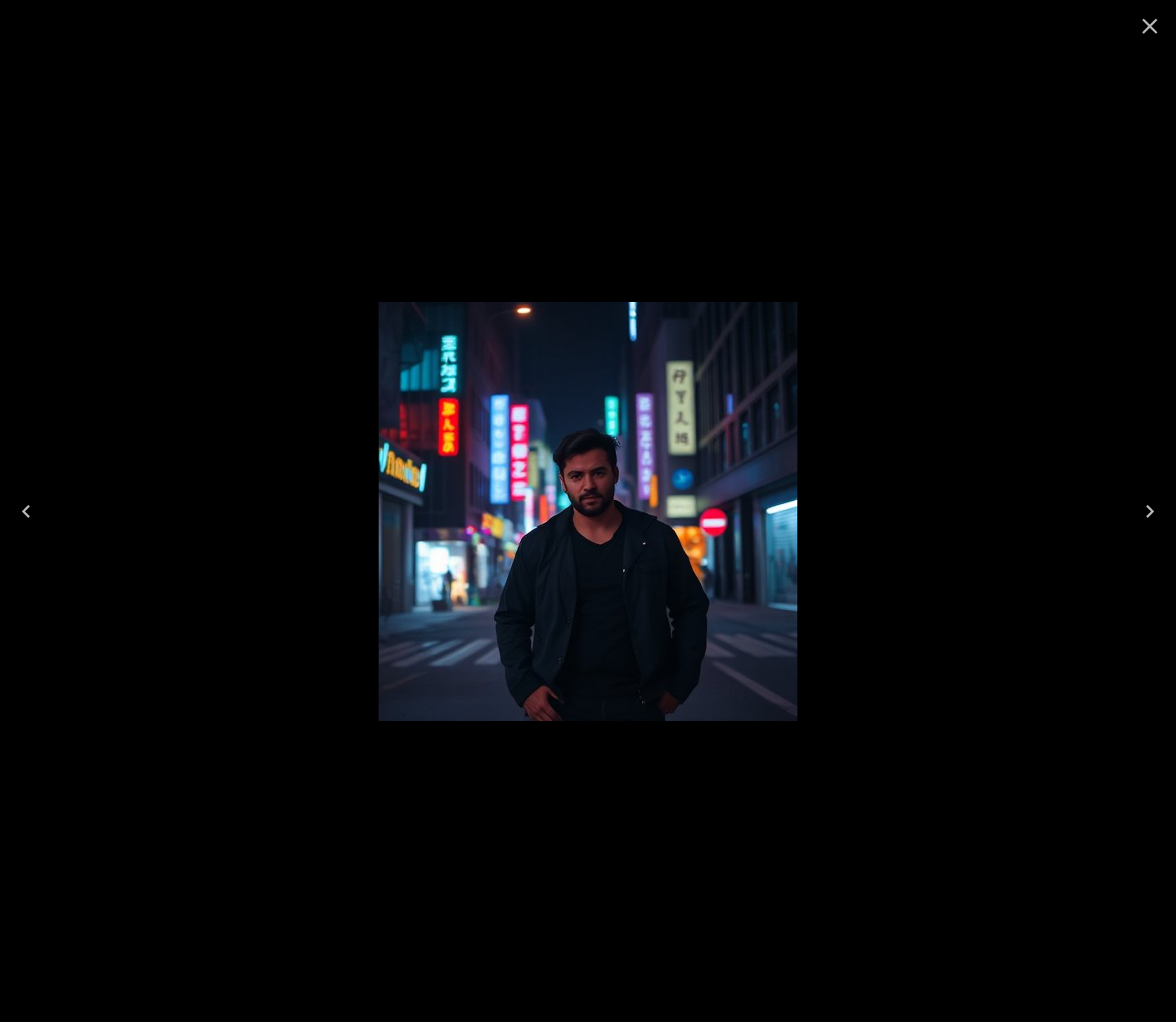
click at [702, 199] on div at bounding box center [588, 511] width 1176 height 1022
click at [1140, 39] on button "Close" at bounding box center [1150, 26] width 39 height 39
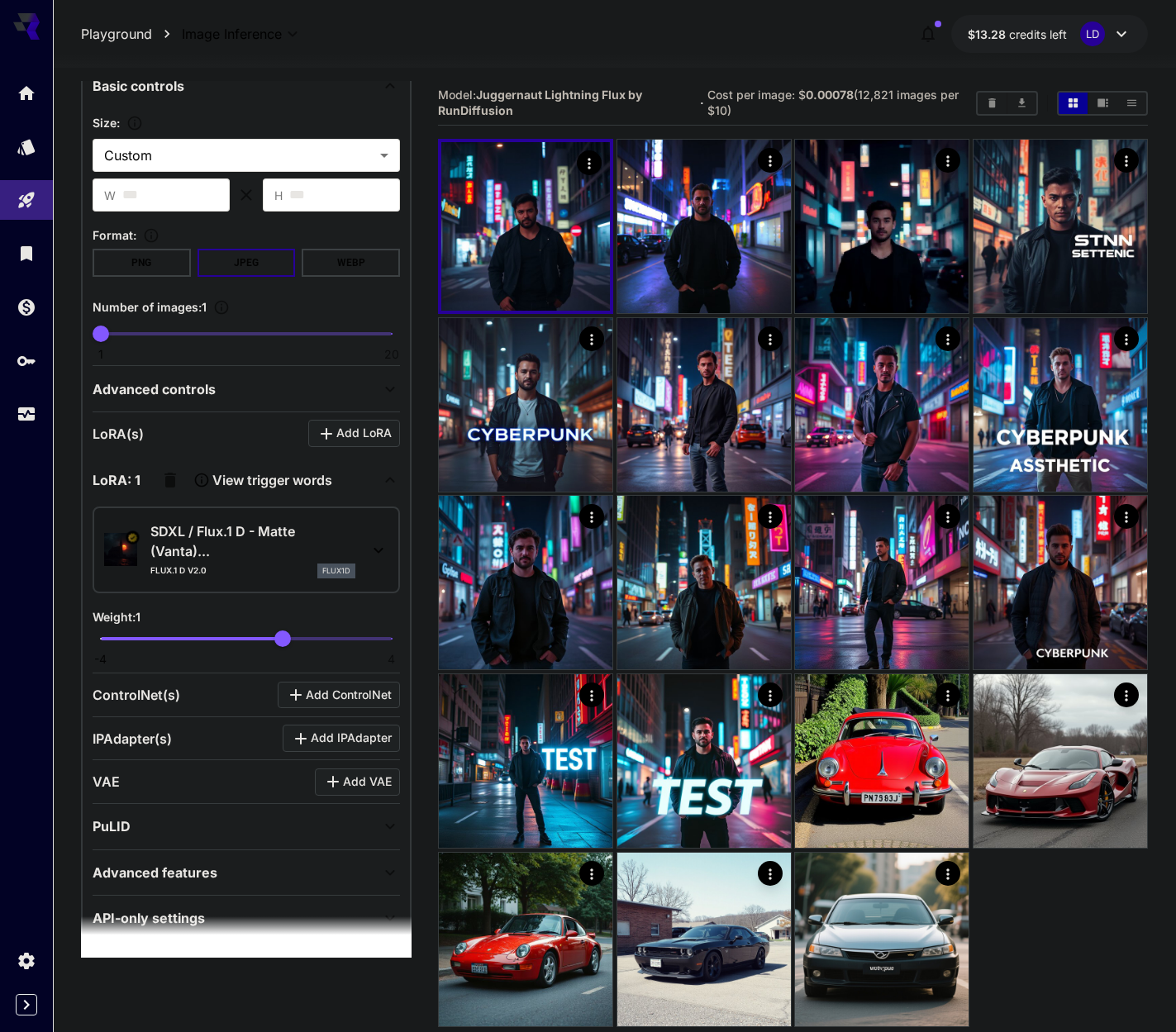
scroll to position [469, 0]
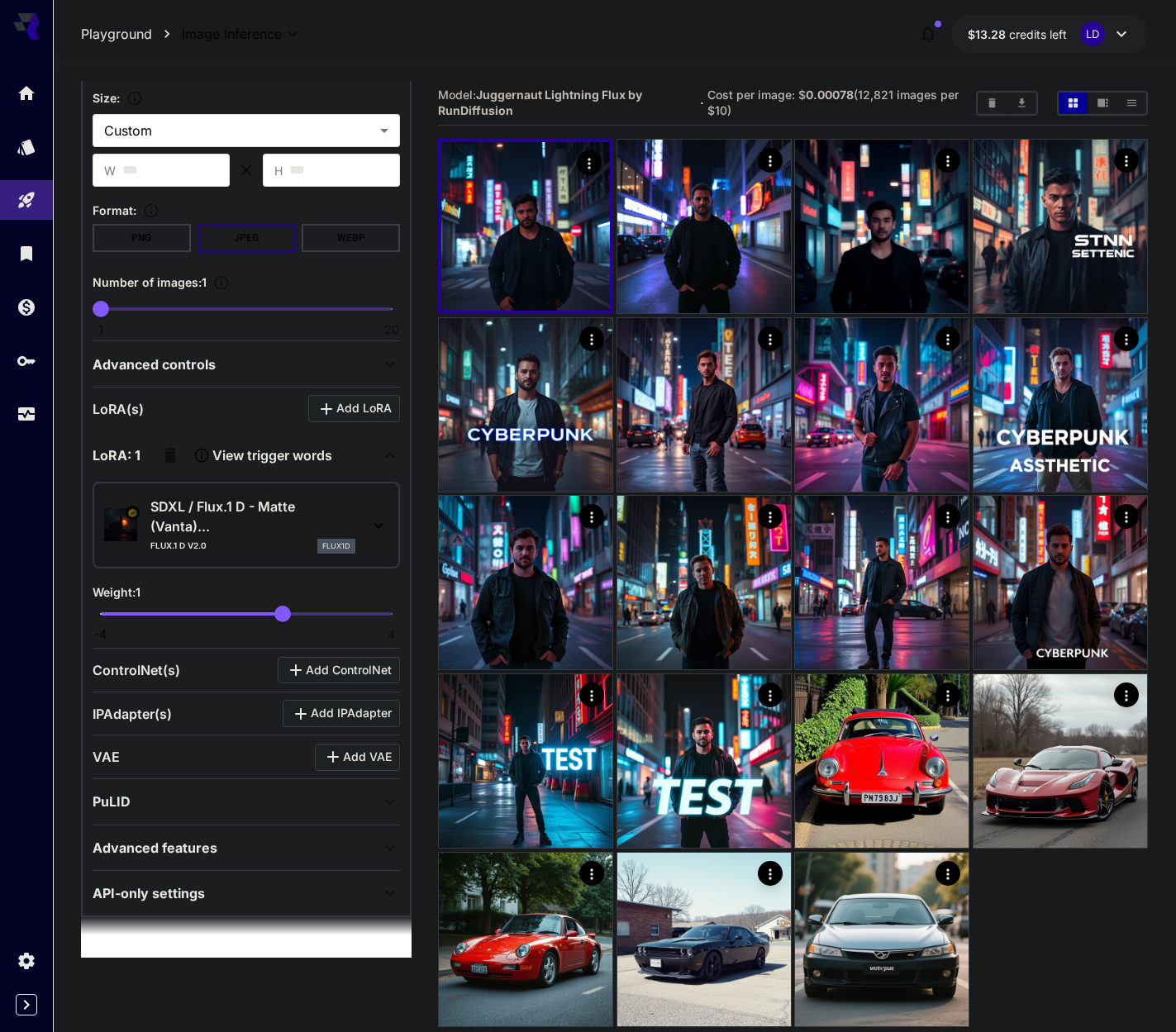
click at [305, 536] on div "SDXL / Flux.1 D - Matte (Vanta)... Flux.1 D v2.0 flux1d" at bounding box center [253, 525] width 205 height 57
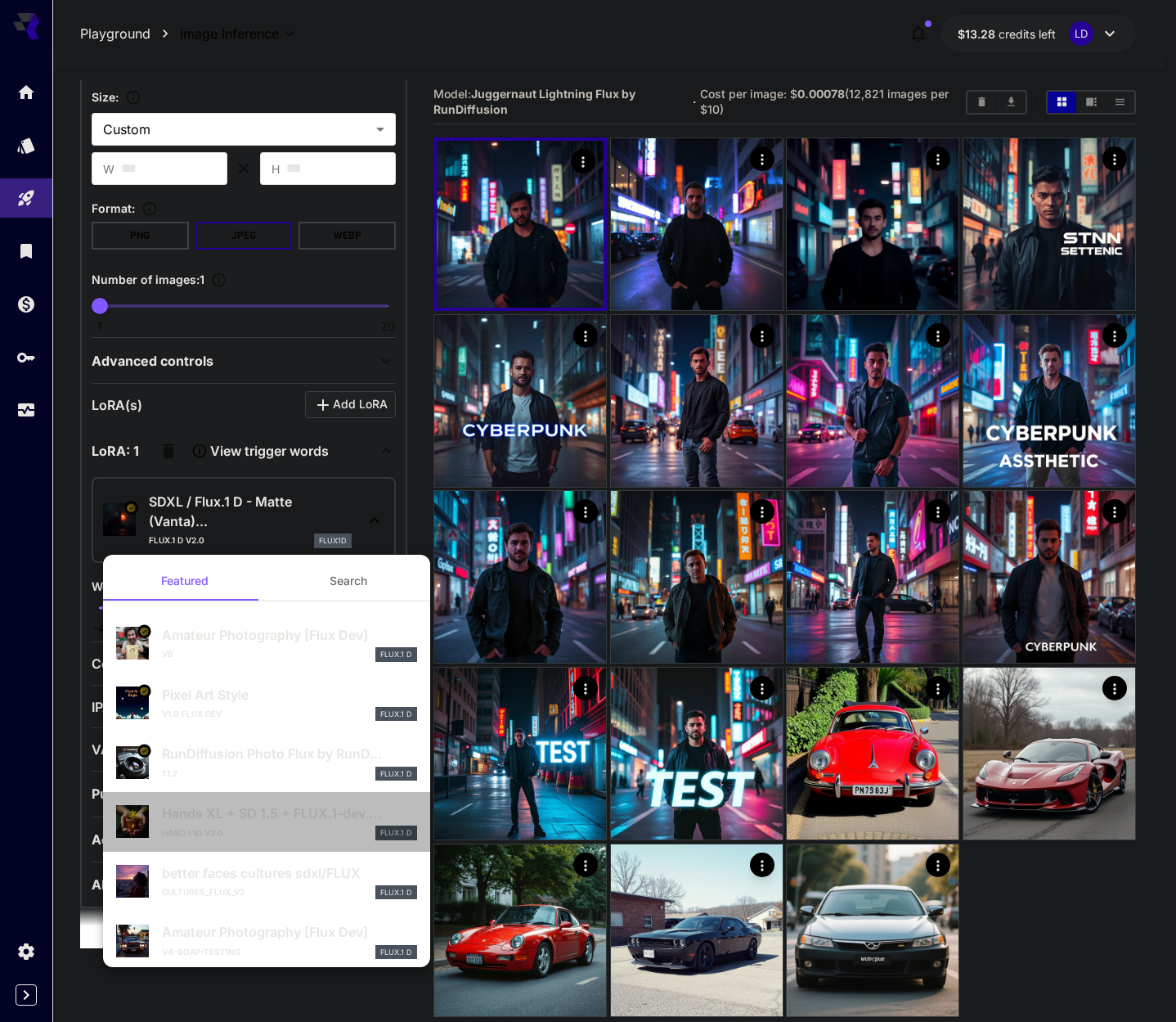
click at [269, 829] on div "Hand F1D v2.0 FLUX.1 D" at bounding box center [290, 833] width 255 height 15
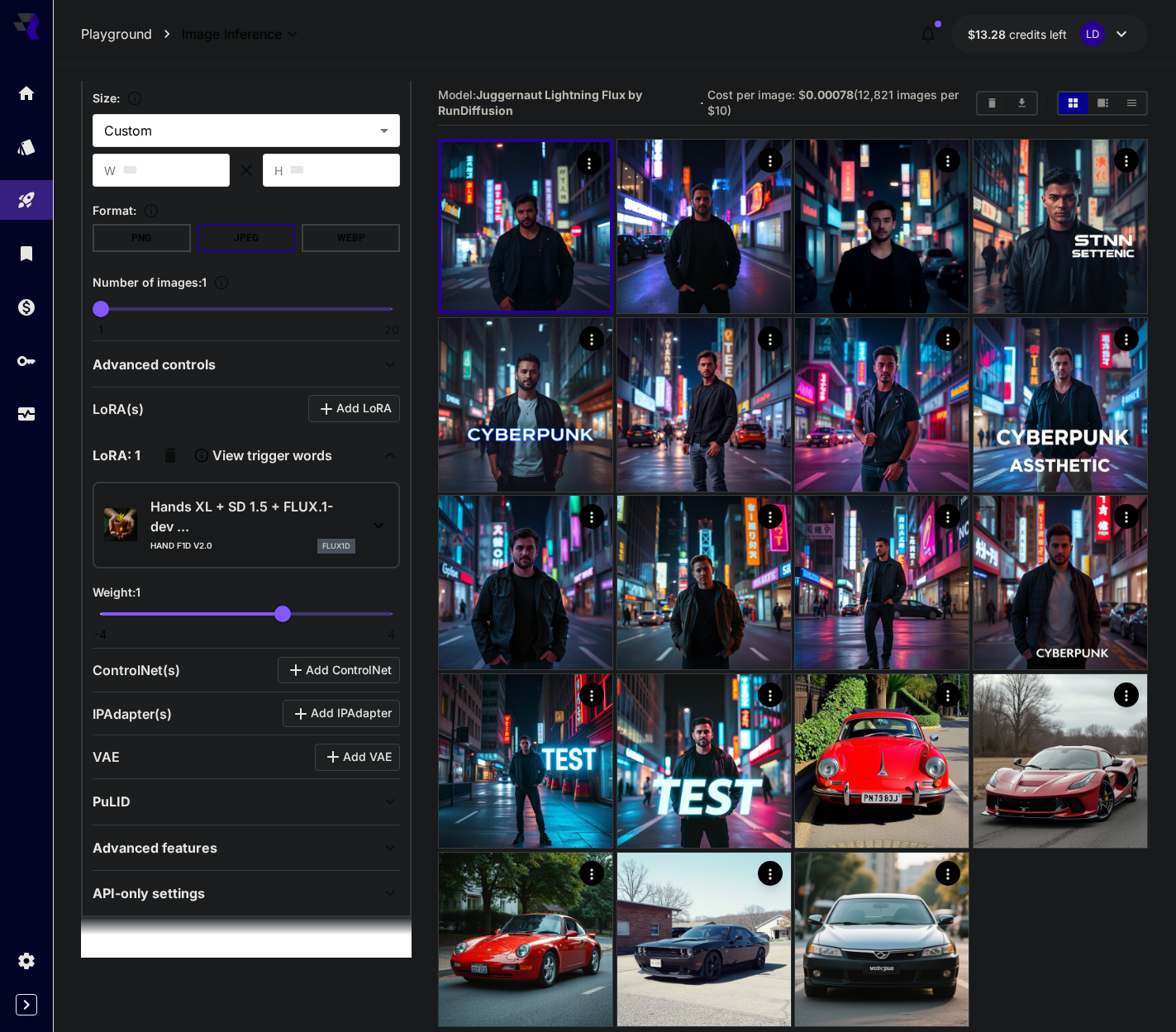
scroll to position [0, 0]
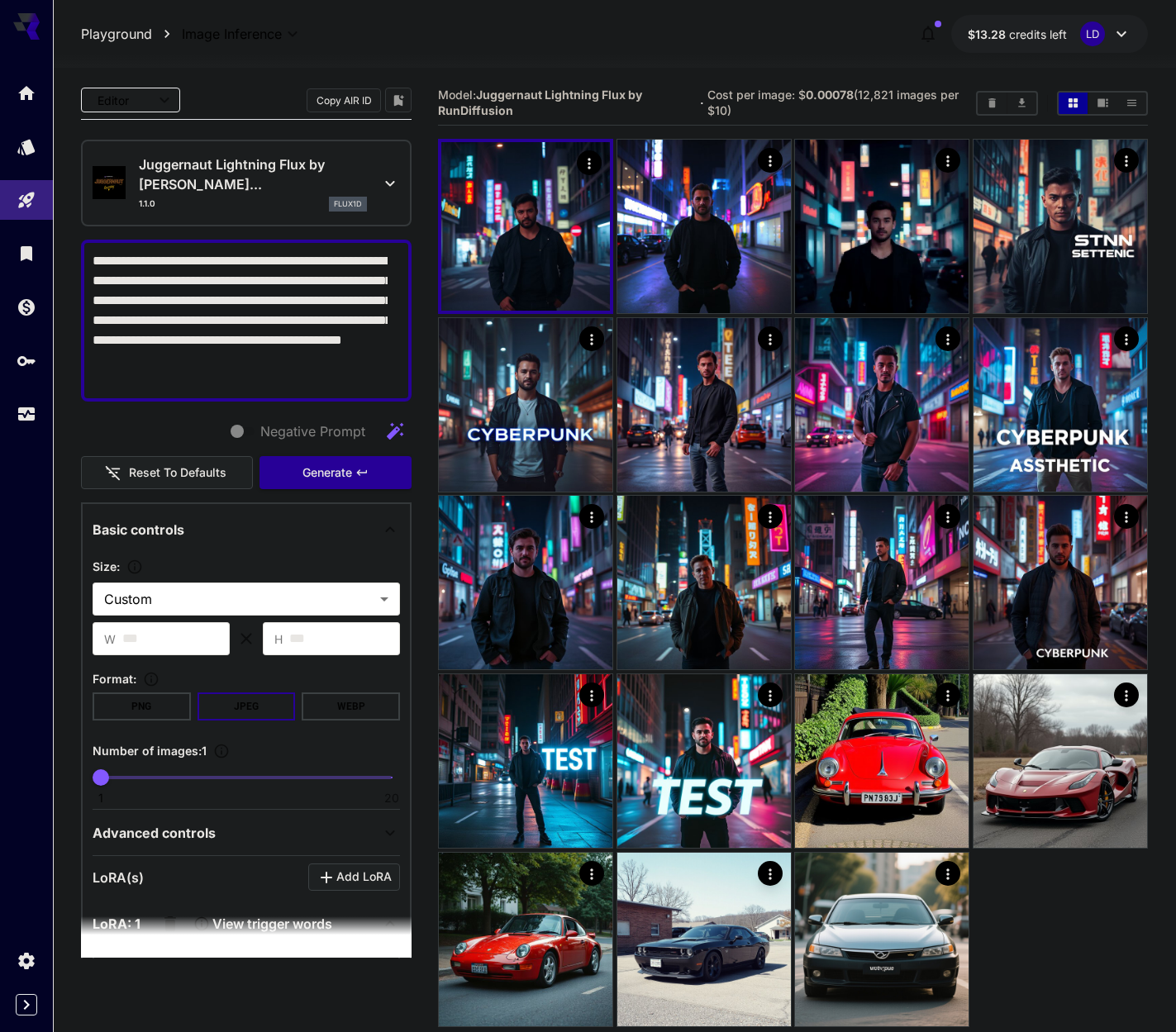
click at [281, 453] on div "Negative Prompt Reset to defaults Generate" at bounding box center [247, 452] width 331 height 75
click at [266, 477] on button "Generate" at bounding box center [335, 473] width 152 height 34
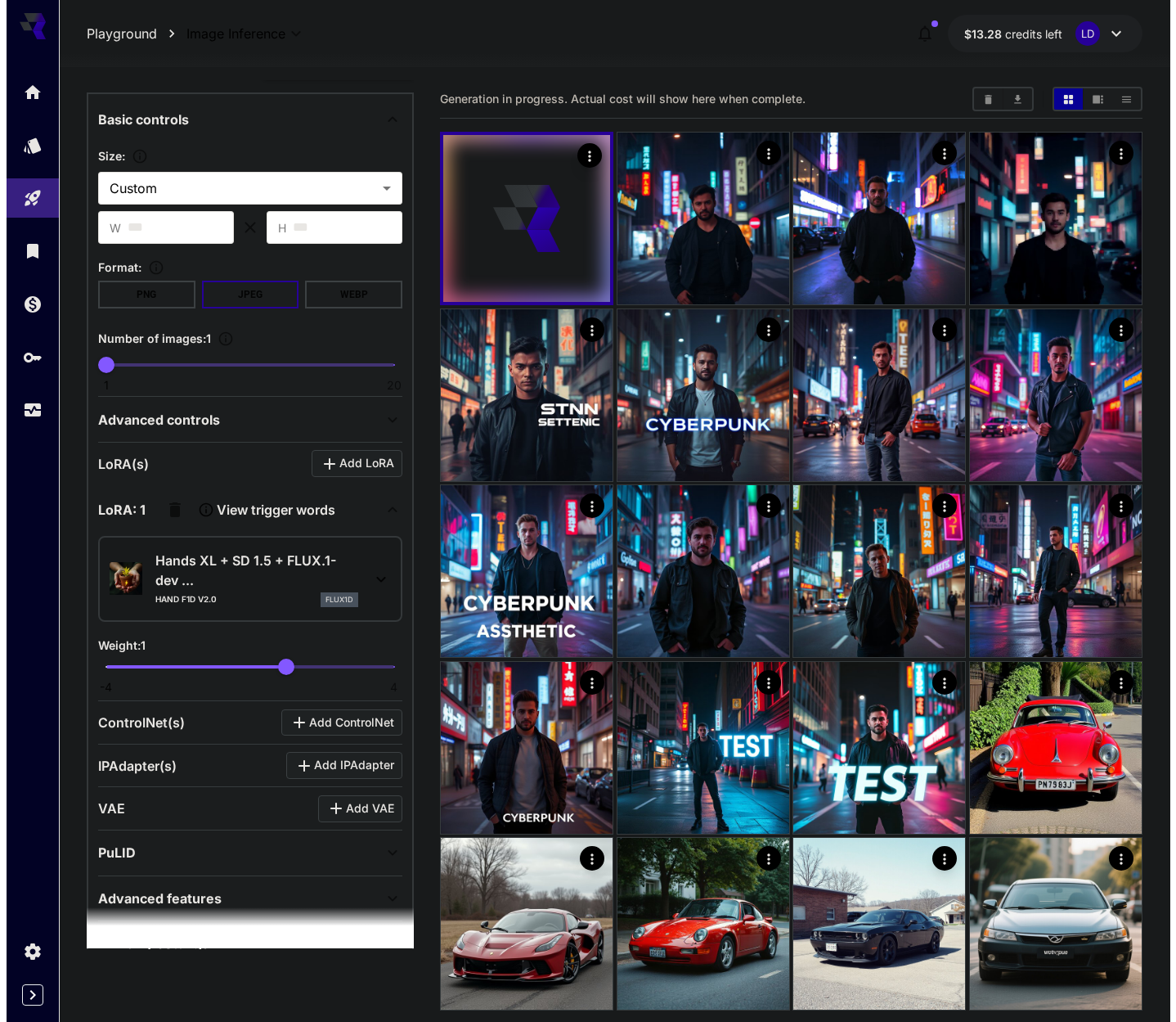
scroll to position [464, 0]
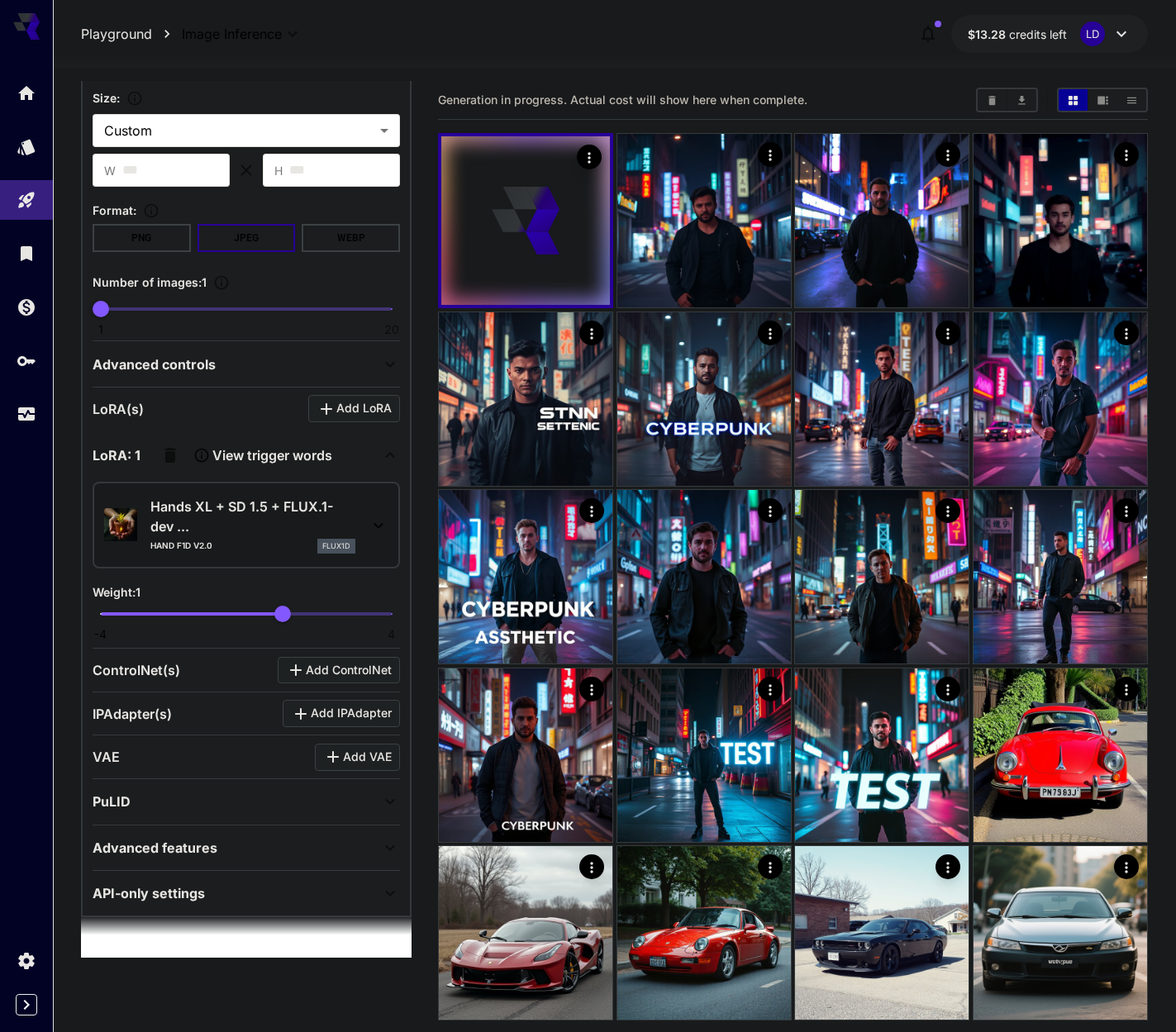
click at [307, 494] on div "Hands XL + SD 1.5 + FLUX.1-dev ... Hand F1D v2.0 flux1d" at bounding box center [246, 525] width 284 height 70
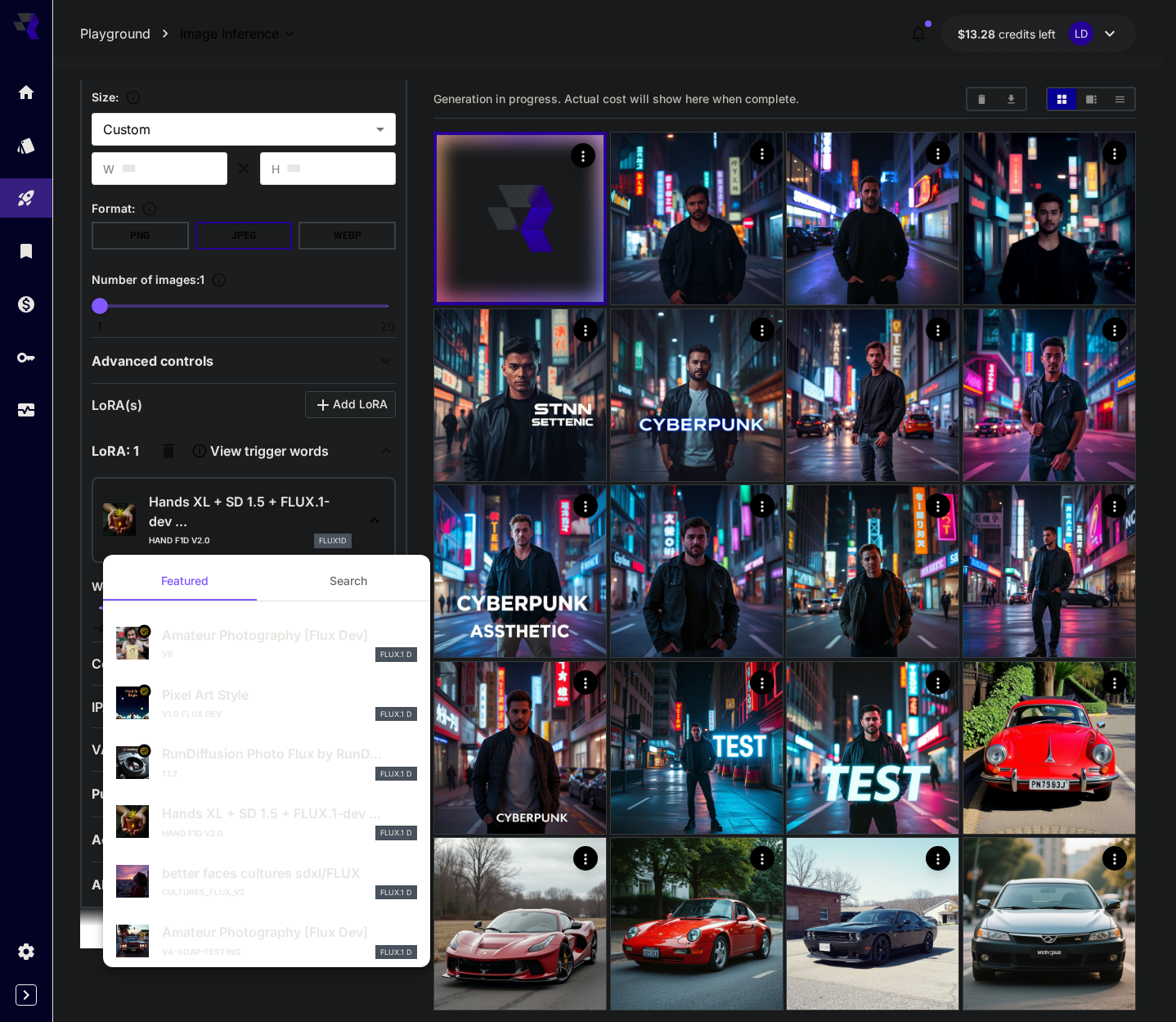
click at [349, 574] on button "Search" at bounding box center [348, 581] width 164 height 39
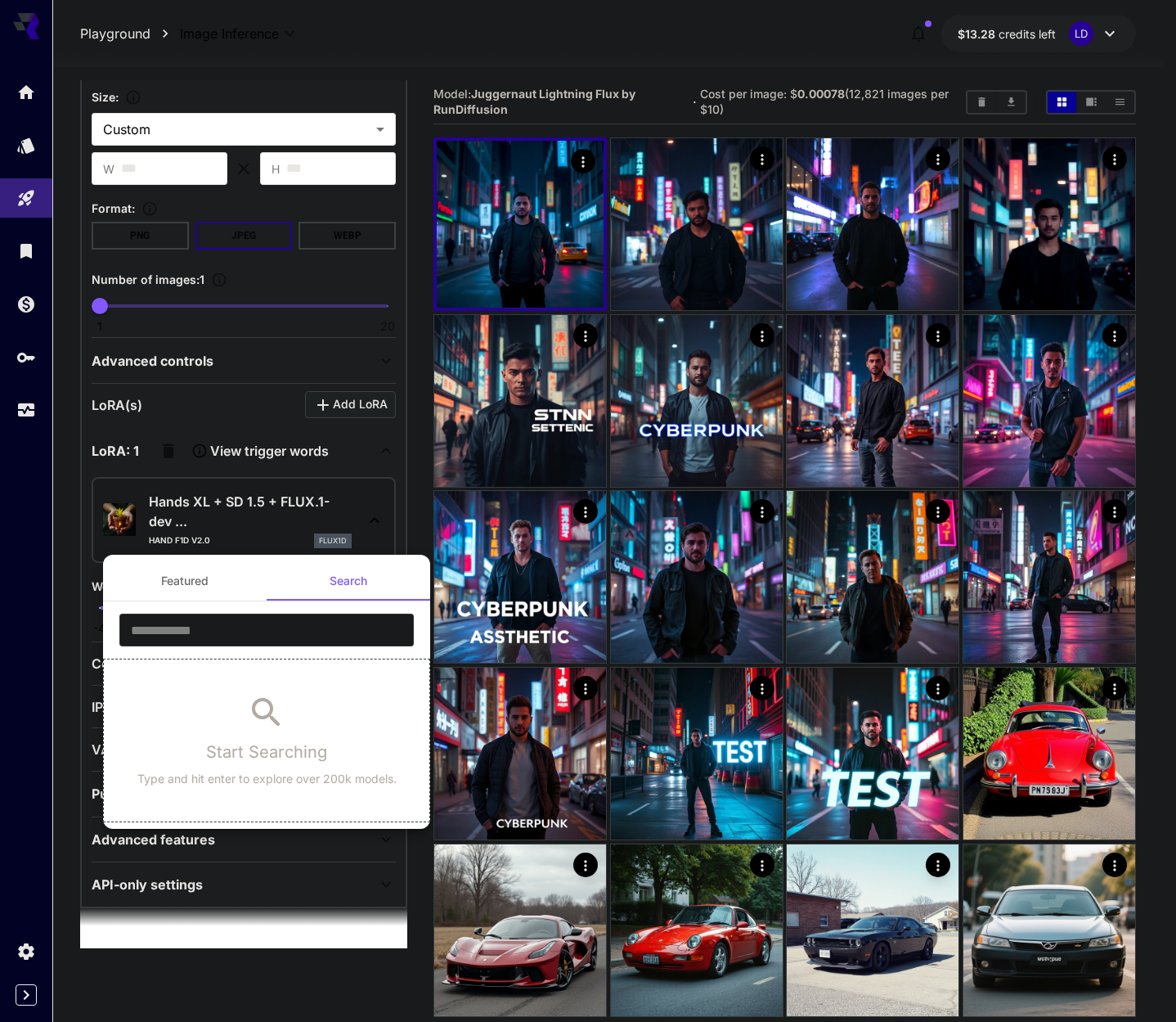
click at [186, 583] on button "Featured" at bounding box center [185, 581] width 164 height 39
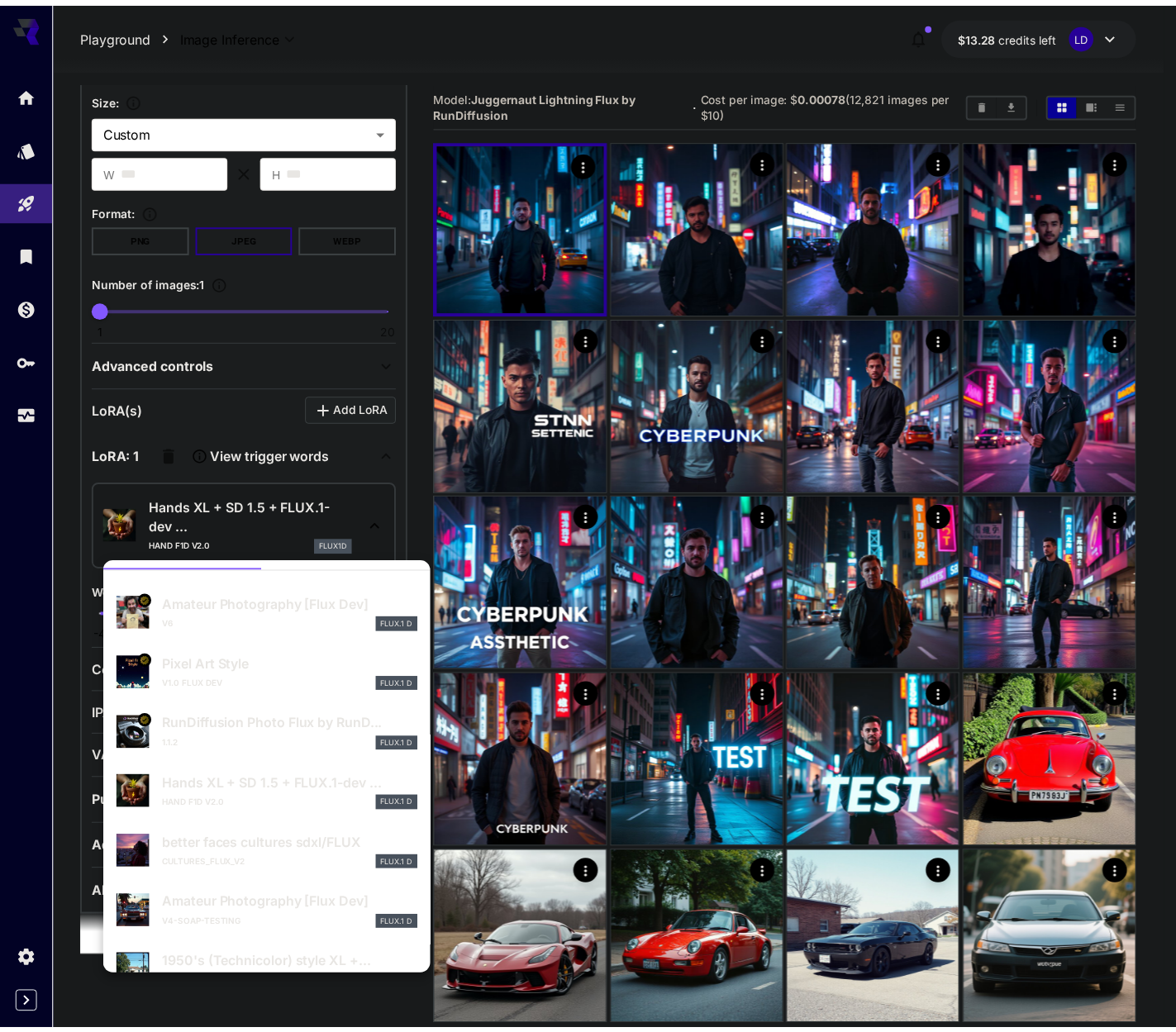
scroll to position [0, 0]
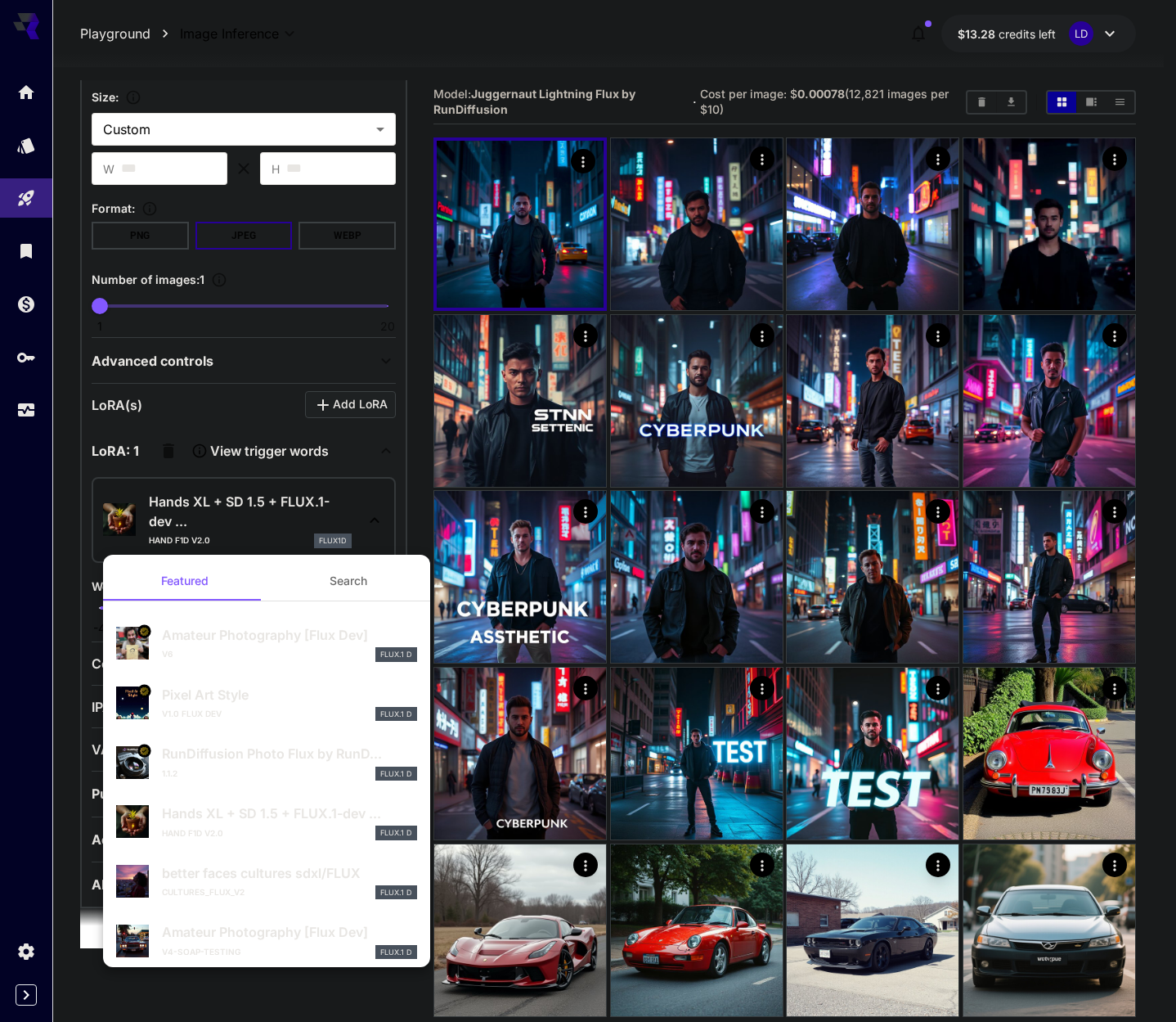
click at [254, 497] on div at bounding box center [588, 511] width 1176 height 1022
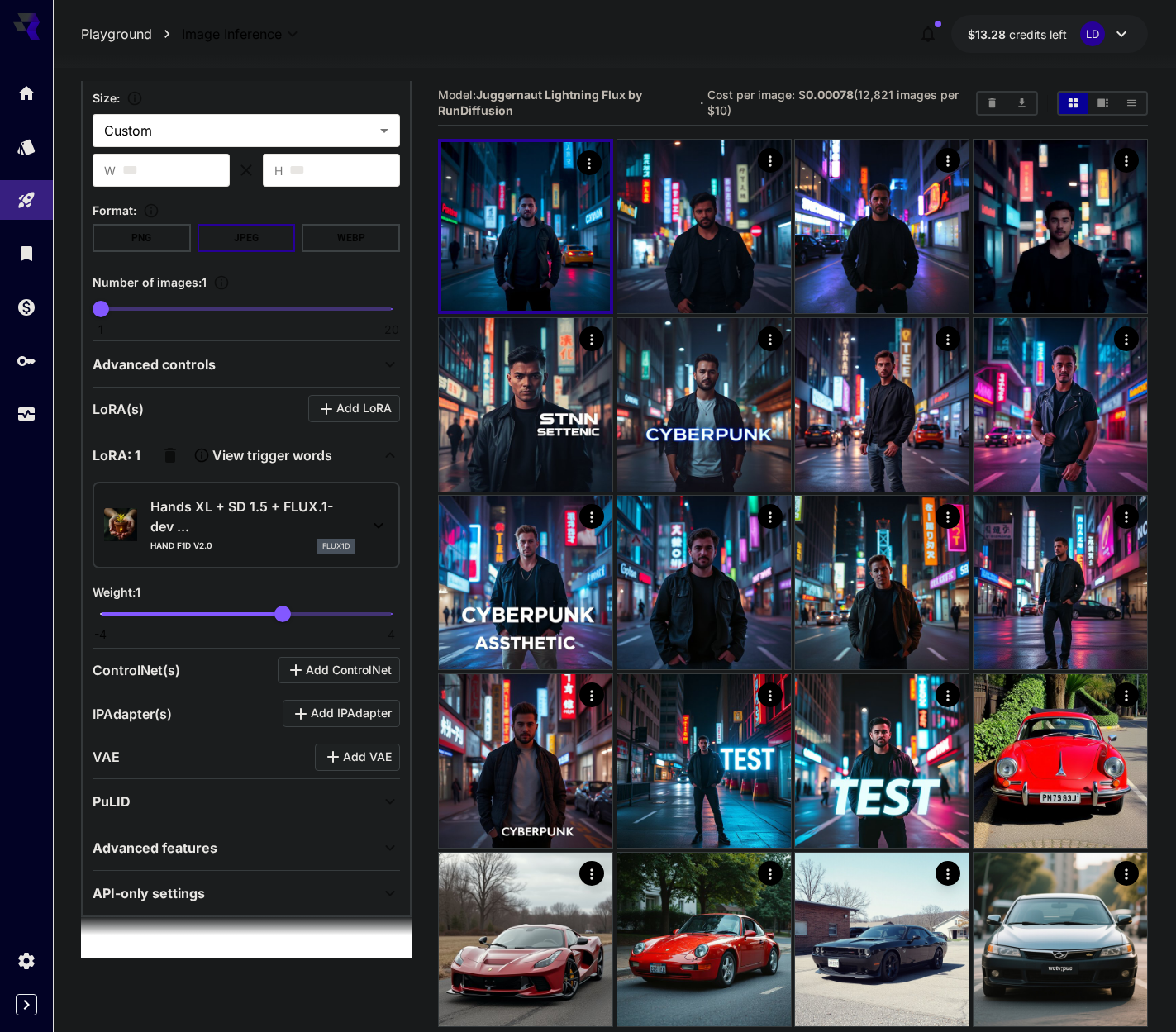
click at [162, 453] on icon "button" at bounding box center [170, 455] width 20 height 20
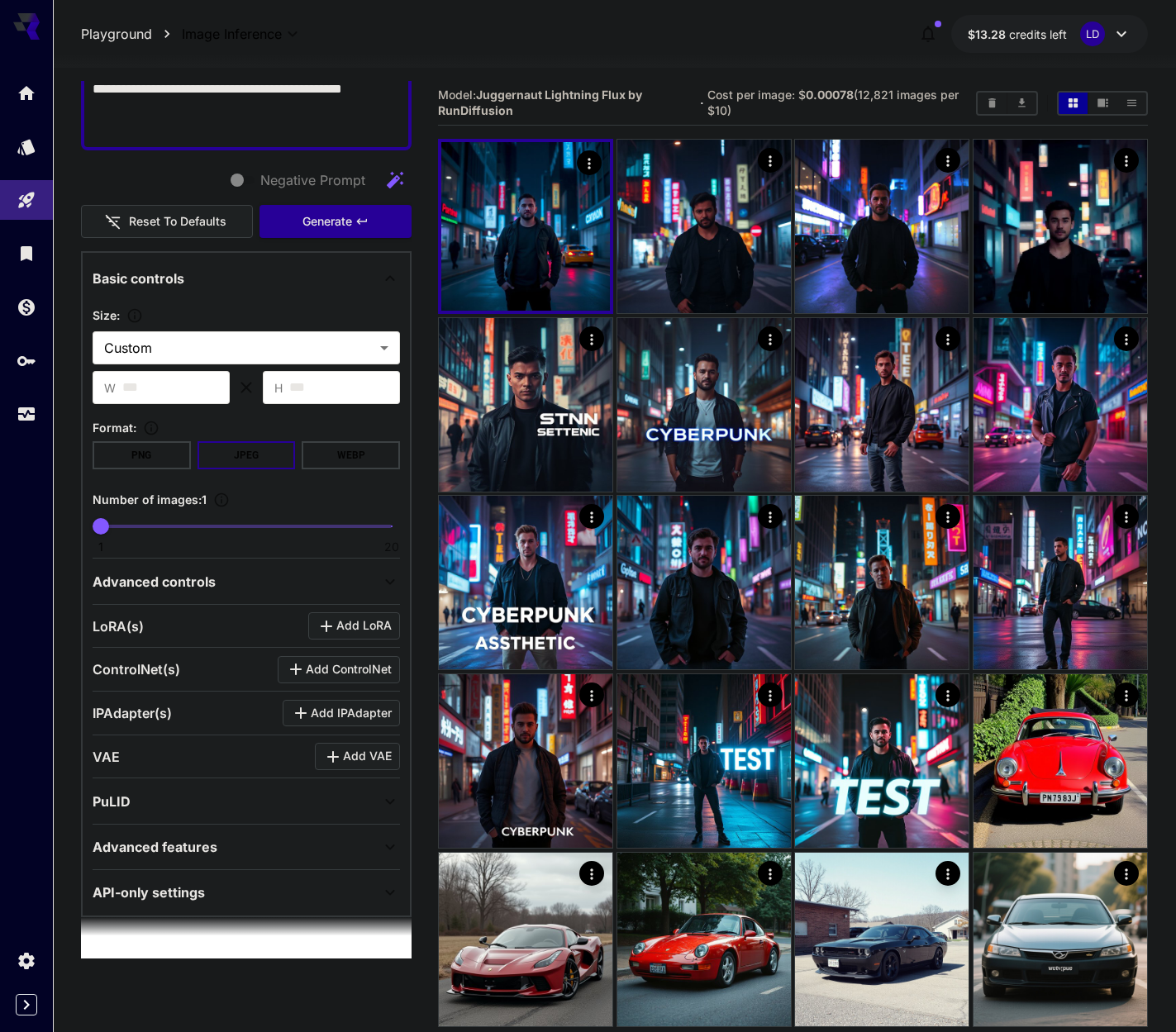
scroll to position [251, 0]
click at [329, 659] on button "Add ControlNet" at bounding box center [338, 670] width 122 height 27
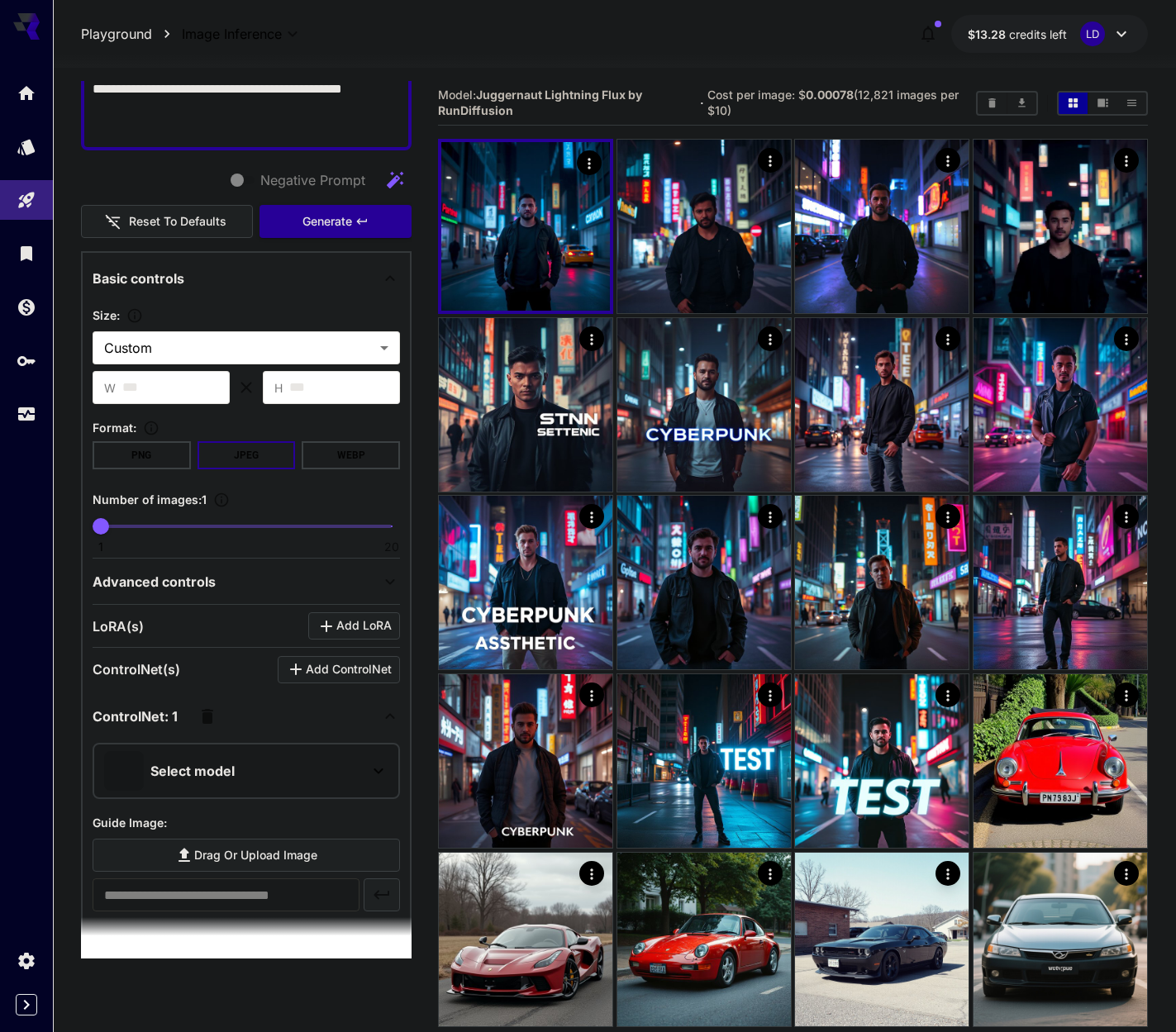
click at [252, 739] on div "**********" at bounding box center [246, 1014] width 308 height 556
click at [236, 774] on div "Select model" at bounding box center [233, 771] width 258 height 40
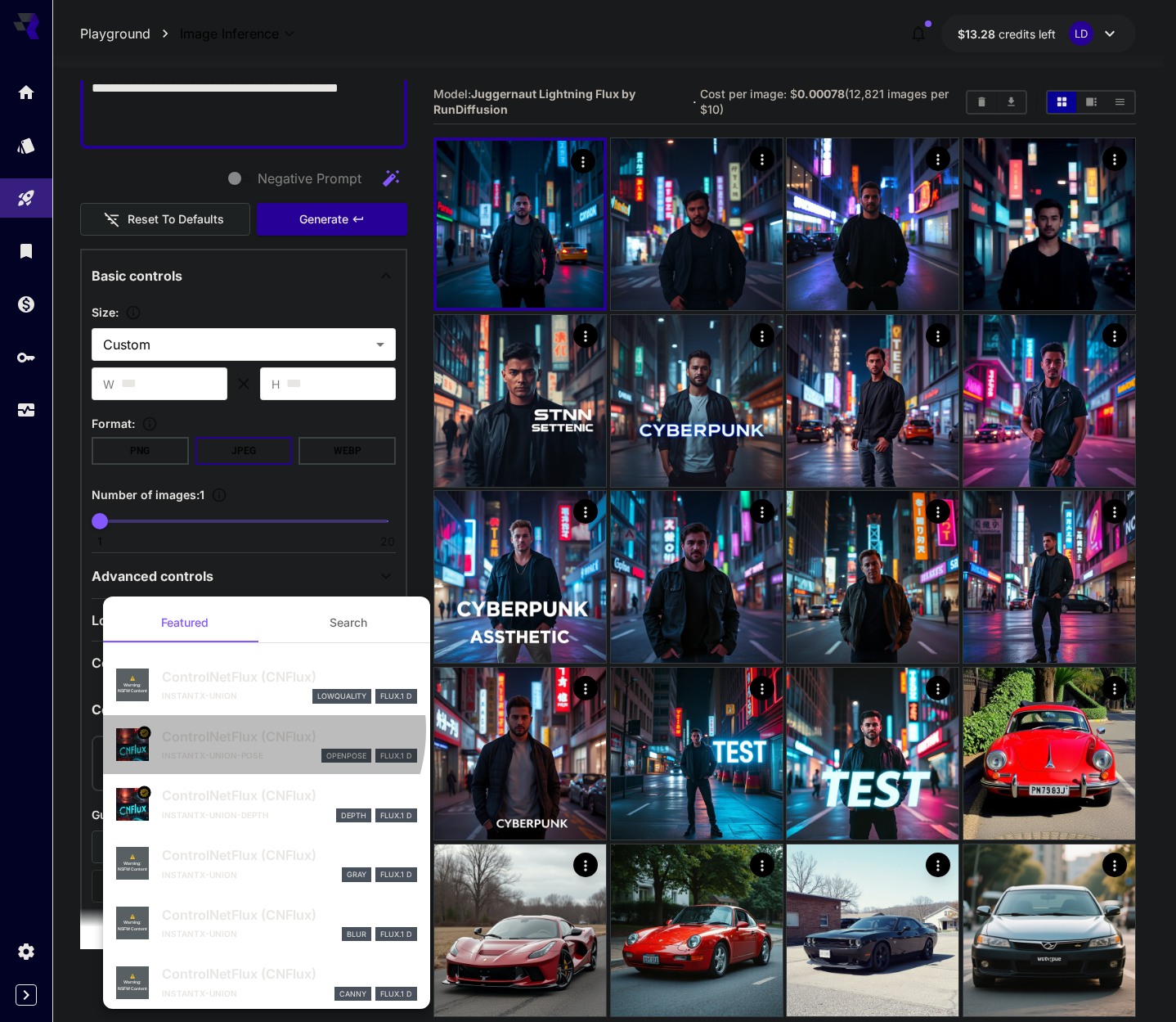
click at [261, 730] on p "ControlNetFlux (CNFlux)" at bounding box center [290, 736] width 255 height 19
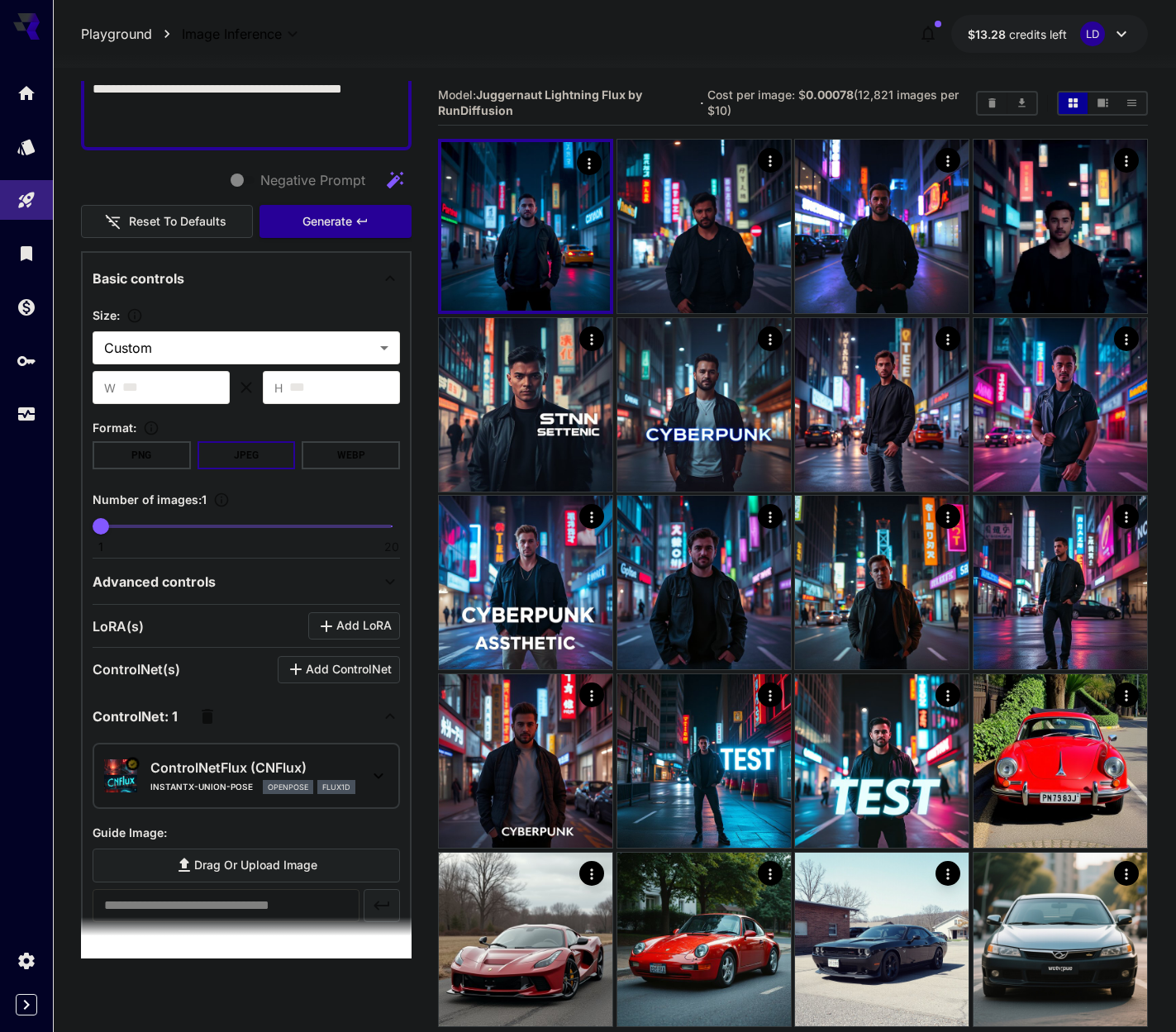
click at [316, 198] on div "Negative Prompt Reset to defaults Generate" at bounding box center [247, 201] width 331 height 75
click at [312, 227] on span "Generate" at bounding box center [327, 221] width 49 height 20
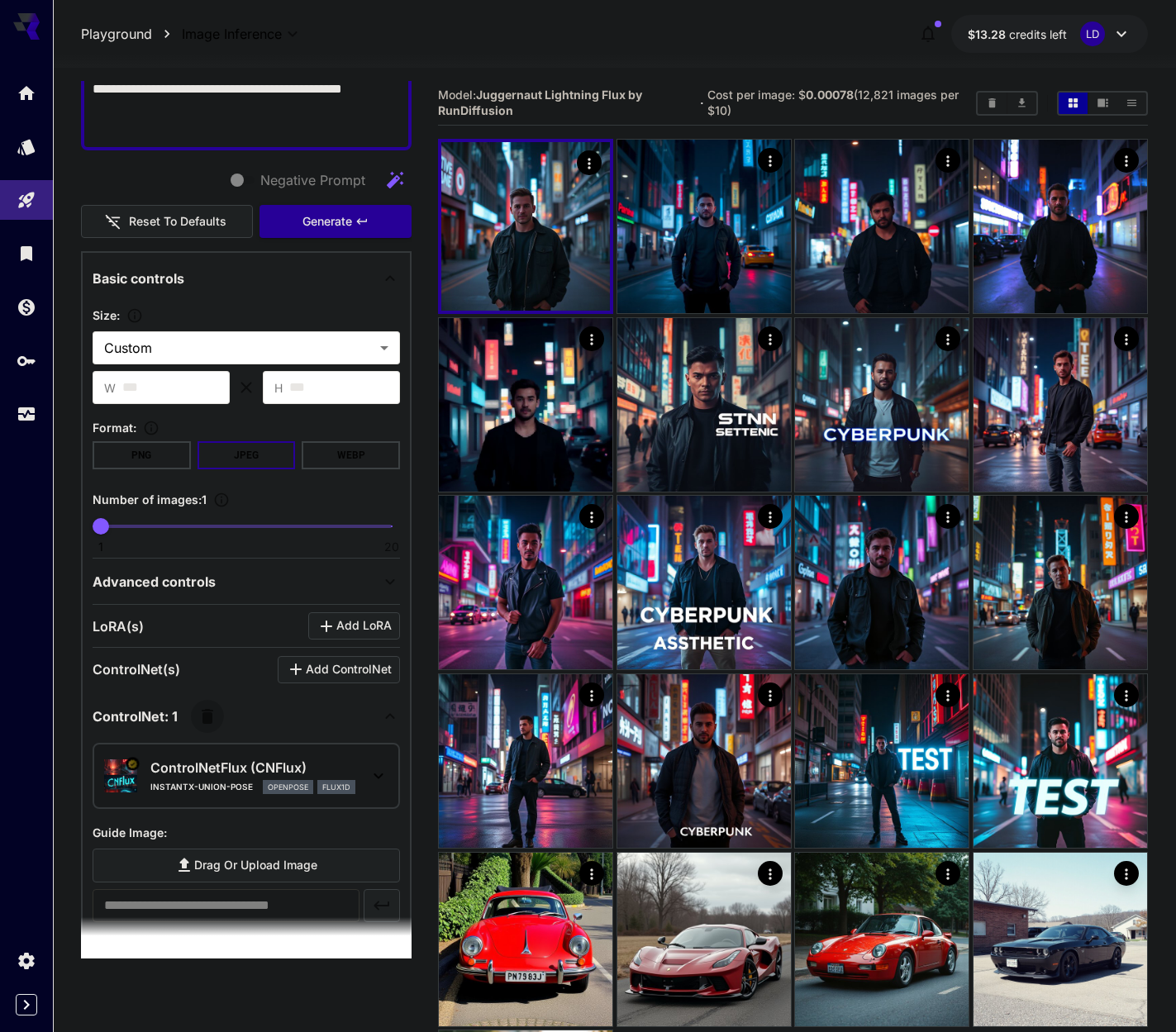
click at [206, 726] on icon "button" at bounding box center [207, 716] width 20 height 20
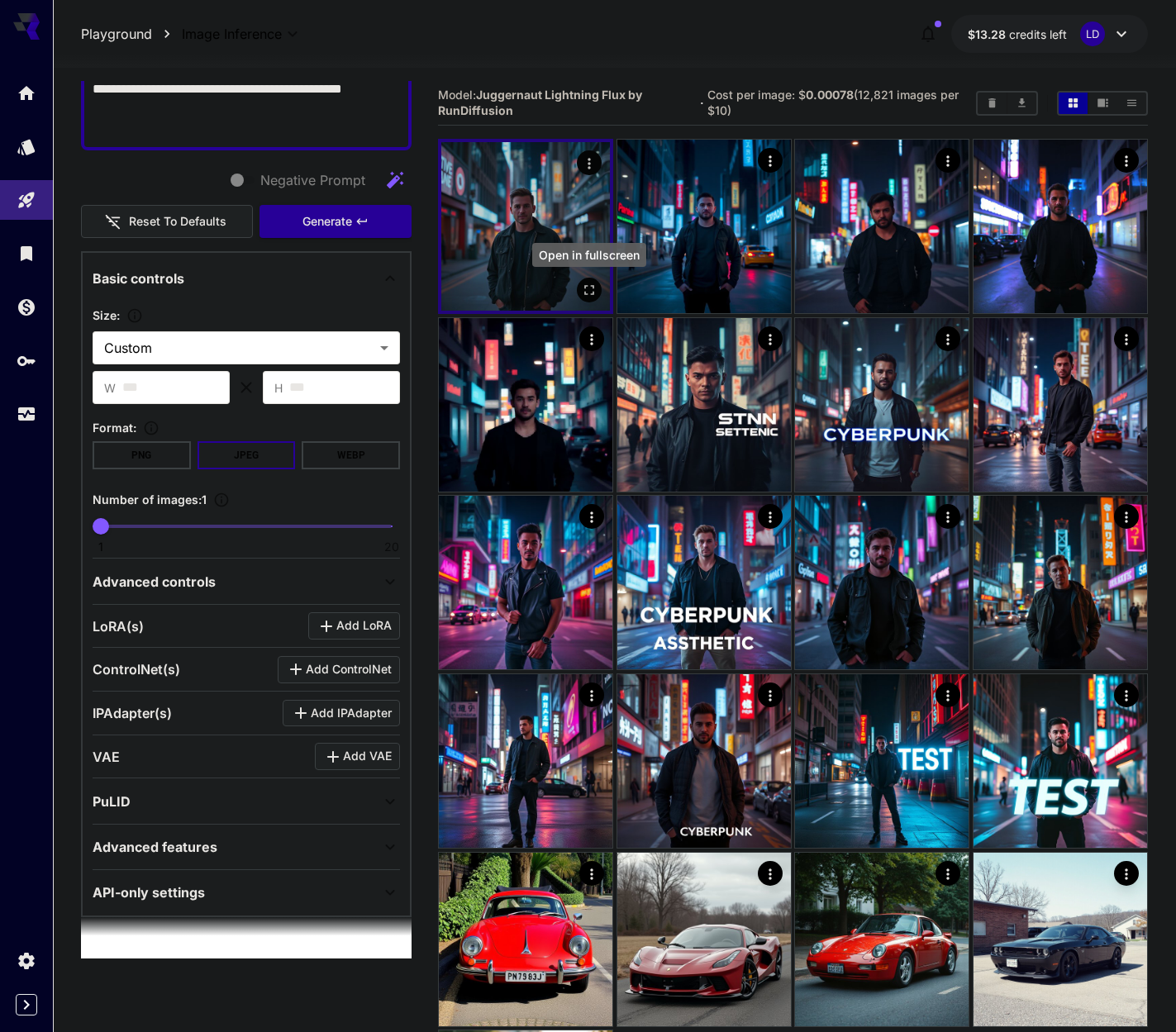
click at [588, 294] on icon "Open in fullscreen" at bounding box center [589, 291] width 10 height 10
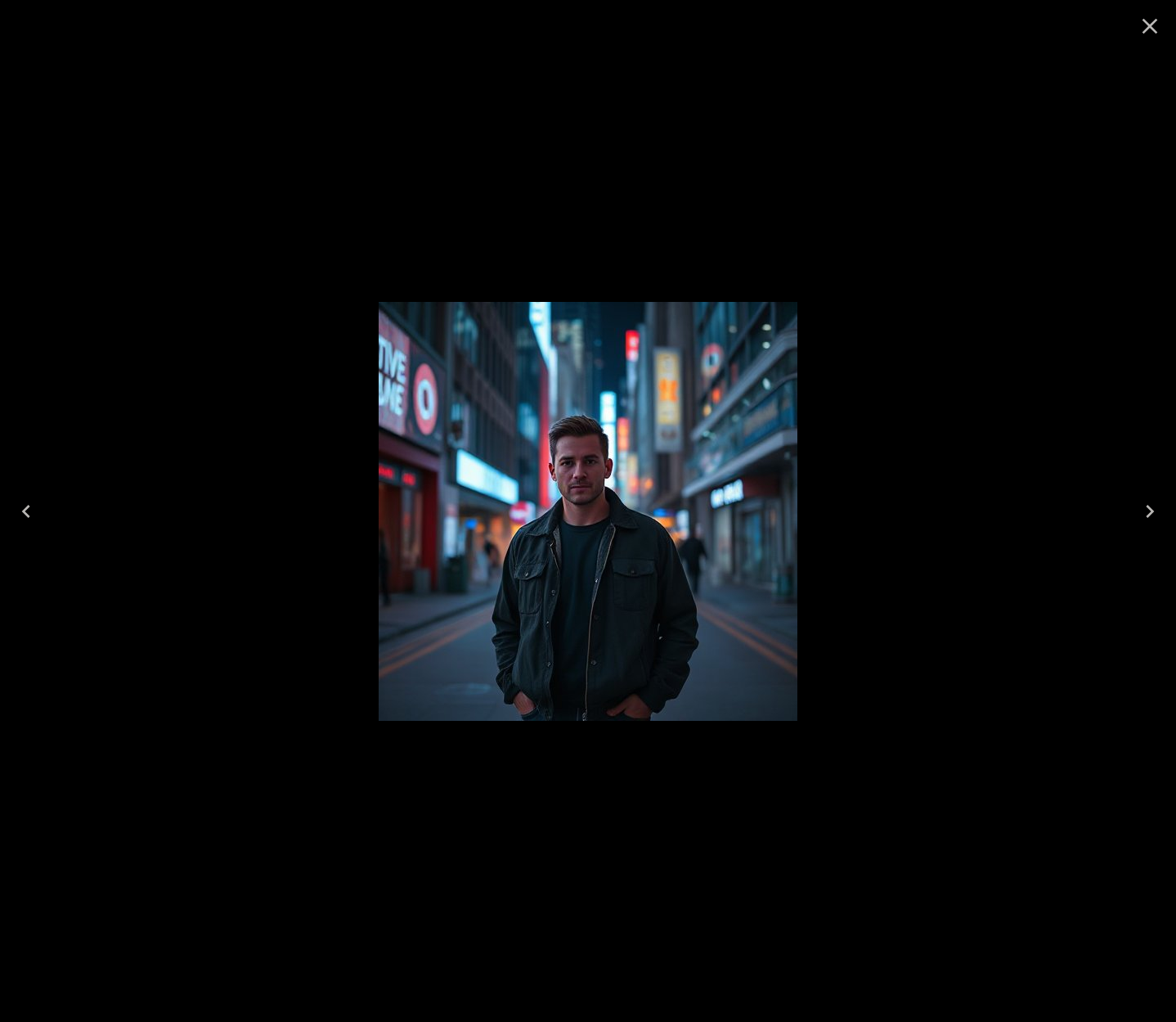
click at [1137, 27] on button "Close" at bounding box center [1150, 26] width 39 height 39
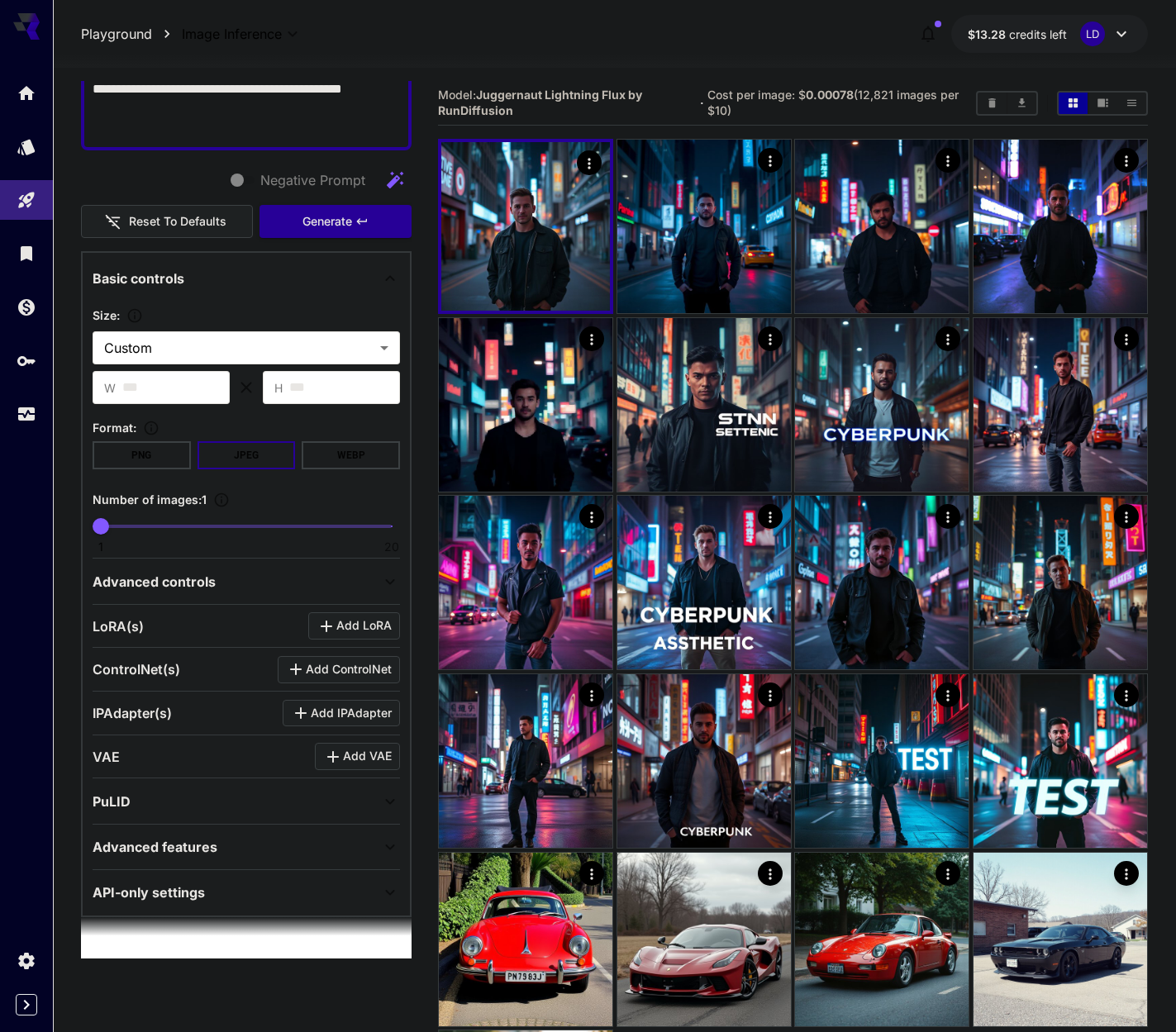
click at [273, 125] on textarea "**********" at bounding box center [240, 70] width 295 height 139
paste textarea "**********"
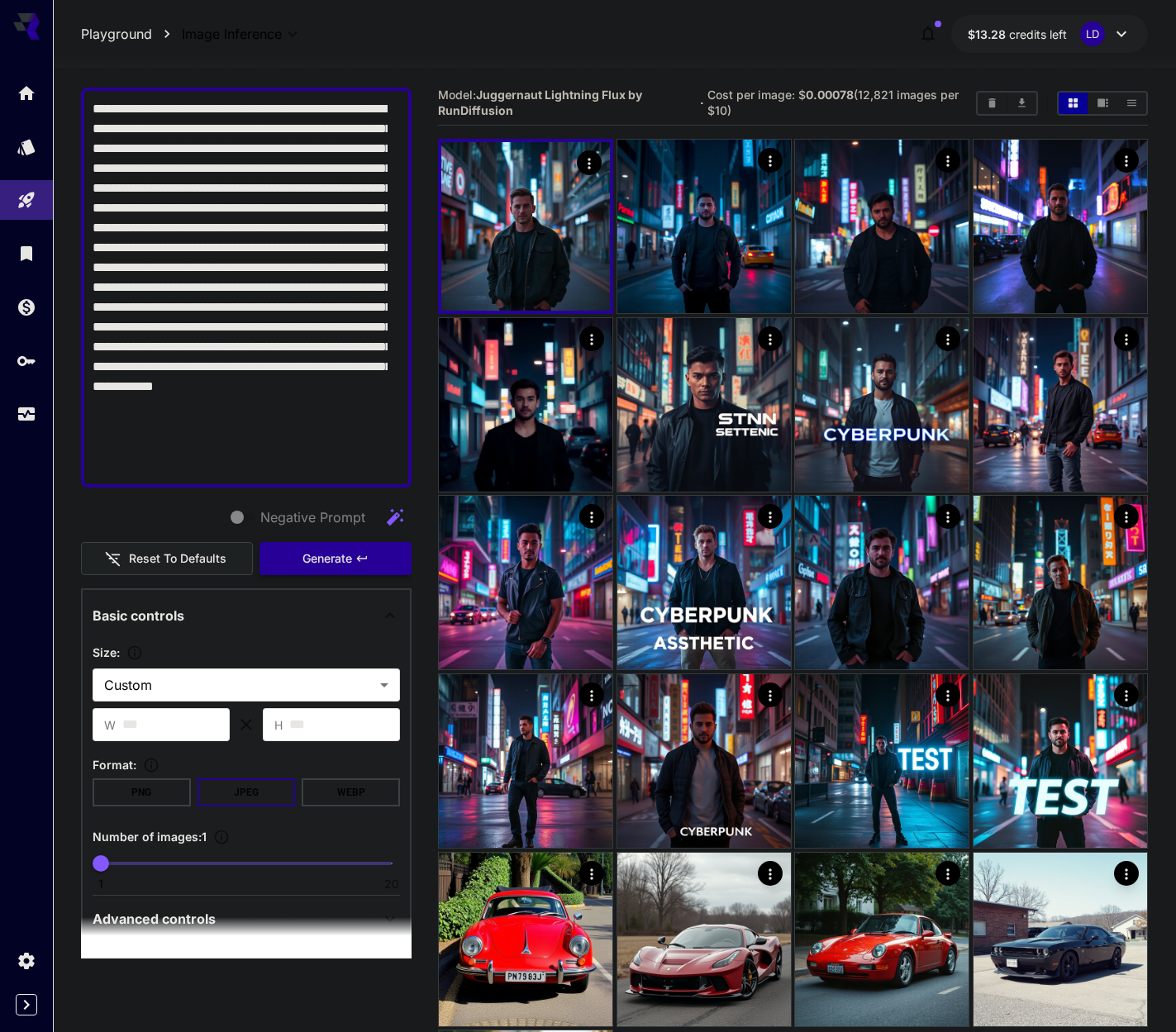
type textarea "**********"
click at [311, 554] on span "Generate" at bounding box center [327, 559] width 49 height 20
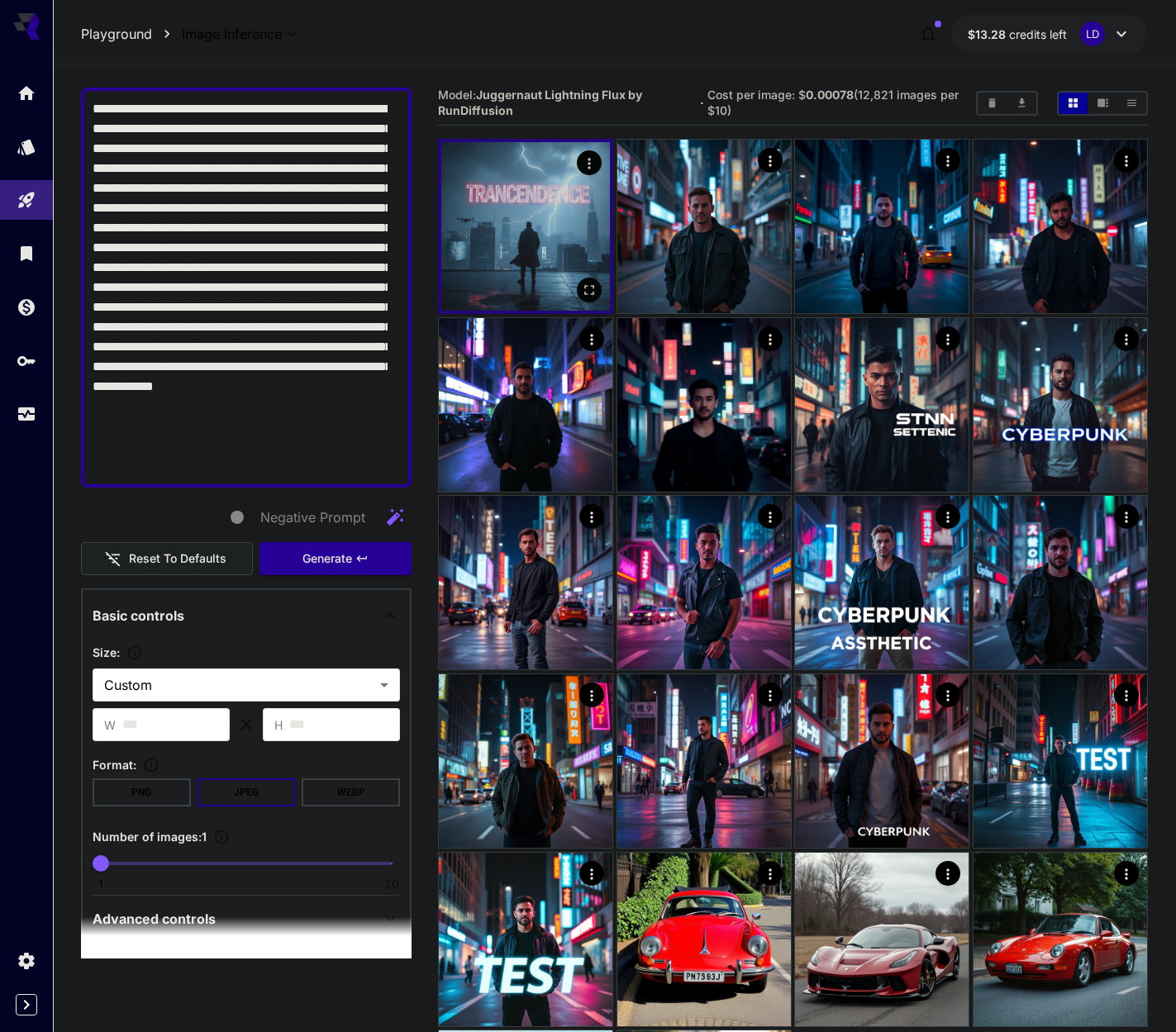
click at [562, 219] on img at bounding box center [525, 226] width 169 height 169
click at [583, 288] on icon "Open in fullscreen" at bounding box center [588, 290] width 16 height 16
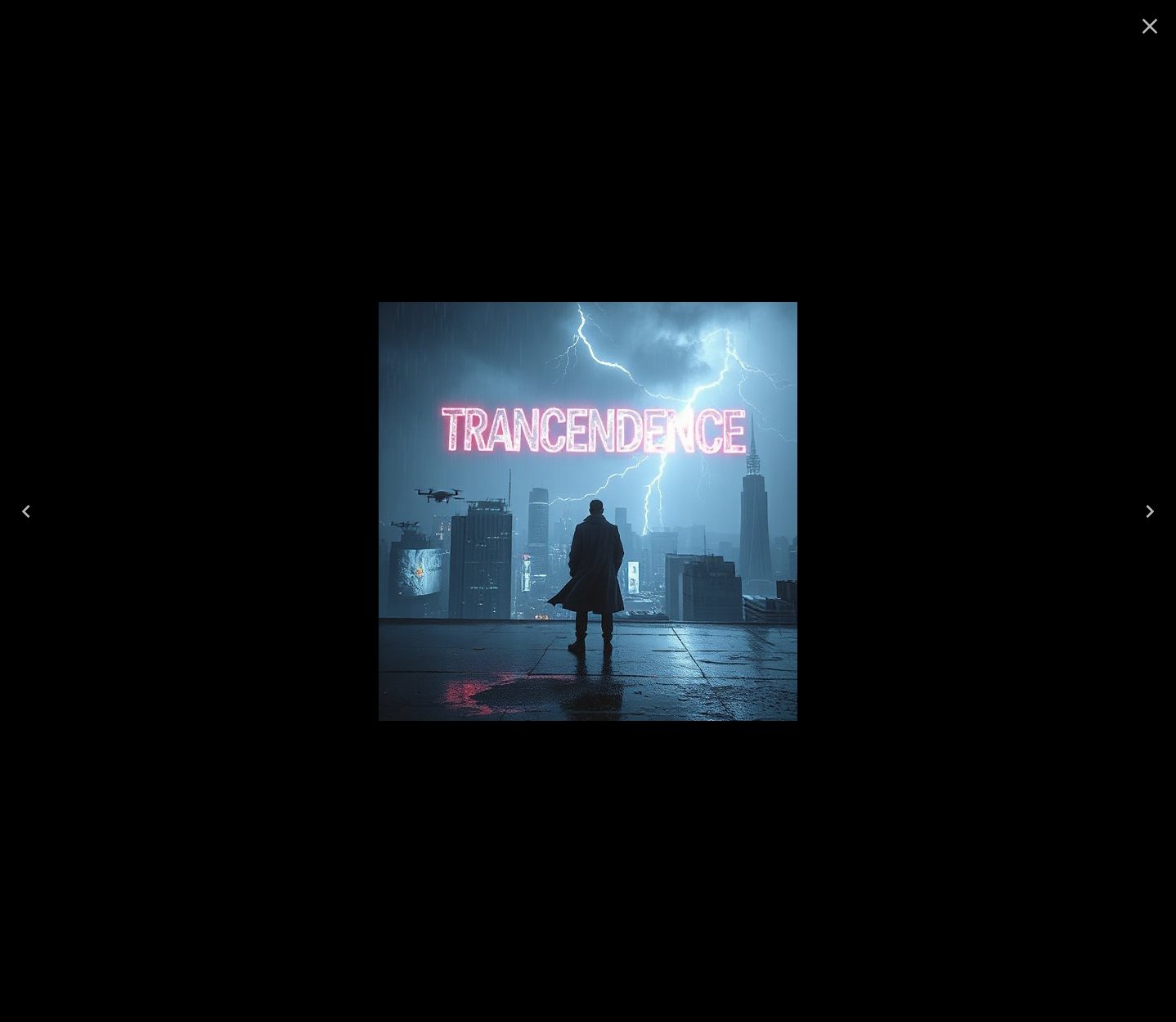
click at [1112, 173] on div at bounding box center [588, 511] width 1176 height 1022
click at [1147, 22] on icon "Close" at bounding box center [1150, 26] width 16 height 16
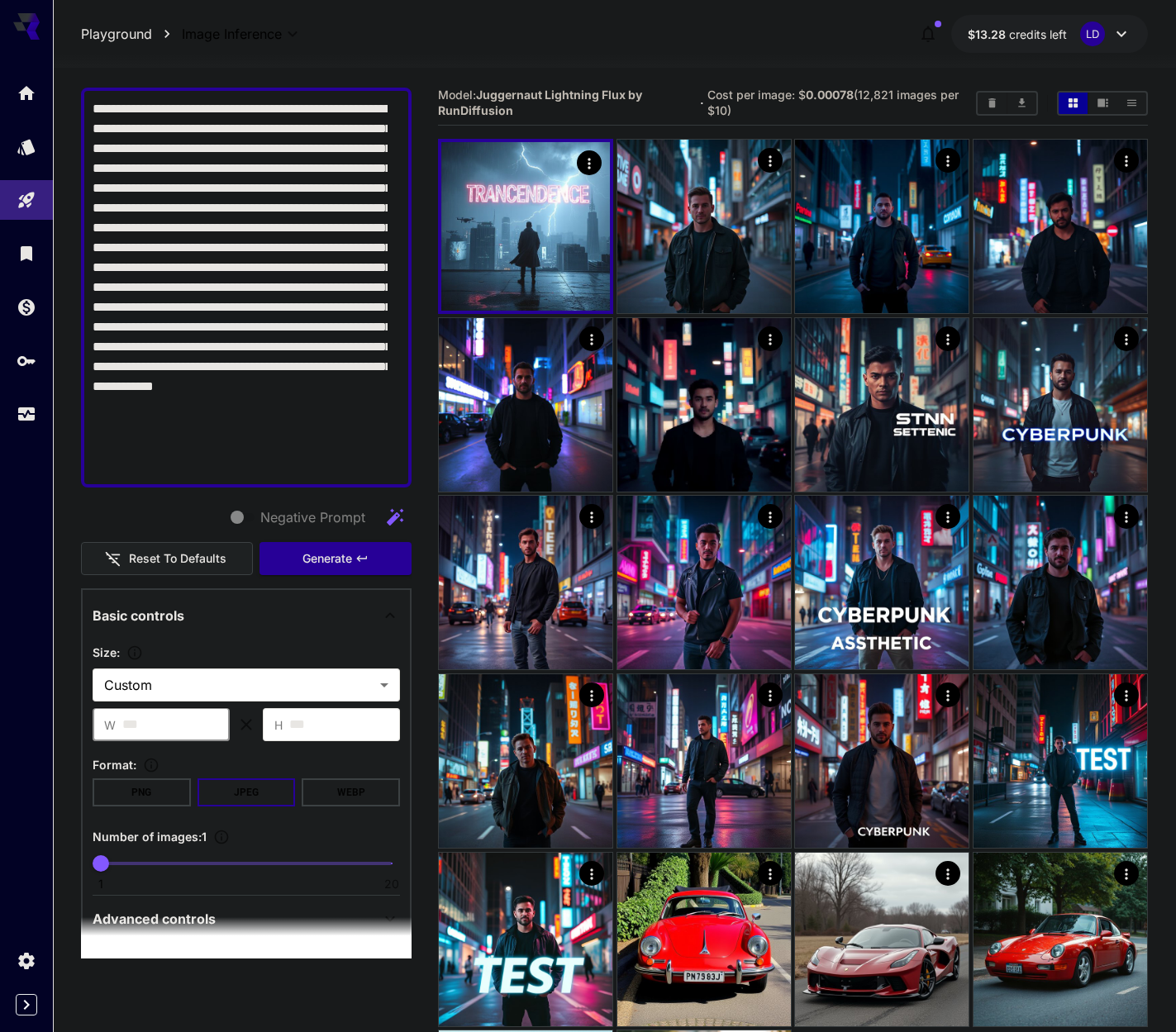
drag, startPoint x: 211, startPoint y: 719, endPoint x: 160, endPoint y: 714, distance: 51.2
click at [160, 714] on input "***" at bounding box center [176, 724] width 108 height 33
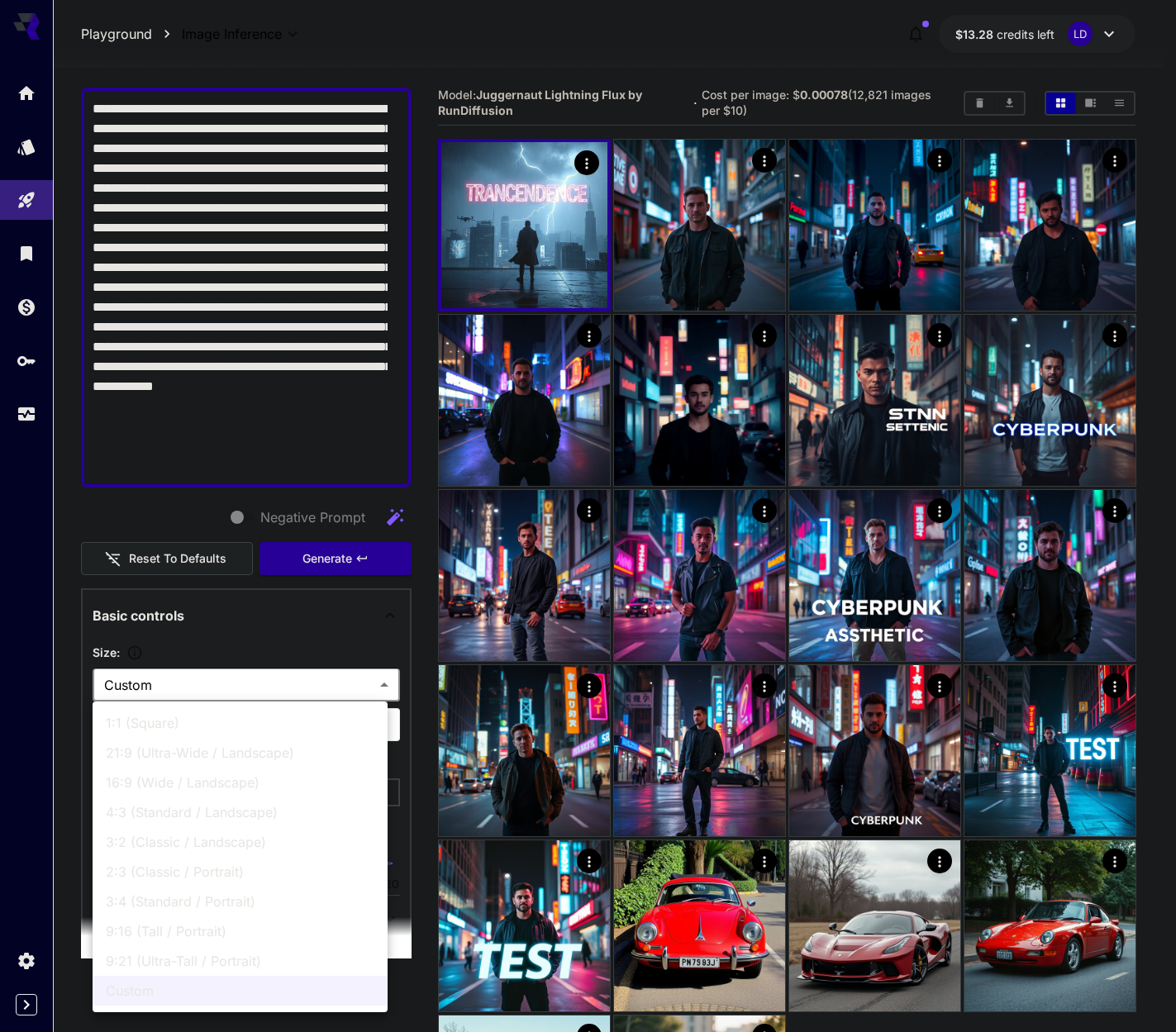
click at [243, 695] on body "**********" at bounding box center [588, 618] width 1176 height 1237
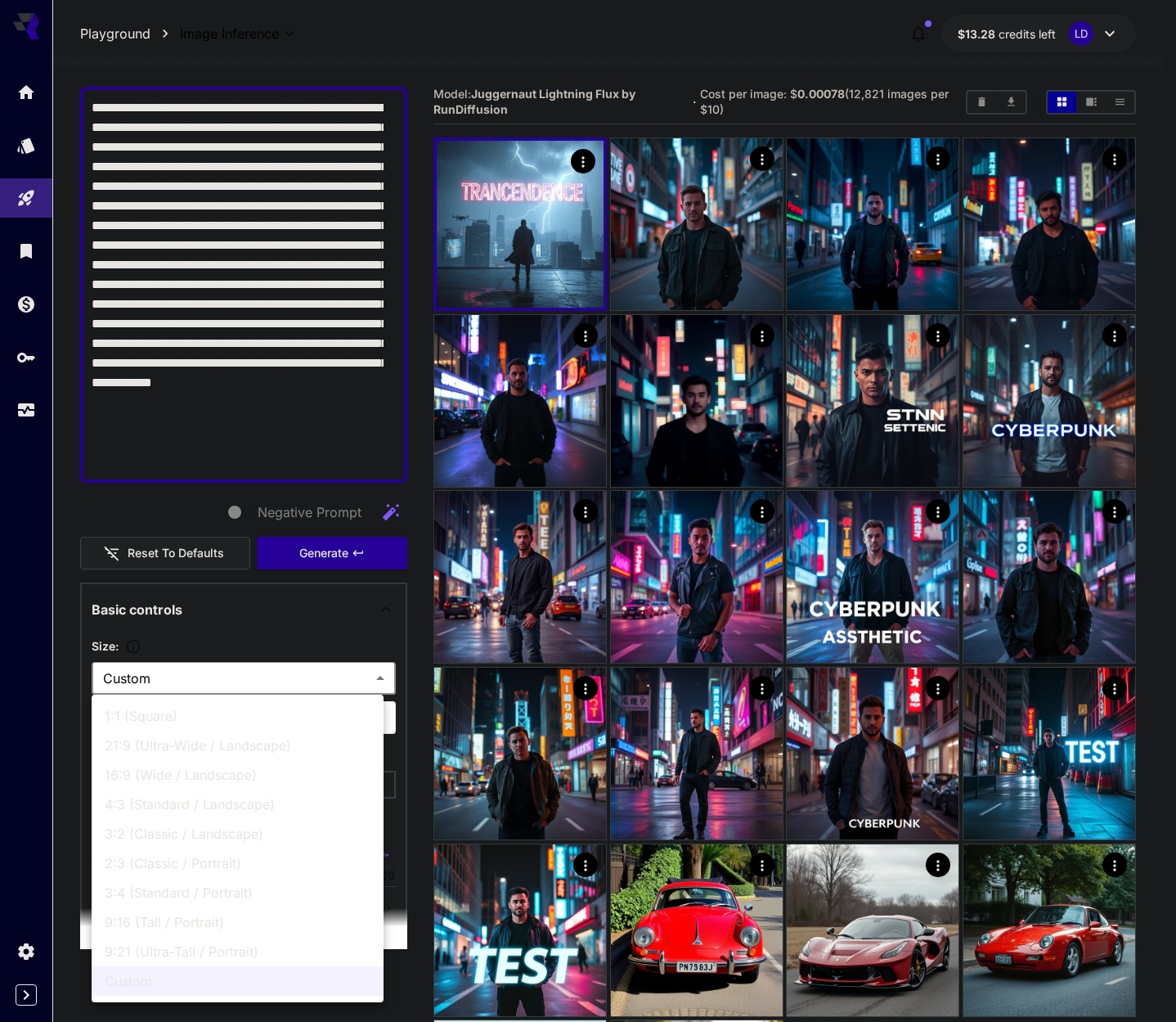
click at [303, 633] on div at bounding box center [588, 511] width 1176 height 1022
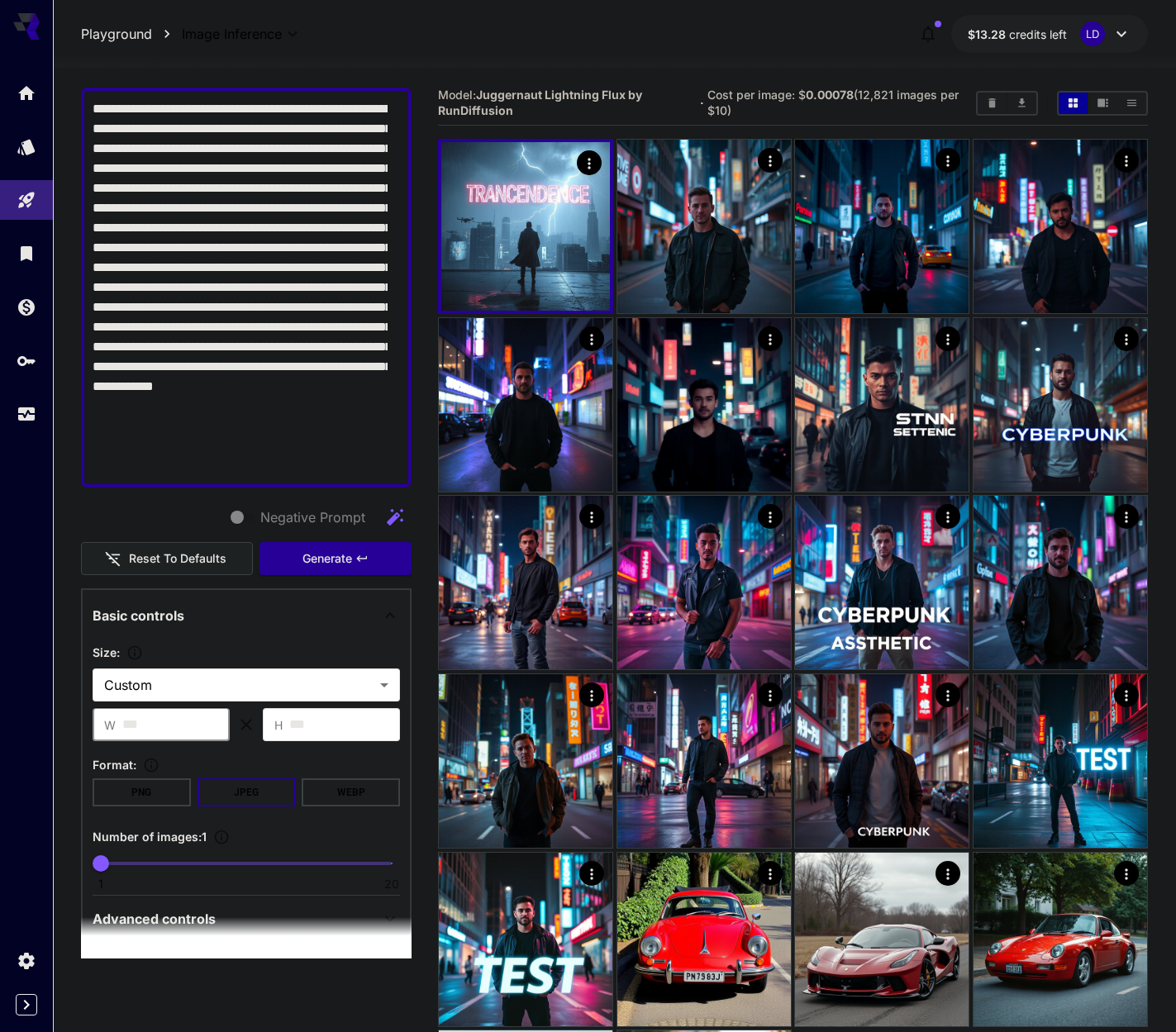
click at [153, 731] on input "***" at bounding box center [176, 724] width 108 height 33
drag, startPoint x: 182, startPoint y: 725, endPoint x: -1, endPoint y: 707, distance: 183.9
click at [0, 707] on html "**********" at bounding box center [588, 628] width 1176 height 1255
type input "****"
click at [226, 586] on div "**********" at bounding box center [247, 591] width 331 height 1325
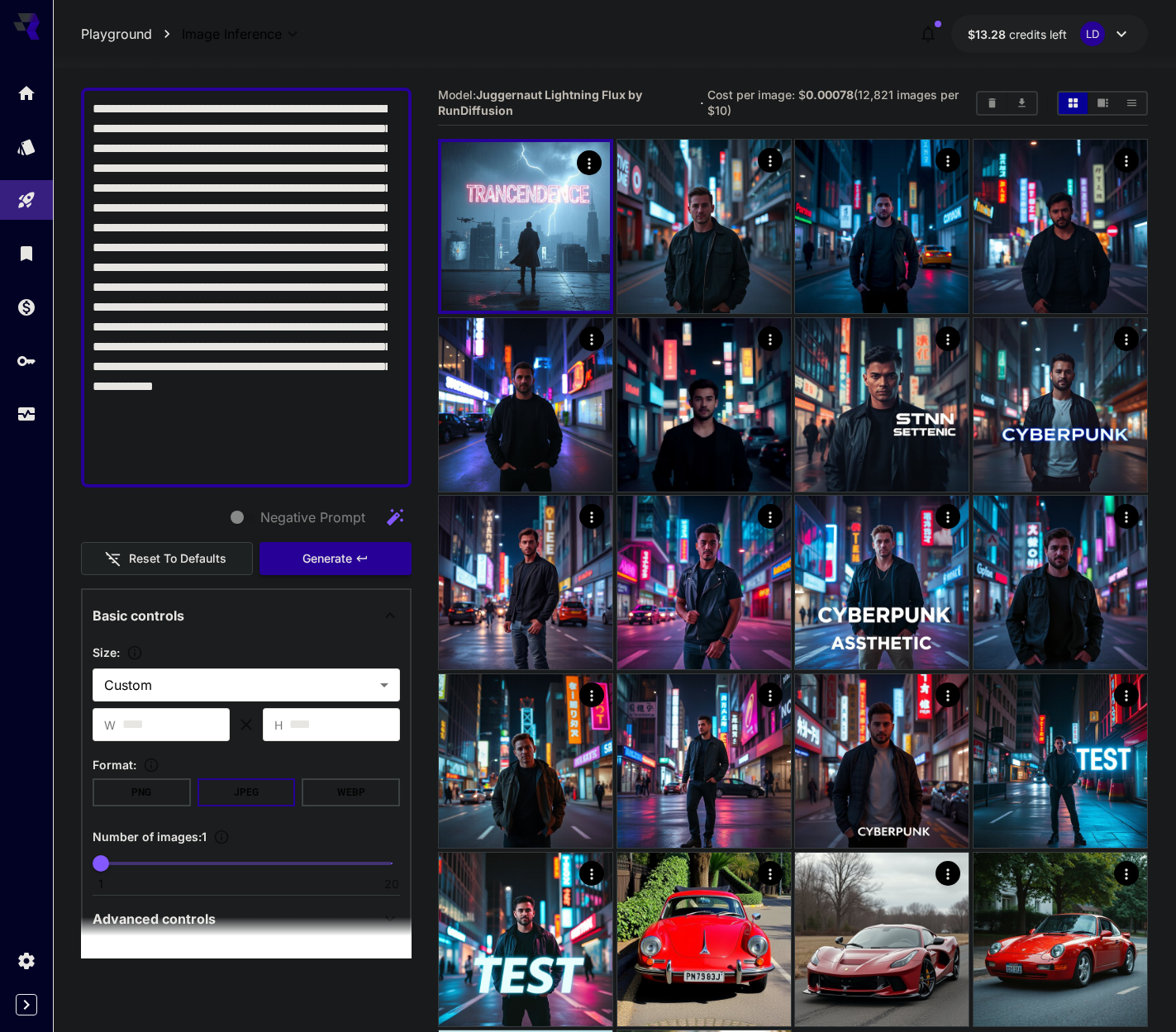
click at [369, 558] on button "Generate" at bounding box center [335, 559] width 152 height 34
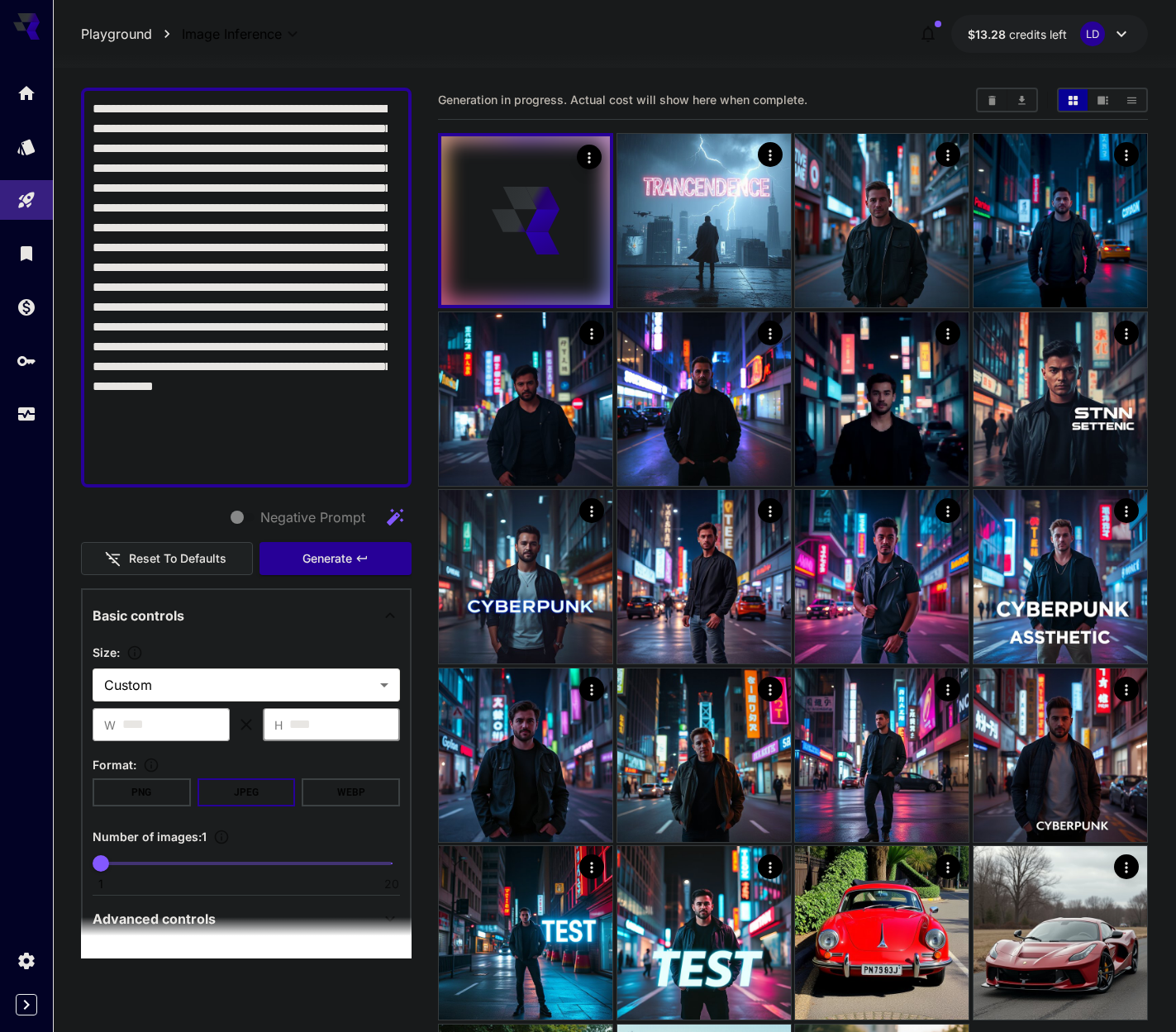
drag, startPoint x: 341, startPoint y: 734, endPoint x: 137, endPoint y: 733, distance: 204.0
click at [137, 733] on div "​ W **** ​ ​ H **** ​" at bounding box center [246, 724] width 308 height 33
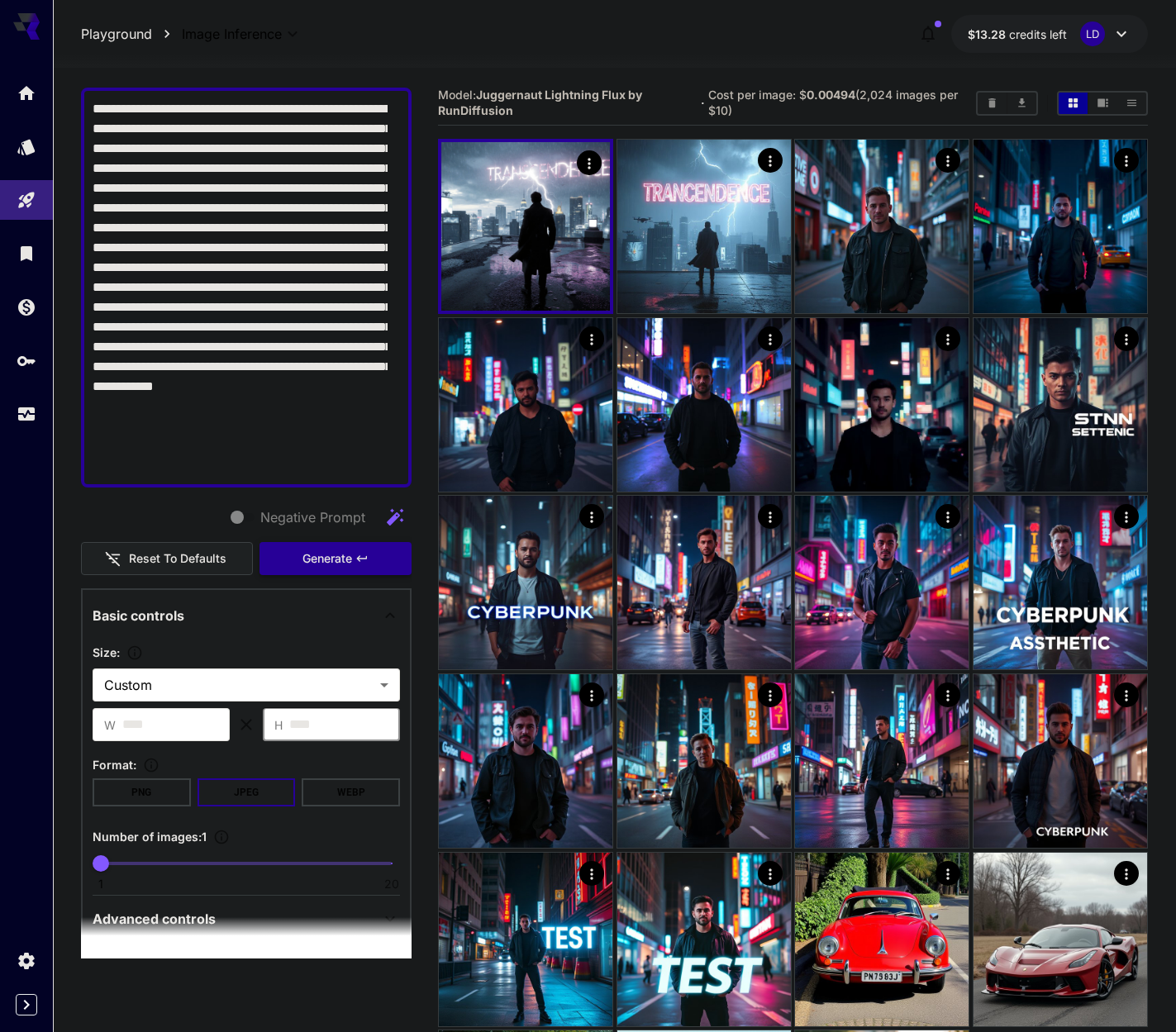
type input "****"
click at [361, 555] on button "Generate" at bounding box center [335, 559] width 152 height 34
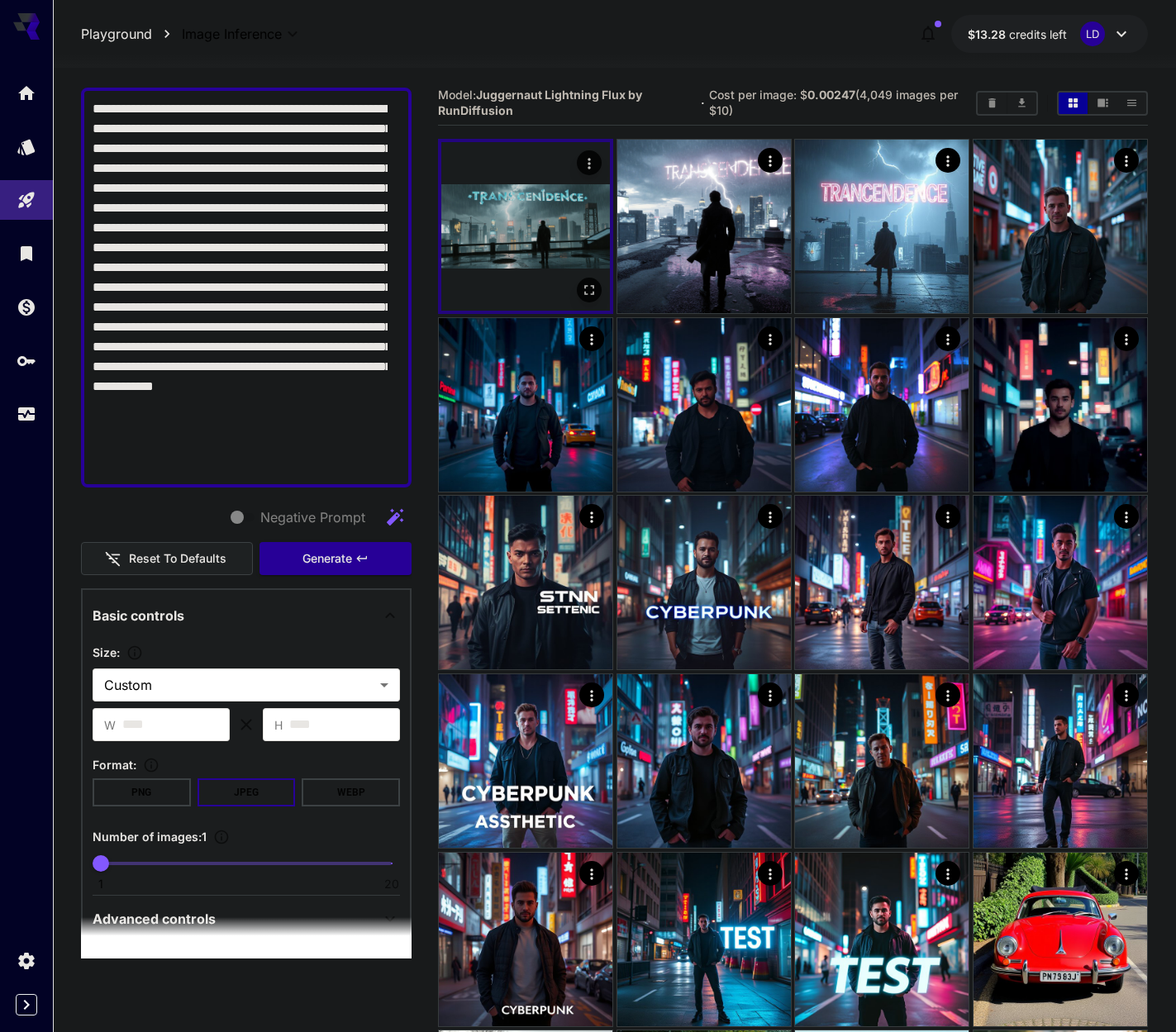
click at [577, 293] on button "Open in fullscreen" at bounding box center [588, 290] width 25 height 25
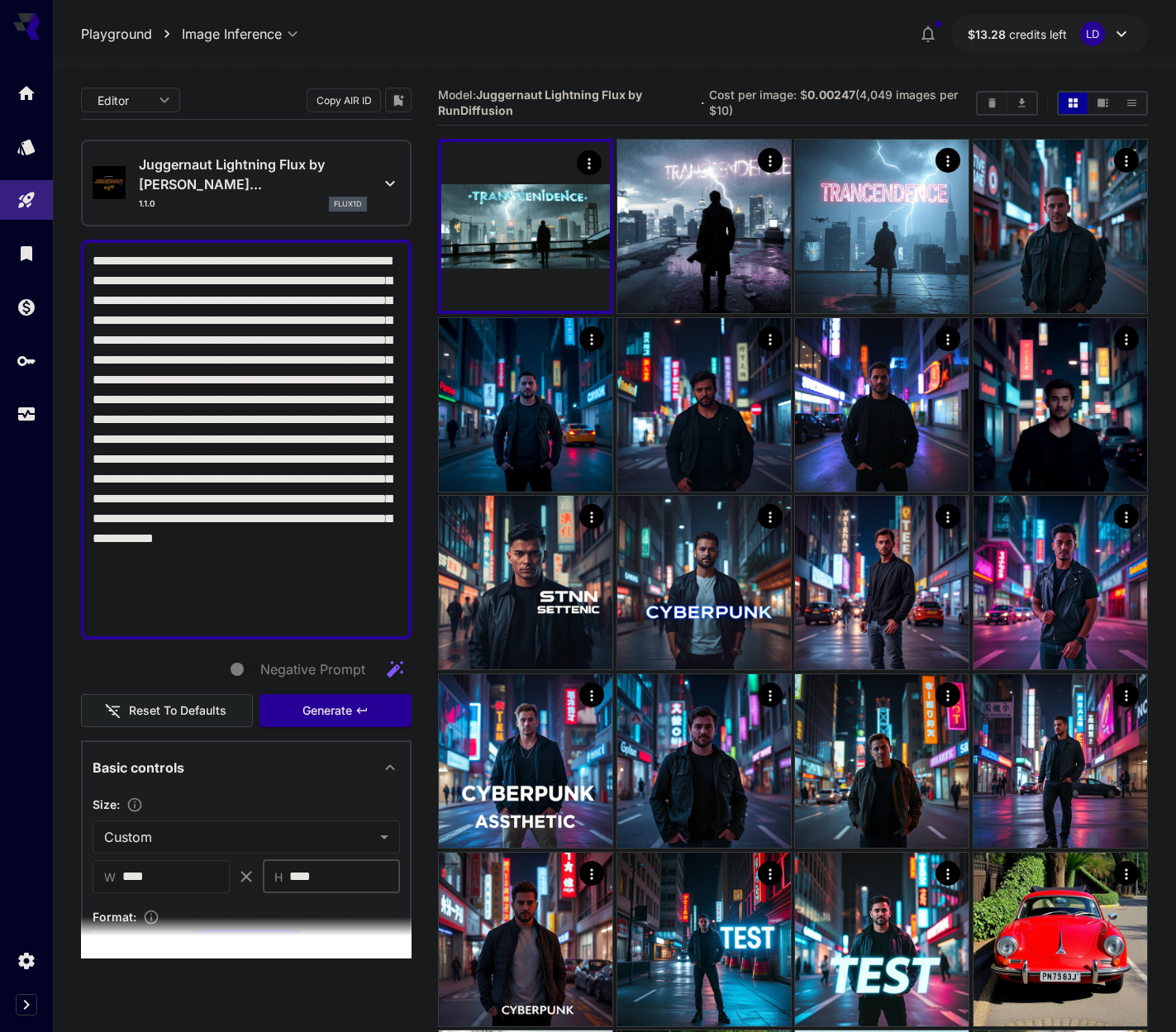
click at [310, 700] on span "Generate" at bounding box center [327, 711] width 49 height 20
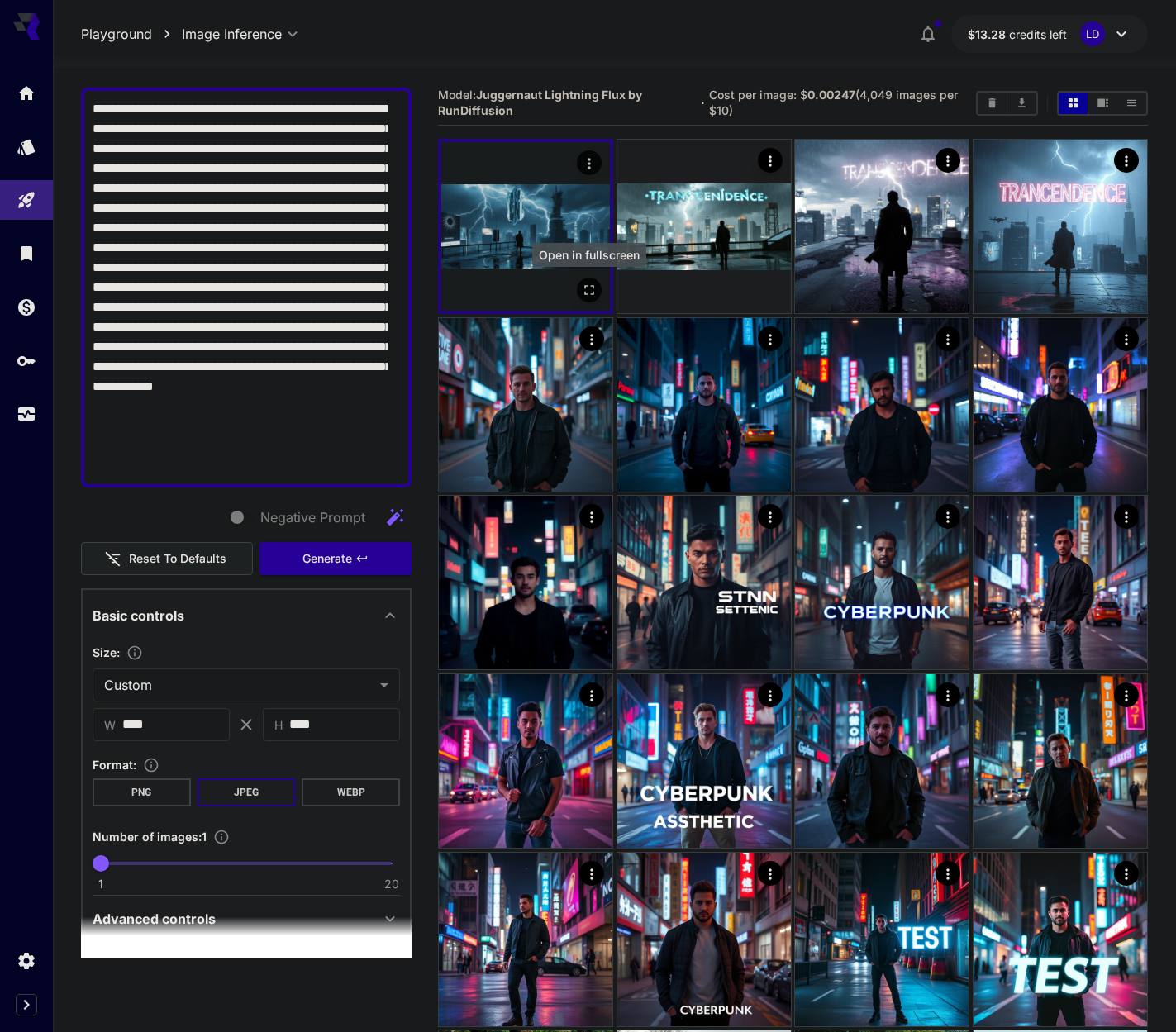
click at [584, 297] on icon "Open in fullscreen" at bounding box center [588, 290] width 16 height 16
drag, startPoint x: 329, startPoint y: 723, endPoint x: -1, endPoint y: 711, distance: 330.2
click at [0, 711] on html "**********" at bounding box center [588, 717] width 1176 height 1433
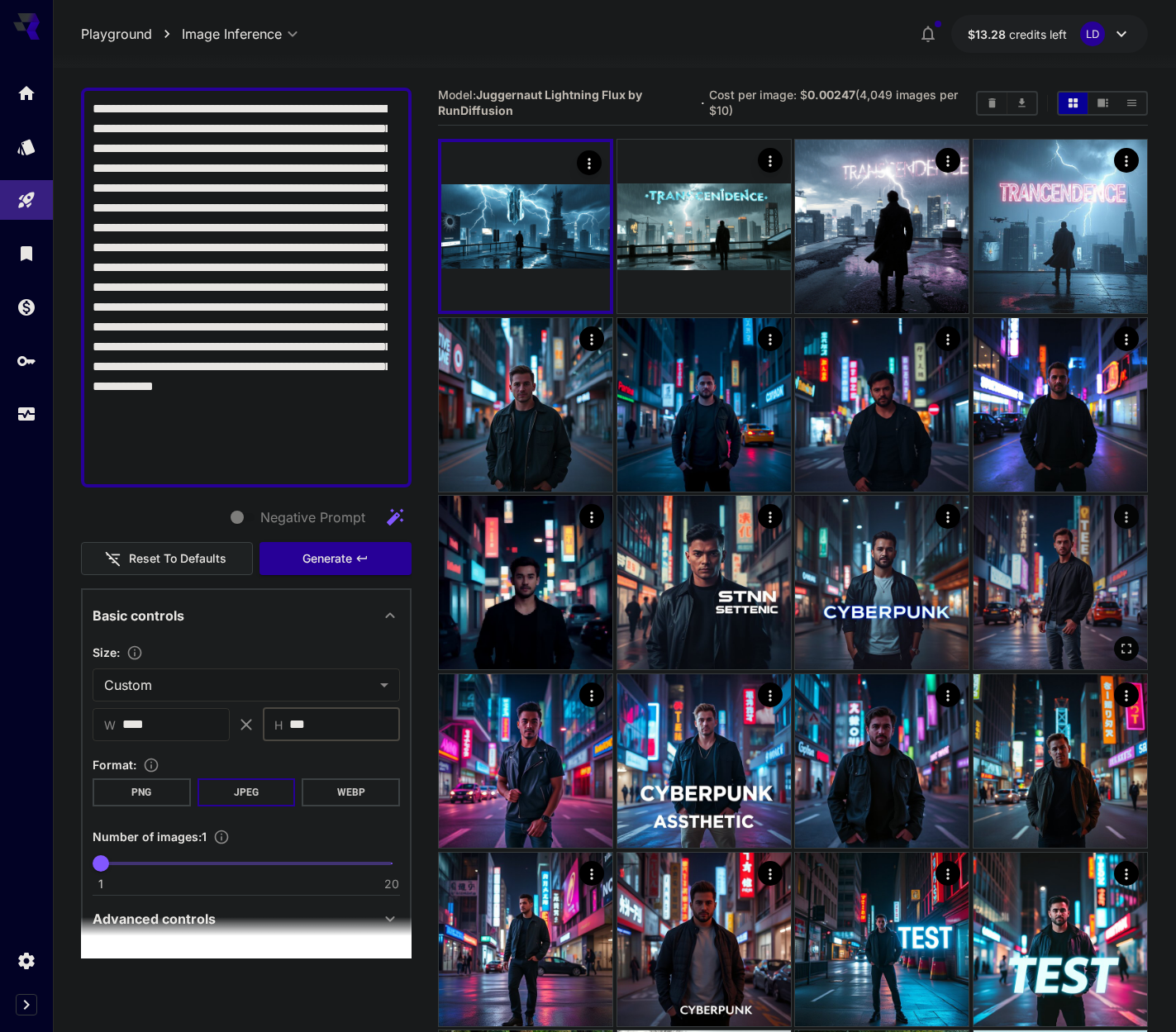
type input "***"
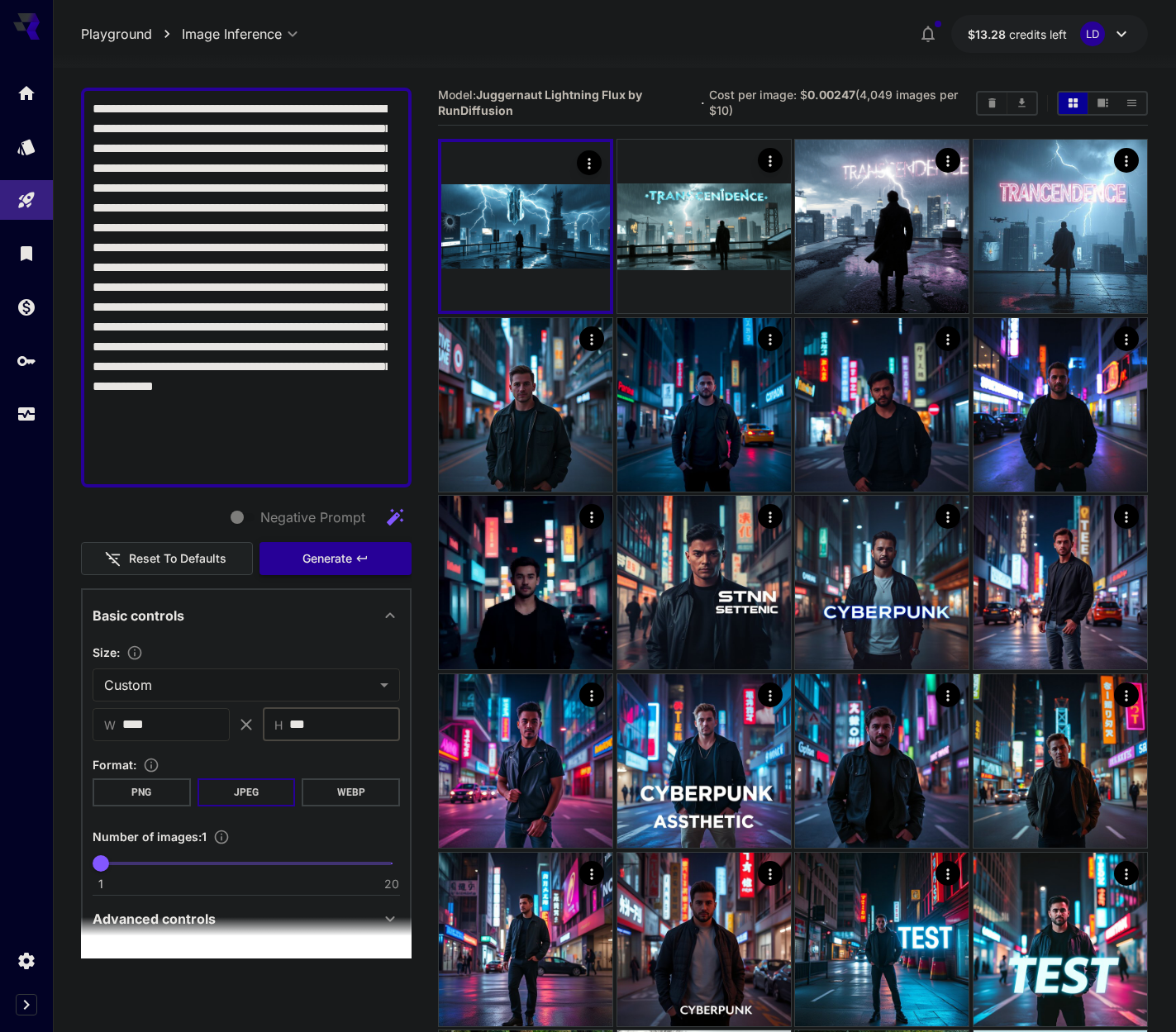
drag, startPoint x: 341, startPoint y: 555, endPoint x: 343, endPoint y: 568, distance: 13.2
click at [341, 555] on span "Generate" at bounding box center [327, 559] width 49 height 20
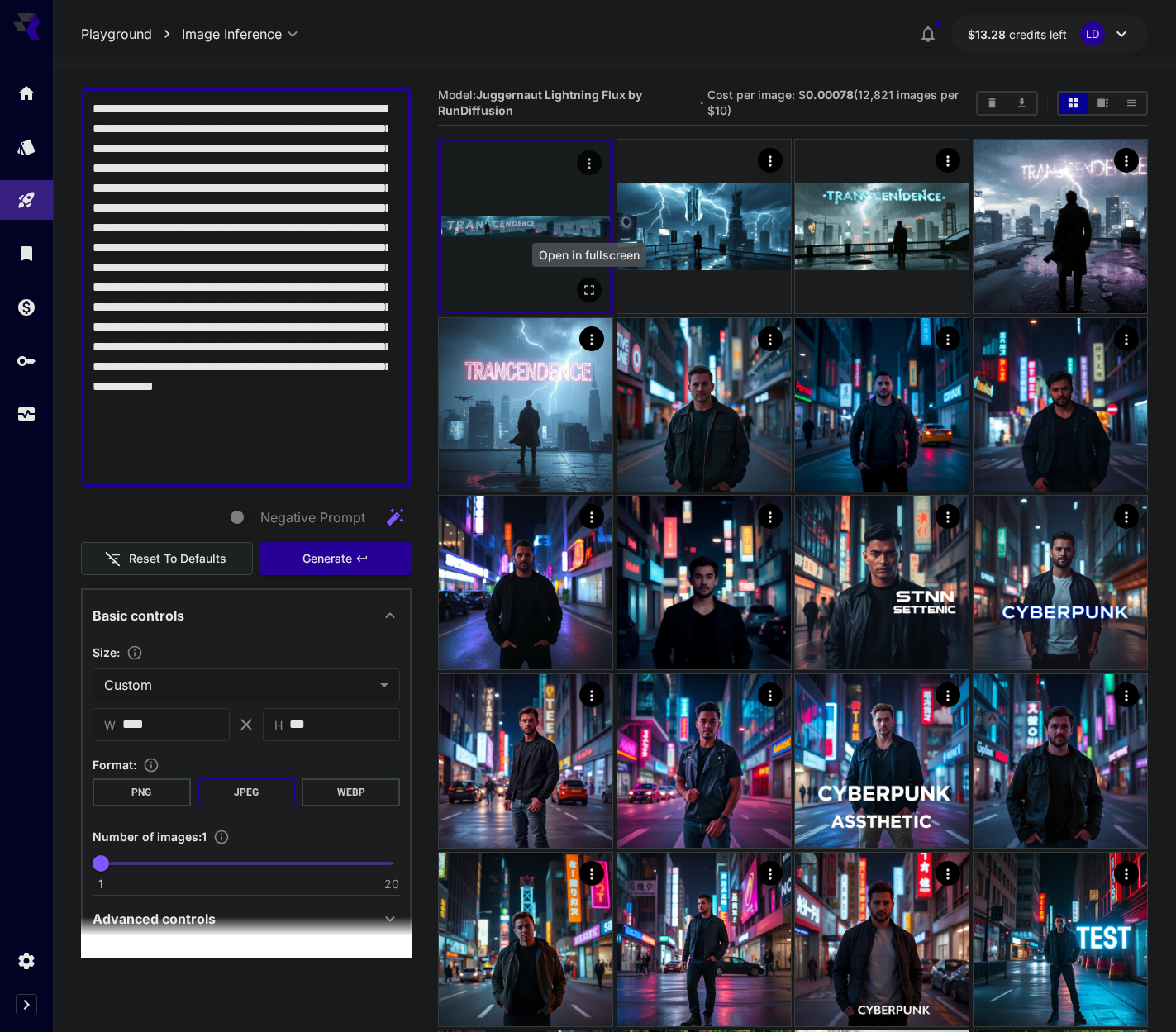
click at [582, 294] on icon "Open in fullscreen" at bounding box center [588, 290] width 16 height 16
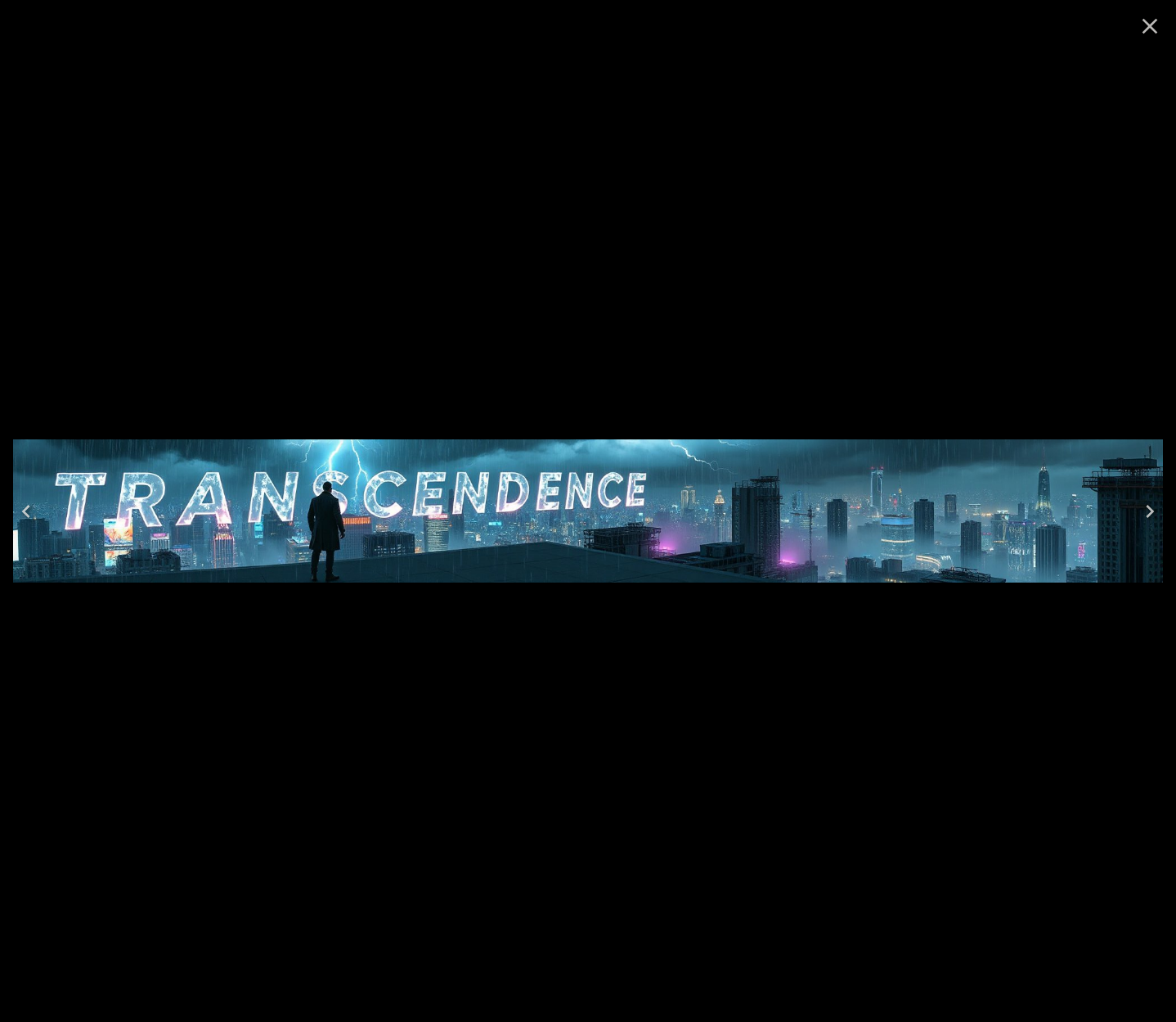
click at [1157, 23] on icon "Close" at bounding box center [1150, 26] width 26 height 26
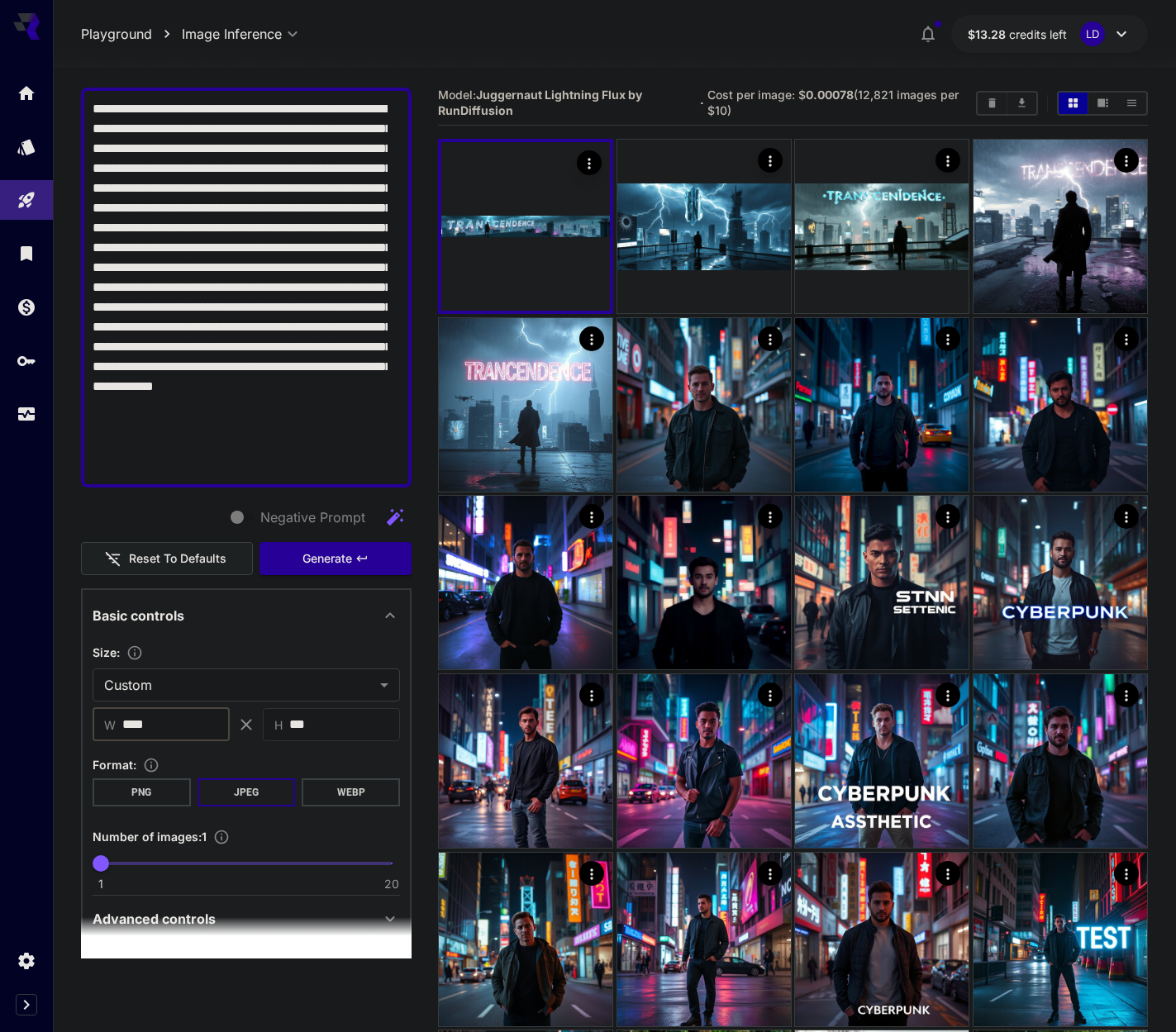
drag, startPoint x: 170, startPoint y: 723, endPoint x: 136, endPoint y: 699, distance: 41.6
click at [0, 720] on html "**********" at bounding box center [588, 717] width 1176 height 1433
click at [303, 562] on span "Generate" at bounding box center [327, 559] width 49 height 20
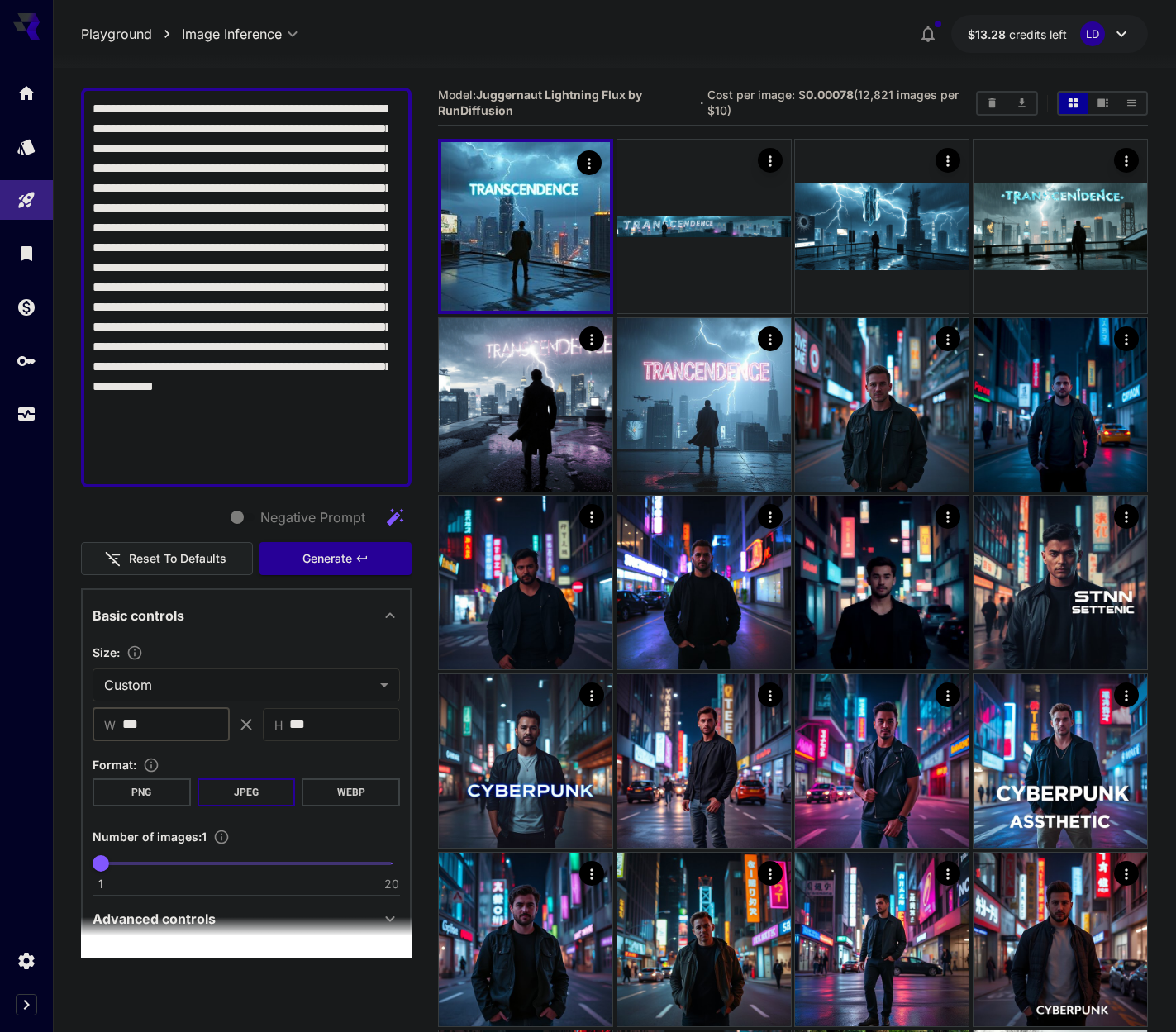
drag, startPoint x: 156, startPoint y: 722, endPoint x: 79, endPoint y: 666, distance: 95.2
click at [0, 696] on html "**********" at bounding box center [588, 717] width 1176 height 1433
type input "***"
click at [314, 555] on span "Generate" at bounding box center [327, 559] width 49 height 20
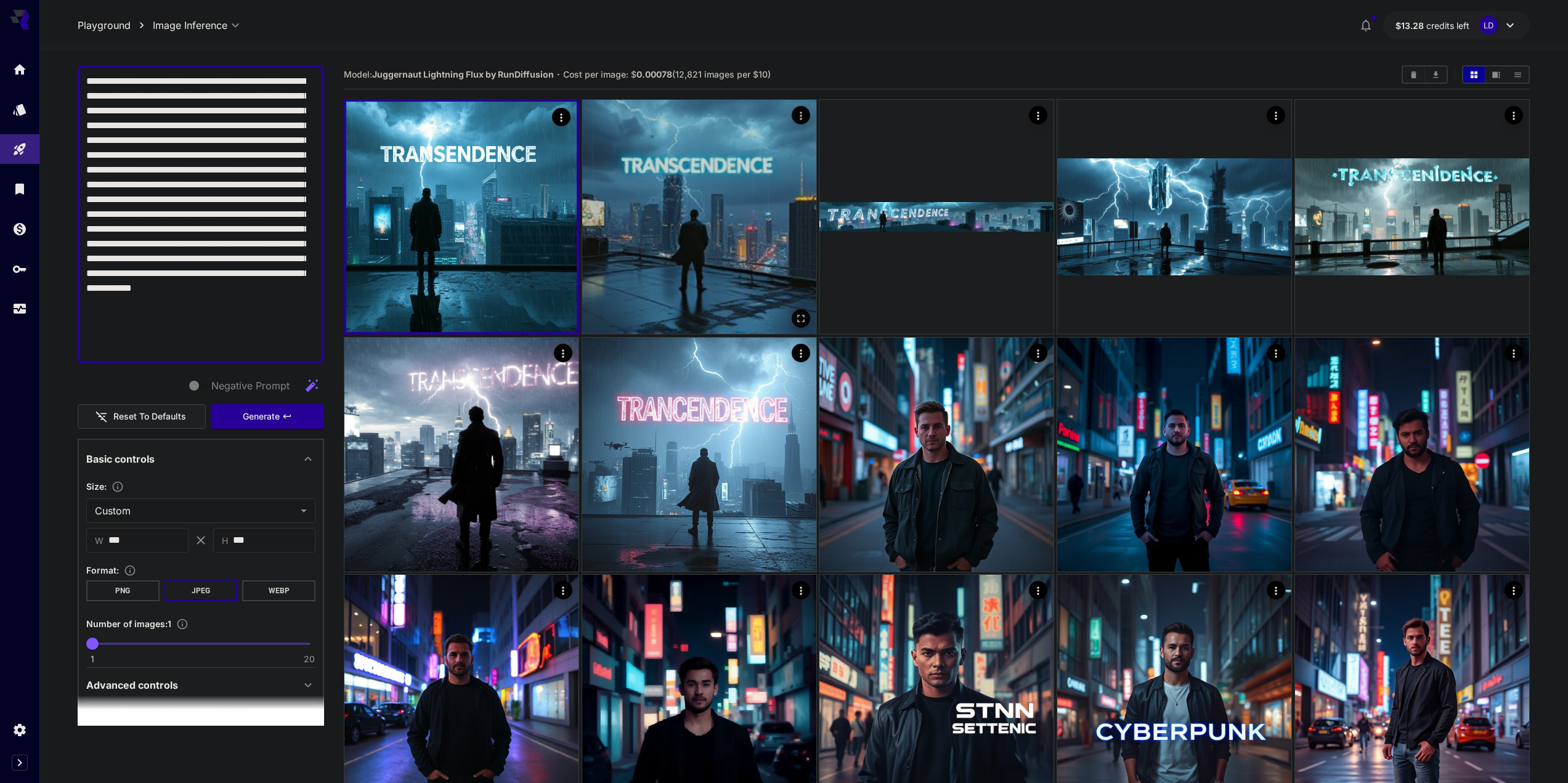
click at [758, 286] on img at bounding box center [699, 217] width 234 height 234
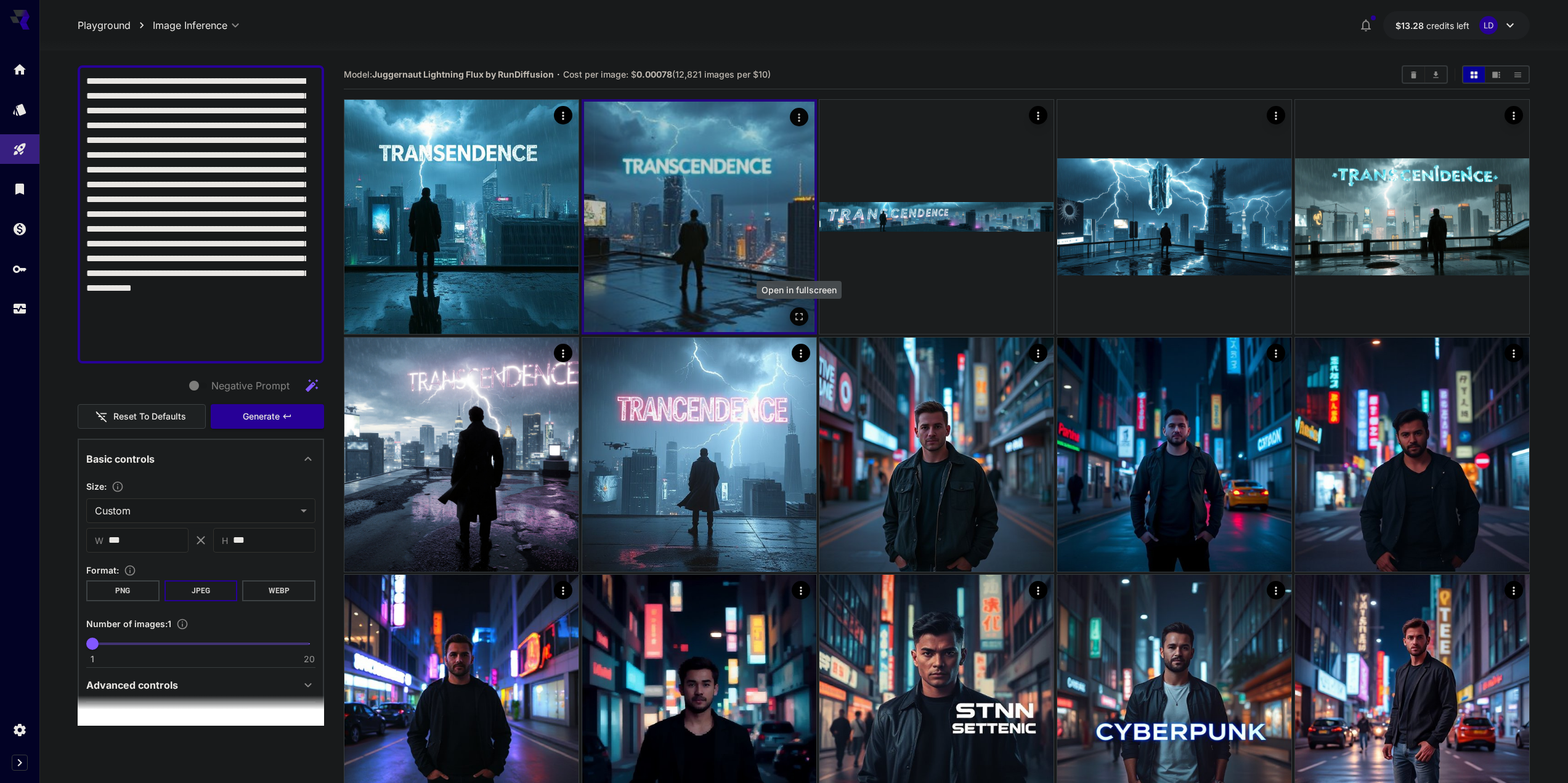
click at [802, 313] on icon "Open in fullscreen" at bounding box center [799, 316] width 12 height 12
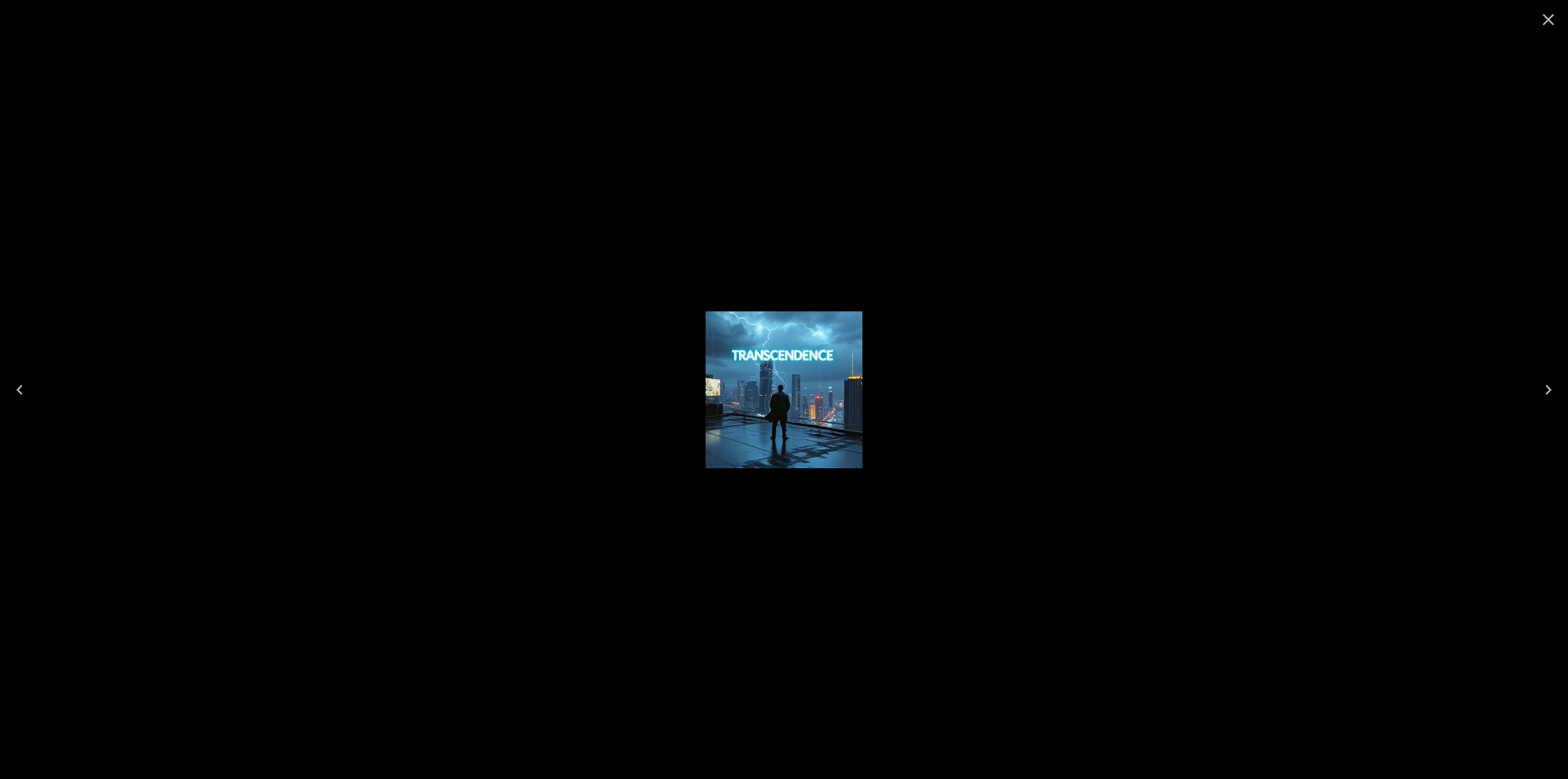
click at [871, 238] on div at bounding box center [784, 389] width 1568 height 779
click at [871, 21] on icon "Close" at bounding box center [1549, 19] width 12 height 12
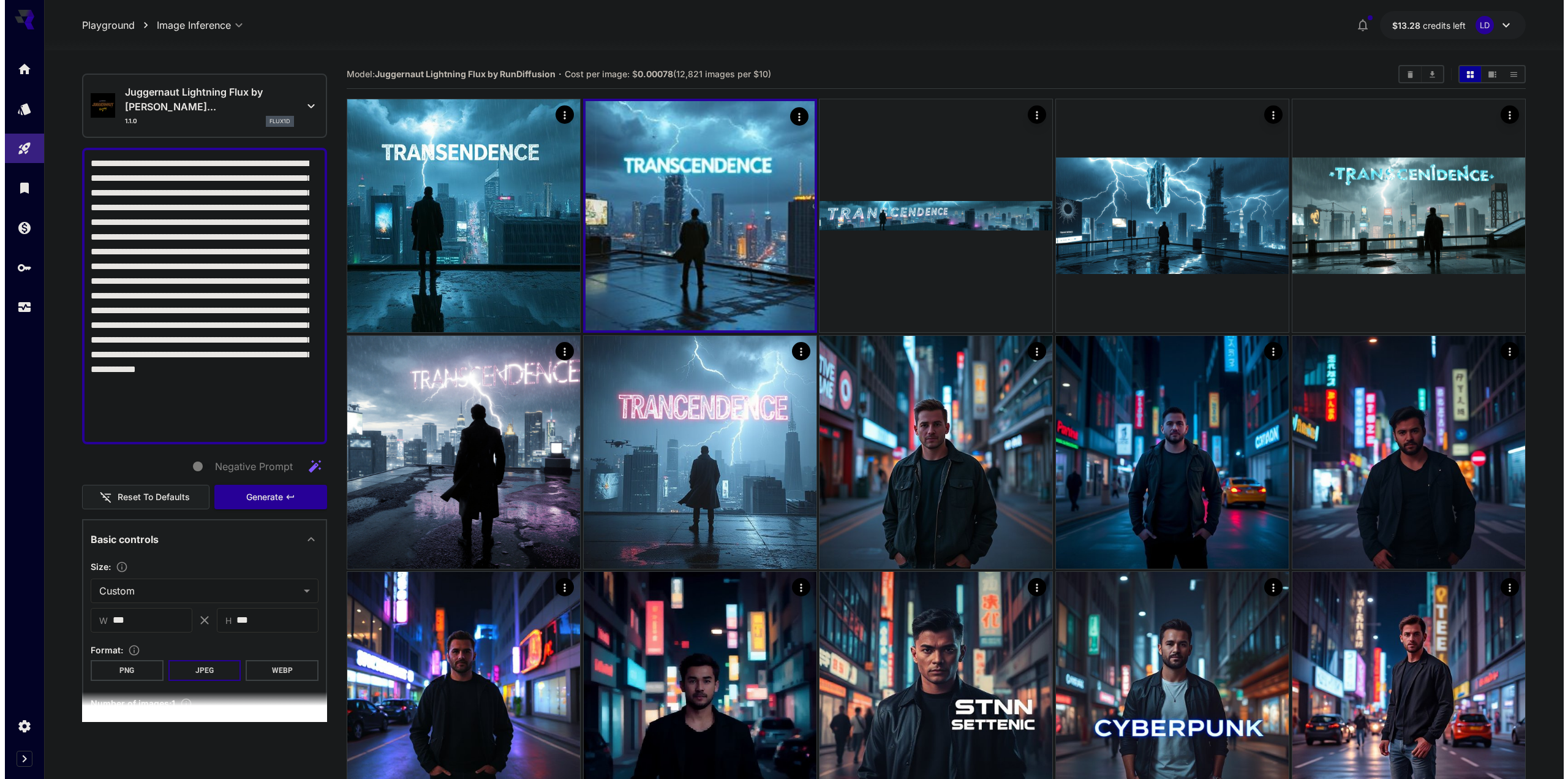
scroll to position [0, 0]
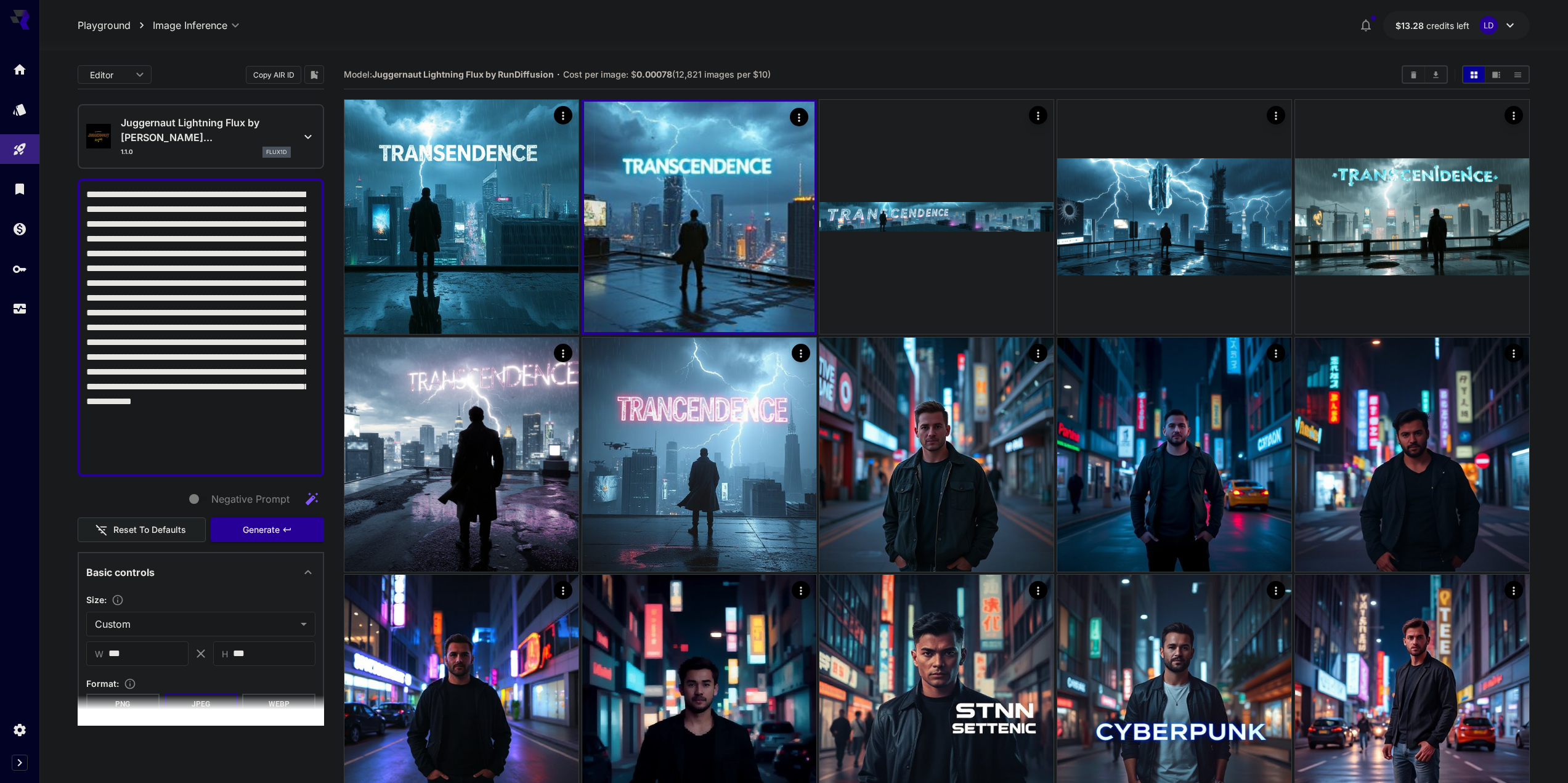
click at [235, 121] on p "Juggernaut Lightning Flux by [PERSON_NAME]..." at bounding box center [205, 130] width 170 height 30
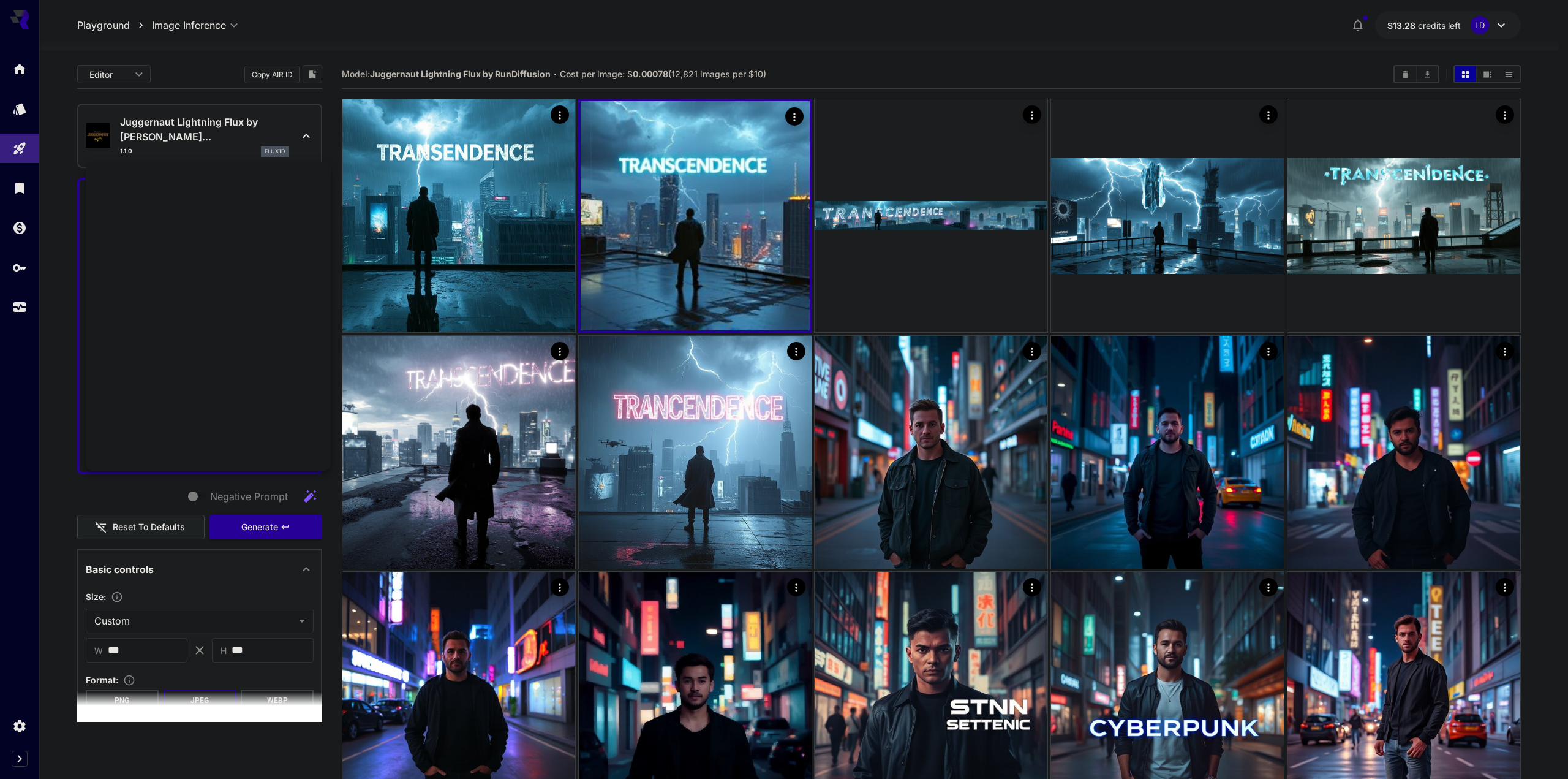
scroll to position [1491, 0]
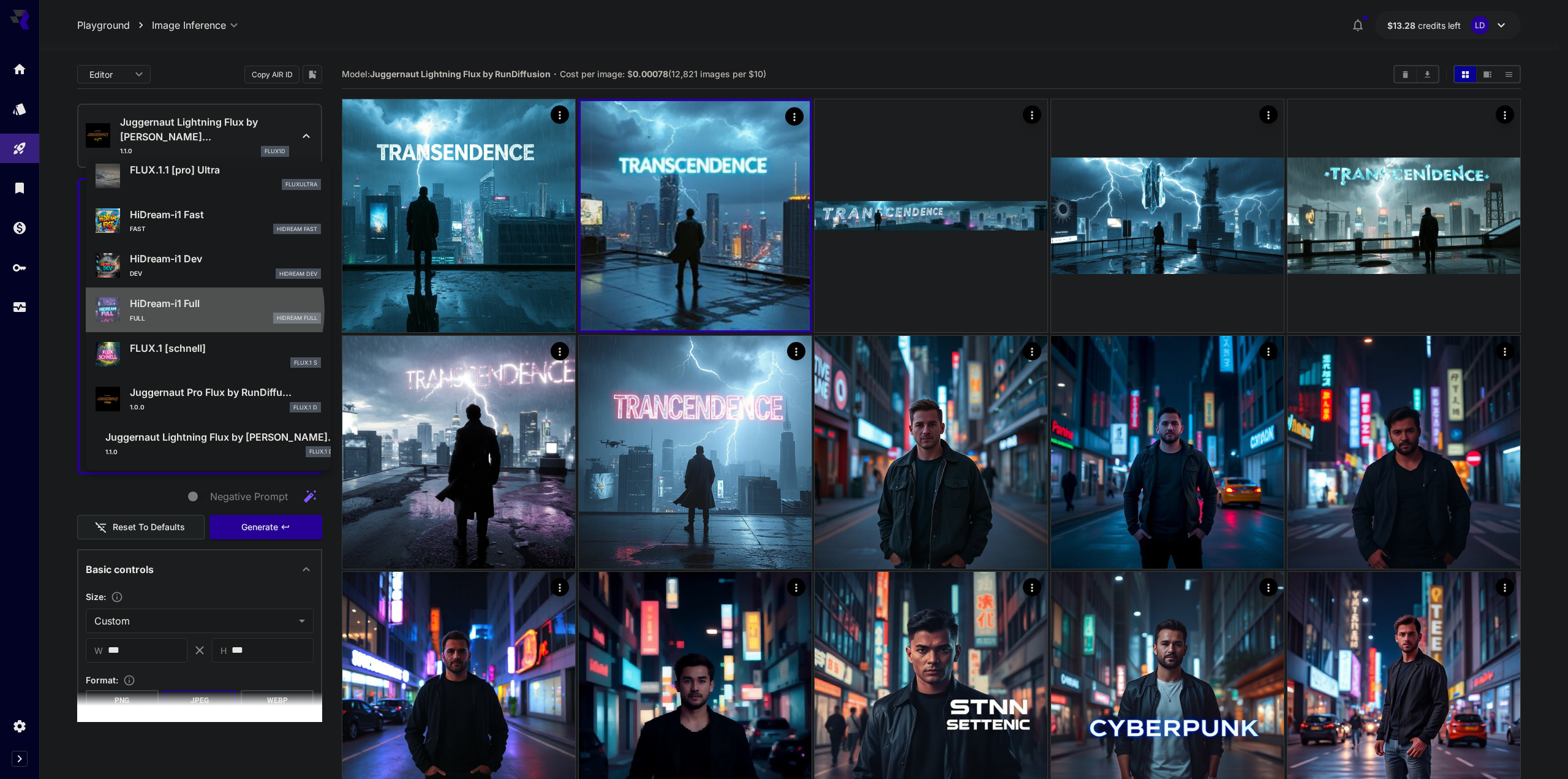
click at [202, 310] on p "HiDream-i1 Full" at bounding box center [226, 303] width 191 height 14
type input "**"
type input "***"
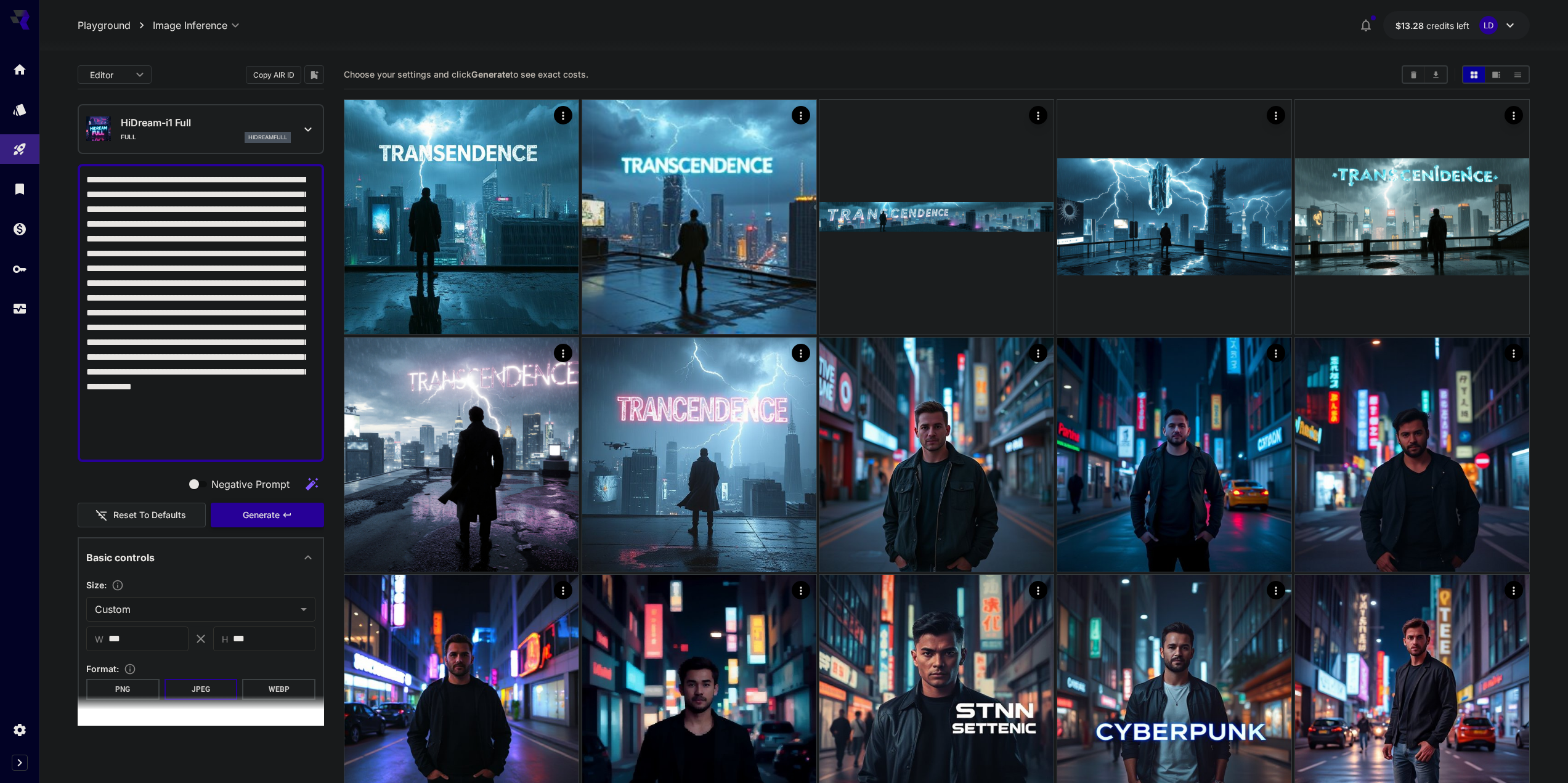
click at [245, 526] on button "Generate" at bounding box center [267, 515] width 113 height 25
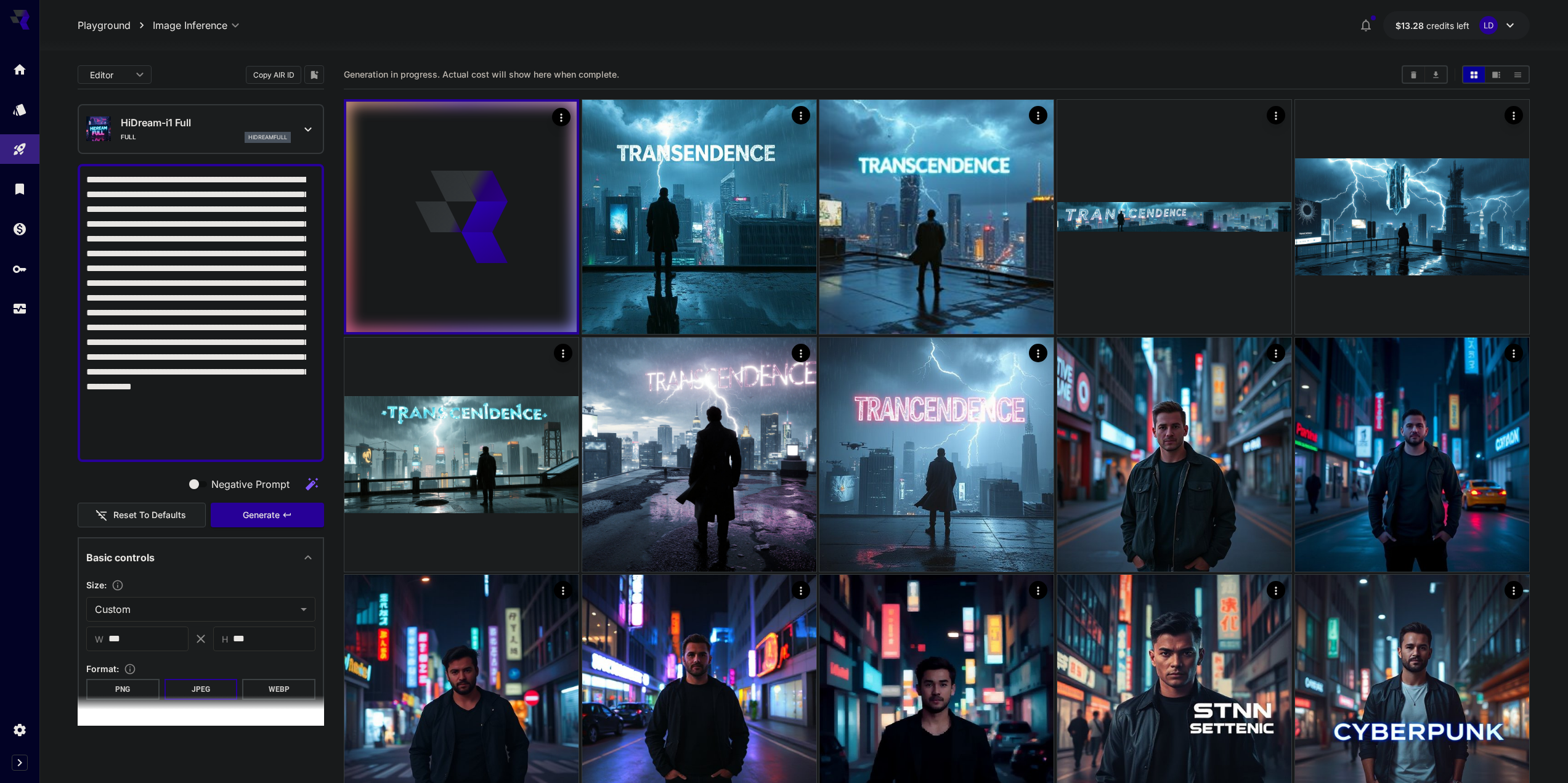
click at [251, 133] on p "hidreamfull" at bounding box center [267, 138] width 39 height 9
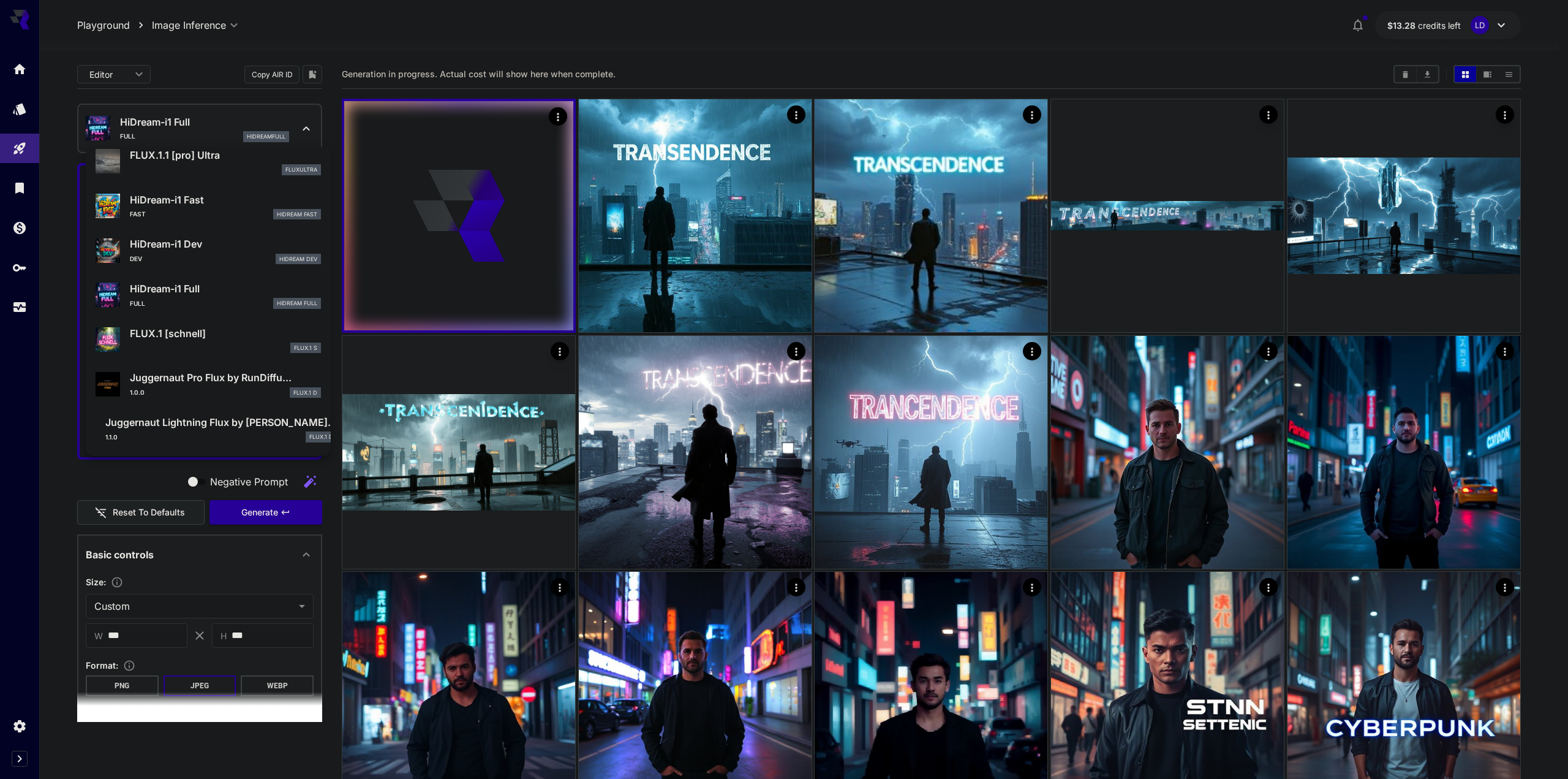
scroll to position [1647, 0]
click at [224, 248] on p "HiDream-i1 Dev" at bounding box center [226, 243] width 191 height 14
type input "**"
type input "*"
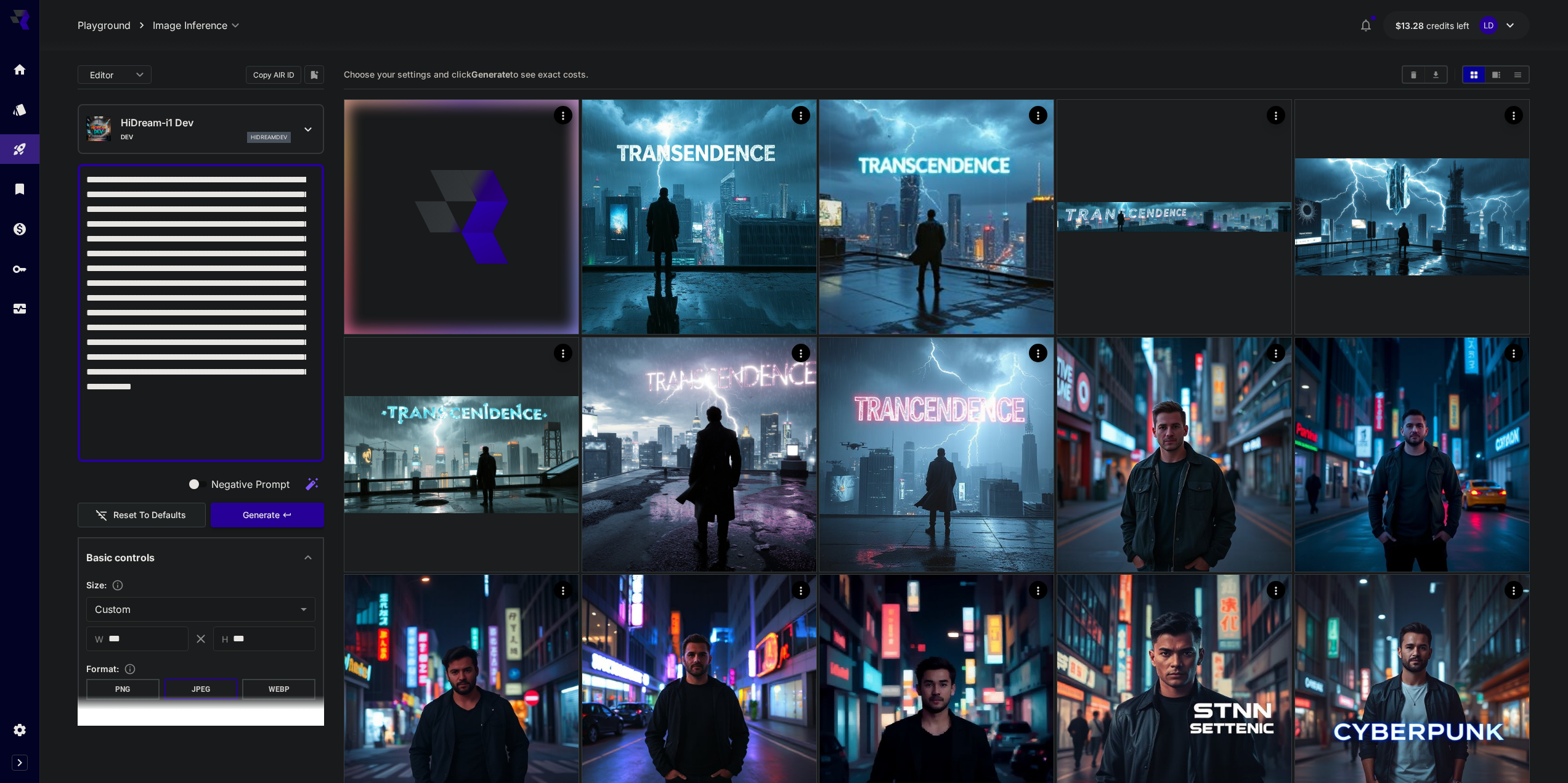
click at [282, 513] on icon "button" at bounding box center [287, 515] width 10 height 10
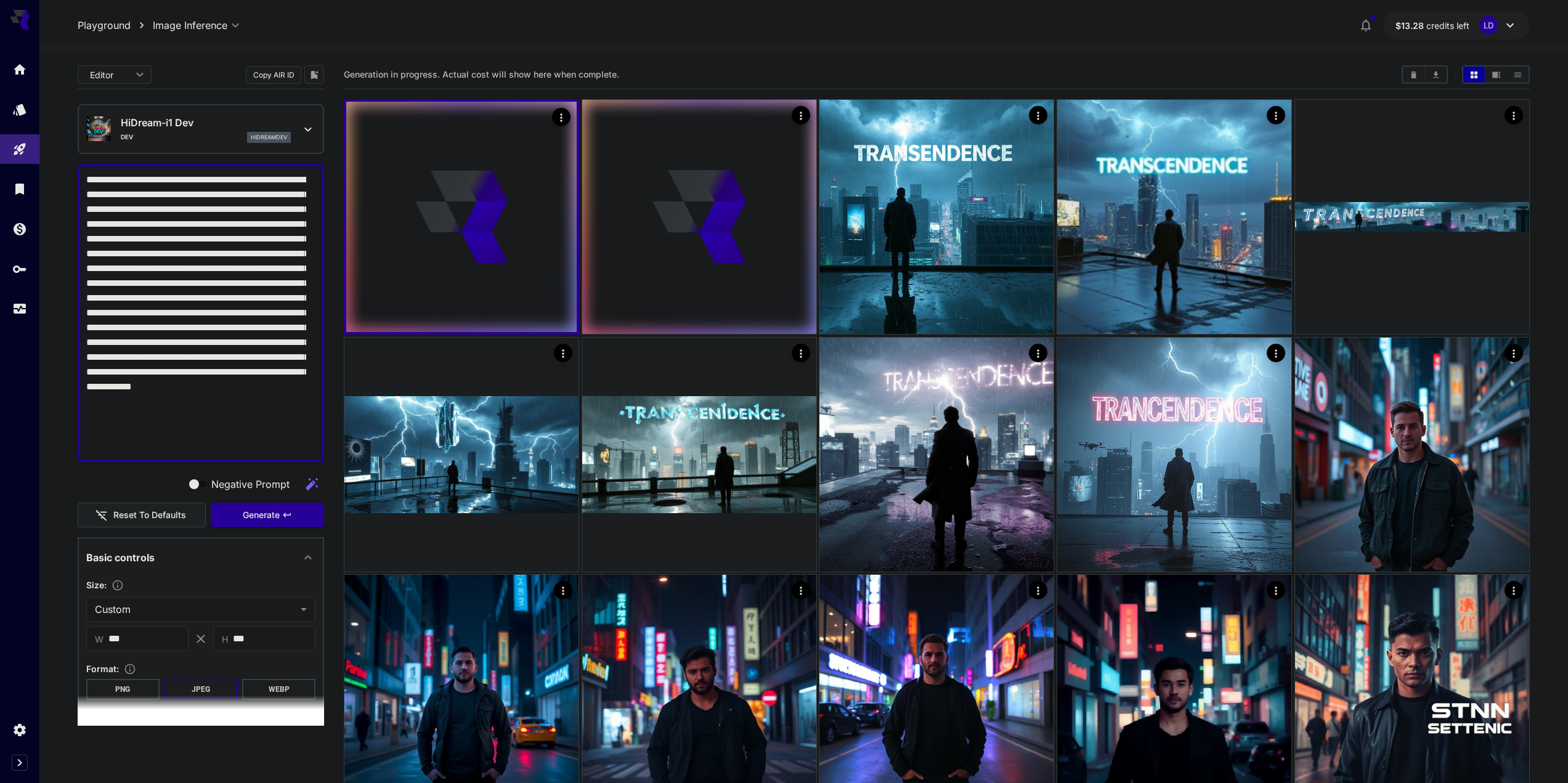
click at [180, 119] on p "HiDream-i1 Dev" at bounding box center [205, 122] width 170 height 15
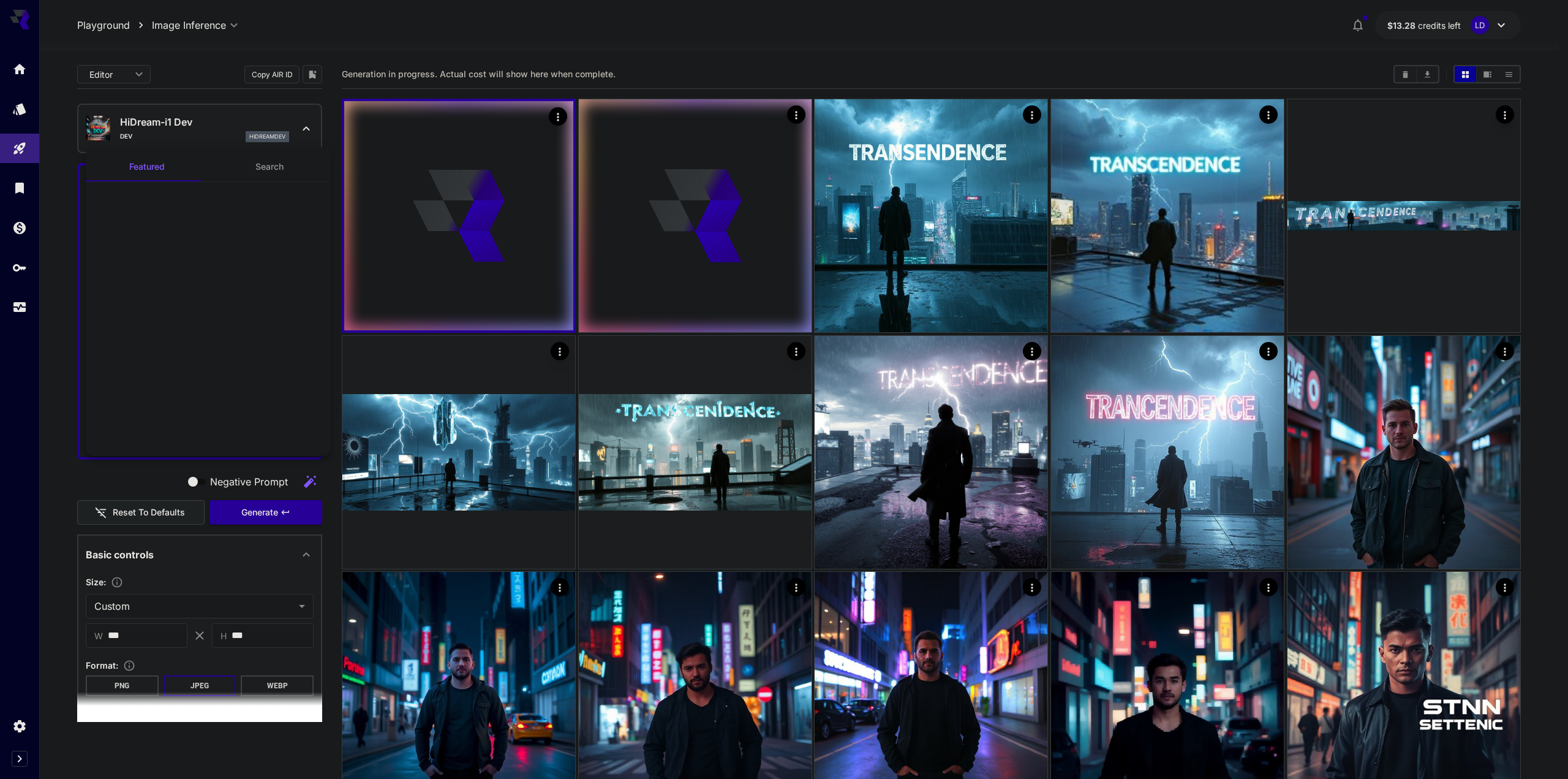
scroll to position [898, 0]
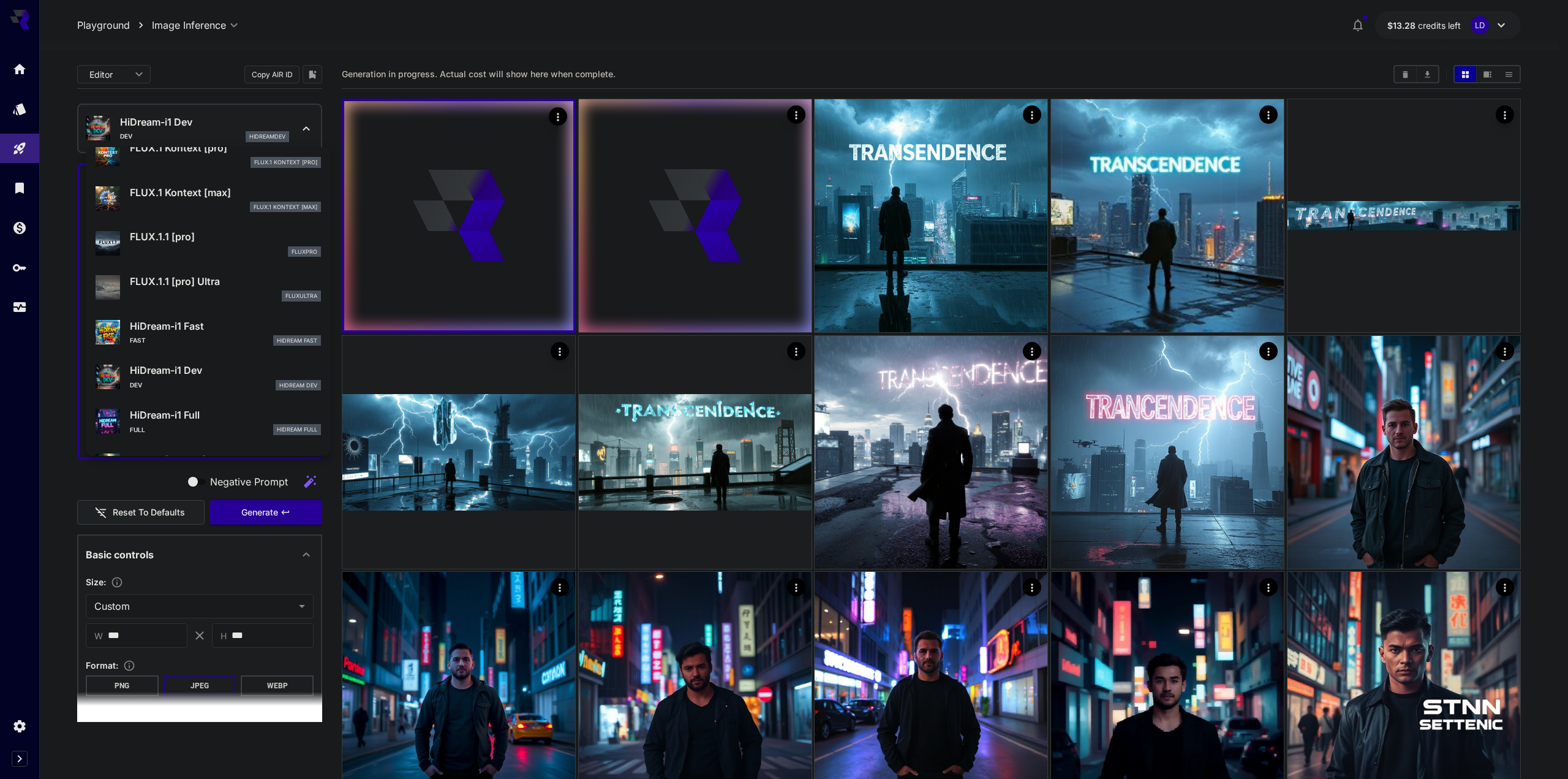
click at [239, 328] on p "HiDream-i1 Fast" at bounding box center [226, 326] width 191 height 14
type input "**"
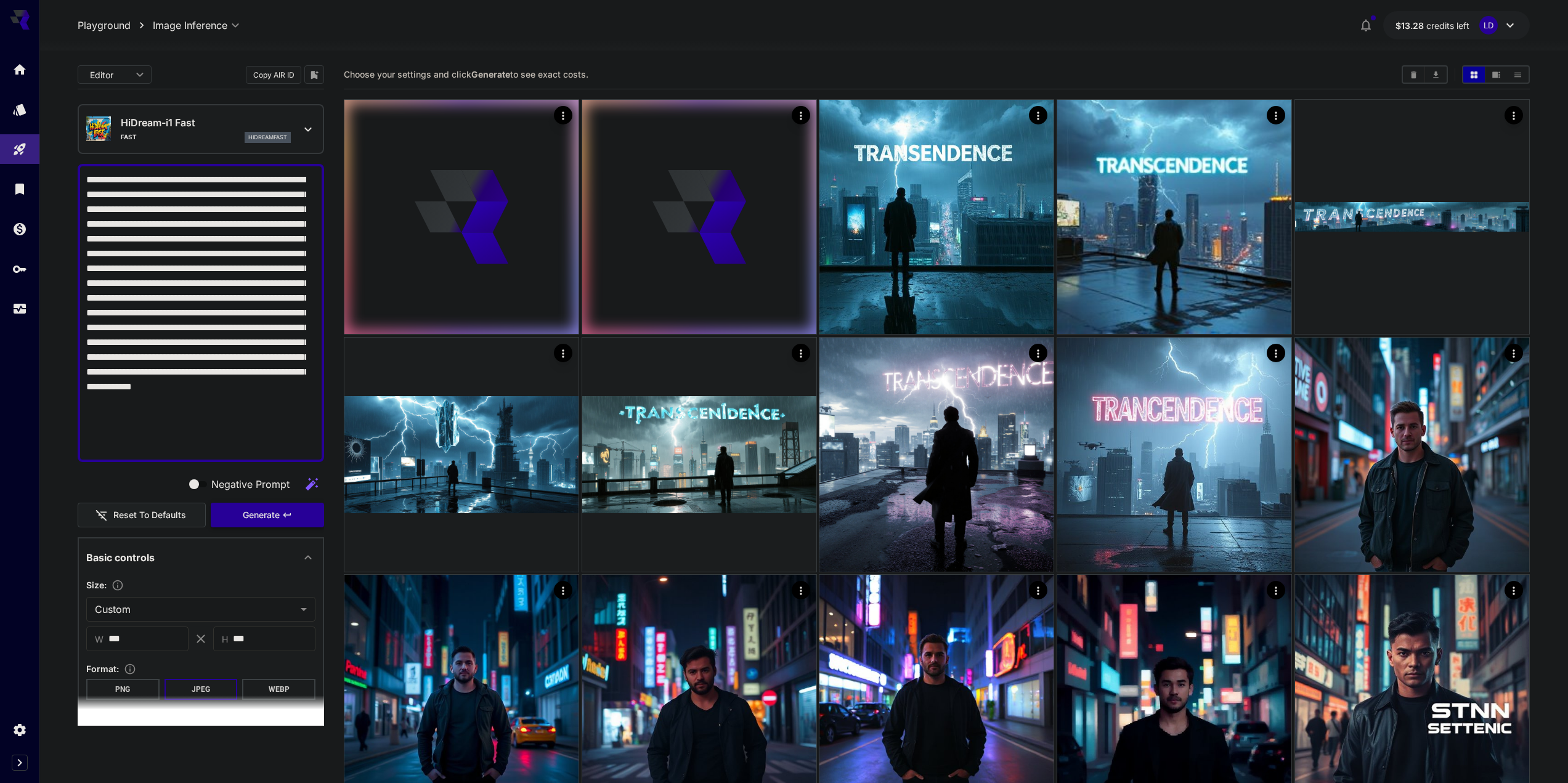
click at [268, 509] on span "Generate" at bounding box center [261, 515] width 37 height 15
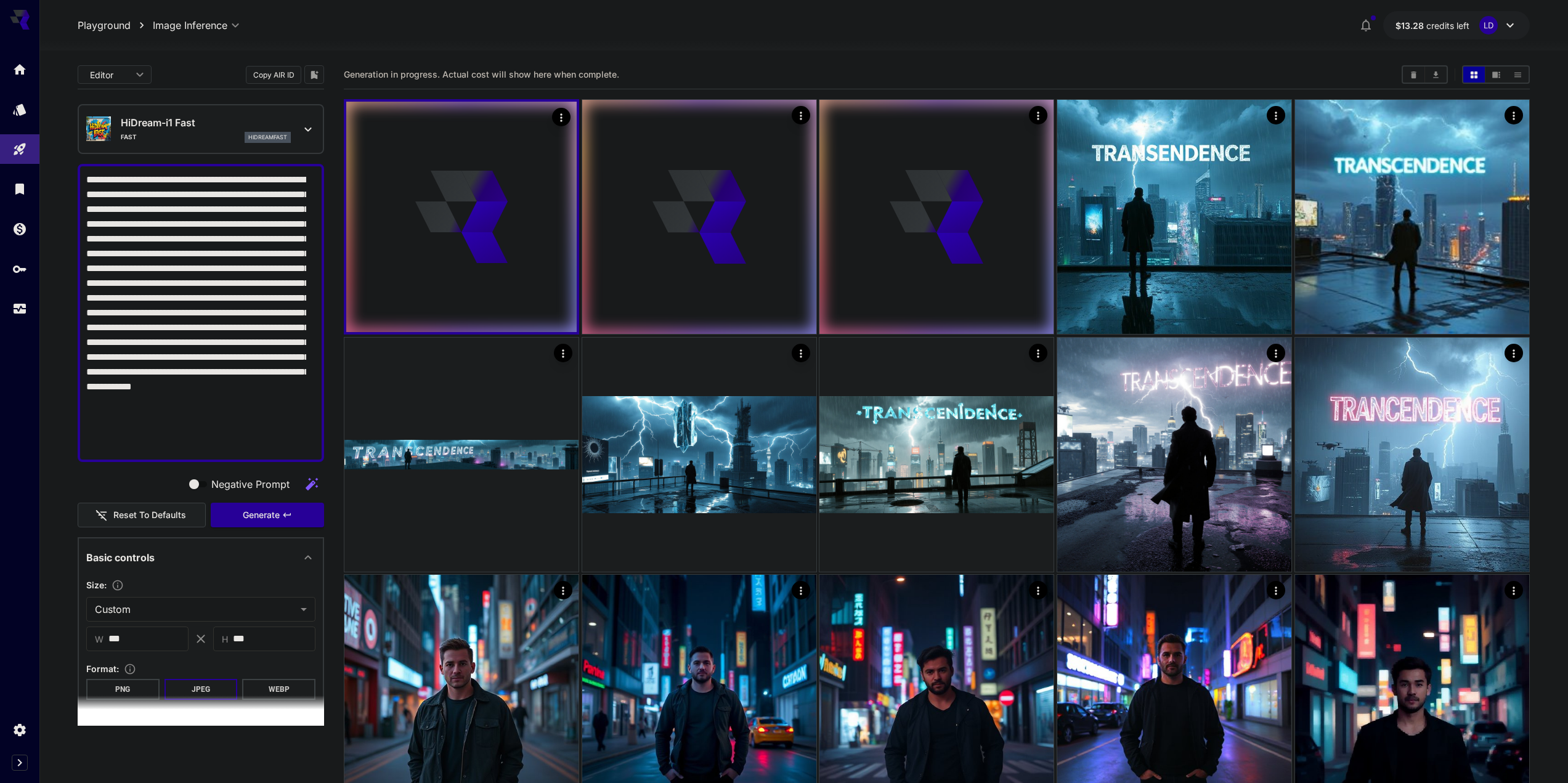
click at [183, 111] on div "HiDream-i1 Fast Fast hidreamfast" at bounding box center [200, 128] width 230 height 37
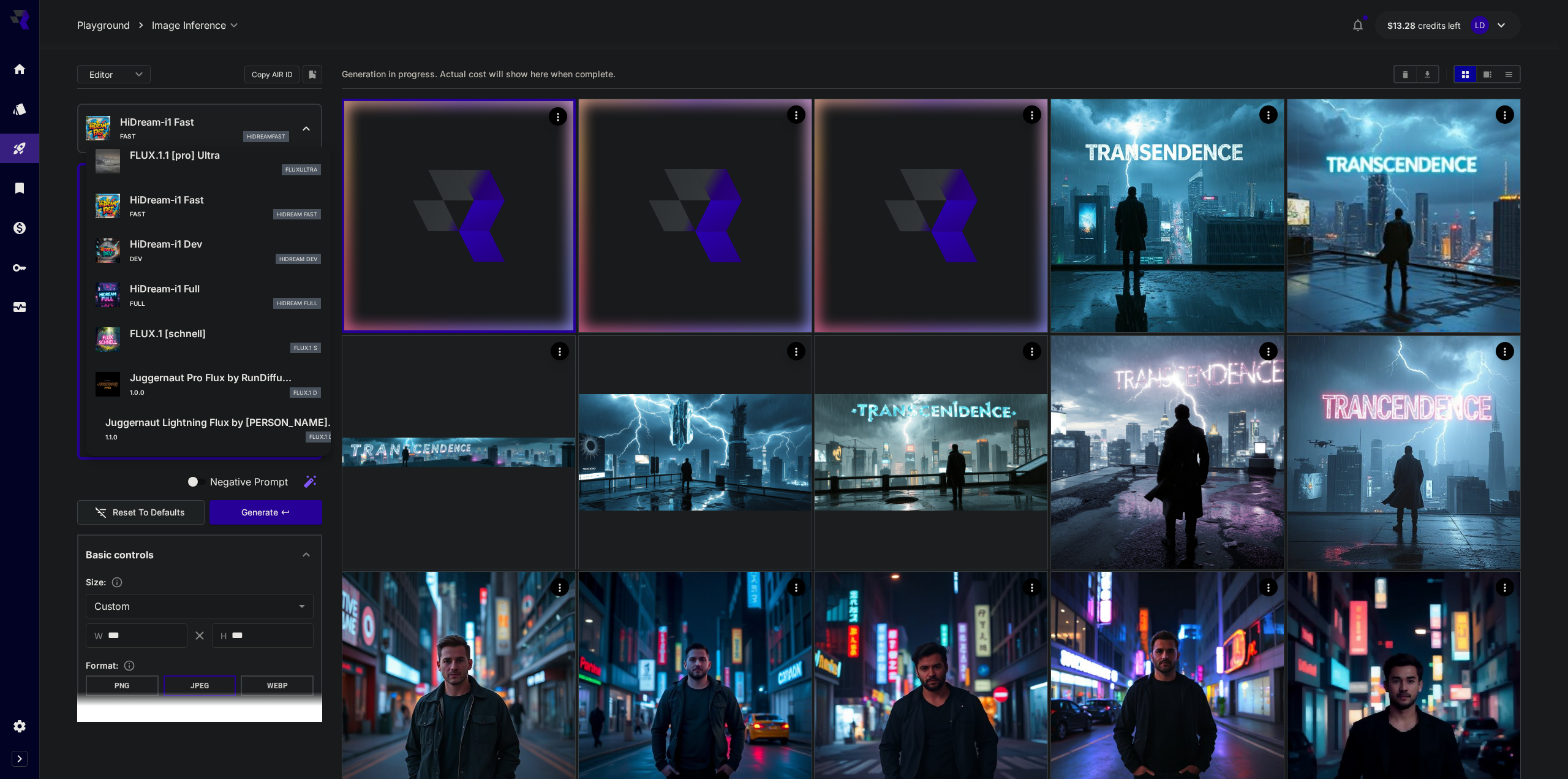
scroll to position [743, 0]
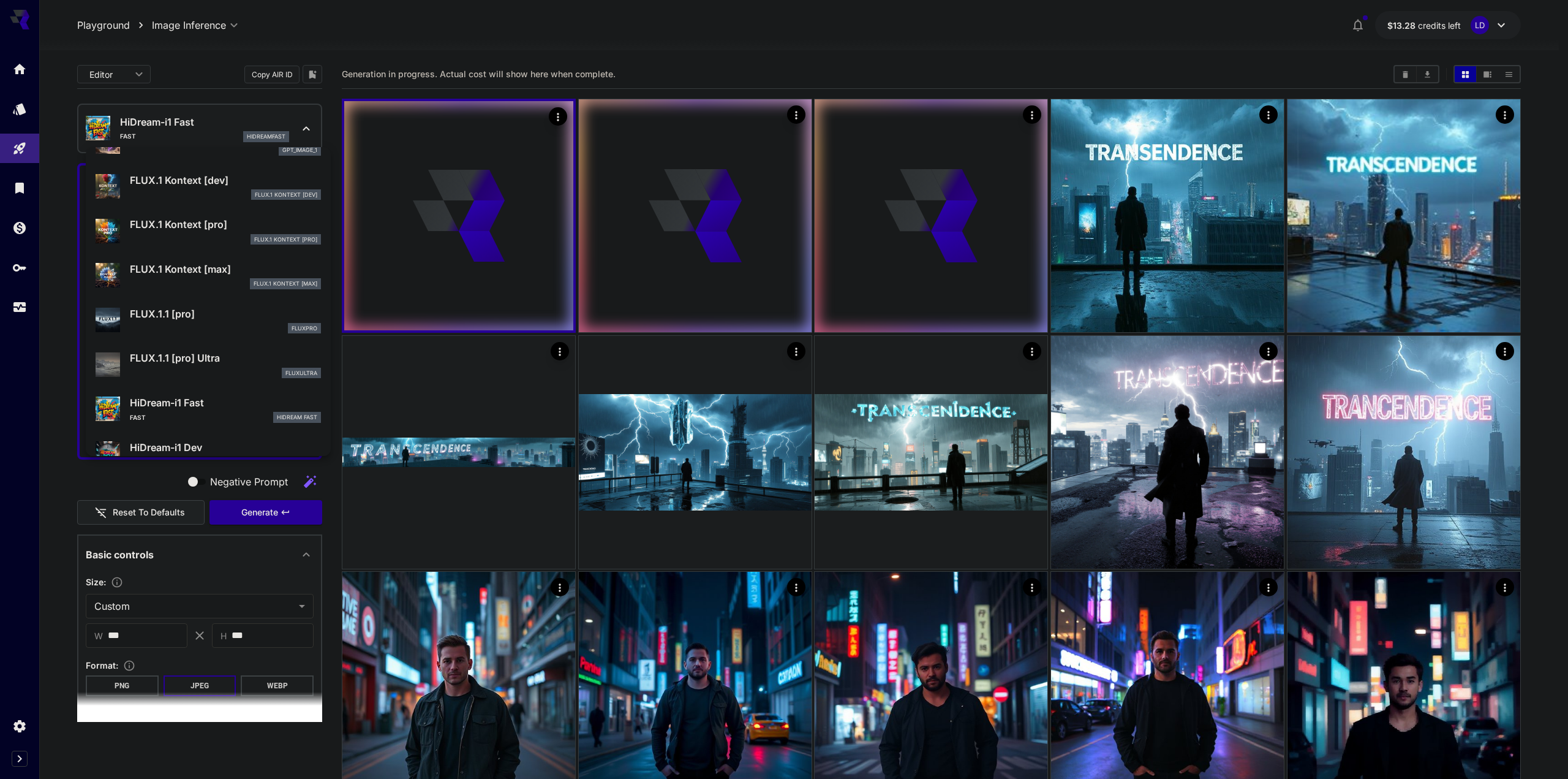
click at [250, 370] on div "fluxultra" at bounding box center [226, 373] width 191 height 11
type input "**********"
type input "****"
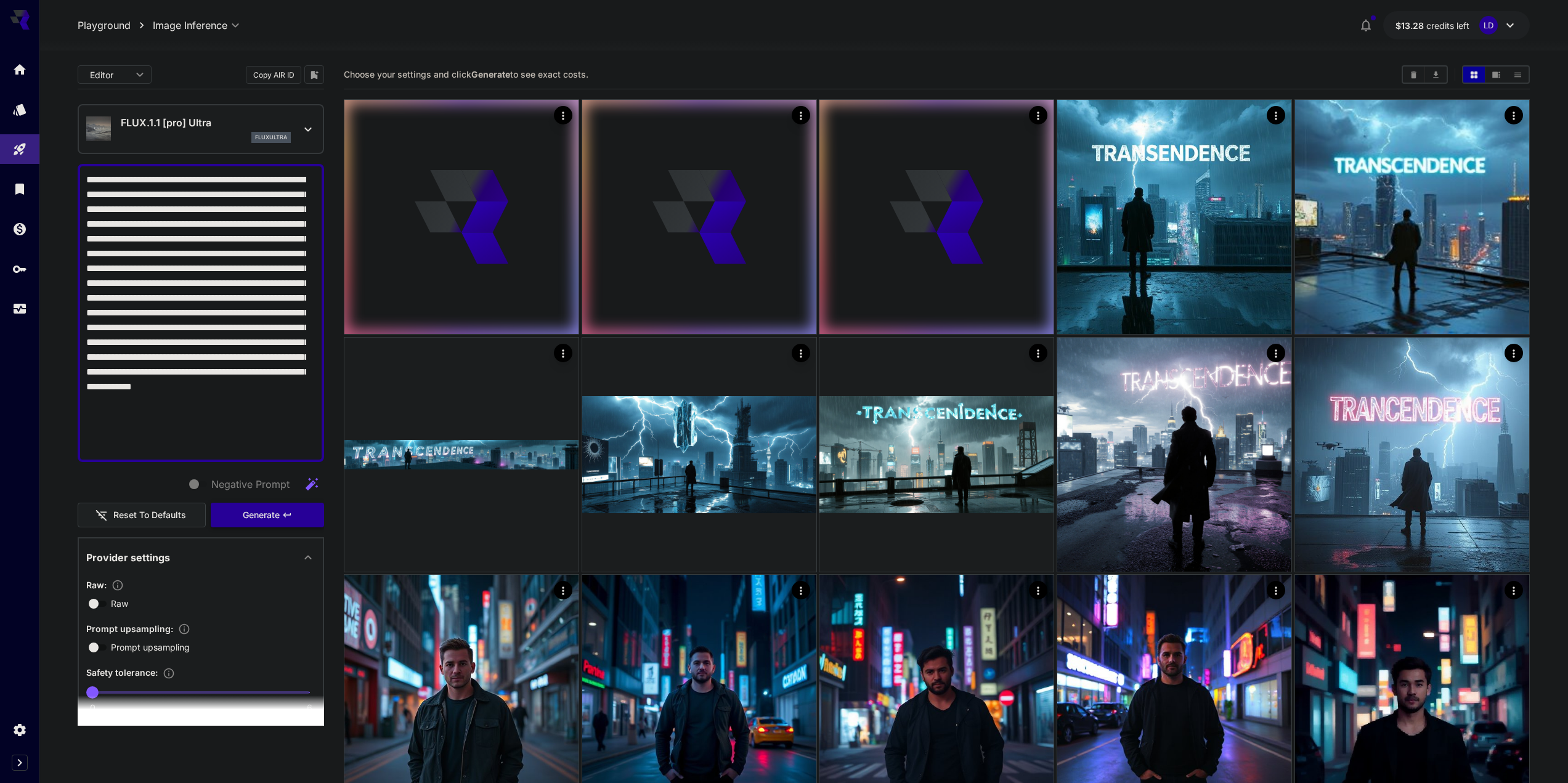
click at [243, 512] on span "Generate" at bounding box center [261, 515] width 37 height 15
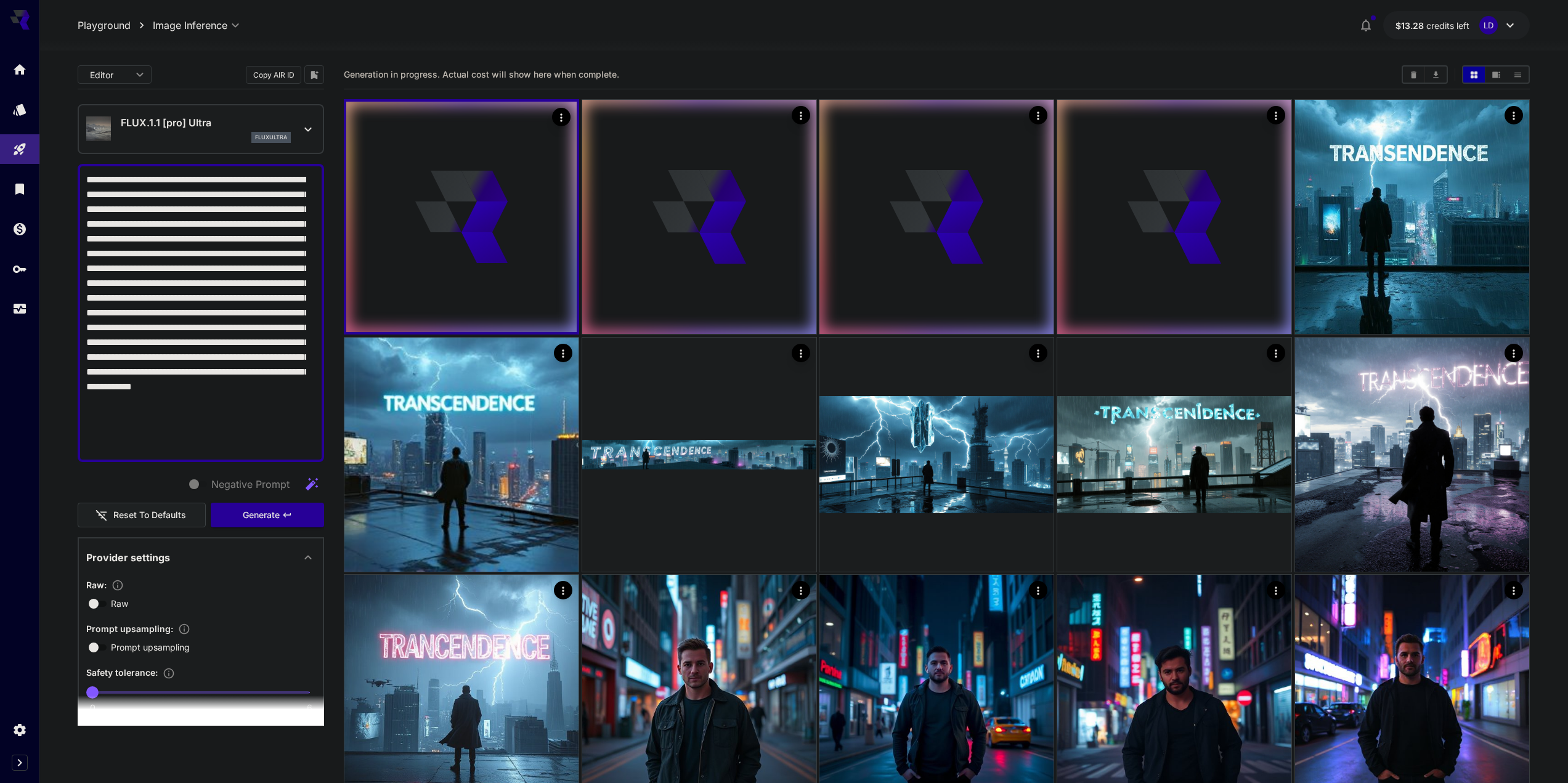
click at [211, 125] on p "FLUX.1.1 [pro] Ultra" at bounding box center [205, 122] width 170 height 15
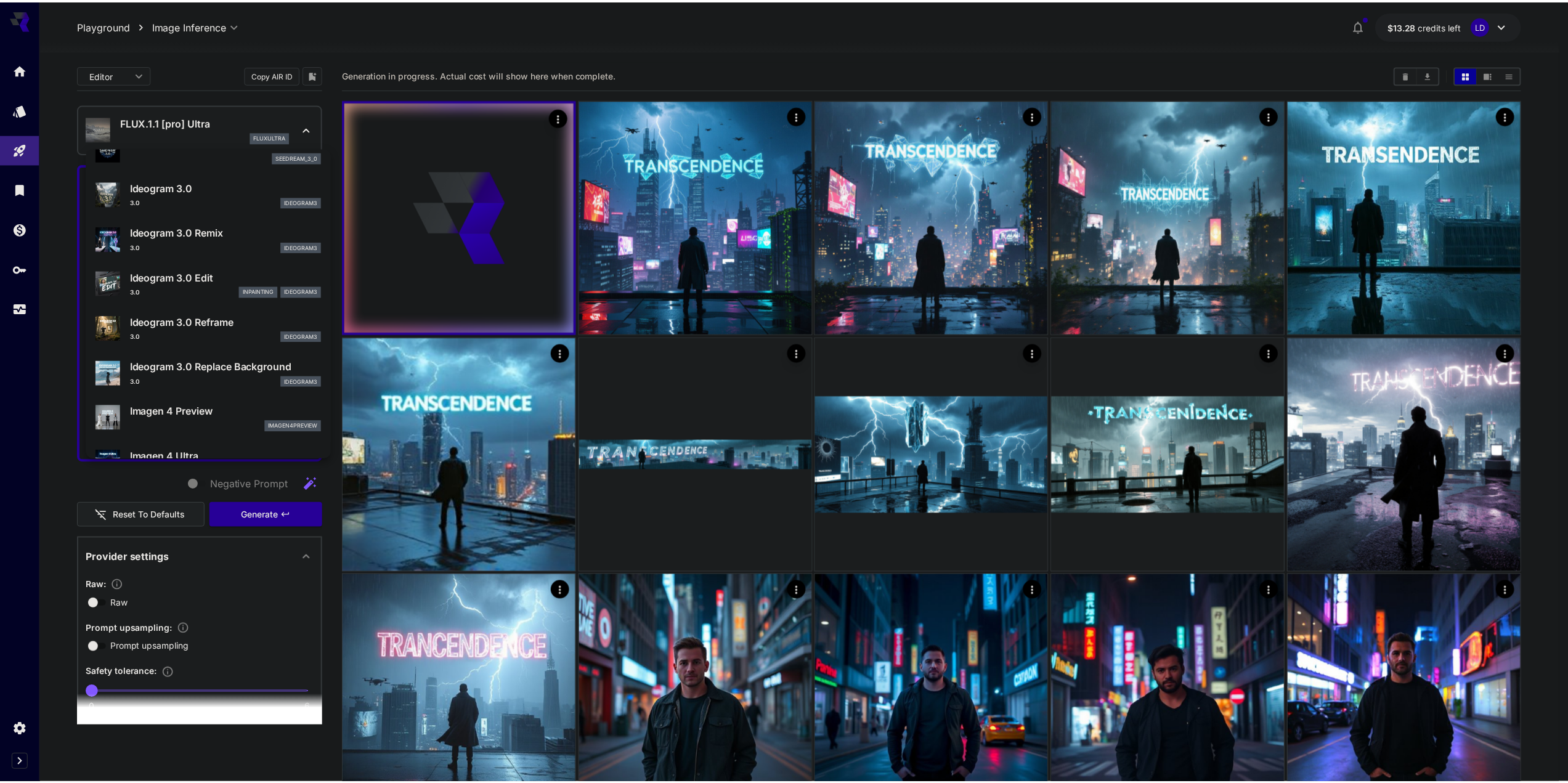
scroll to position [542, 0]
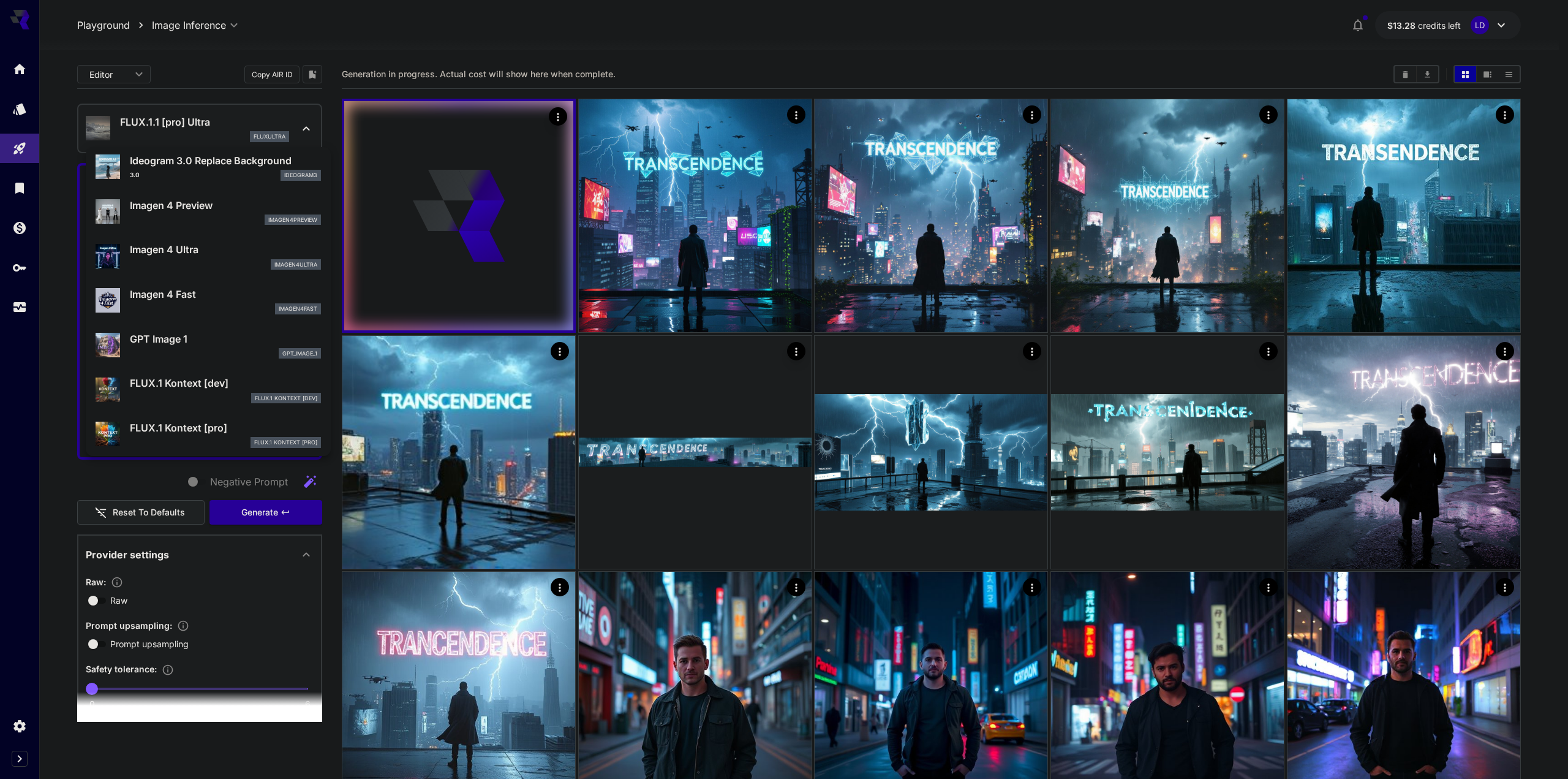
click at [209, 251] on p "Imagen 4 Ultra" at bounding box center [226, 249] width 191 height 14
type input "**********"
type input "****"
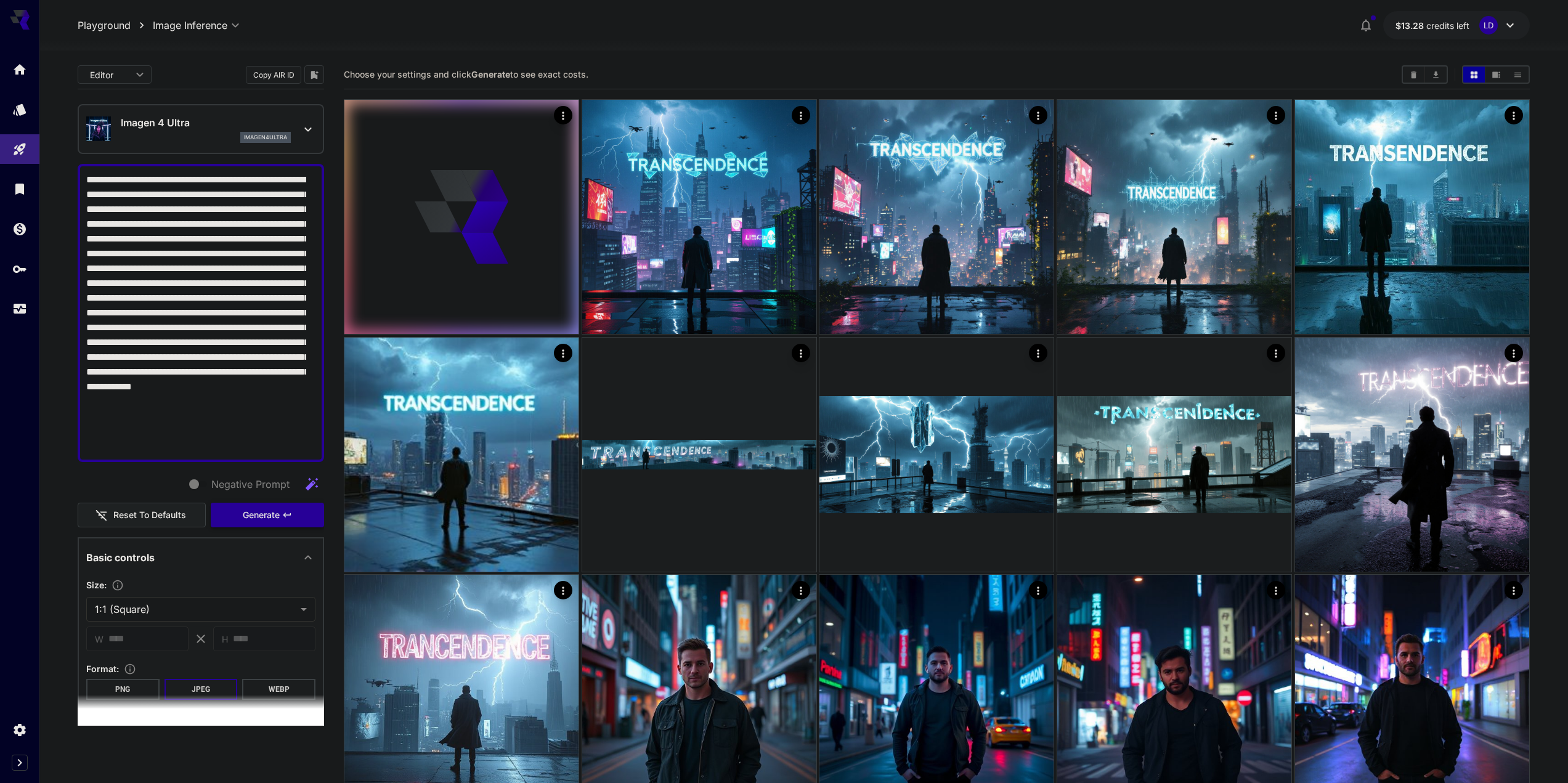
click at [286, 513] on button "Generate" at bounding box center [267, 515] width 113 height 25
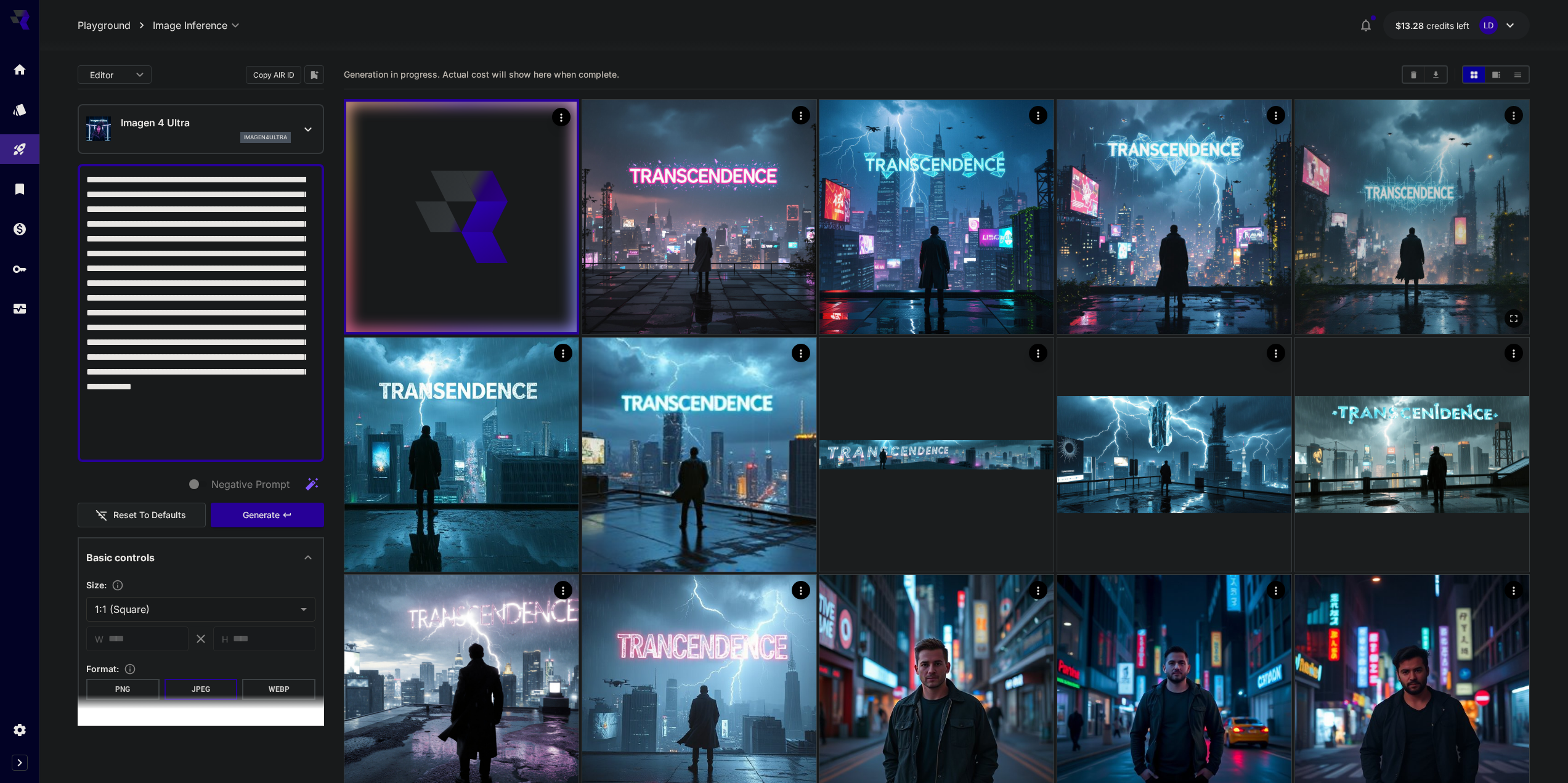
click at [876, 198] on img at bounding box center [1412, 217] width 234 height 234
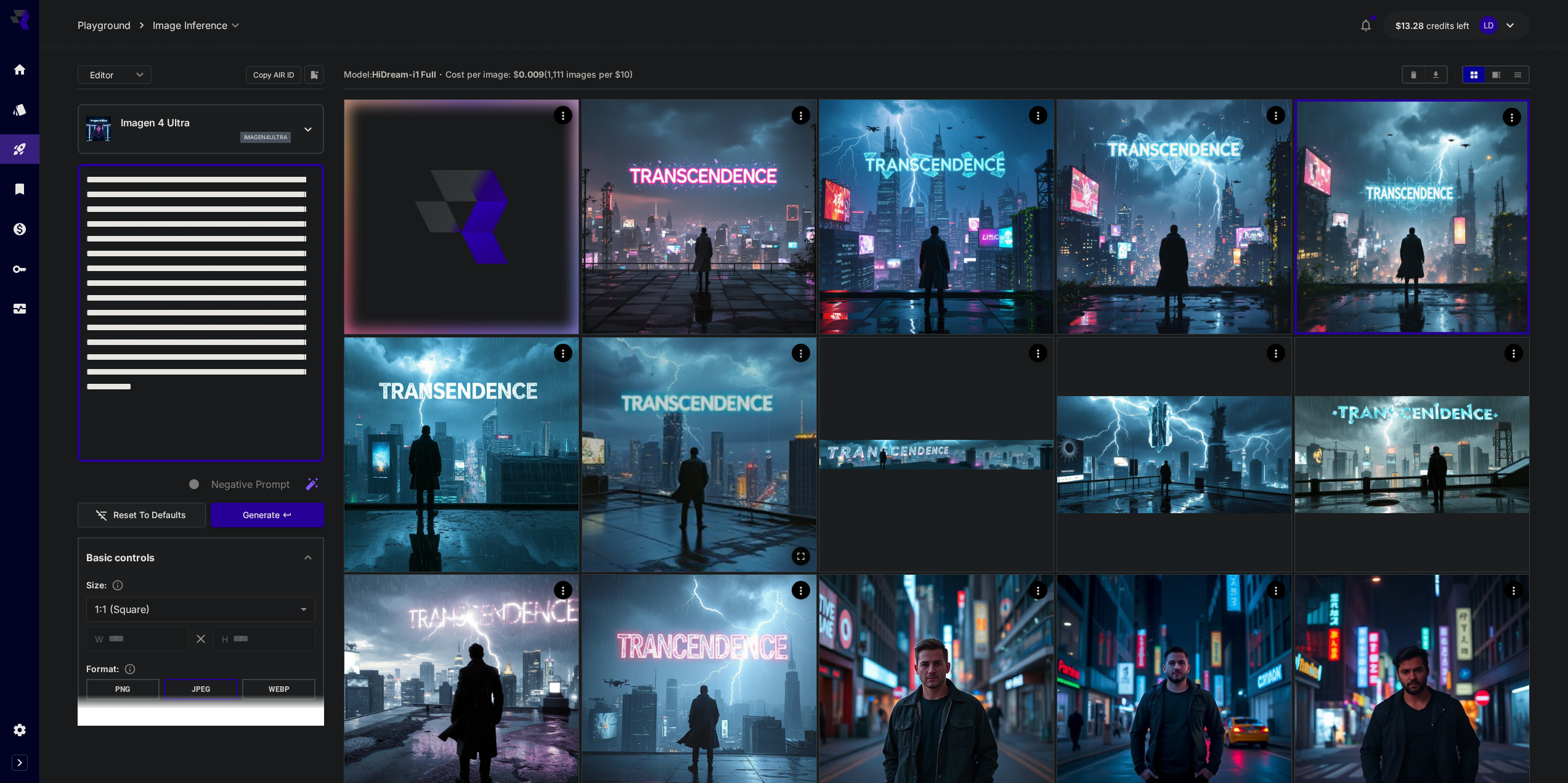
click at [687, 437] on img at bounding box center [699, 454] width 234 height 234
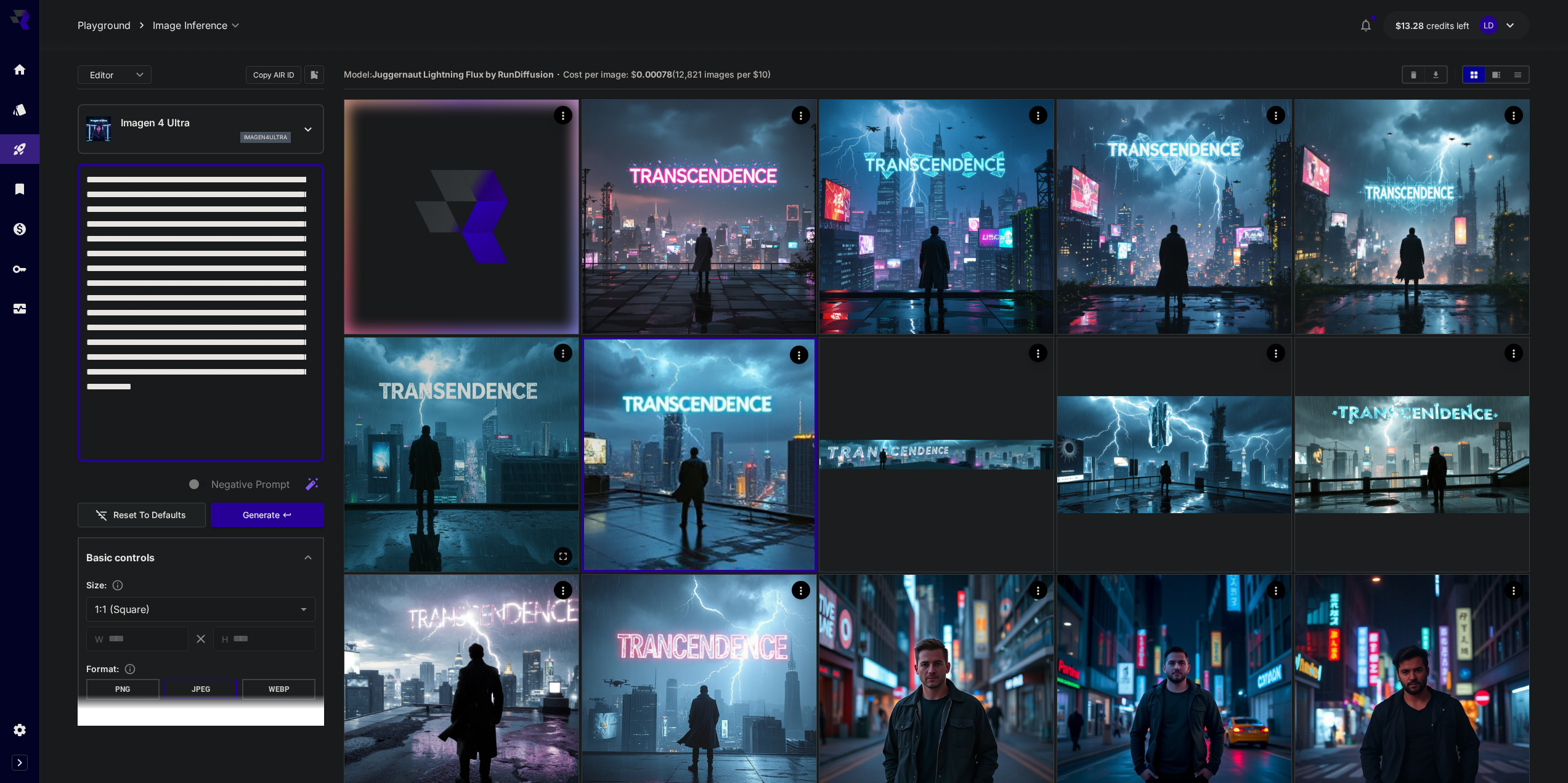
click at [536, 429] on img at bounding box center [462, 454] width 234 height 234
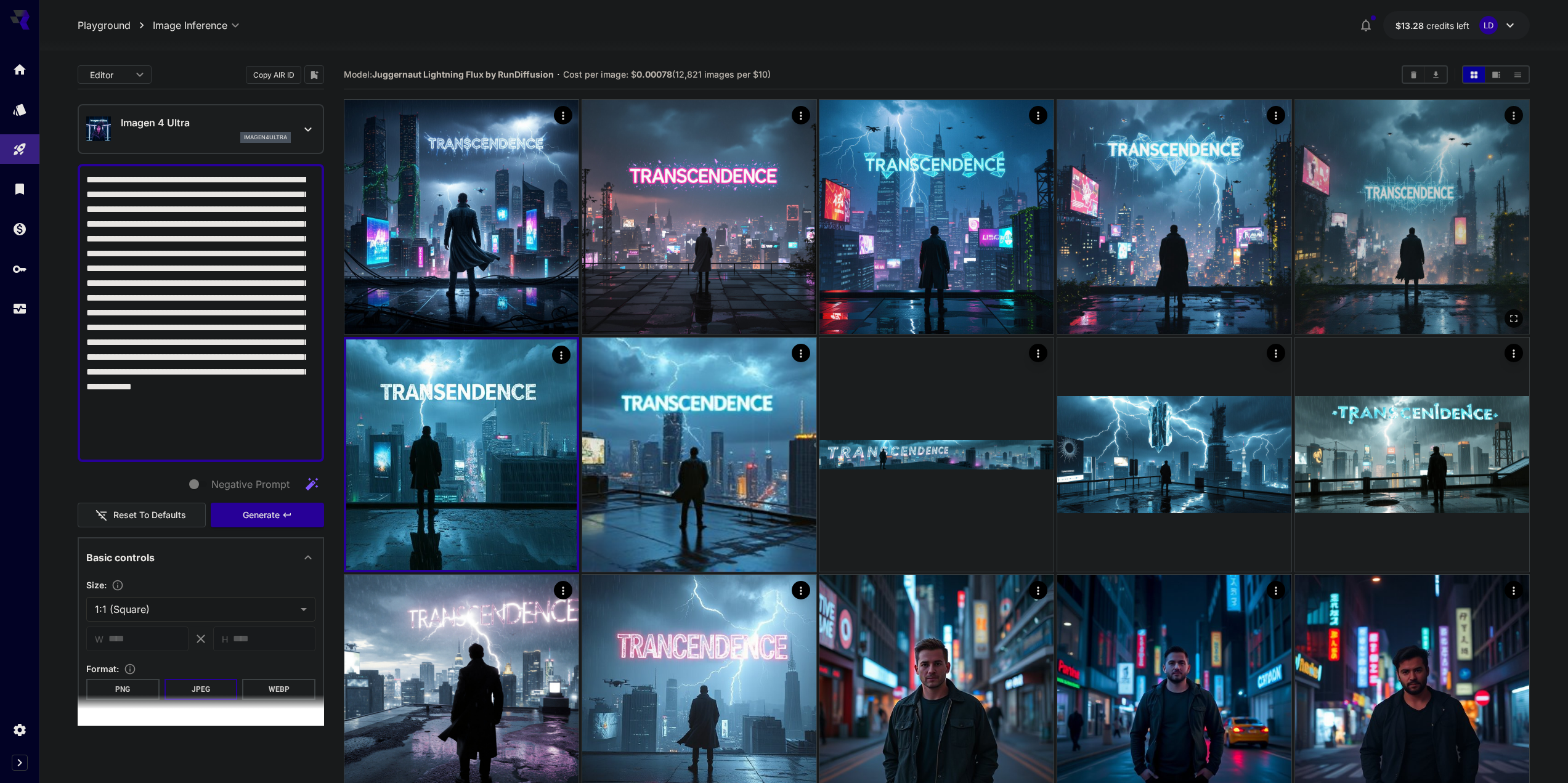
click at [876, 253] on img at bounding box center [1412, 217] width 234 height 234
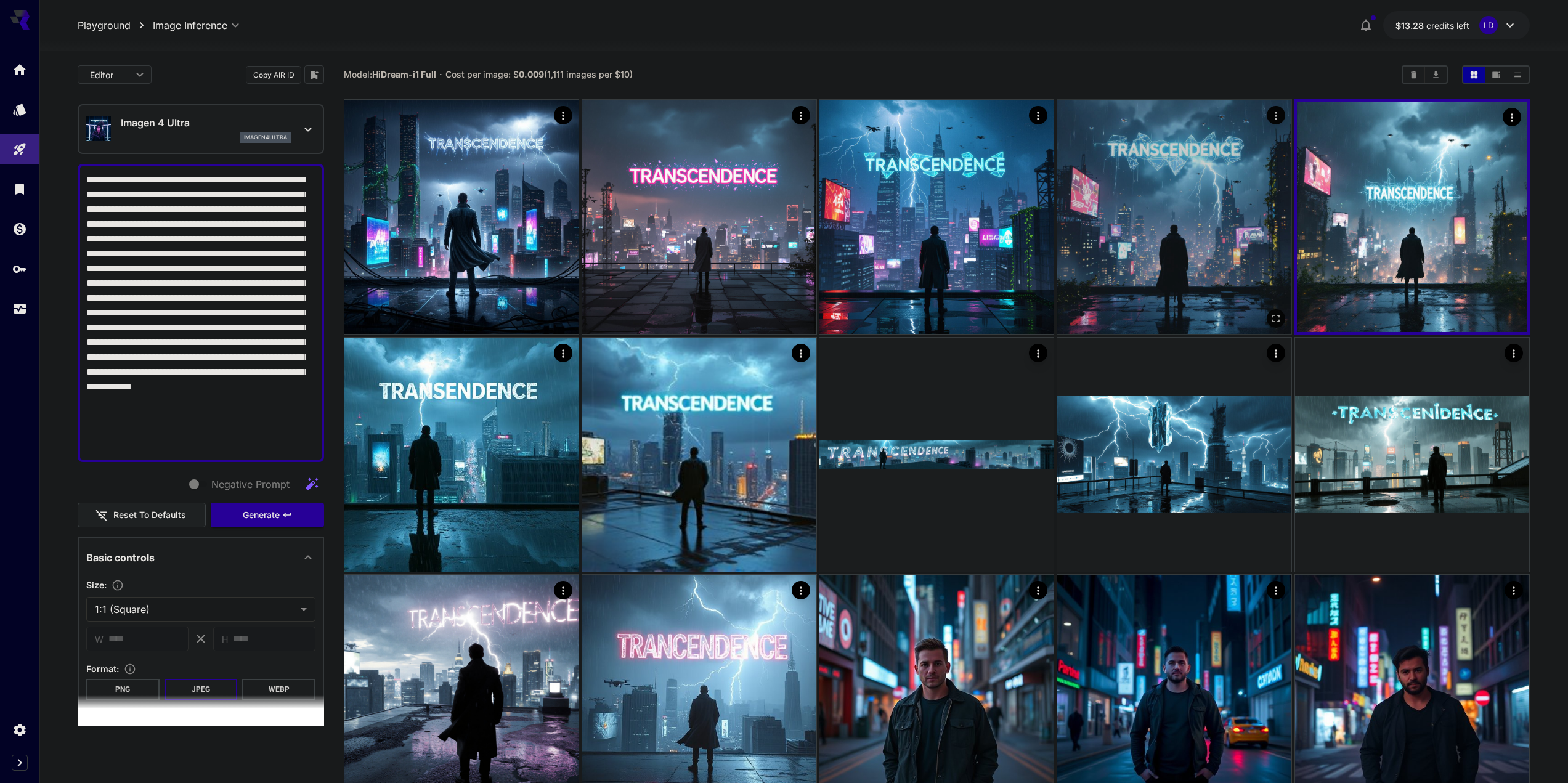
click at [876, 246] on img at bounding box center [1174, 217] width 234 height 234
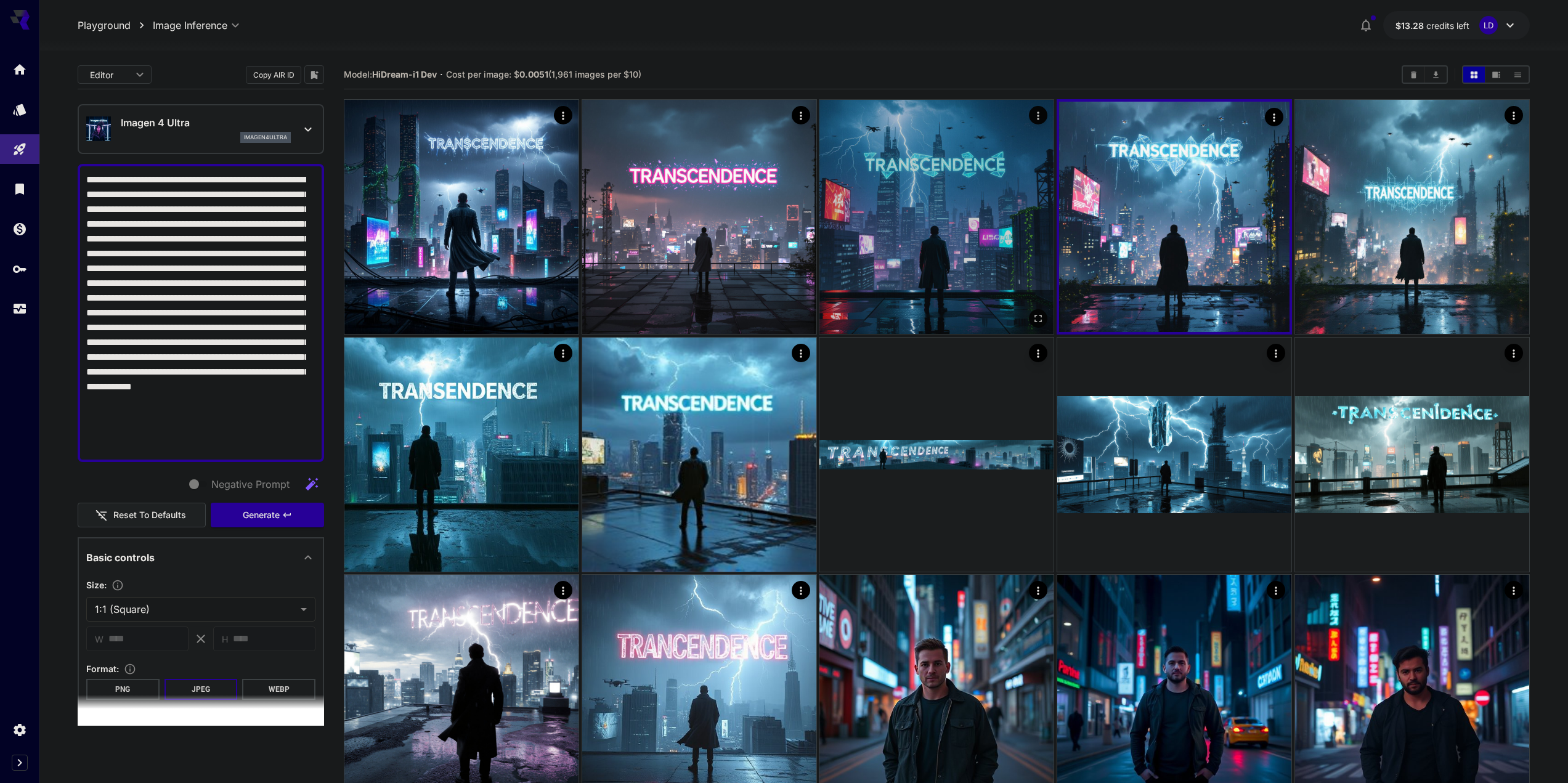
click at [876, 226] on img at bounding box center [936, 217] width 234 height 234
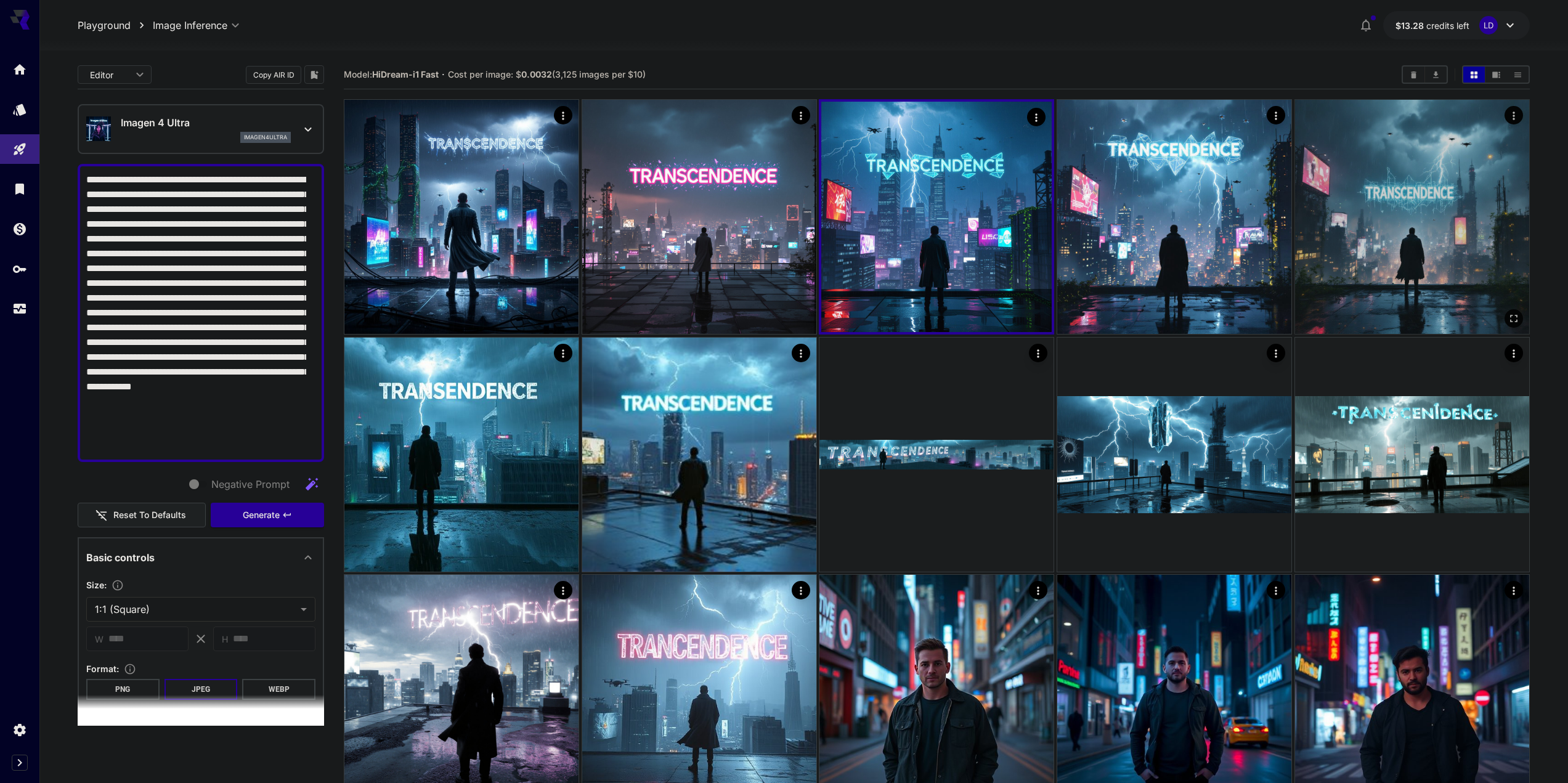
click at [876, 207] on img at bounding box center [1412, 217] width 234 height 234
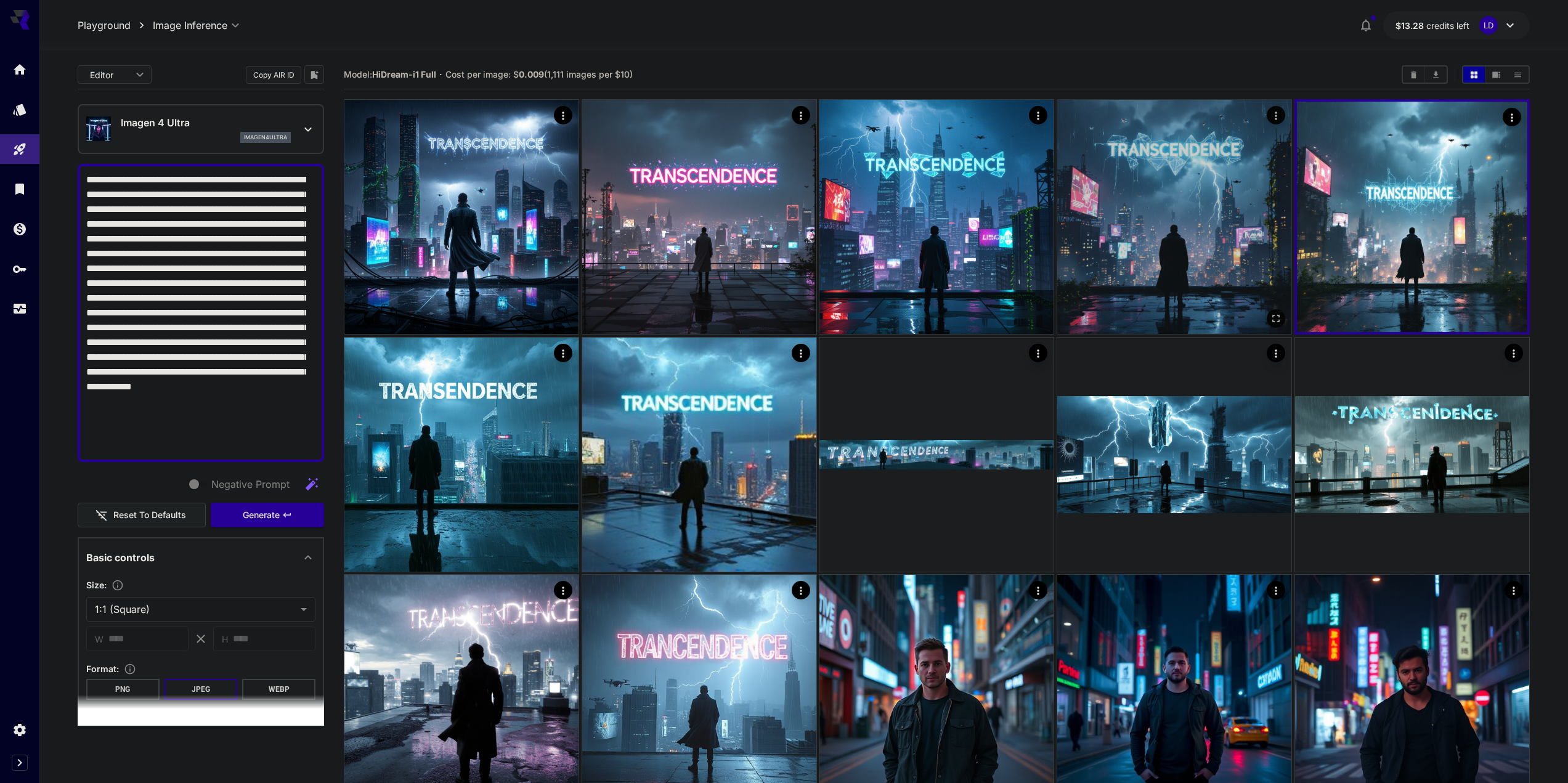
click at [876, 210] on img at bounding box center [1174, 217] width 234 height 234
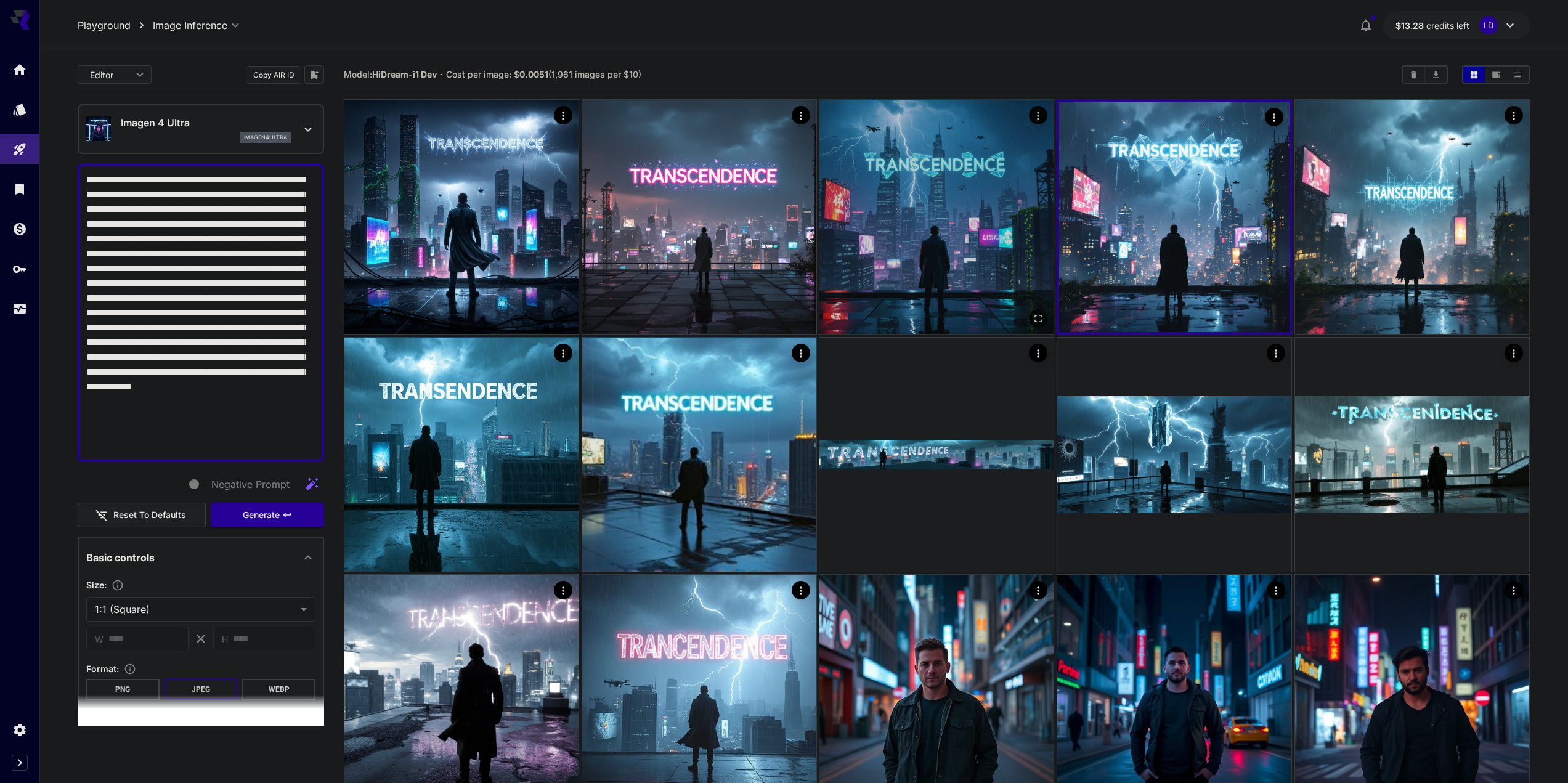
click at [876, 209] on img at bounding box center [936, 217] width 234 height 234
click at [828, 201] on img at bounding box center [936, 217] width 230 height 230
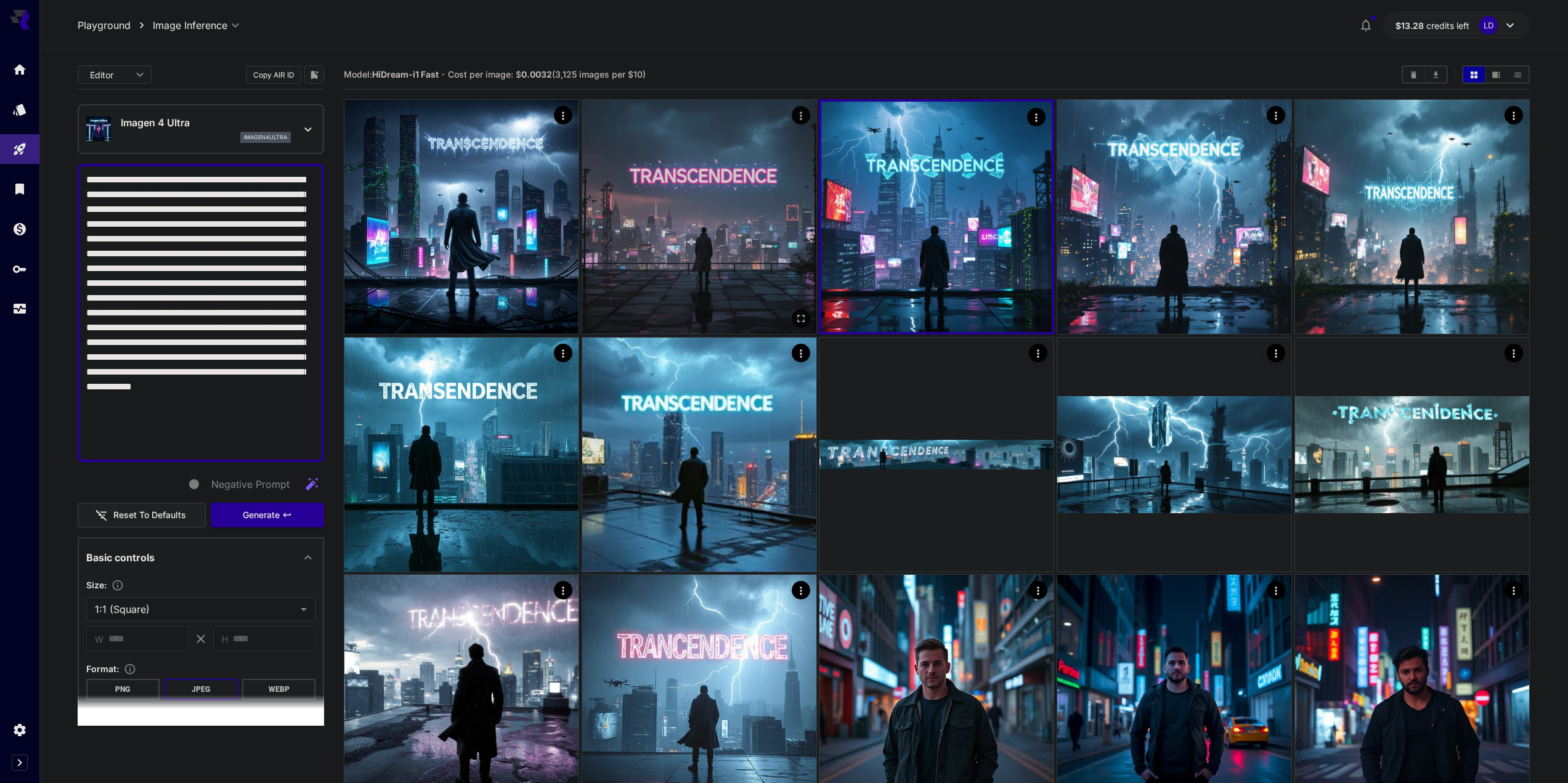
click at [664, 191] on img at bounding box center [699, 217] width 234 height 234
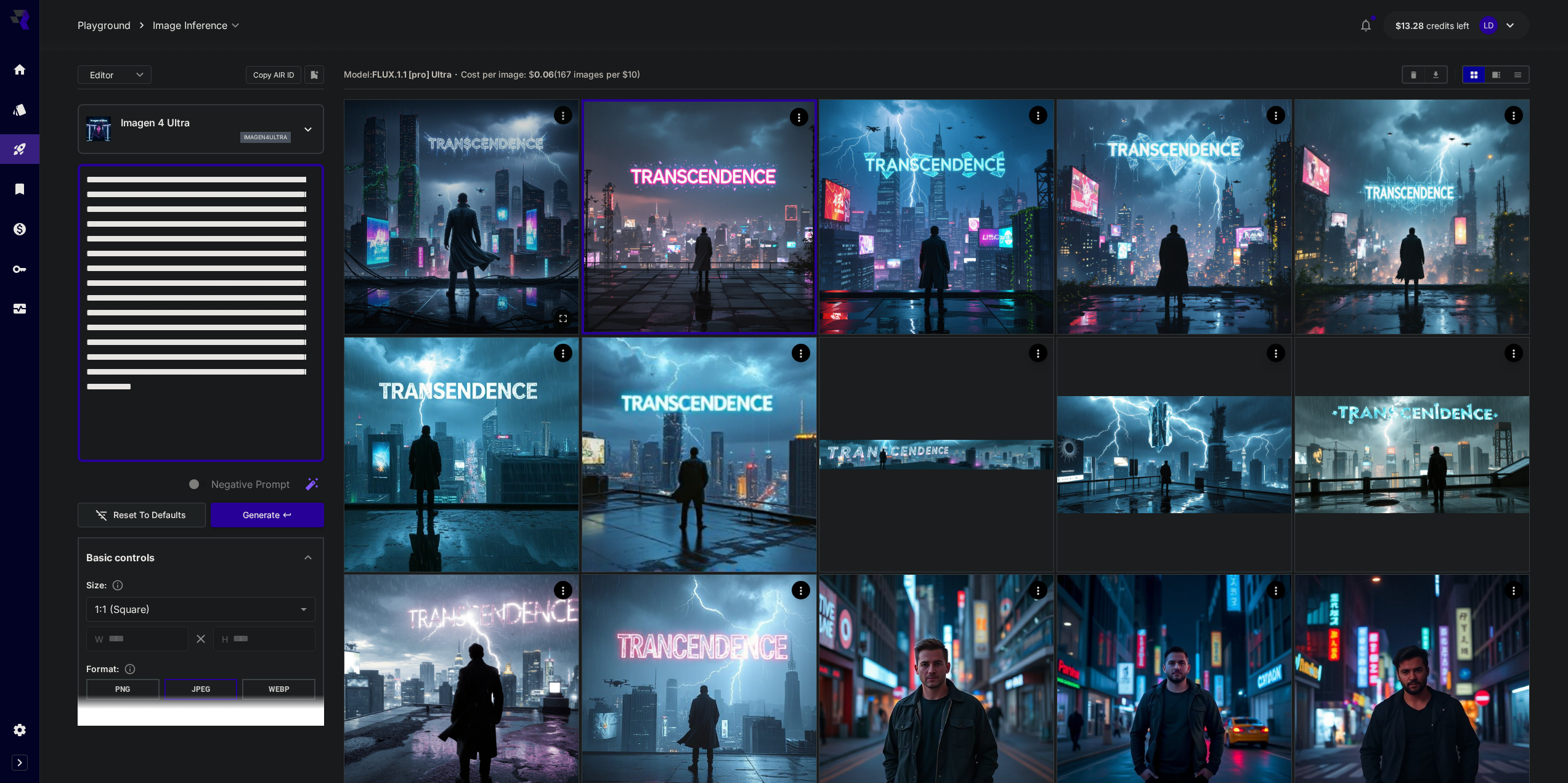
click at [559, 181] on img at bounding box center [462, 217] width 234 height 234
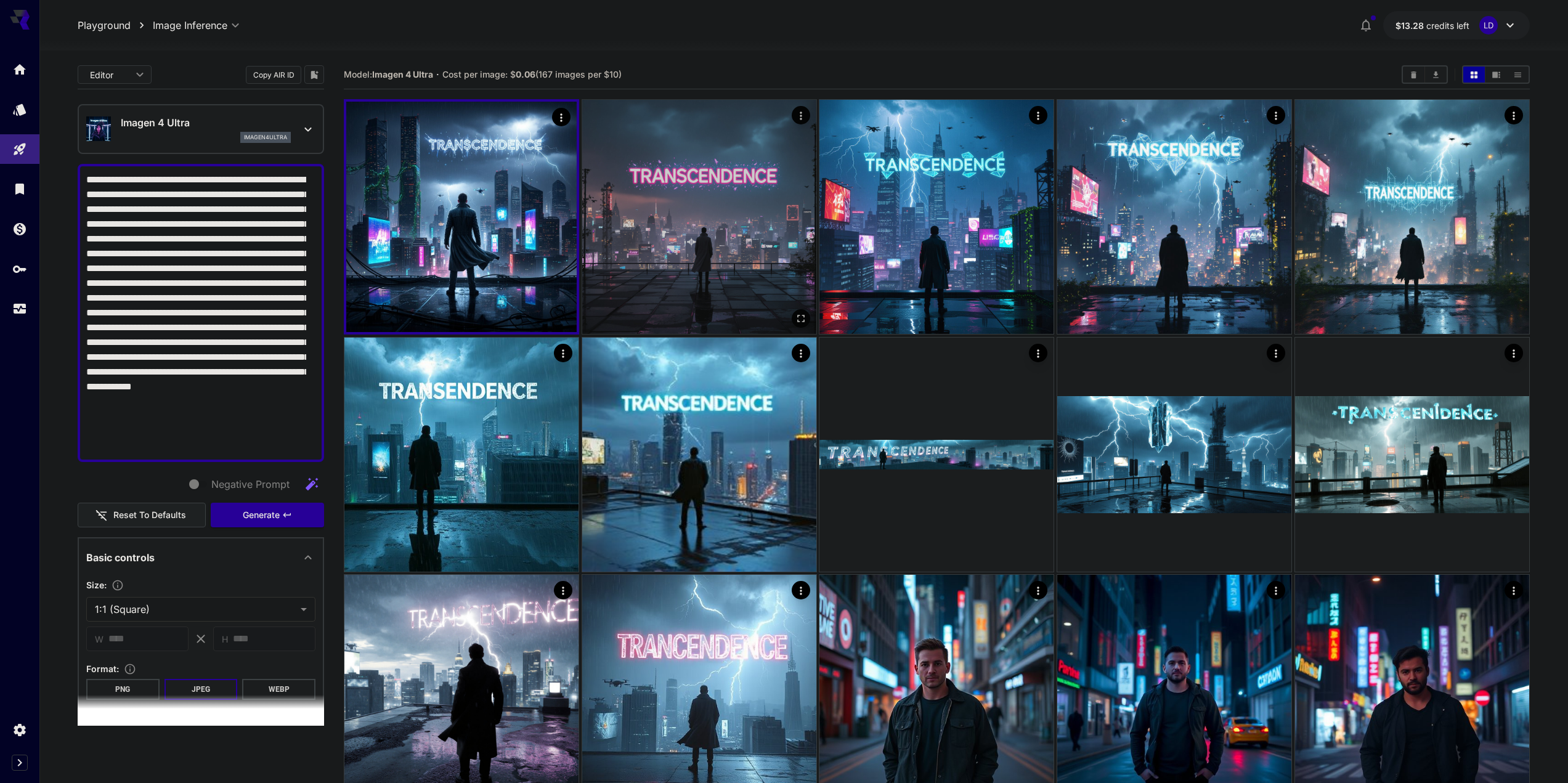
click at [676, 207] on img at bounding box center [699, 217] width 234 height 234
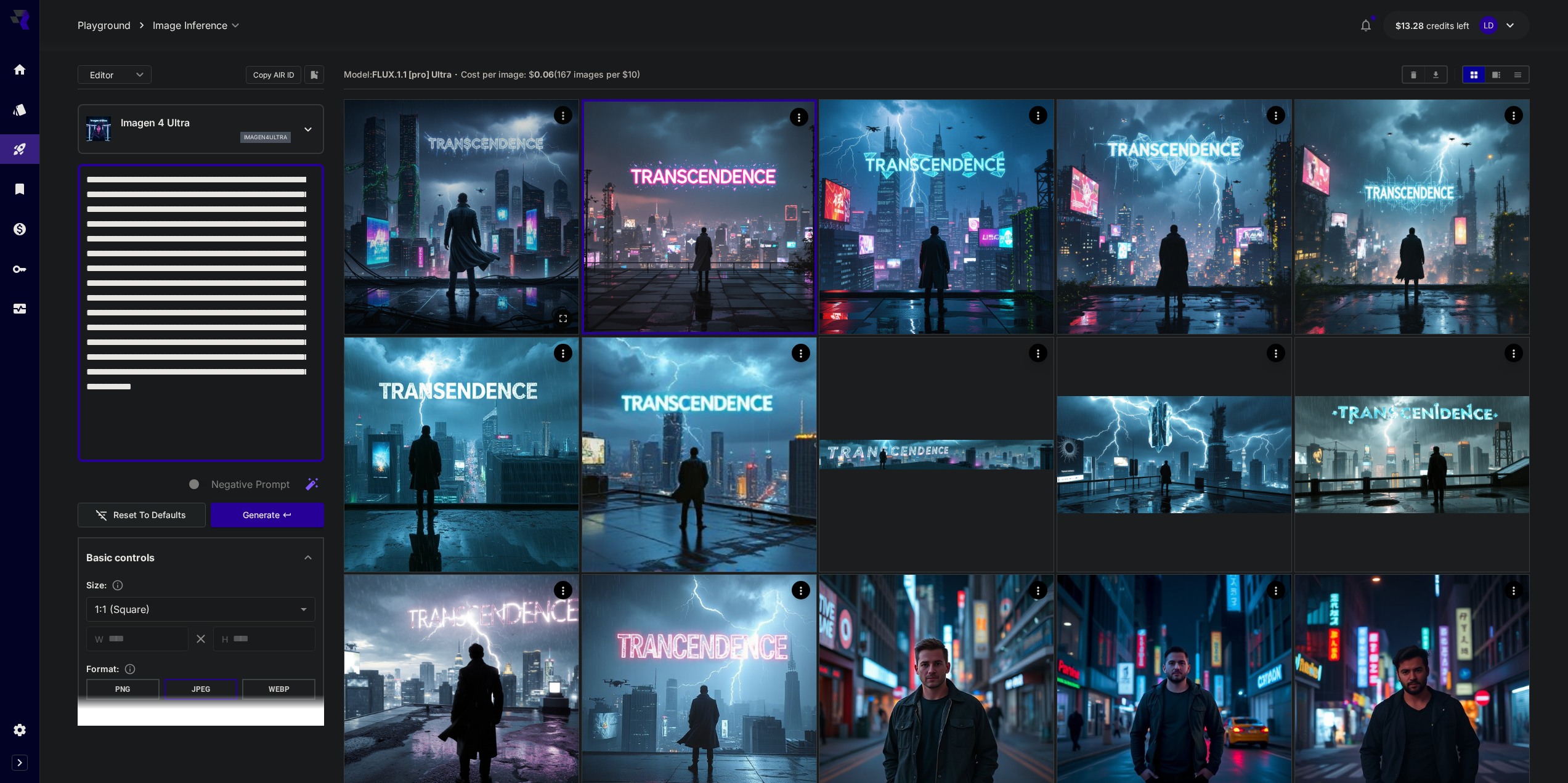
click at [552, 222] on img at bounding box center [462, 217] width 234 height 234
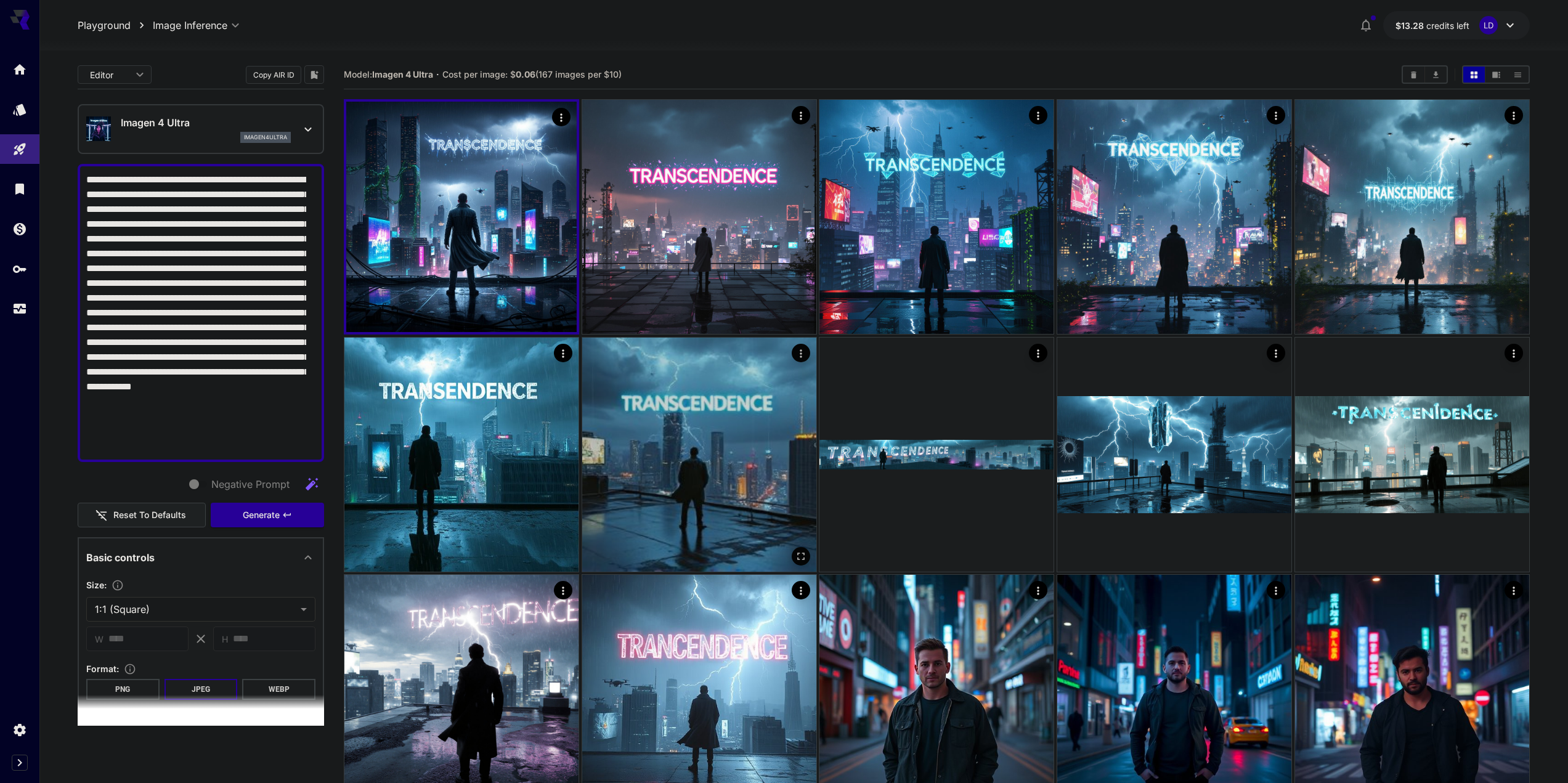
click at [680, 458] on img at bounding box center [699, 454] width 234 height 234
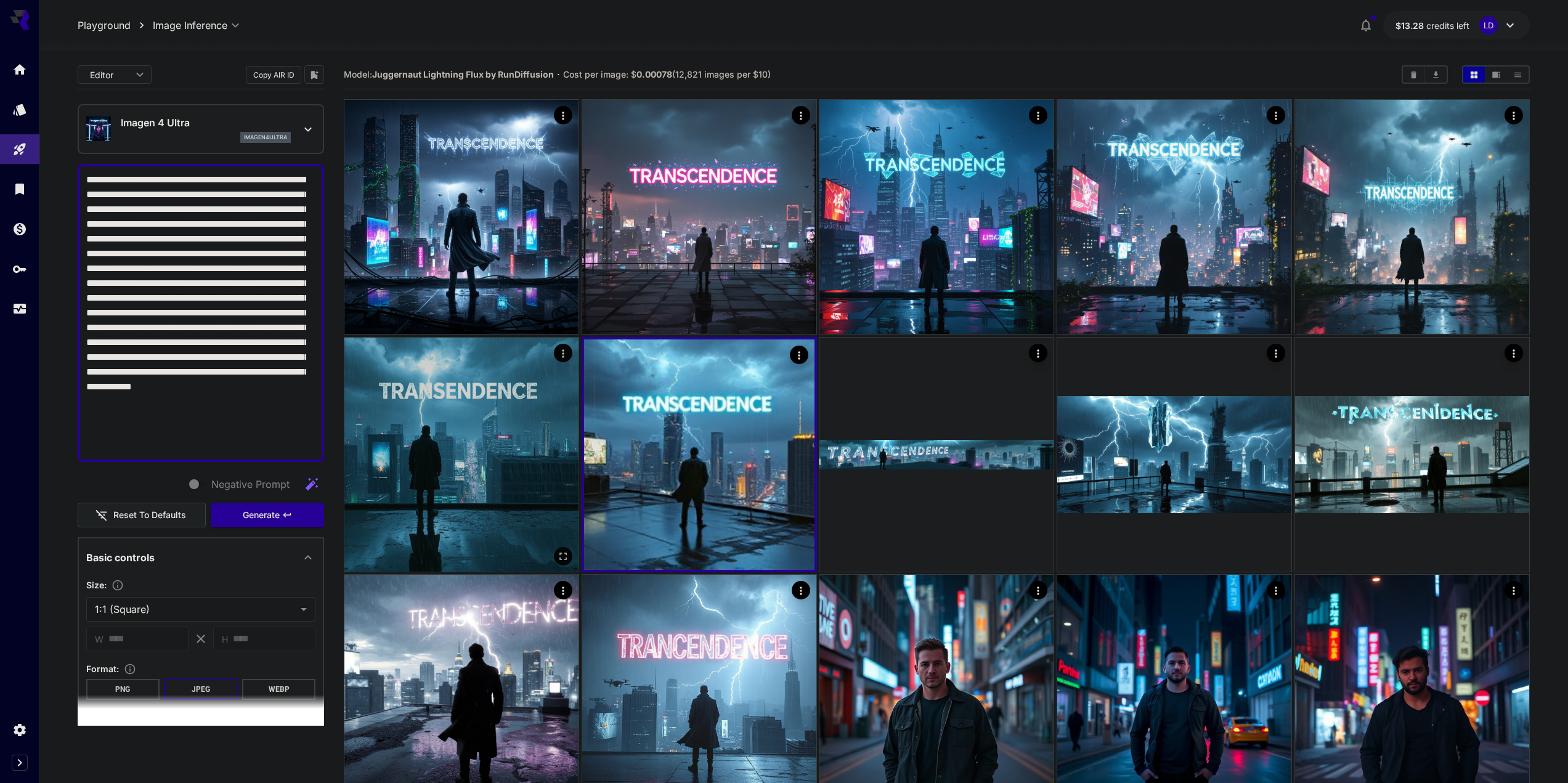
click at [489, 427] on img at bounding box center [462, 454] width 234 height 234
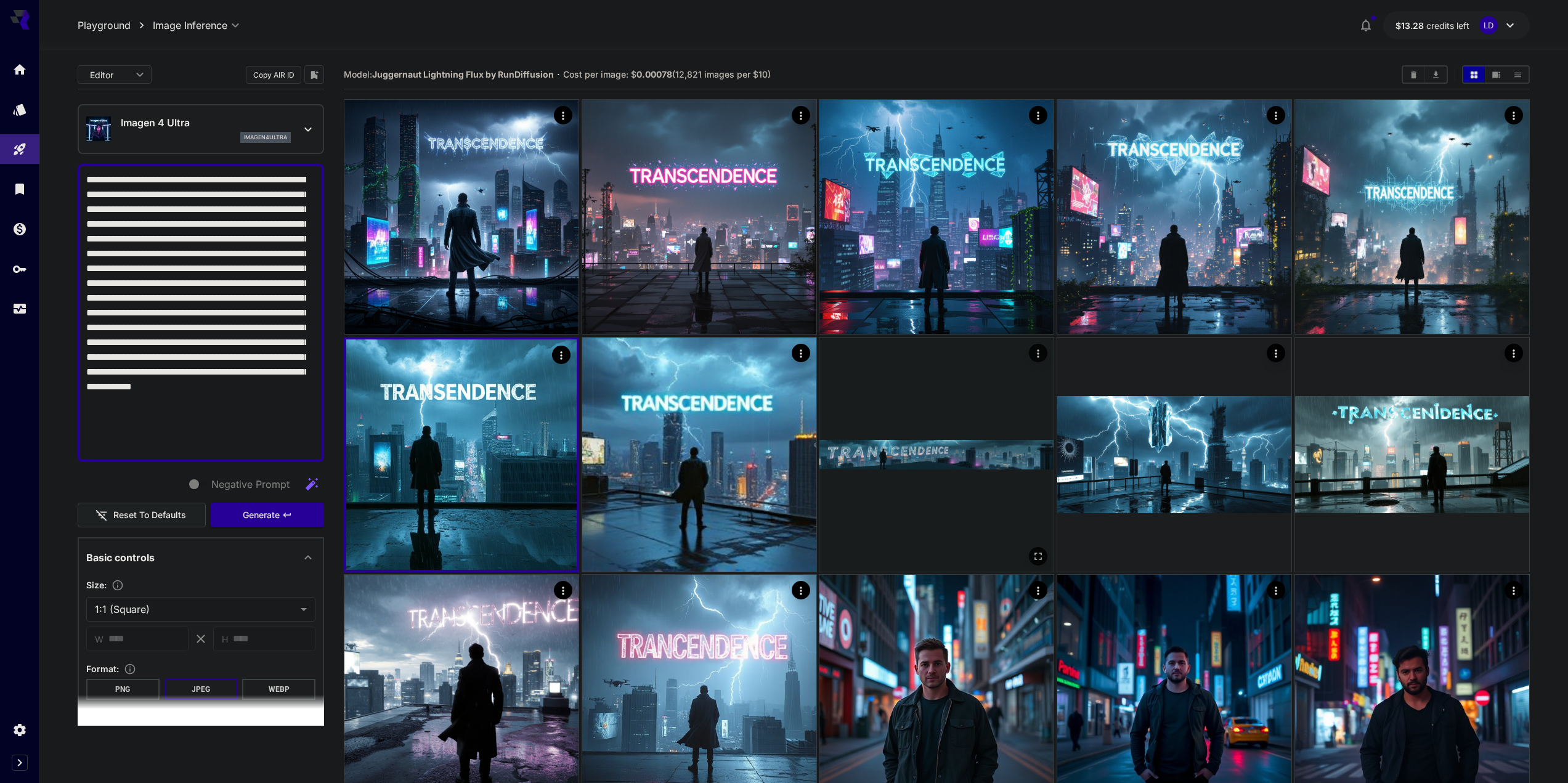
click at [876, 424] on img at bounding box center [936, 454] width 234 height 234
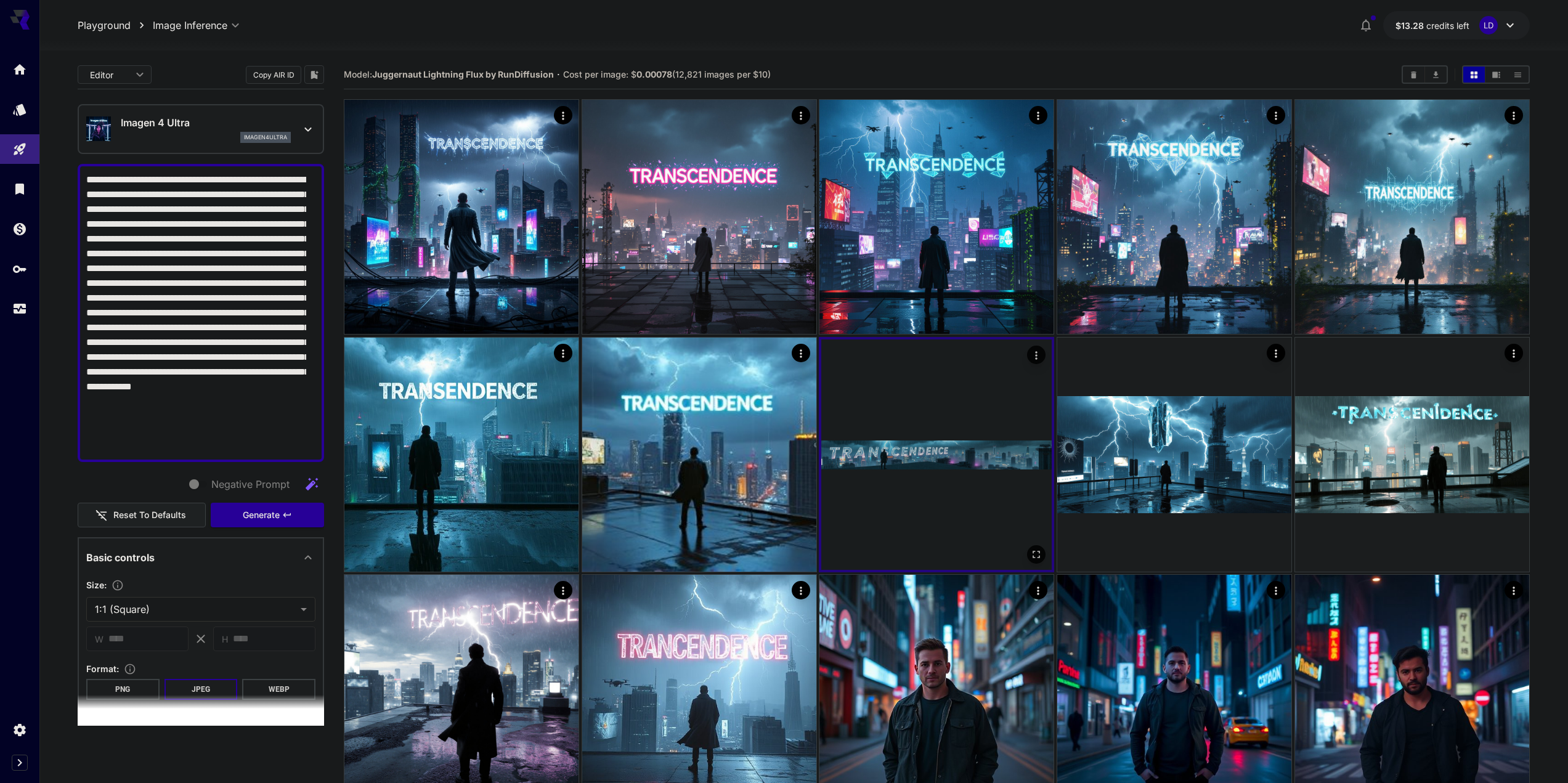
click at [876, 430] on img at bounding box center [936, 454] width 230 height 230
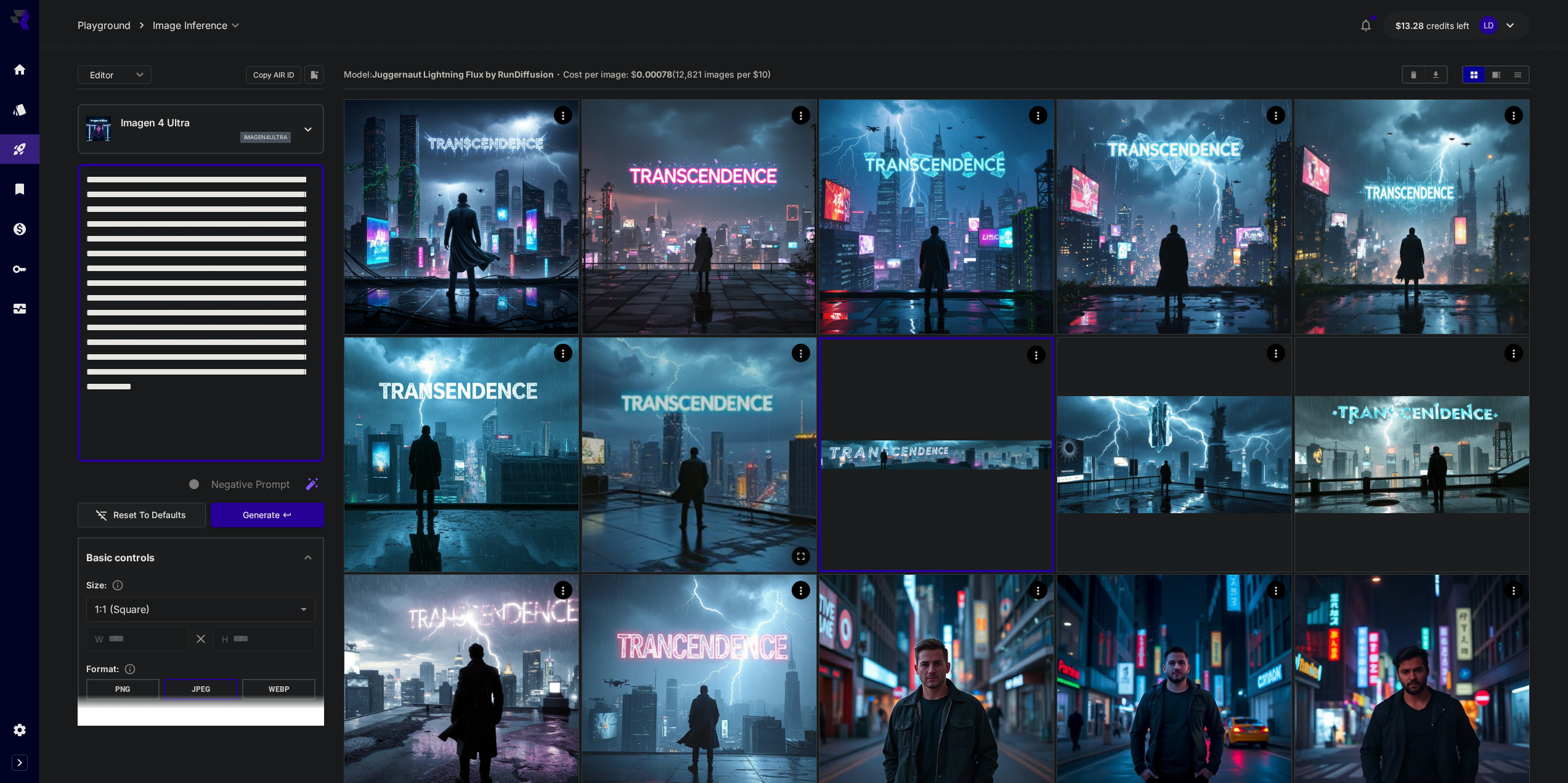
click at [665, 446] on img at bounding box center [699, 454] width 234 height 234
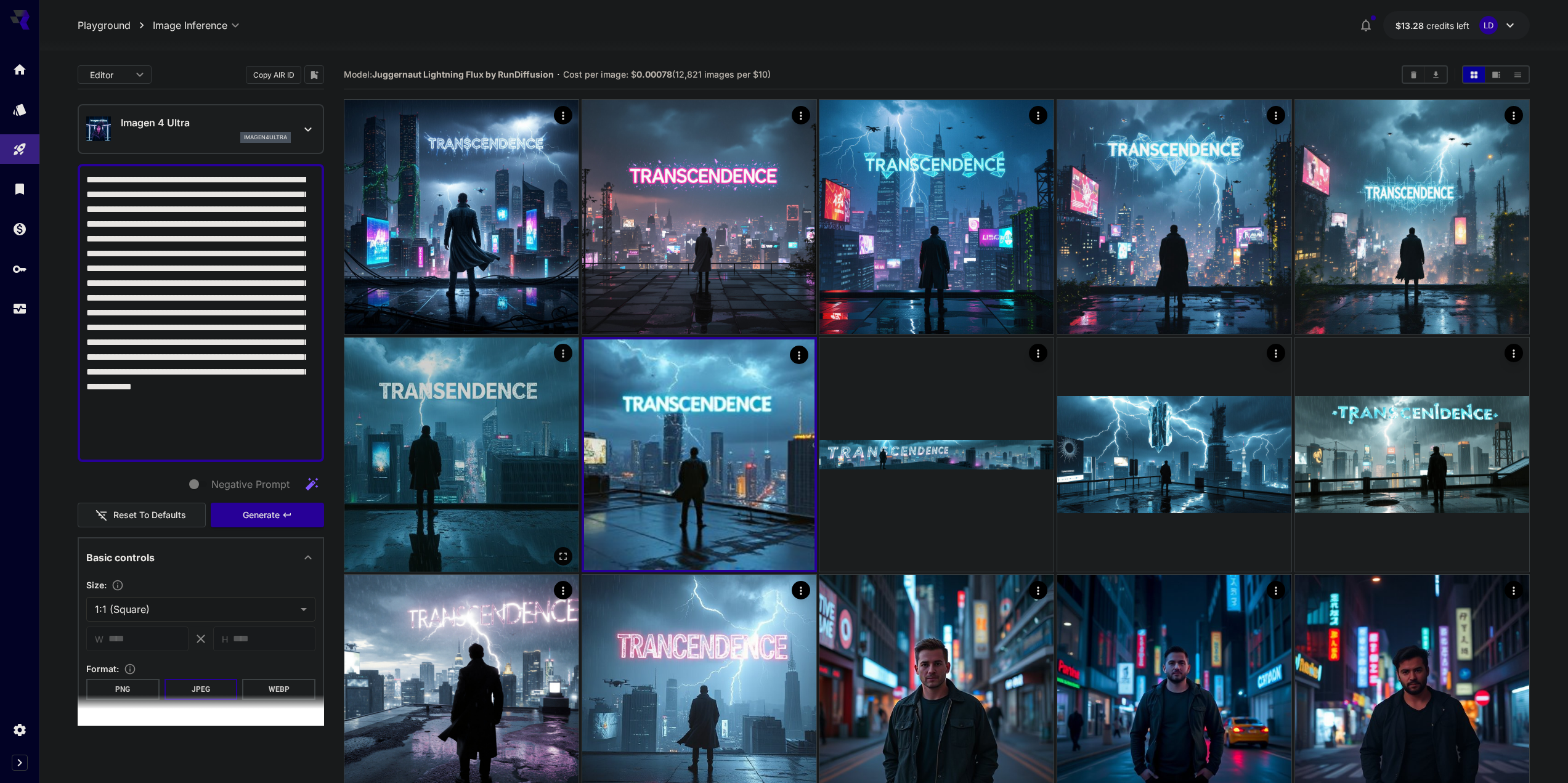
click at [496, 440] on img at bounding box center [462, 454] width 234 height 234
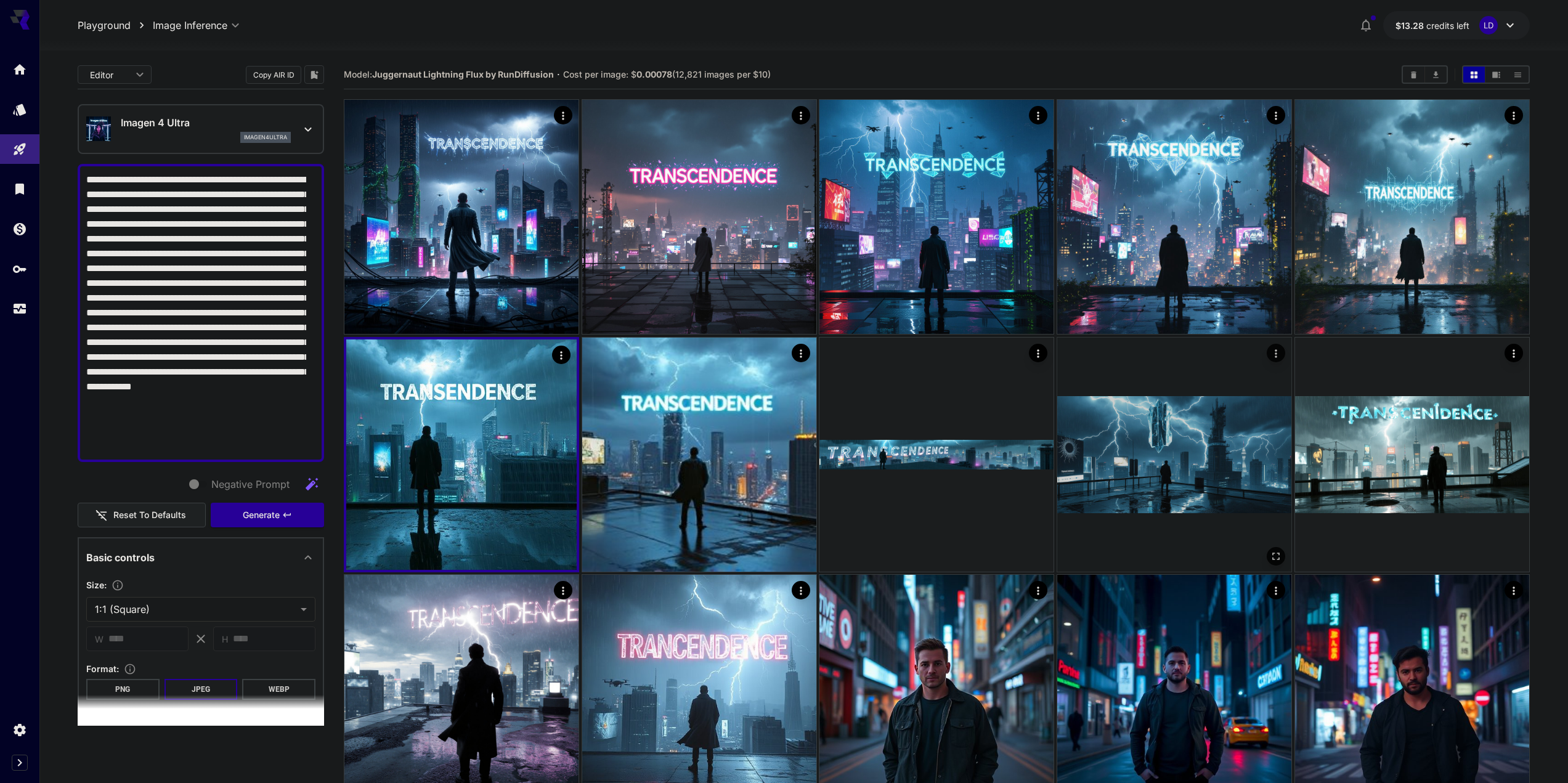
click at [876, 401] on img at bounding box center [1174, 454] width 234 height 234
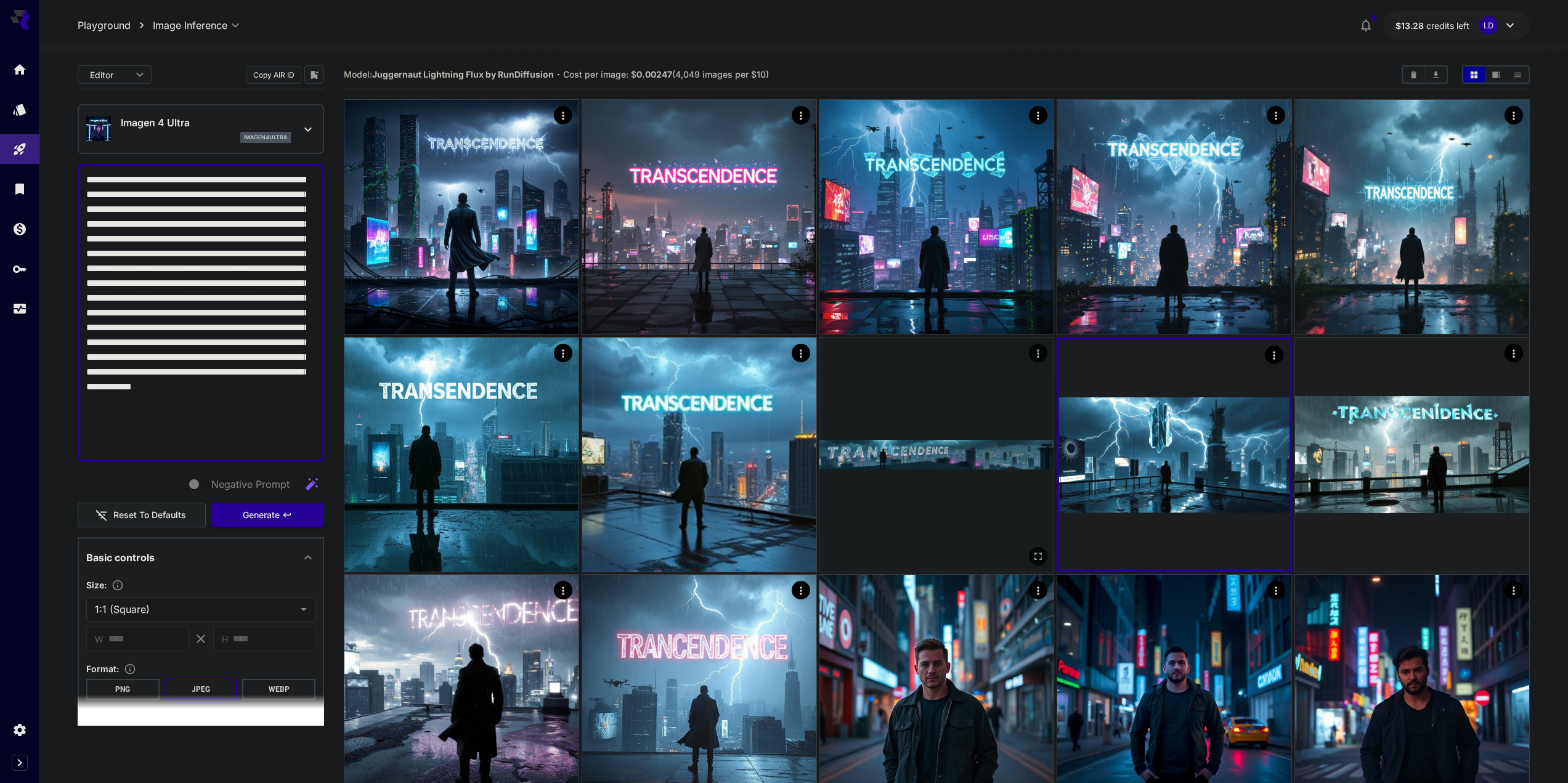
click at [876, 424] on img at bounding box center [936, 454] width 234 height 234
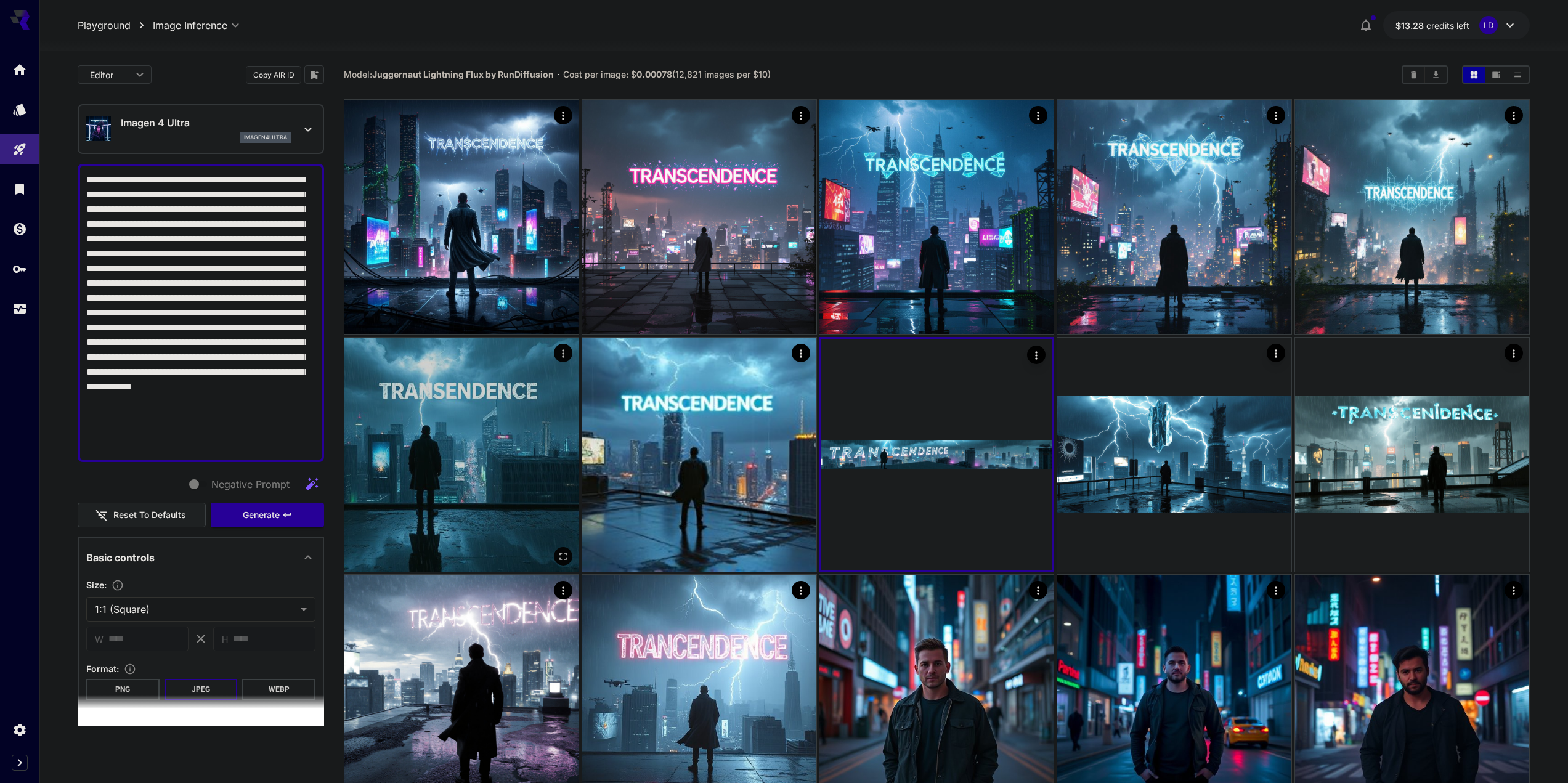
click at [405, 430] on img at bounding box center [462, 454] width 234 height 234
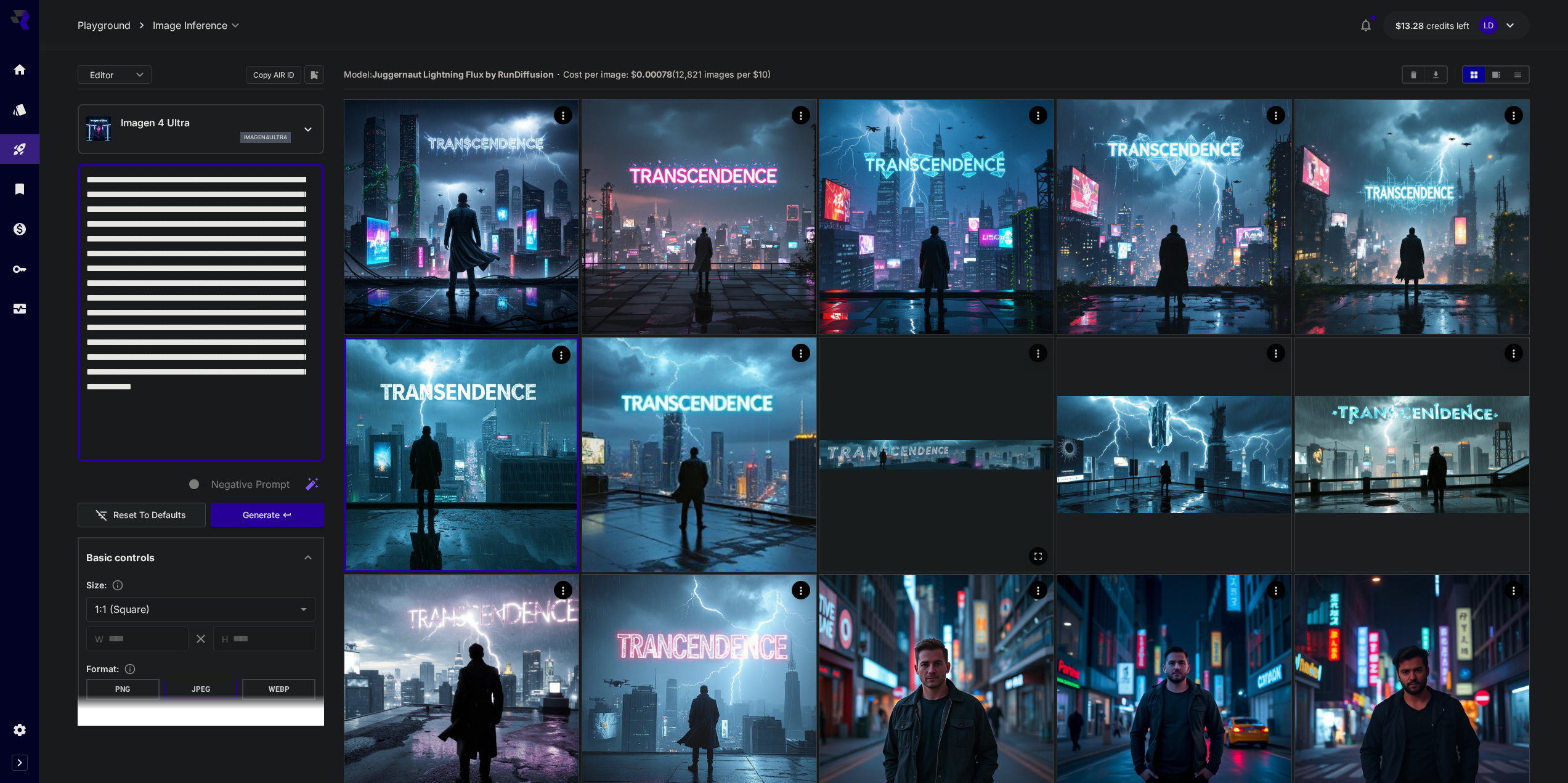
click at [876, 420] on img at bounding box center [936, 454] width 234 height 234
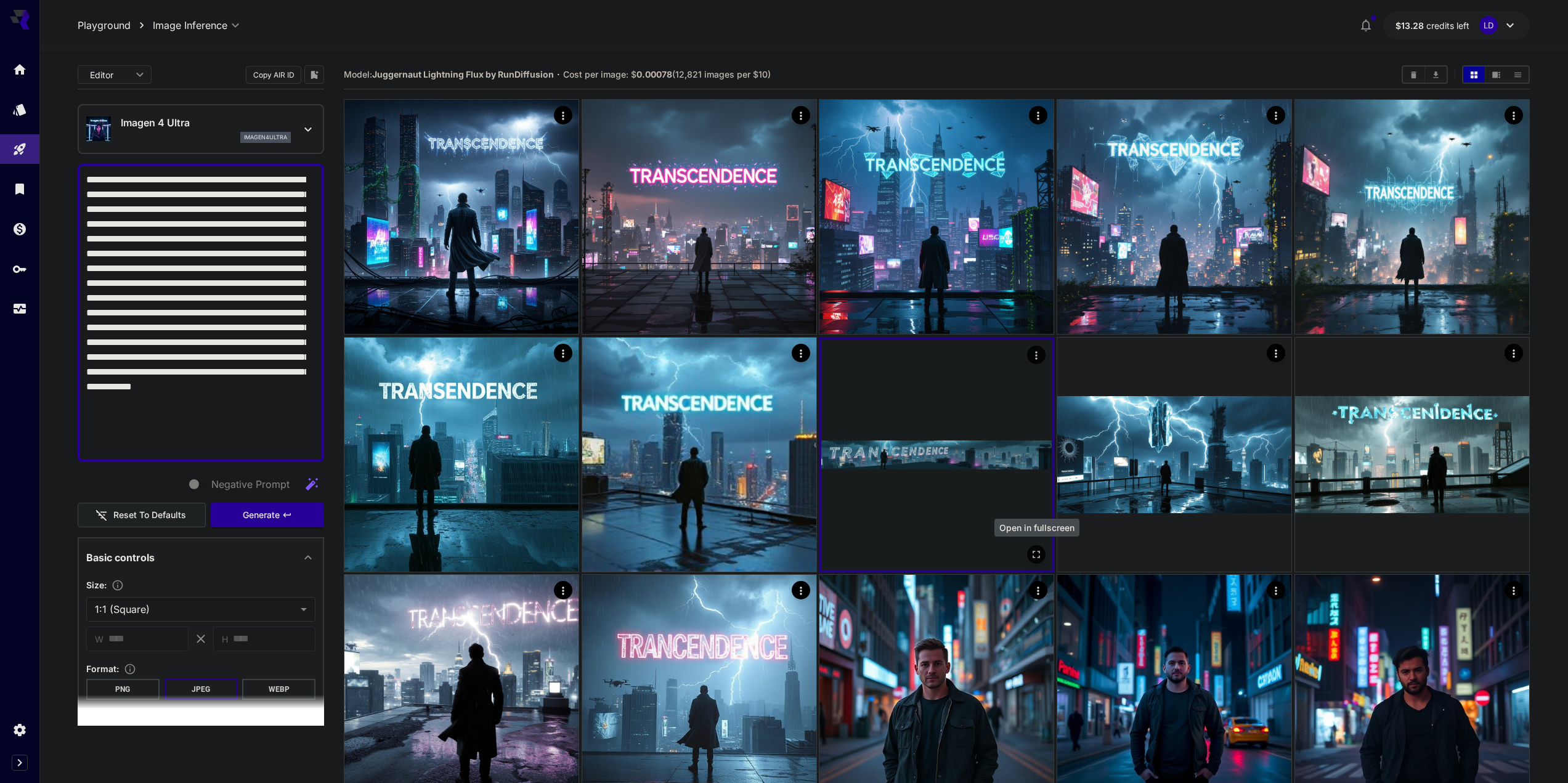
click at [876, 552] on icon "Open in fullscreen" at bounding box center [1036, 554] width 12 height 12
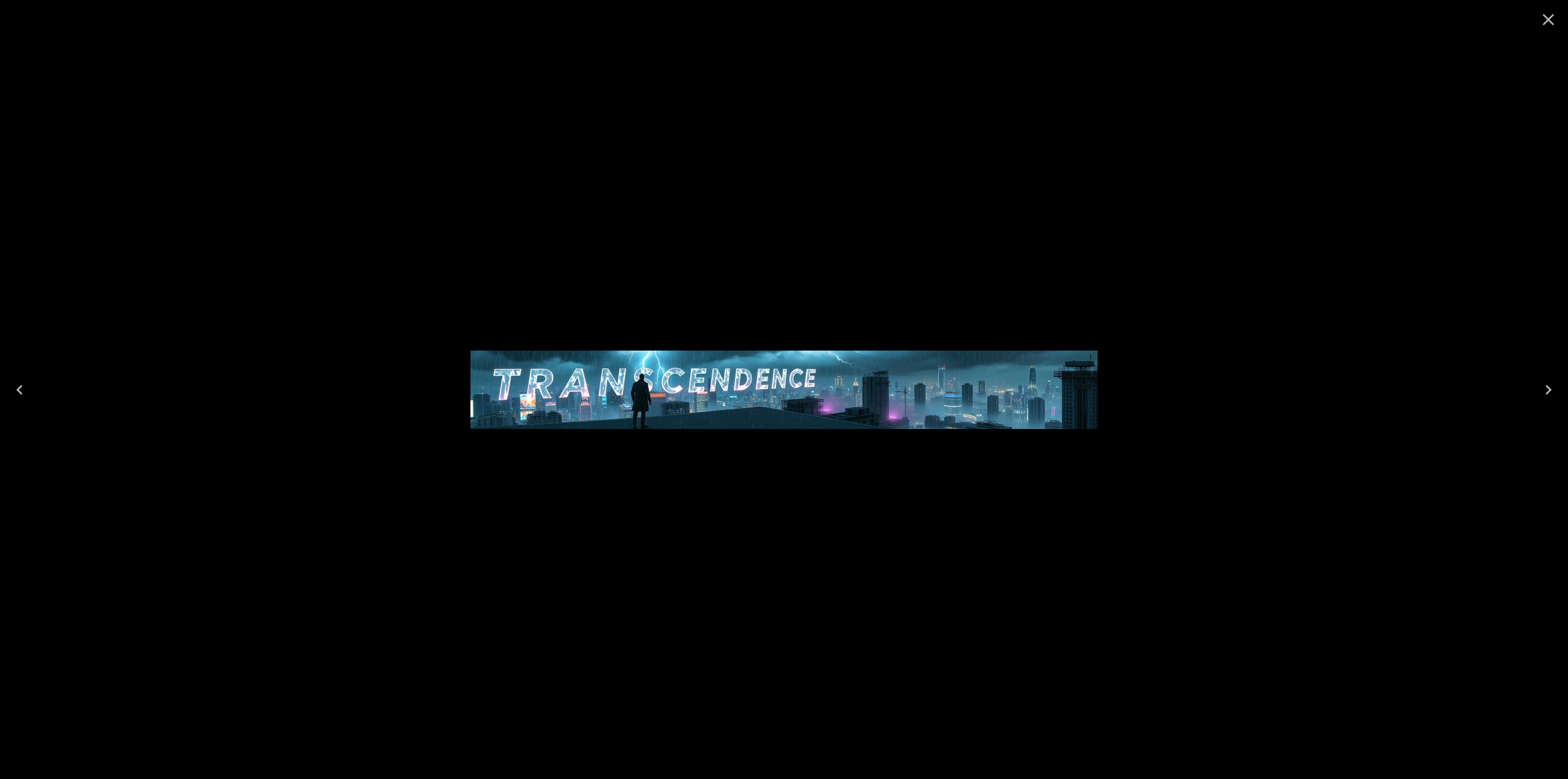
click at [871, 28] on icon "Close" at bounding box center [1548, 19] width 19 height 19
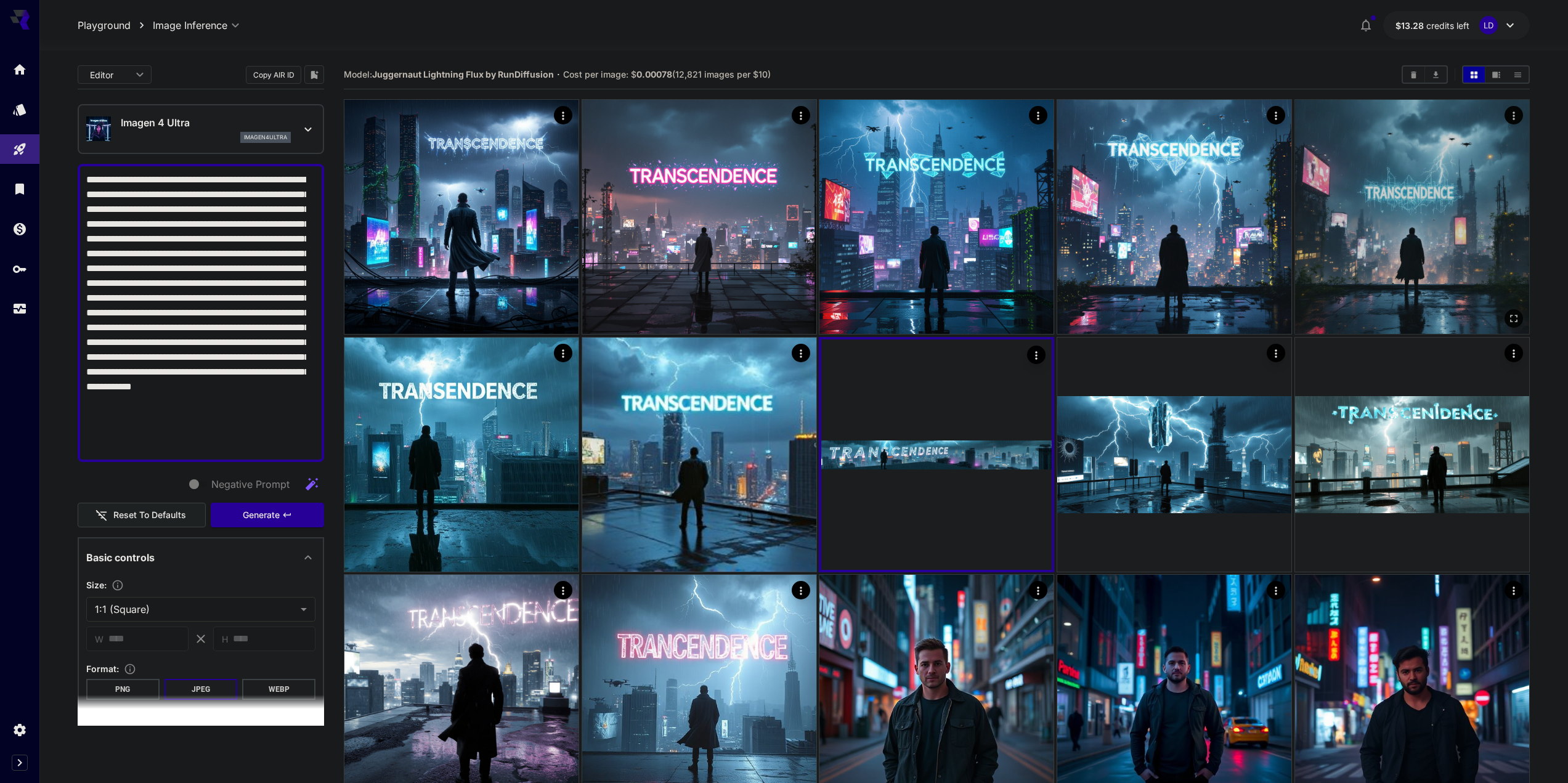
click at [876, 178] on img at bounding box center [1412, 217] width 234 height 234
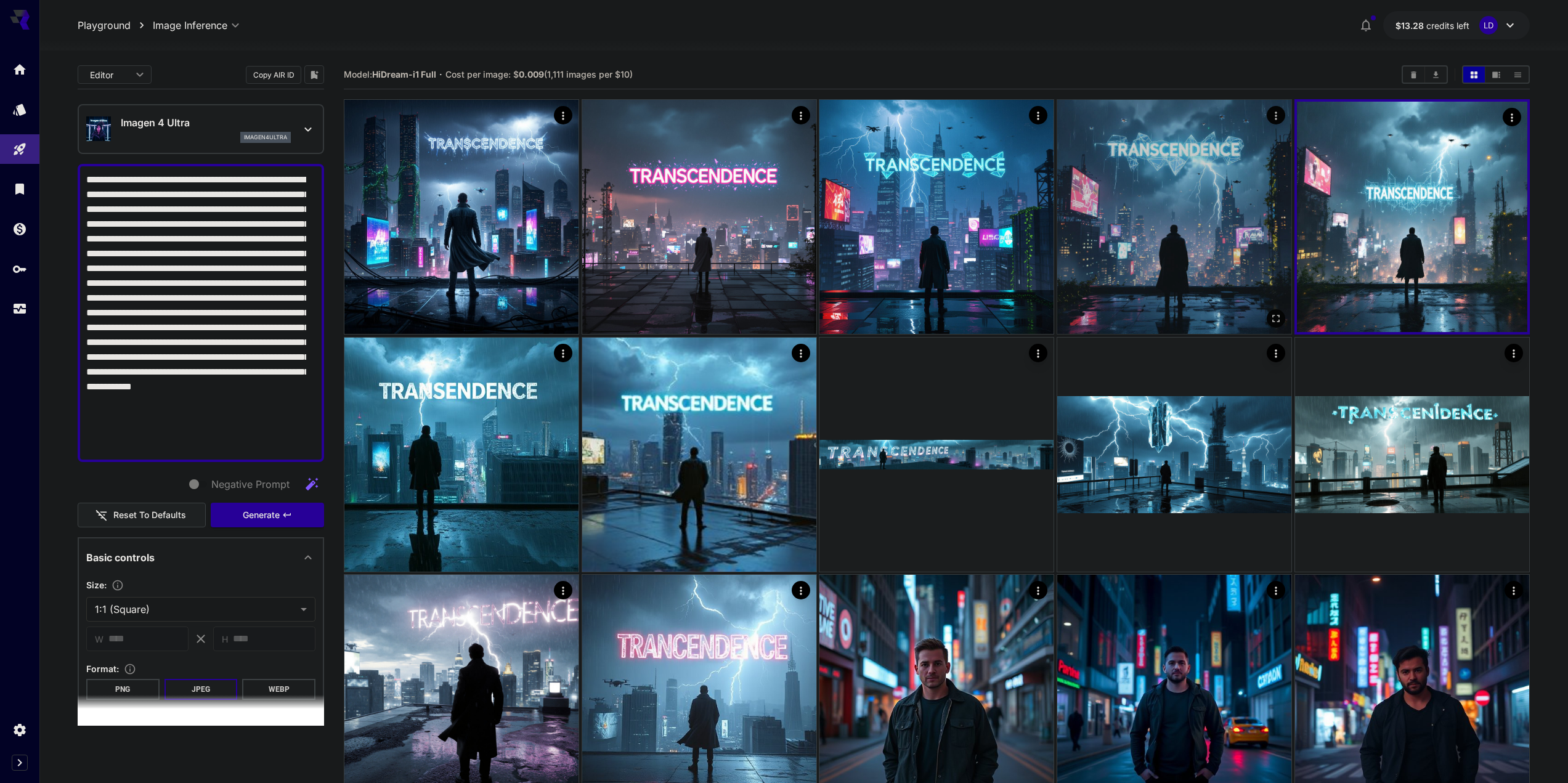
click at [876, 199] on img at bounding box center [1174, 217] width 234 height 234
click at [876, 322] on icon "Open in fullscreen" at bounding box center [1274, 316] width 12 height 12
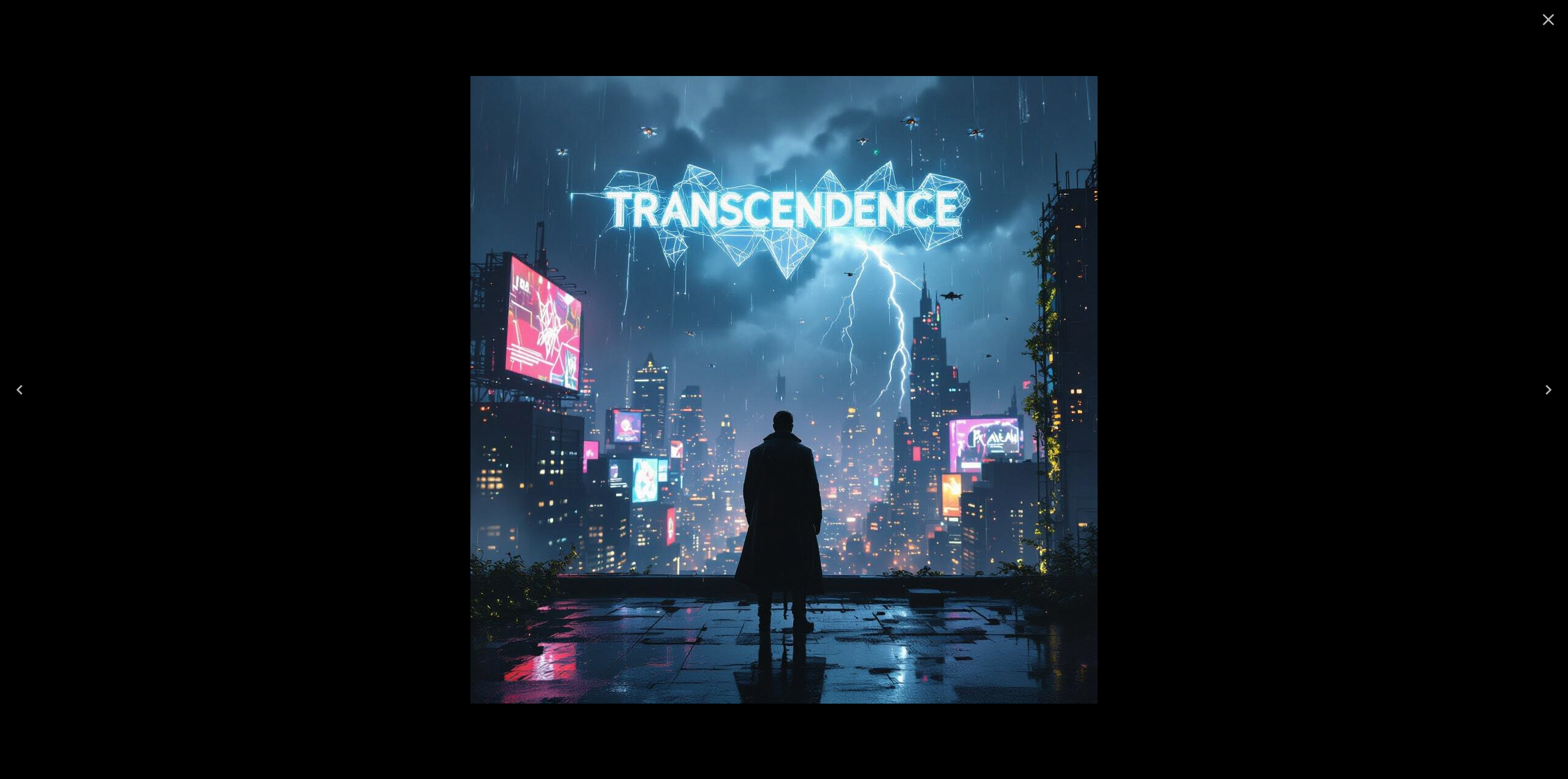
click at [871, 25] on icon "Close" at bounding box center [1548, 19] width 19 height 19
